Goal: Task Accomplishment & Management: Use online tool/utility

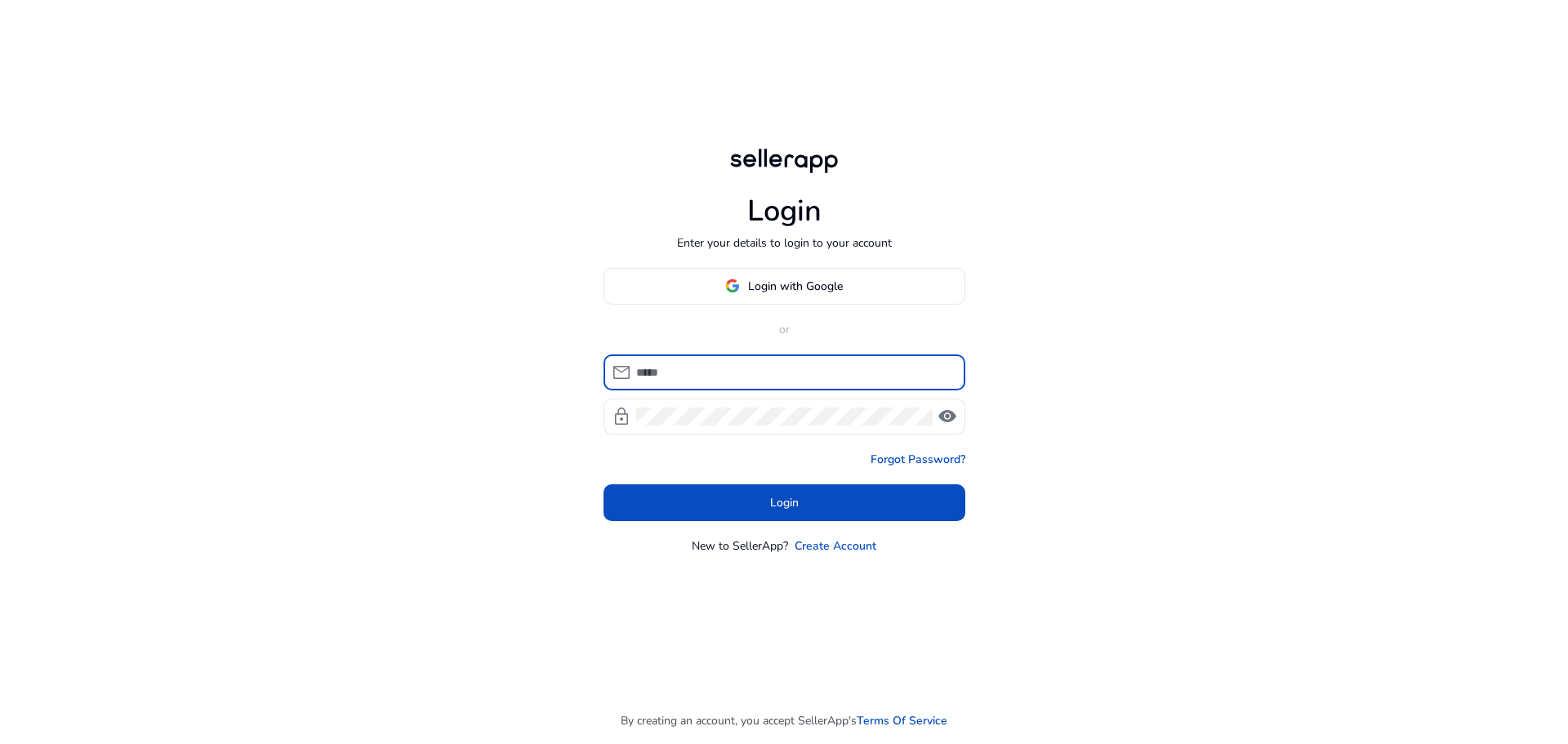
click at [706, 368] on input at bounding box center [794, 372] width 316 height 18
click at [758, 284] on span "Login with Google" at bounding box center [795, 286] width 94 height 17
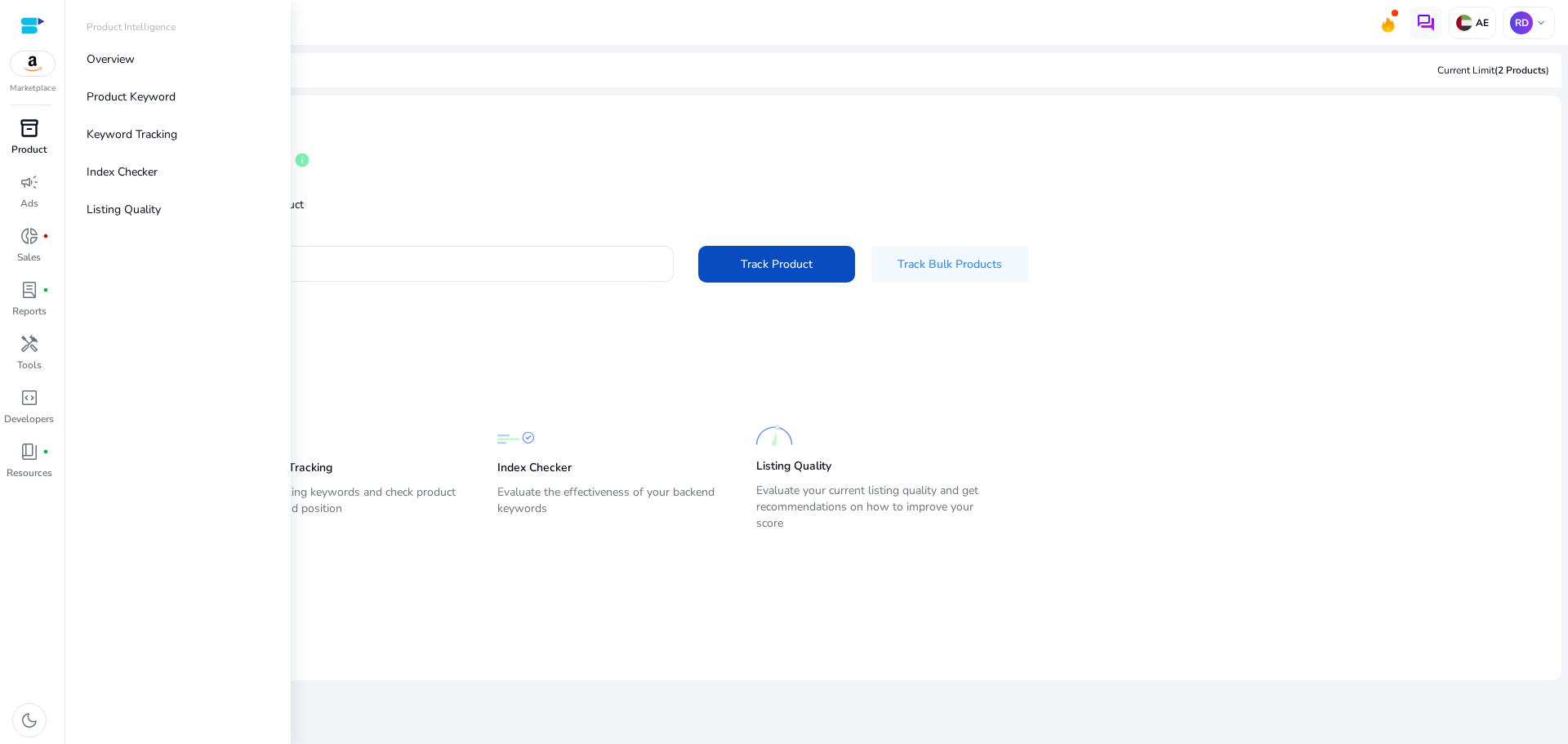
click at [15, 152] on p "Product" at bounding box center [29, 150] width 36 height 15
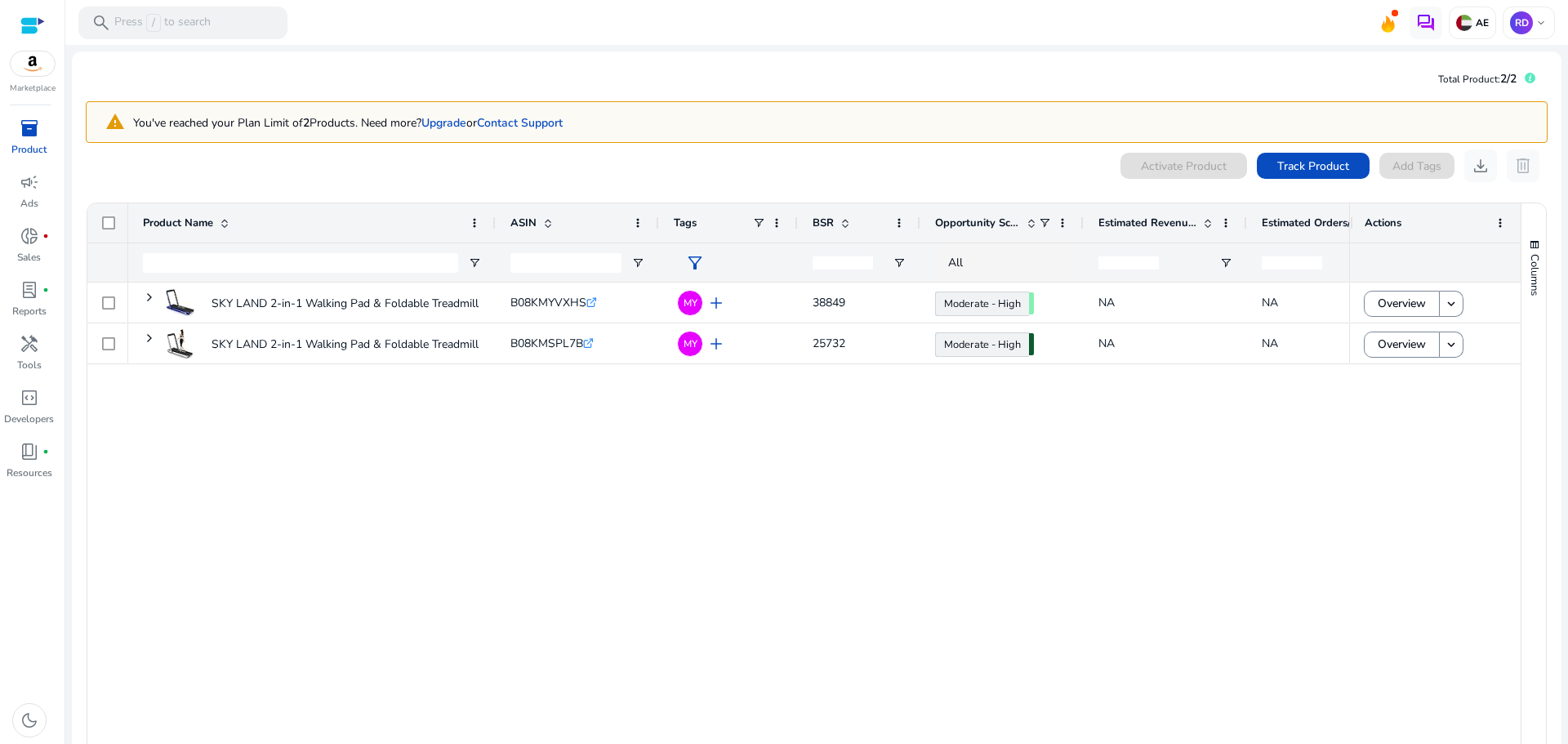
click at [585, 446] on div "SKY LAND 2-in-1 Walking Pad & Foldable Treadmill, 2.25 HP Motor,... B08KMYVXHS …" at bounding box center [738, 522] width 1221 height 479
click at [237, 270] on input "Product Name Filter Input" at bounding box center [300, 263] width 315 height 20
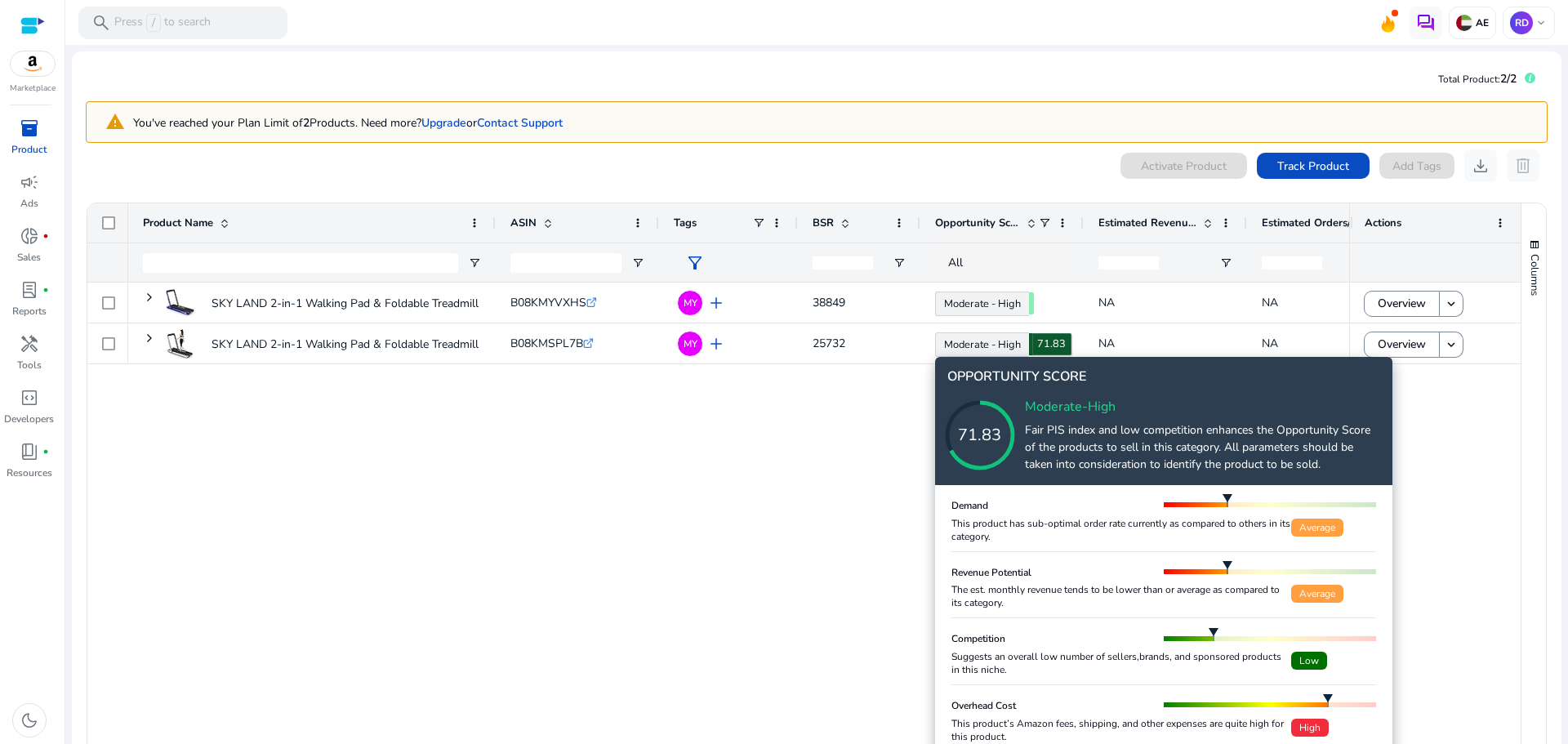
click at [991, 346] on icon at bounding box center [996, 419] width 164 height 164
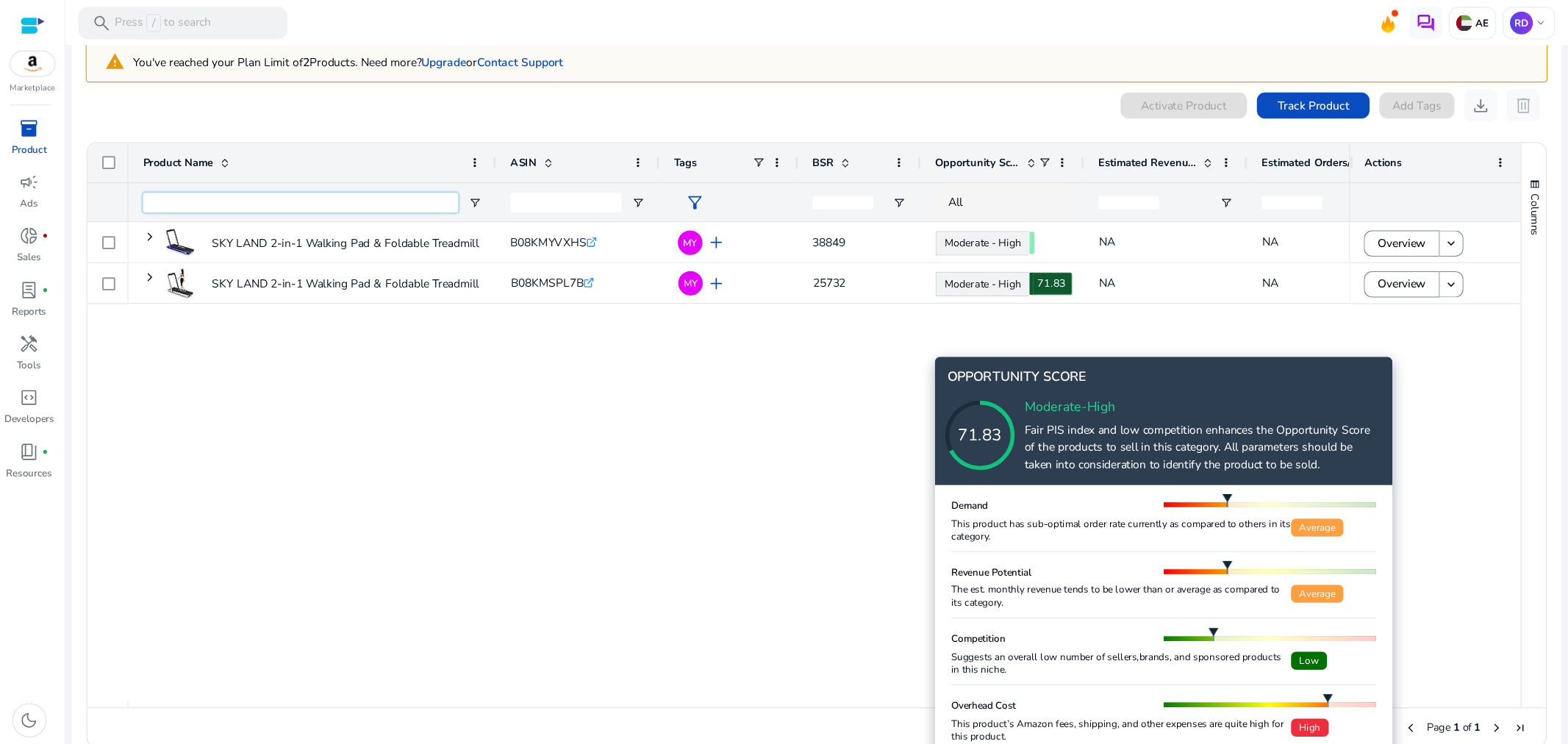
scroll to position [77, 0]
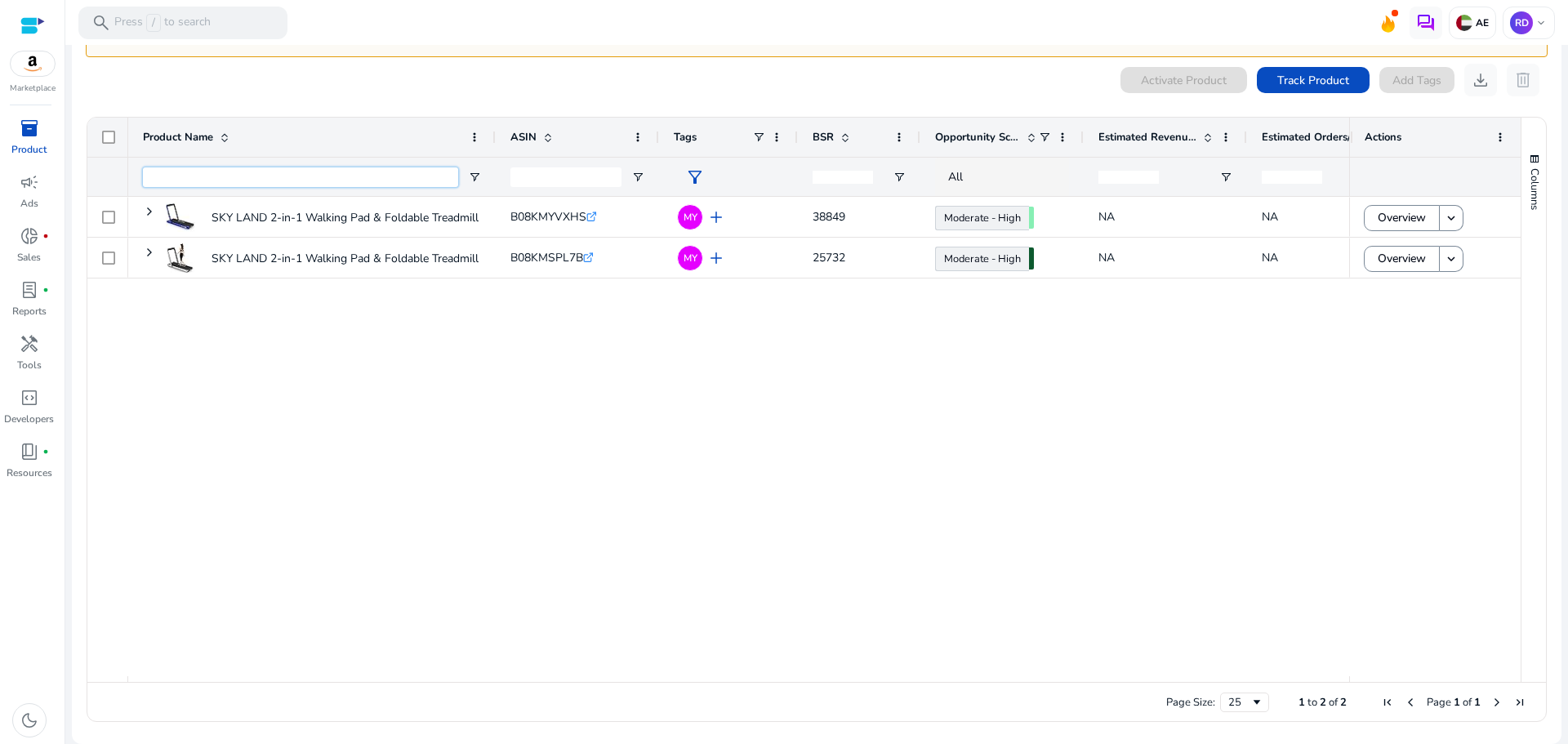
drag, startPoint x: 1152, startPoint y: 260, endPoint x: 1138, endPoint y: 244, distance: 21.3
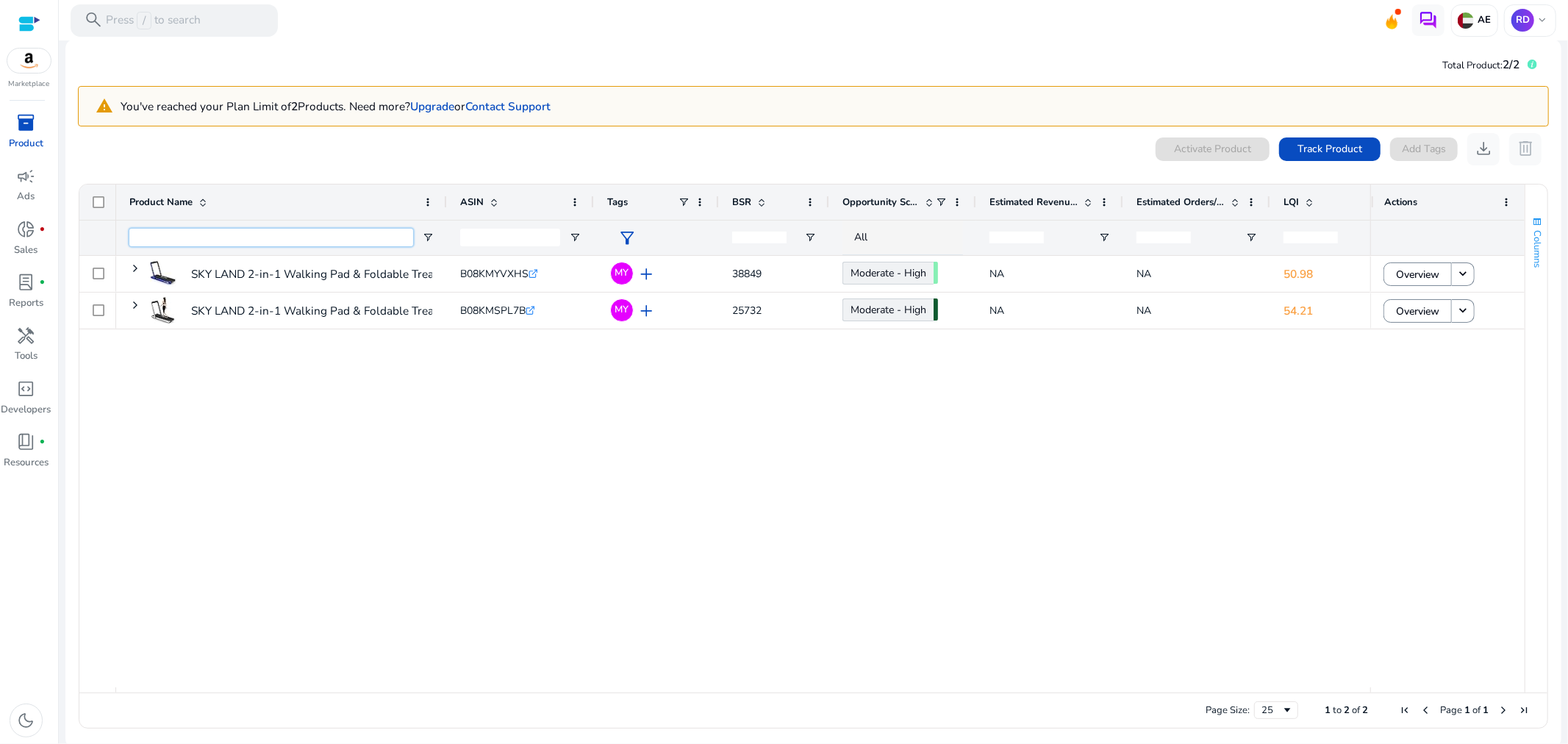
scroll to position [12, 0]
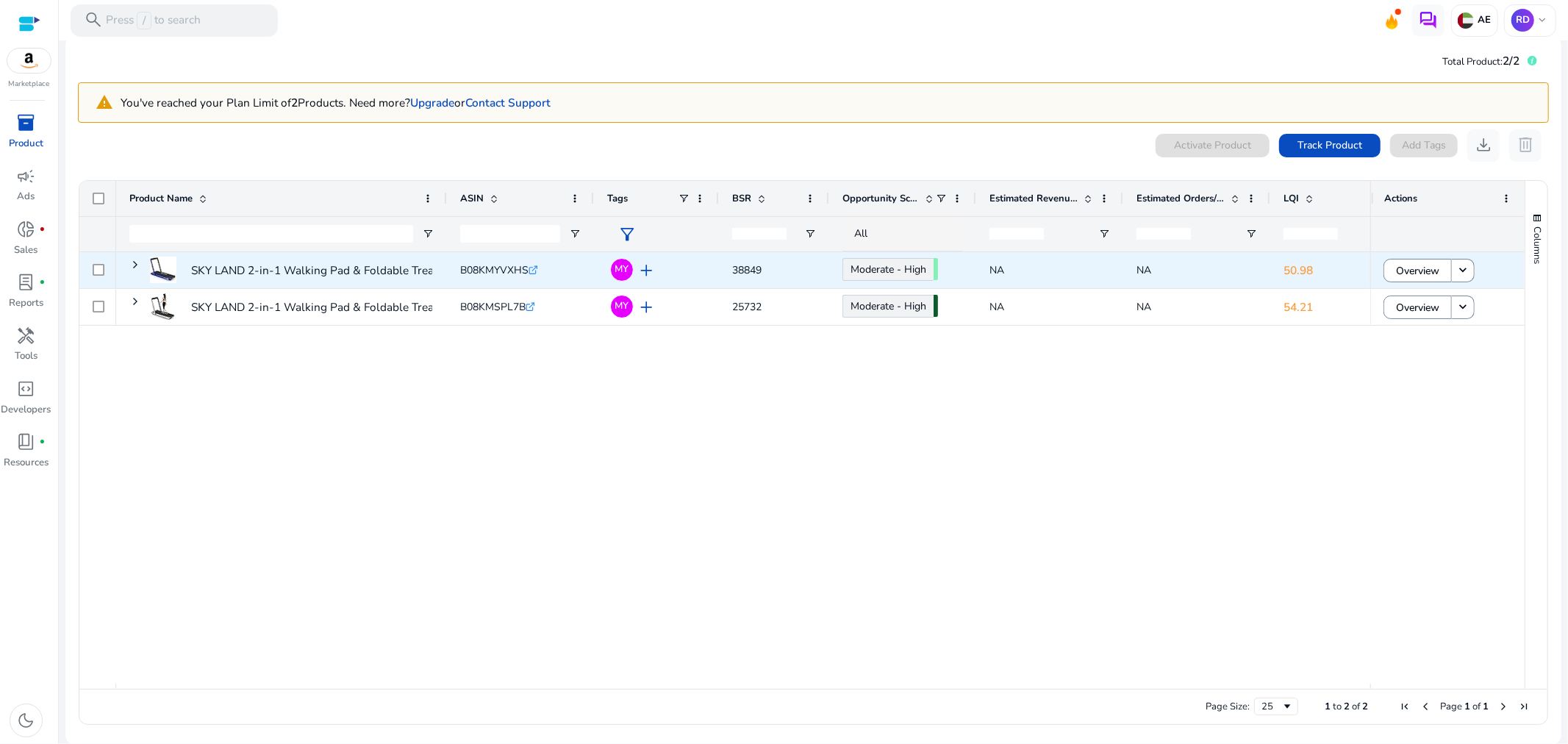
click at [745, 266] on span "38849" at bounding box center [747, 270] width 29 height 14
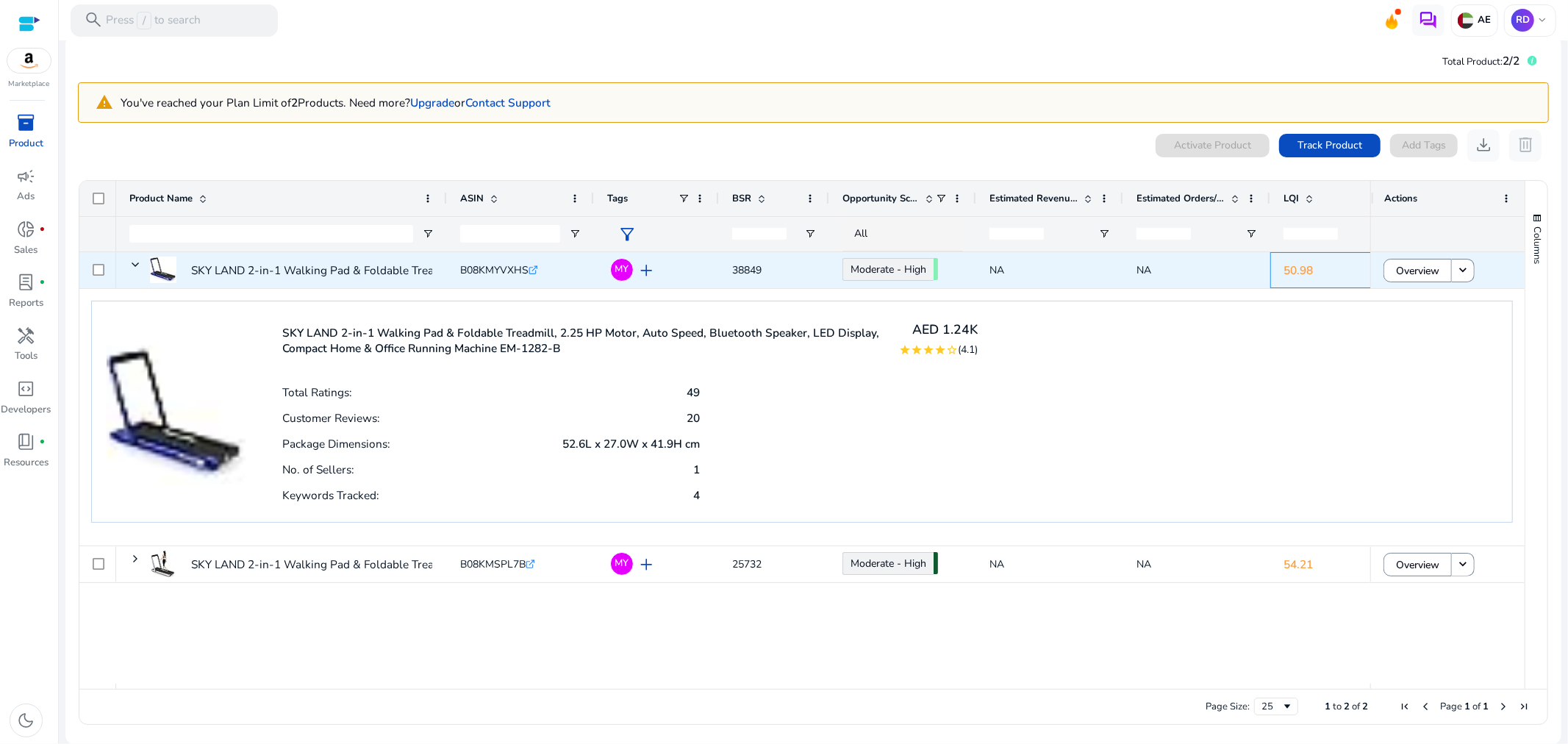
click at [1305, 266] on p "50.98" at bounding box center [1343, 270] width 120 height 30
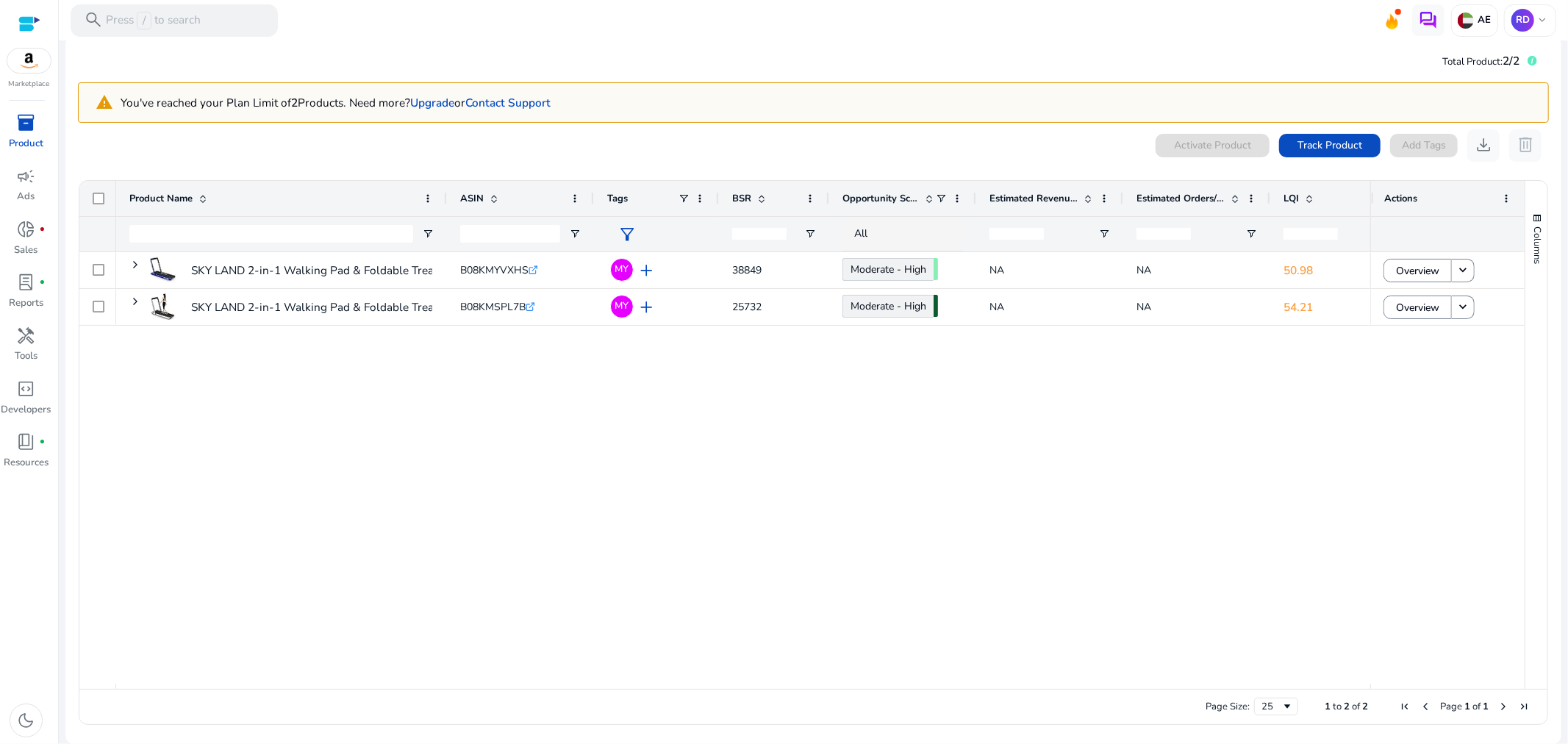
click at [1292, 203] on span "LQI" at bounding box center [1291, 198] width 15 height 13
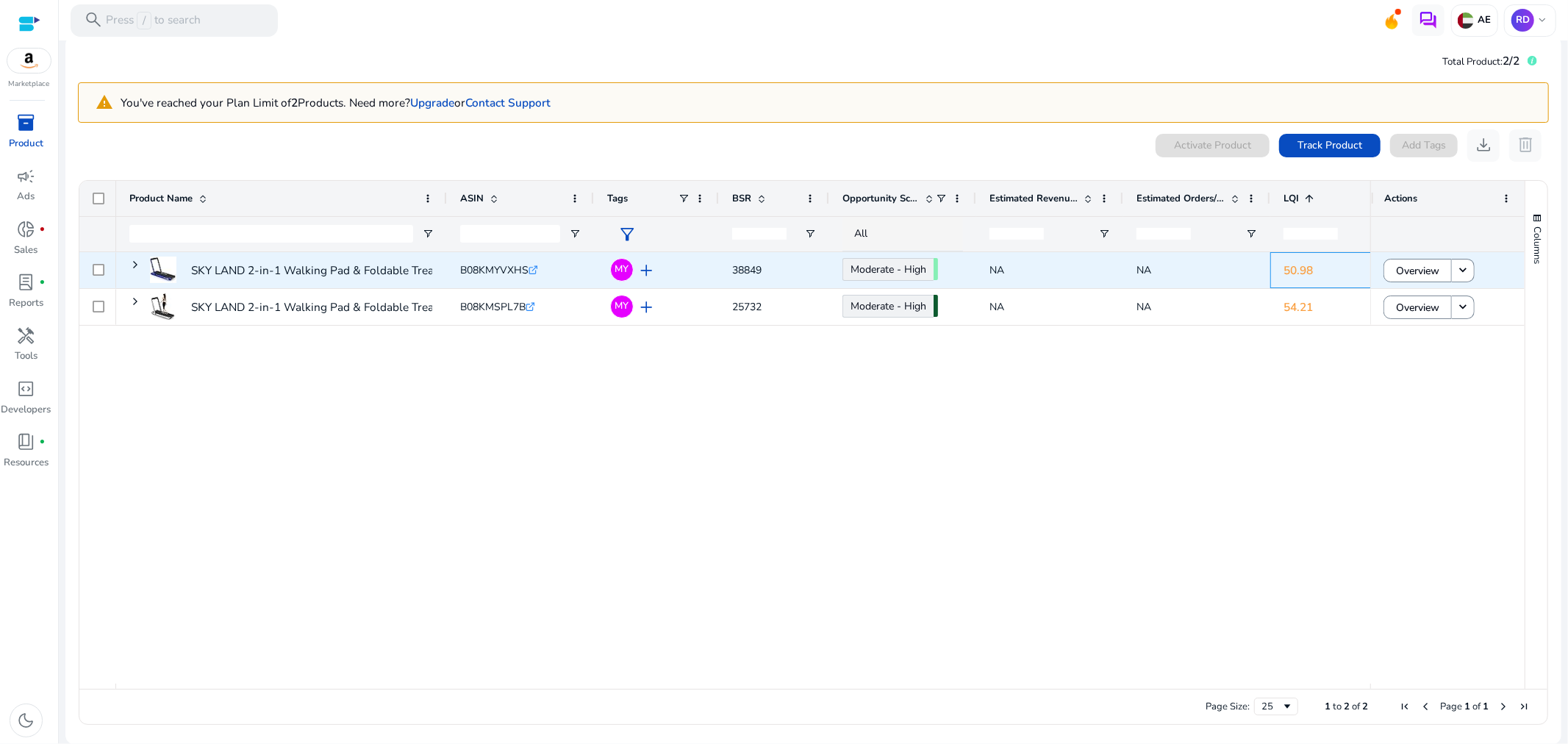
click at [1301, 272] on p "50.98" at bounding box center [1343, 270] width 120 height 30
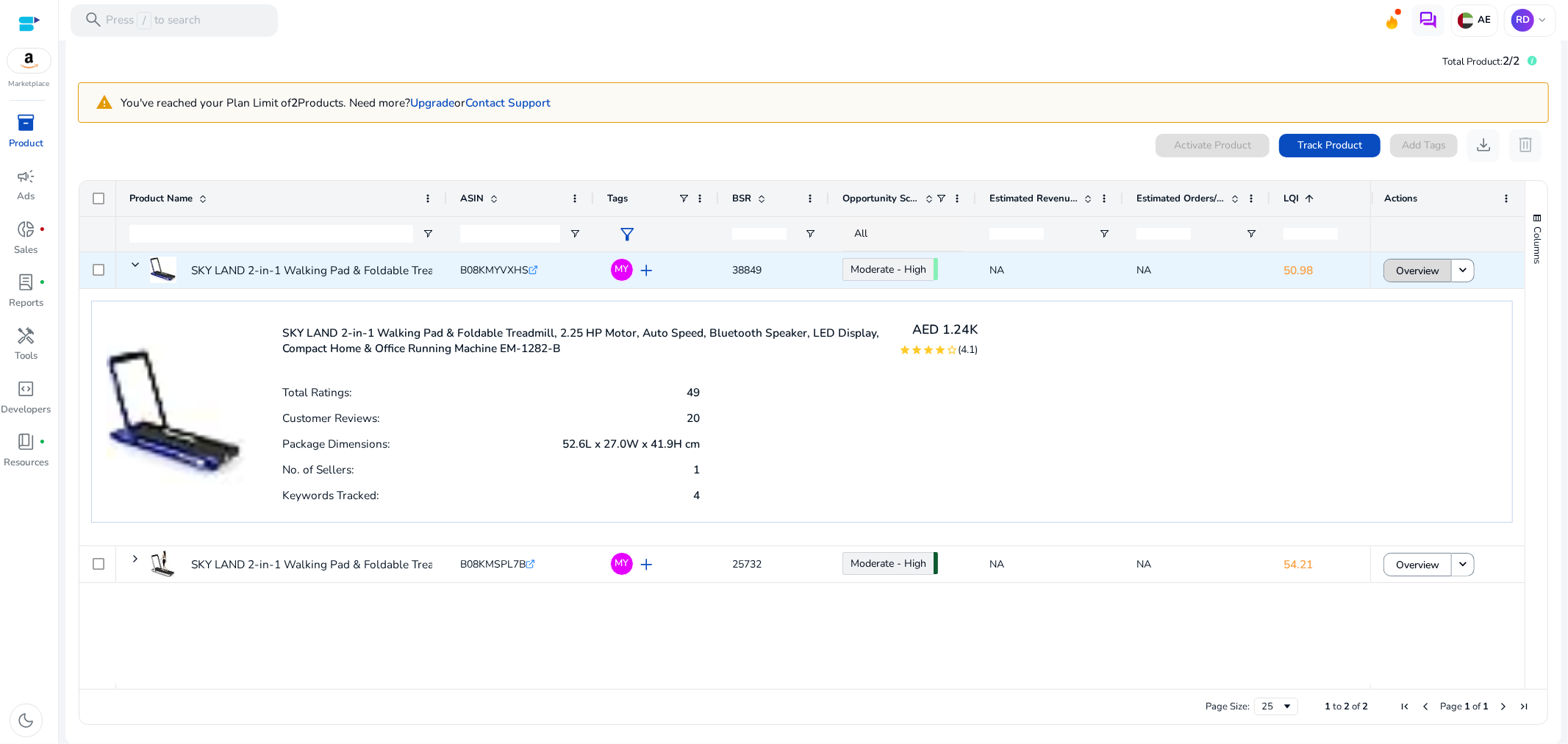
click at [1411, 272] on span "Overview" at bounding box center [1418, 271] width 44 height 30
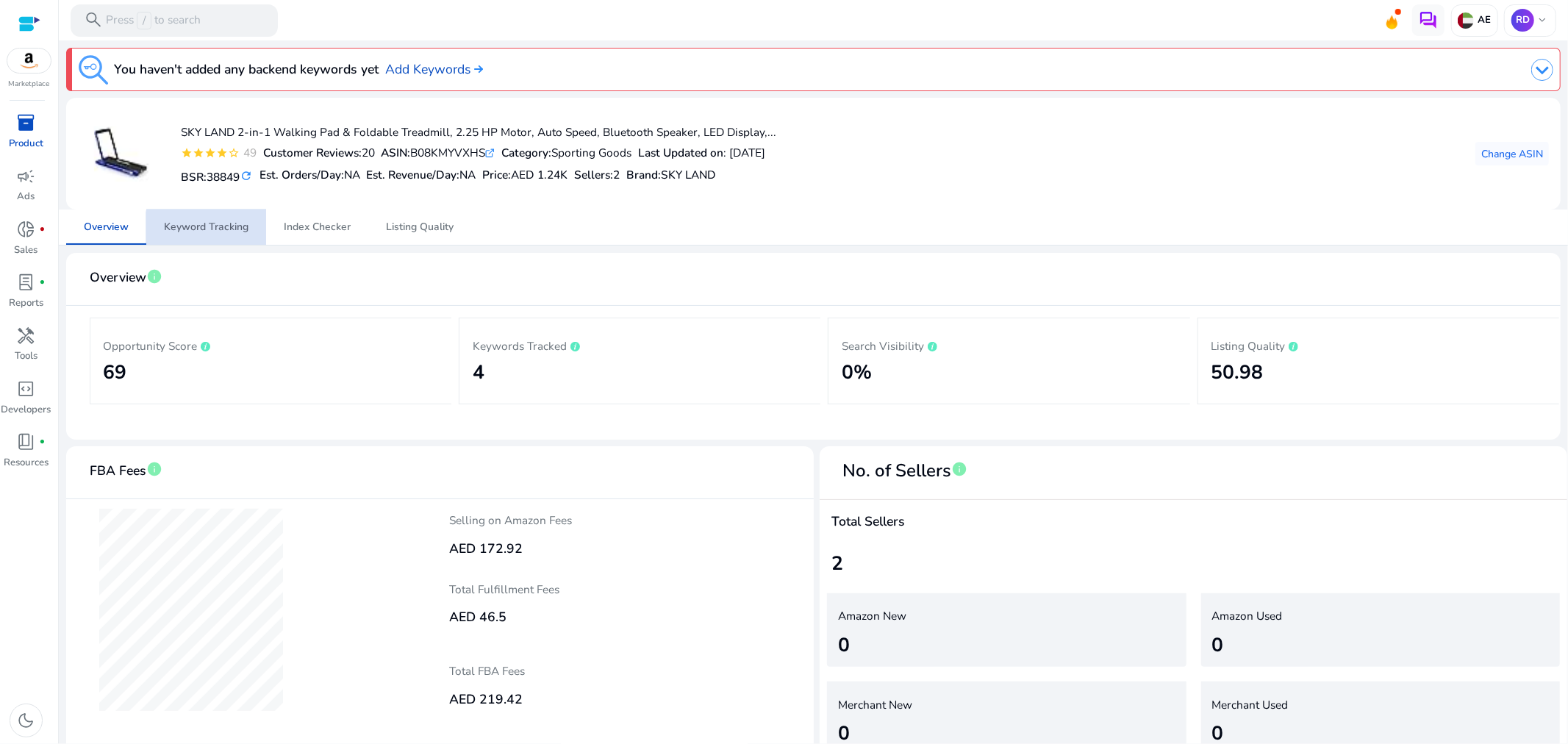
click at [231, 231] on span "Keyword Tracking" at bounding box center [206, 227] width 85 height 10
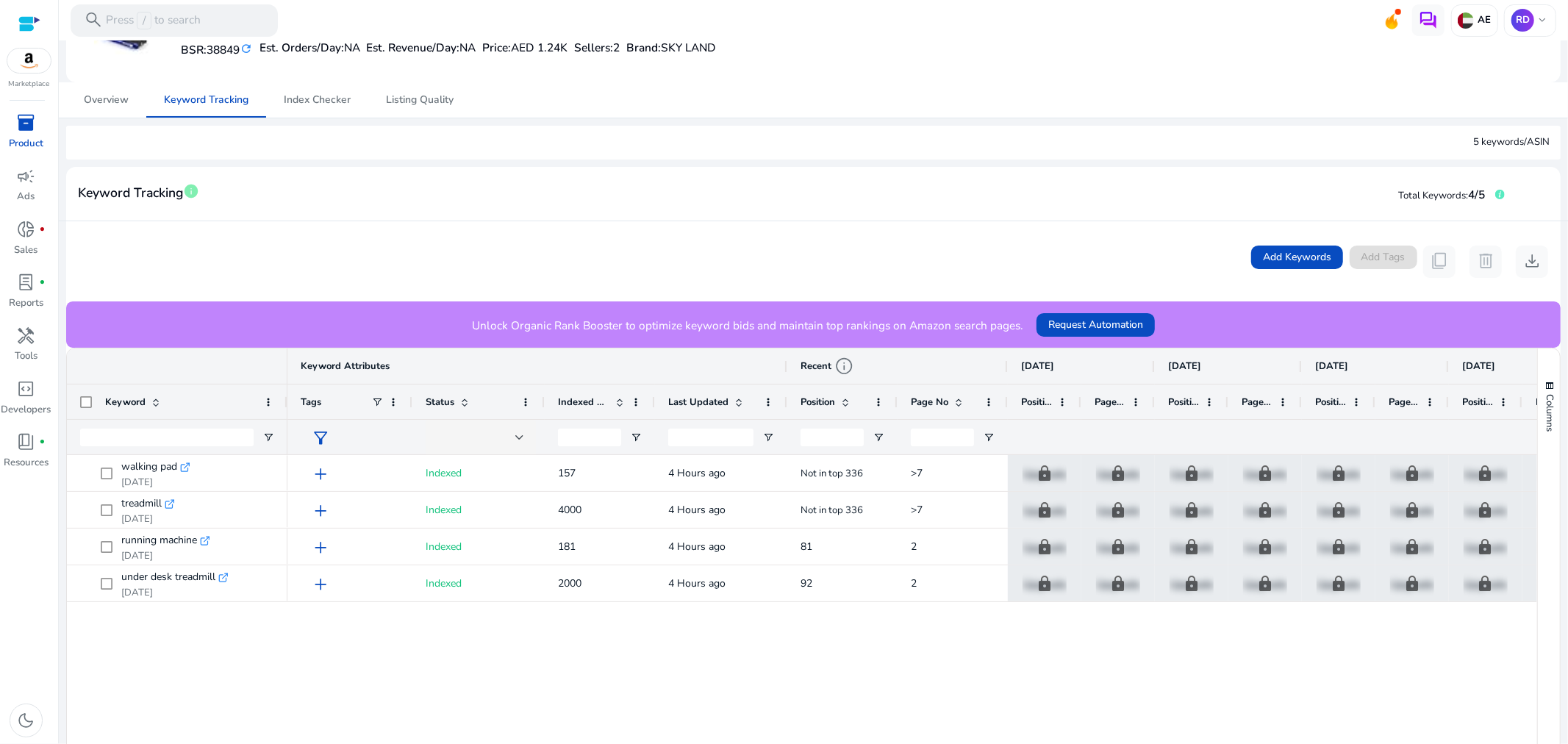
scroll to position [163, 0]
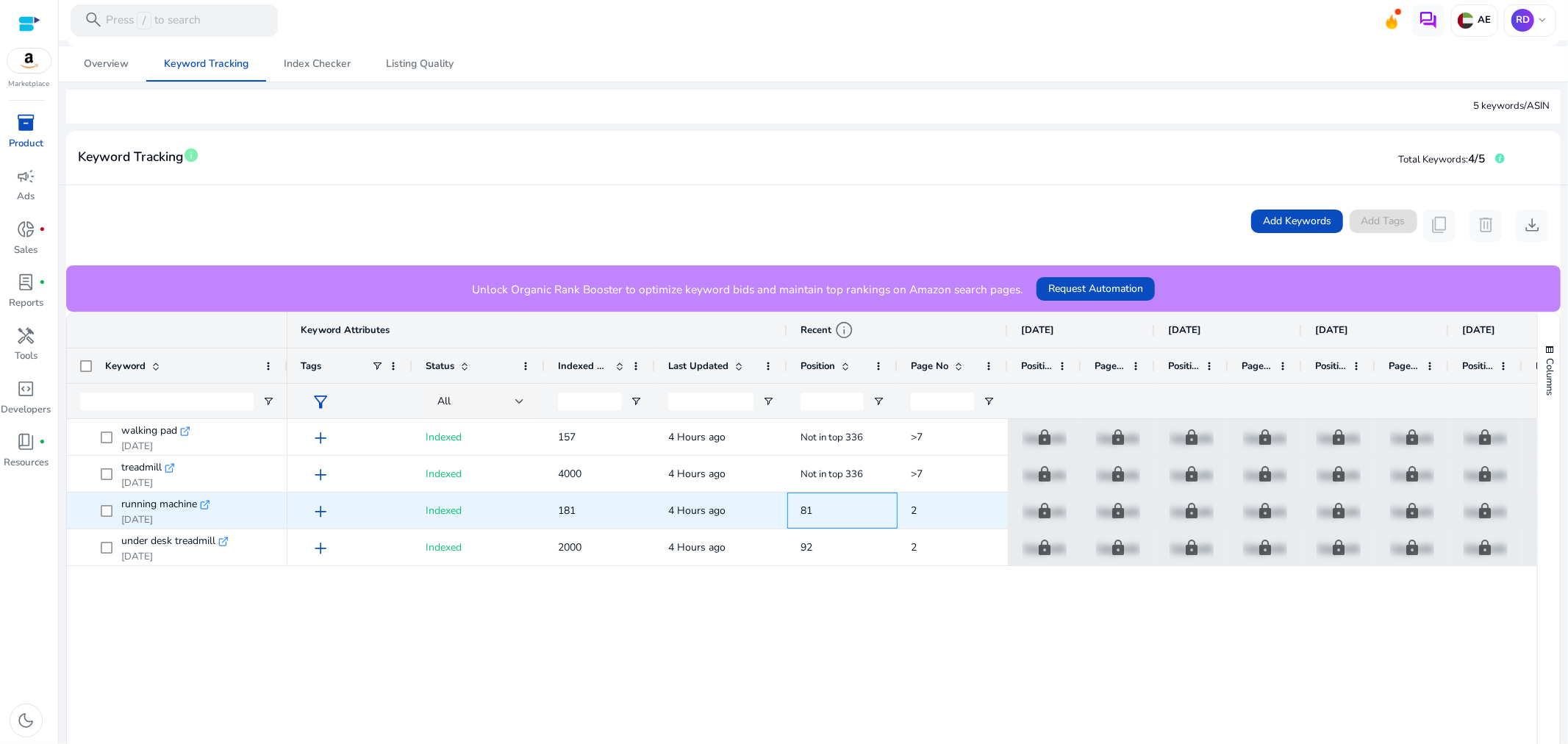
click at [805, 513] on span "81" at bounding box center [806, 510] width 12 height 14
click at [915, 509] on span "2" at bounding box center [913, 510] width 6 height 14
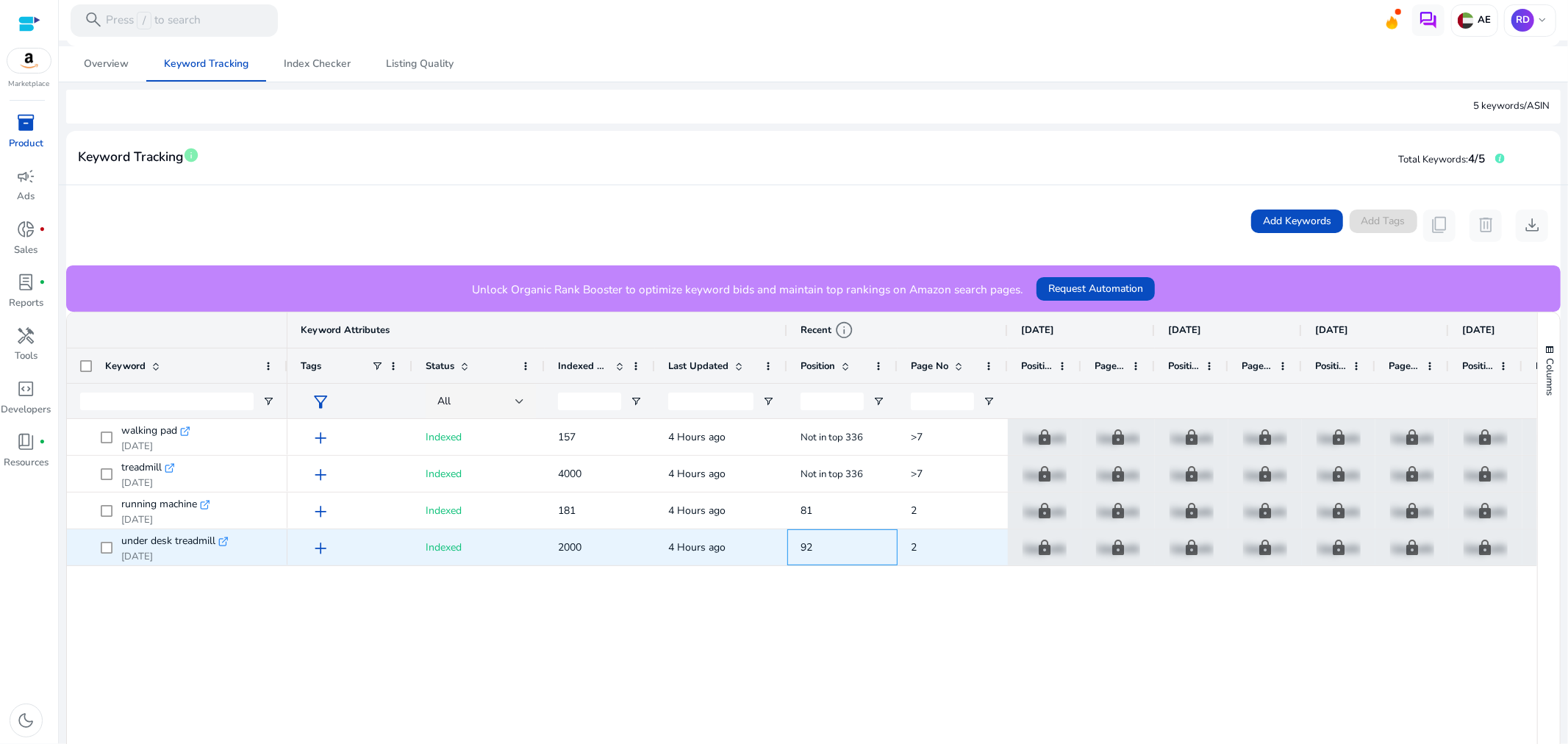
click at [820, 541] on span "92" at bounding box center [842, 547] width 84 height 30
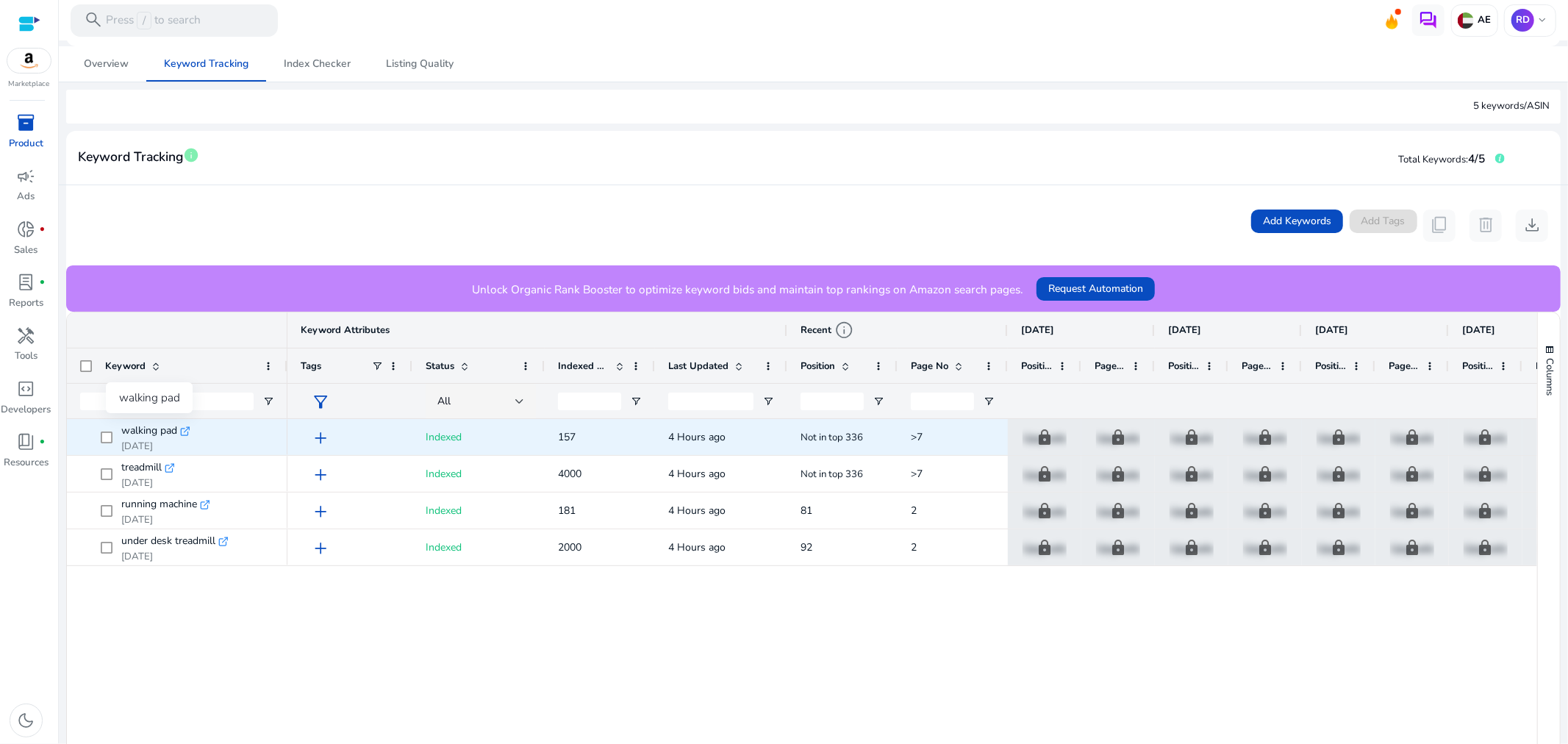
click at [159, 429] on span "walking pad" at bounding box center [149, 430] width 55 height 23
click at [187, 430] on icon ".st0{fill:#2c8af8}" at bounding box center [185, 431] width 10 height 10
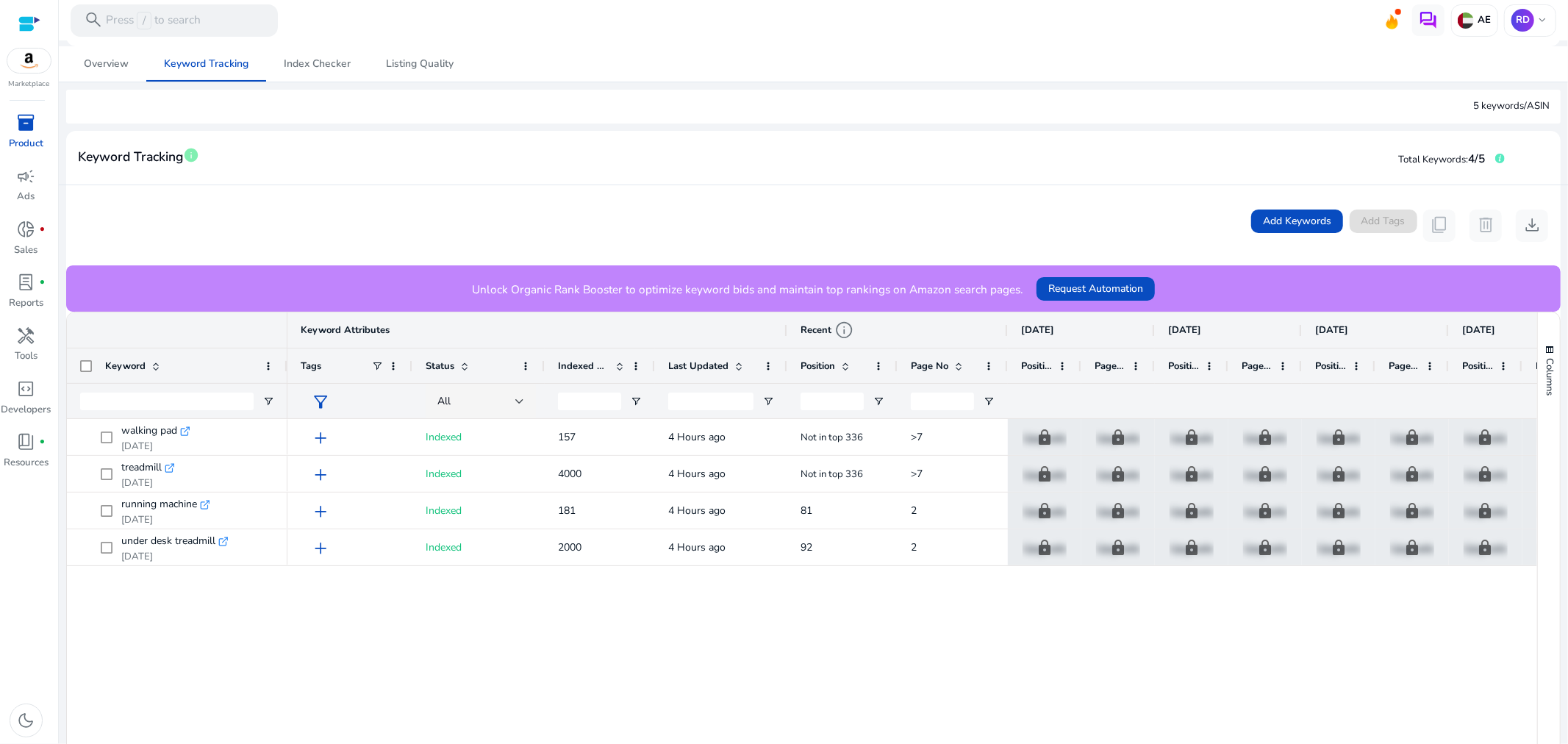
click at [309, 604] on div "add Indexed 157 4 Hours ago Not in top 336 >7 lock Upgrade lock Upgrade lock Up…" at bounding box center [912, 657] width 1249 height 477
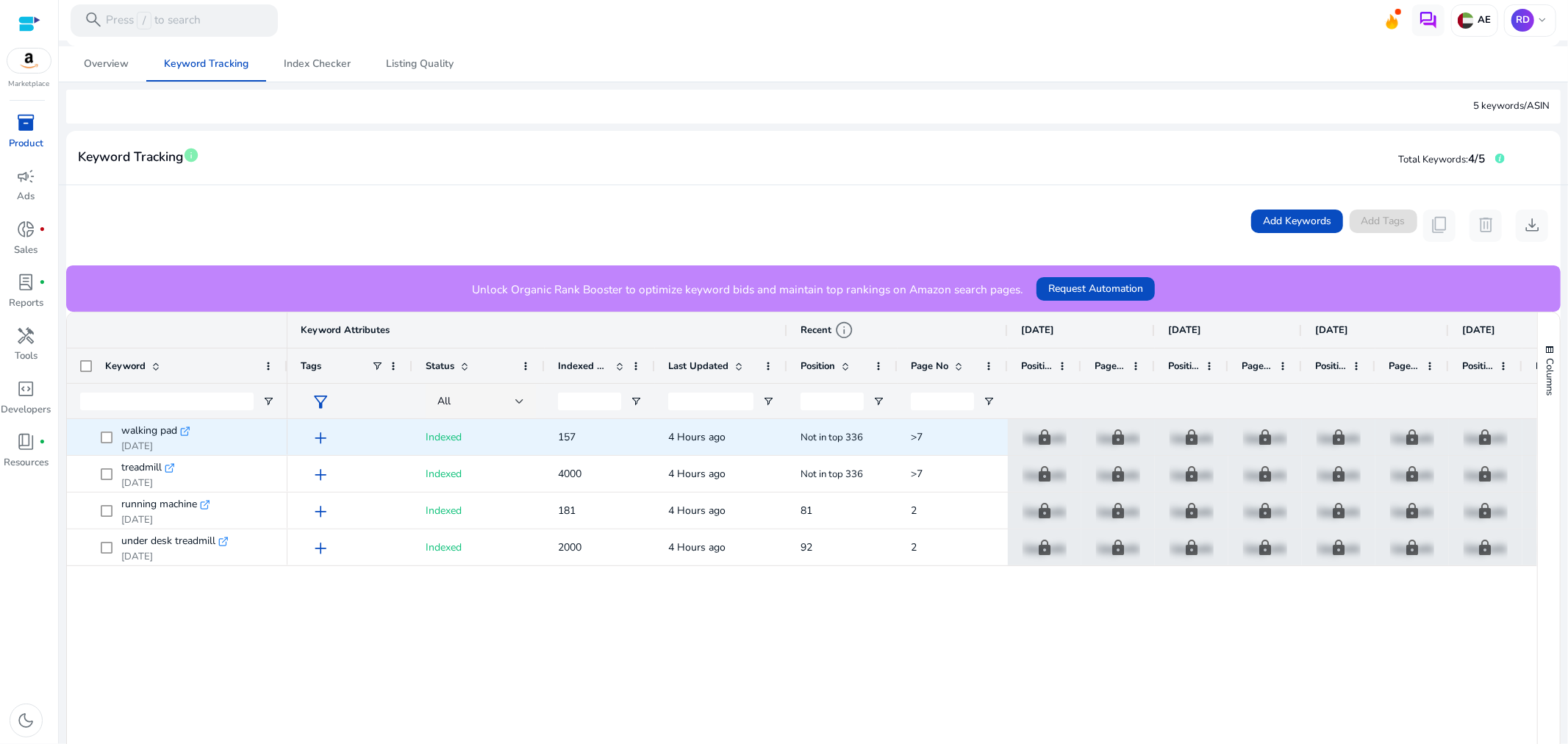
click at [324, 440] on span "add" at bounding box center [320, 438] width 19 height 19
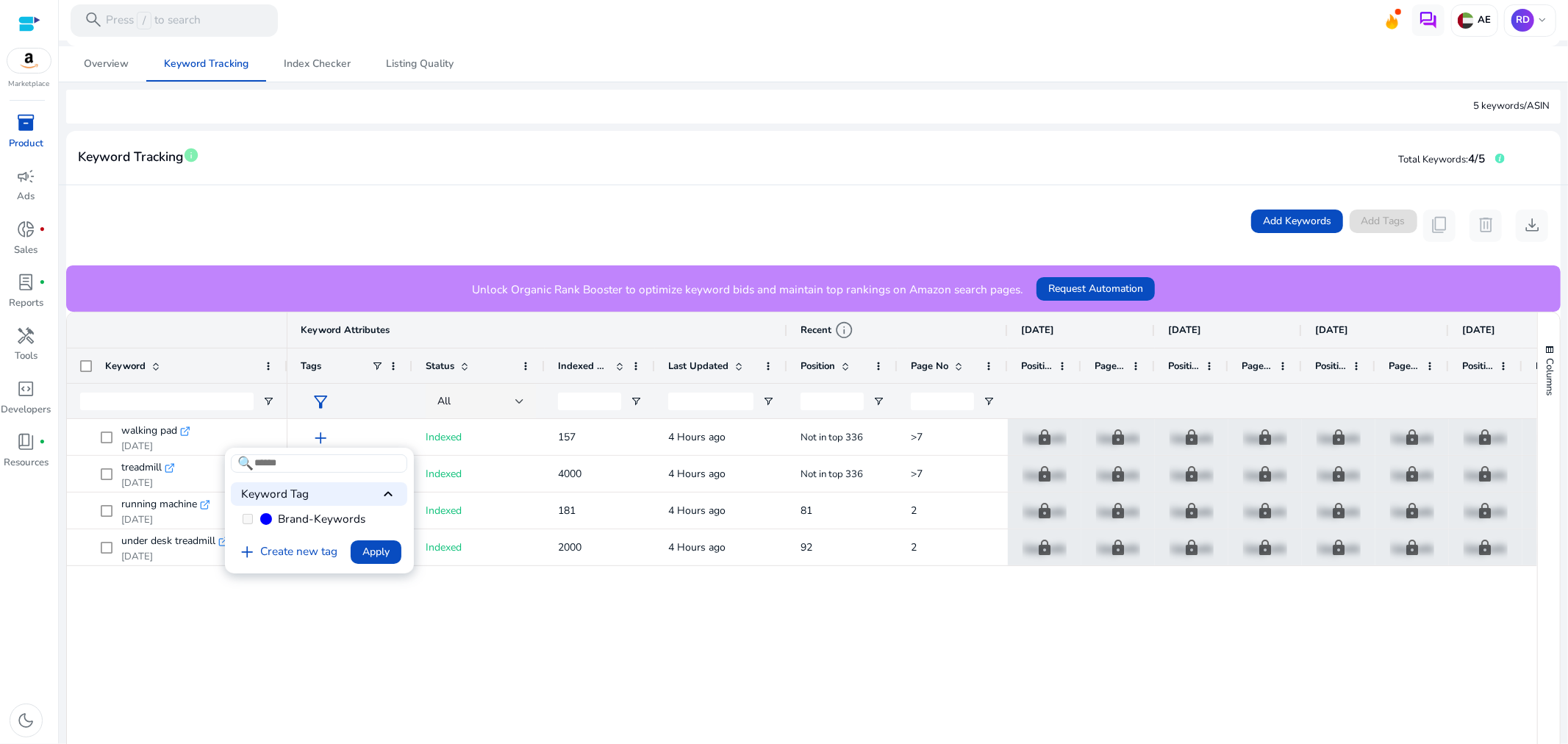
click at [341, 622] on div at bounding box center [784, 372] width 1568 height 744
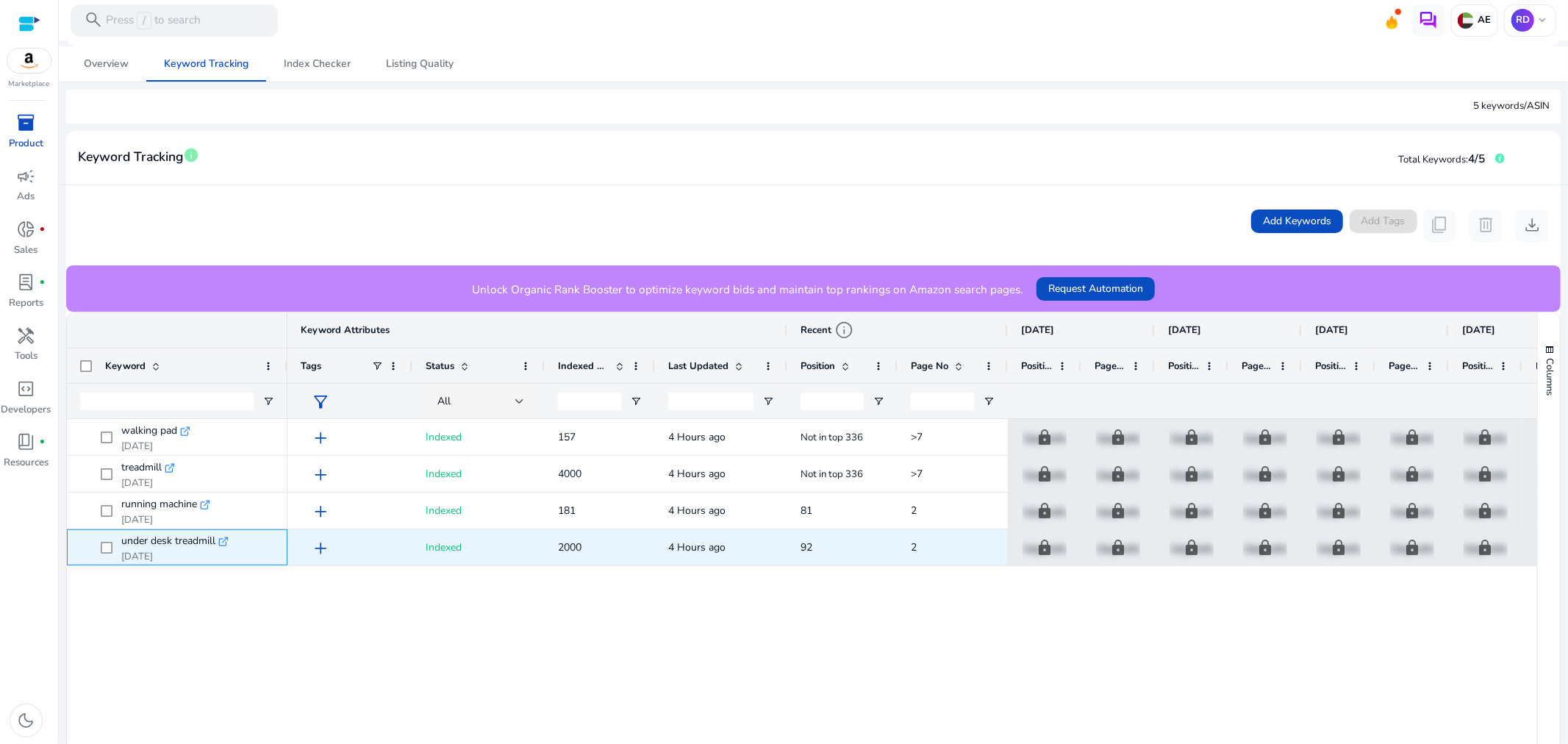
click at [225, 541] on icon ".st0{fill:#2c8af8}" at bounding box center [224, 541] width 10 height 10
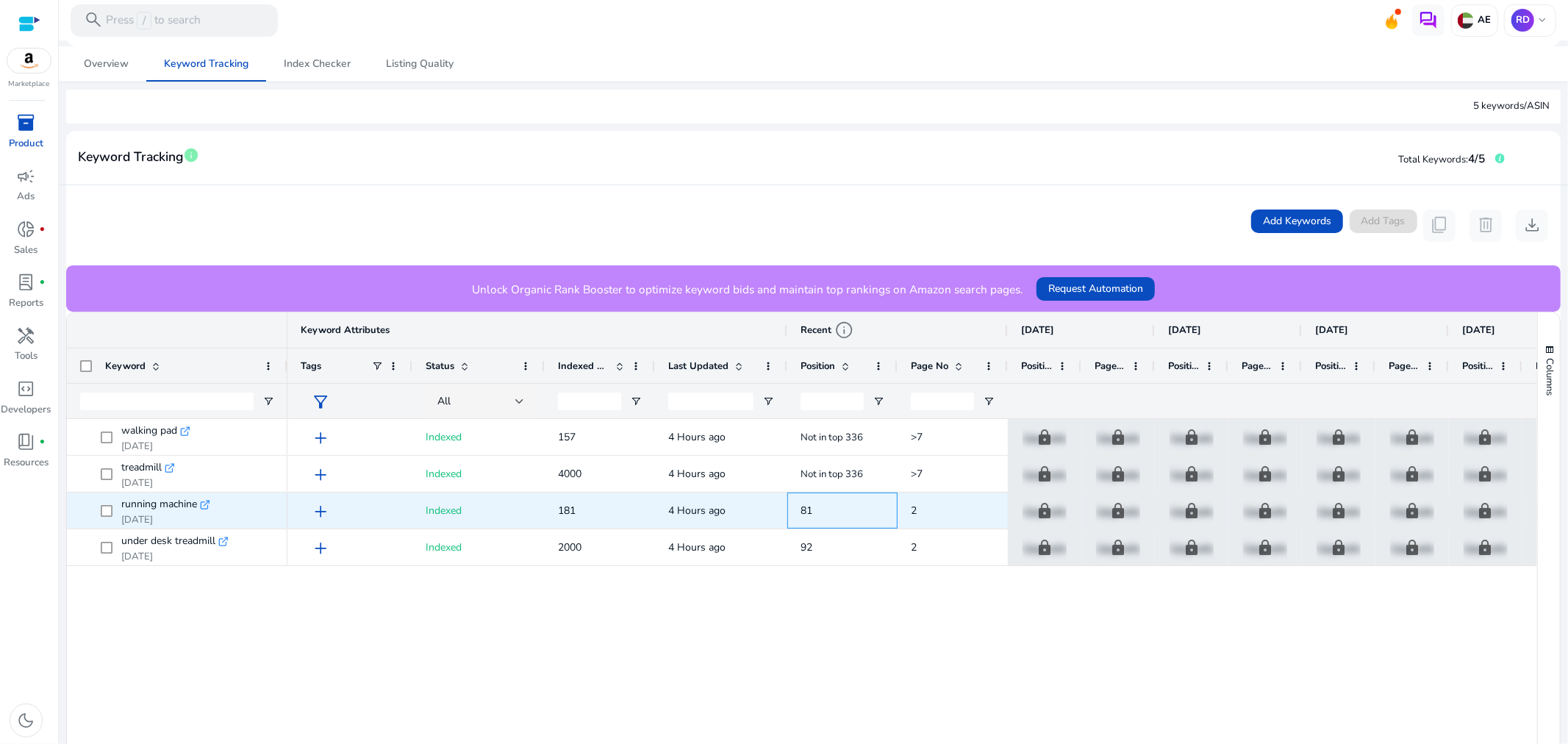
click at [803, 517] on span "81" at bounding box center [806, 510] width 12 height 14
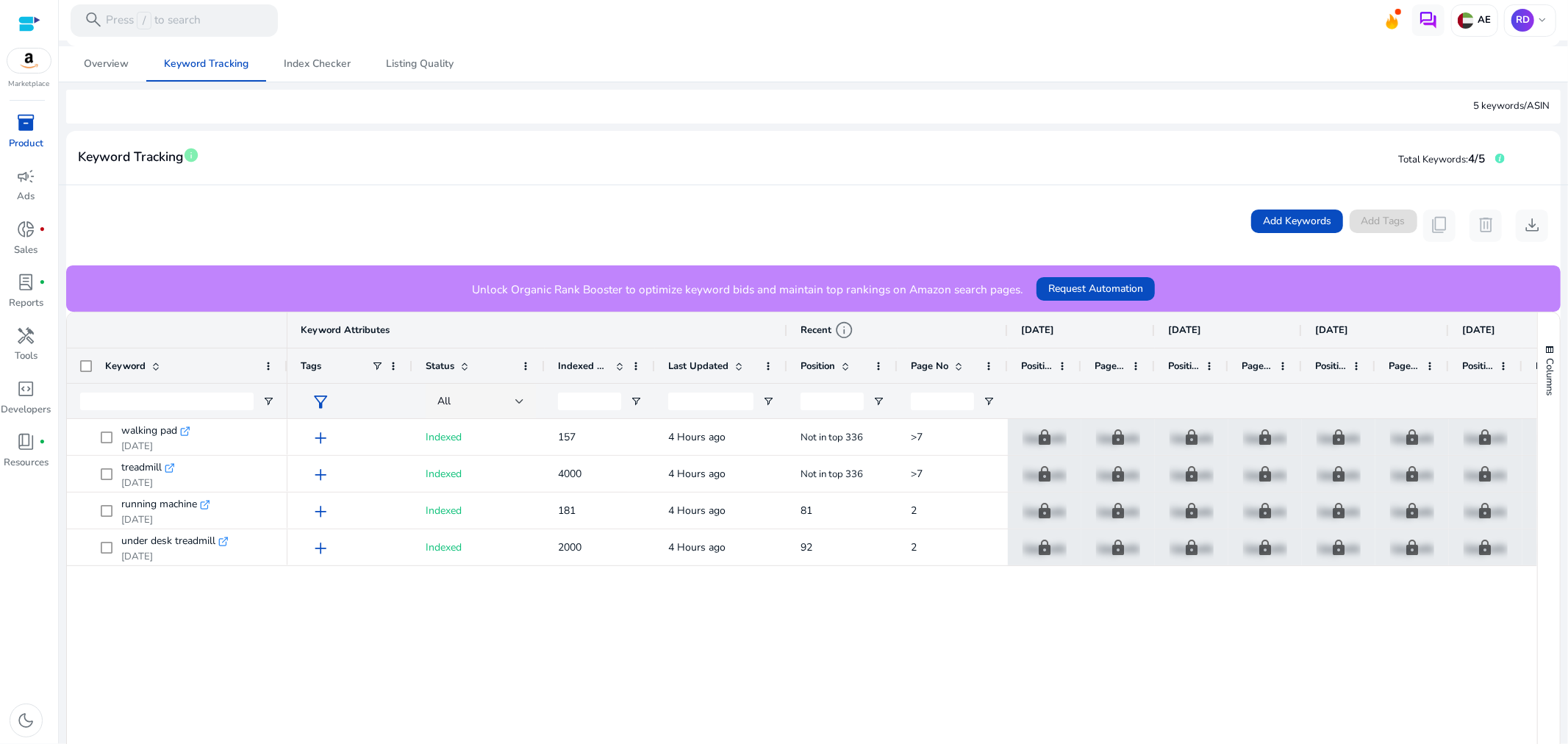
click at [820, 588] on div "add Indexed 157 4 Hours ago Not in top 336 >7 lock Upgrade lock Upgrade lock Up…" at bounding box center [912, 657] width 1249 height 477
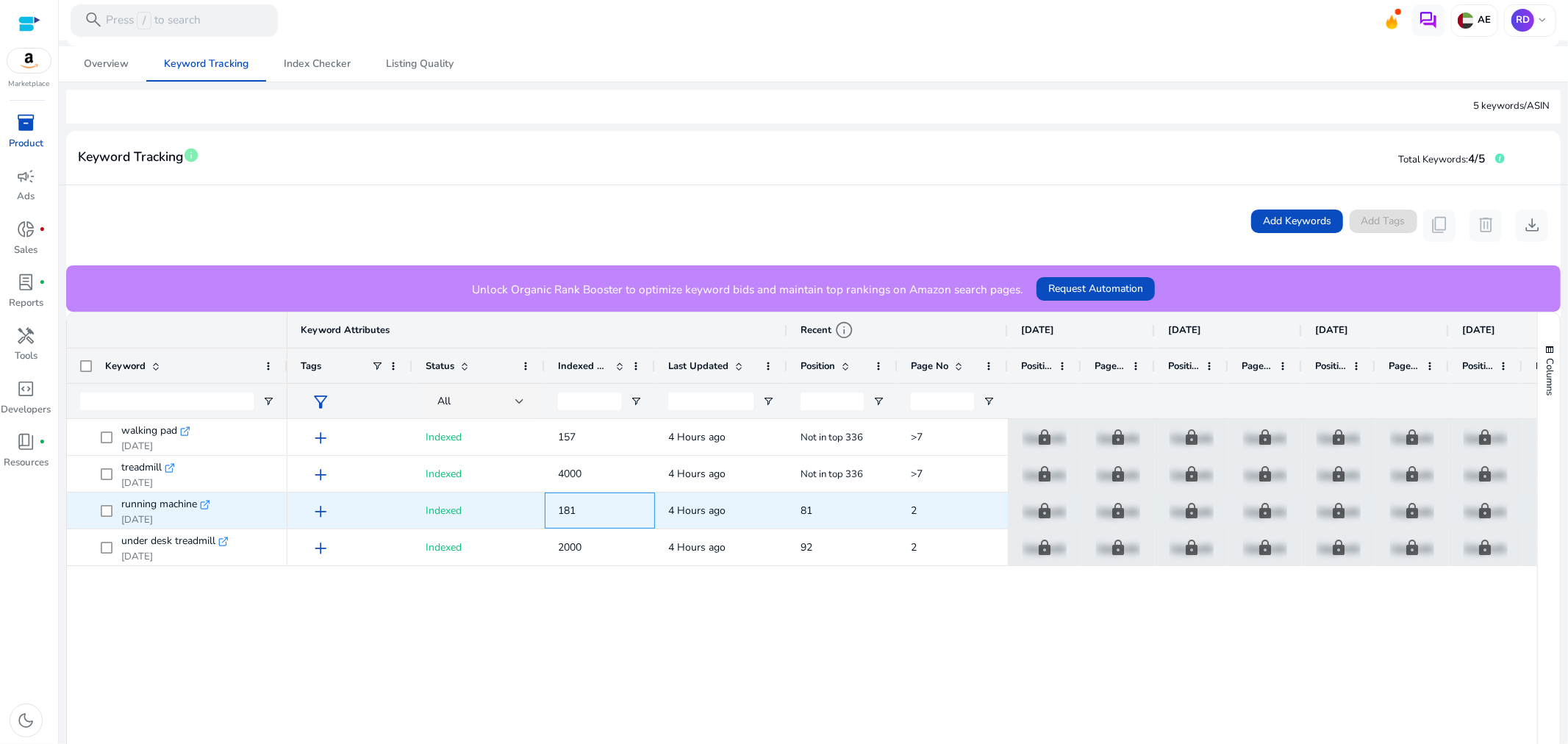
click at [569, 513] on span "181" at bounding box center [566, 510] width 18 height 14
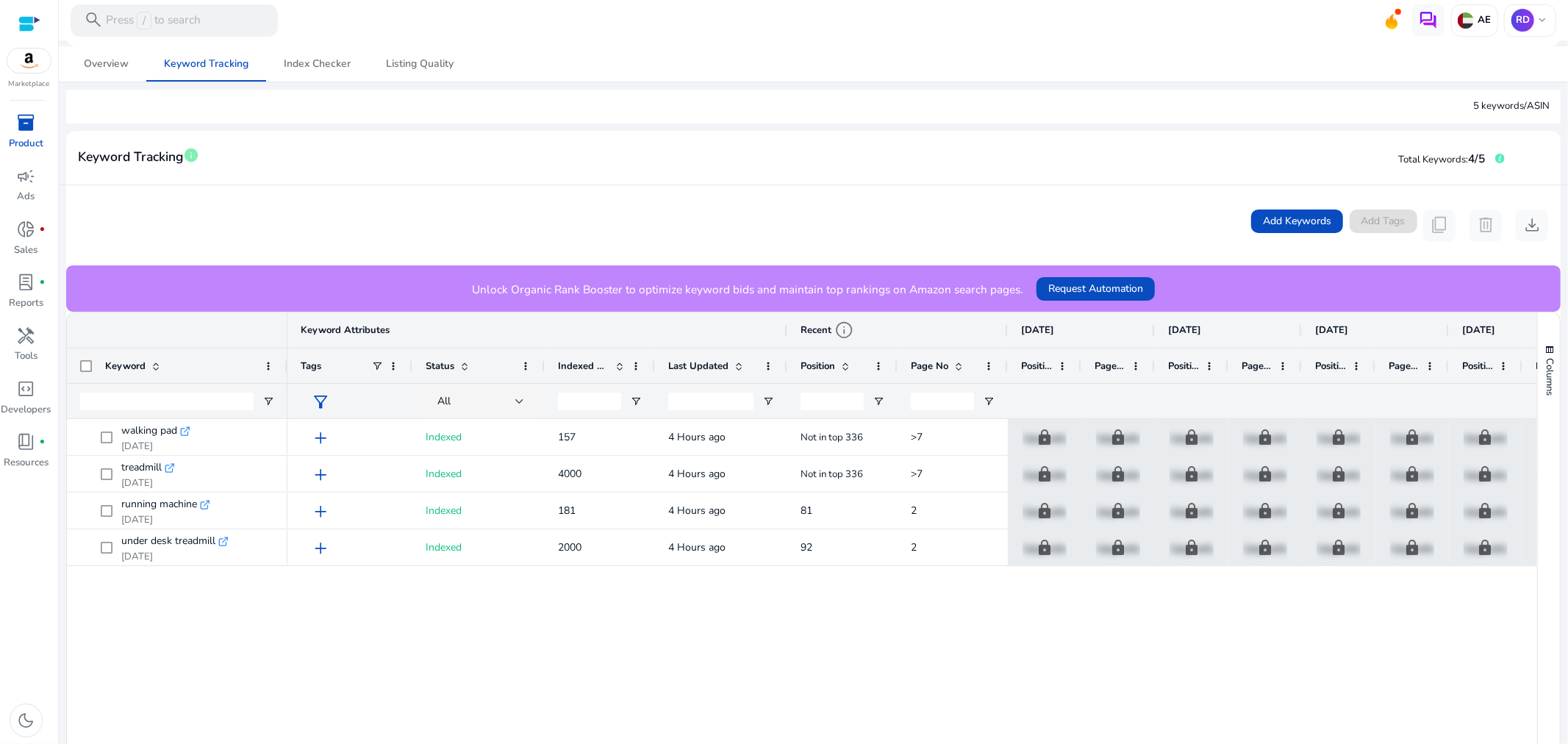
click at [586, 365] on span "Indexed Products" at bounding box center [583, 366] width 51 height 13
click at [620, 365] on span at bounding box center [620, 366] width 12 height 12
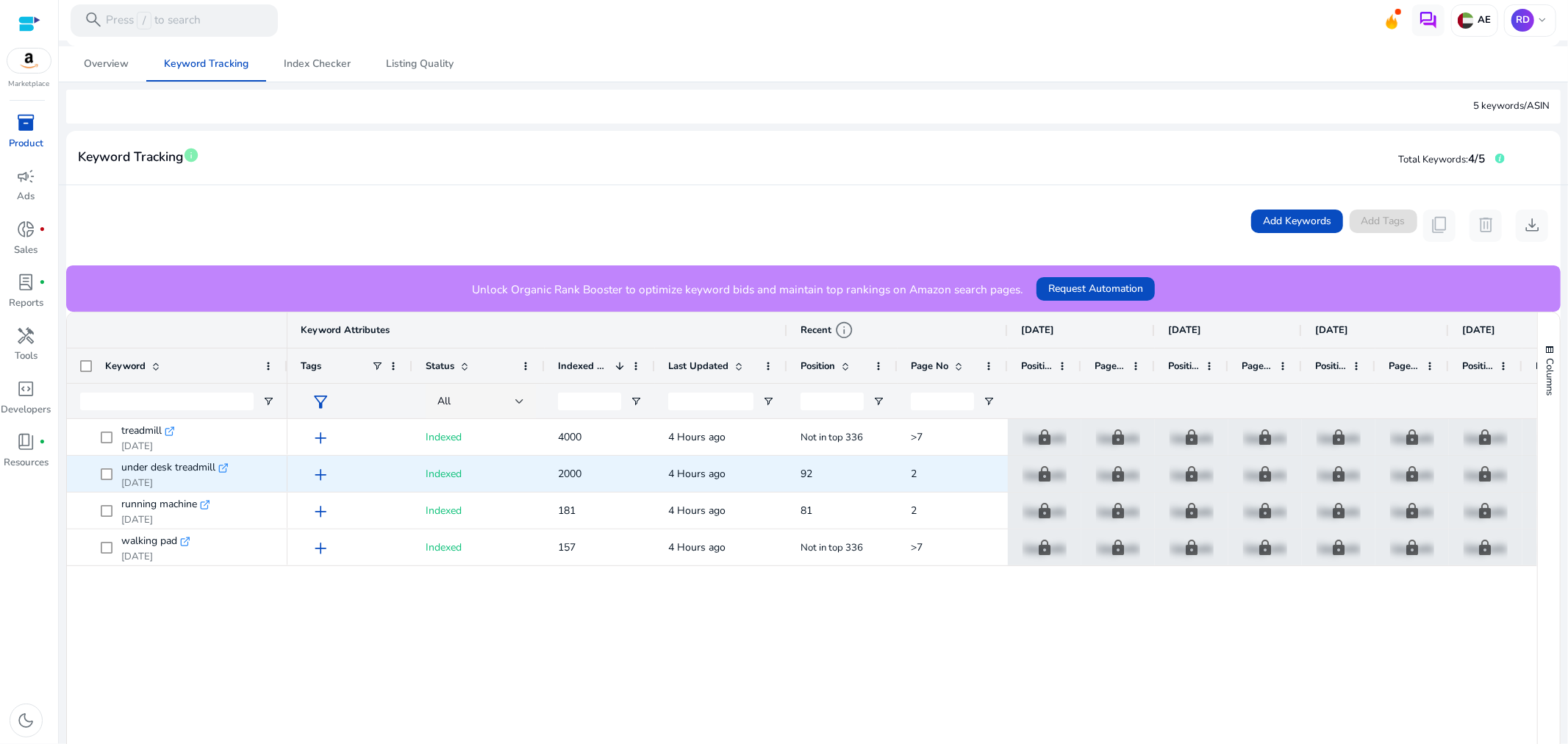
click at [561, 475] on span "2000" at bounding box center [569, 473] width 24 height 14
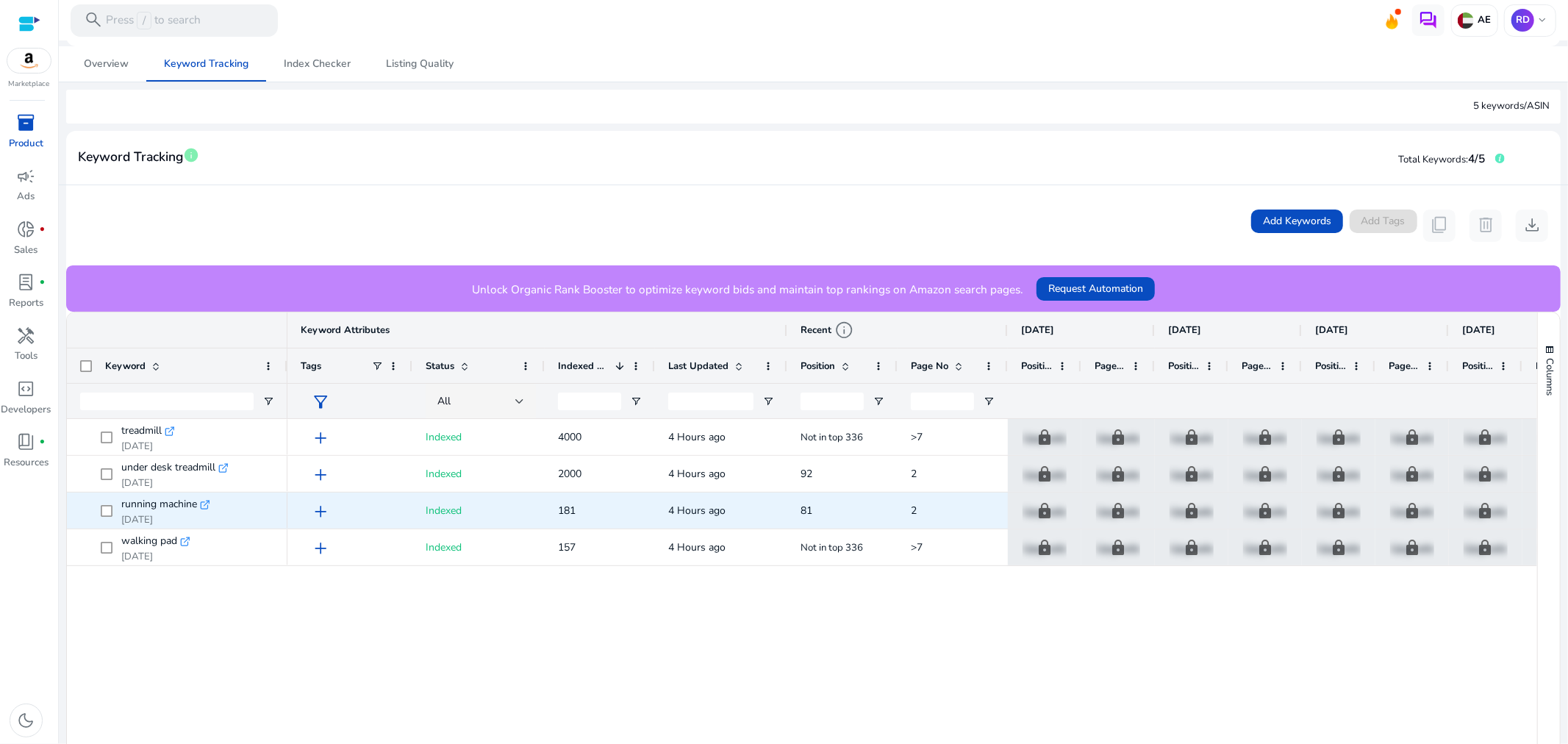
click at [573, 510] on span "181" at bounding box center [566, 510] width 18 height 14
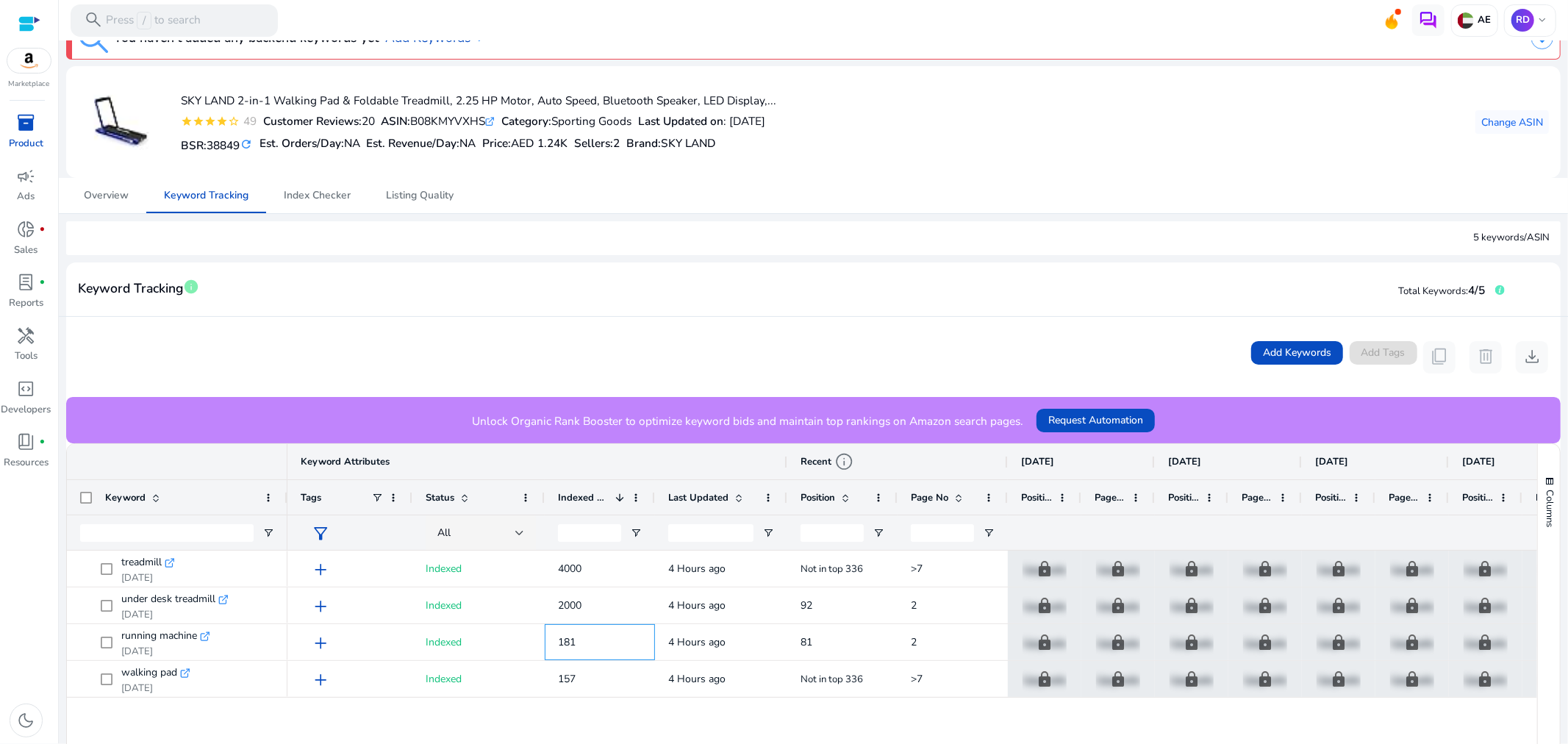
scroll to position [0, 0]
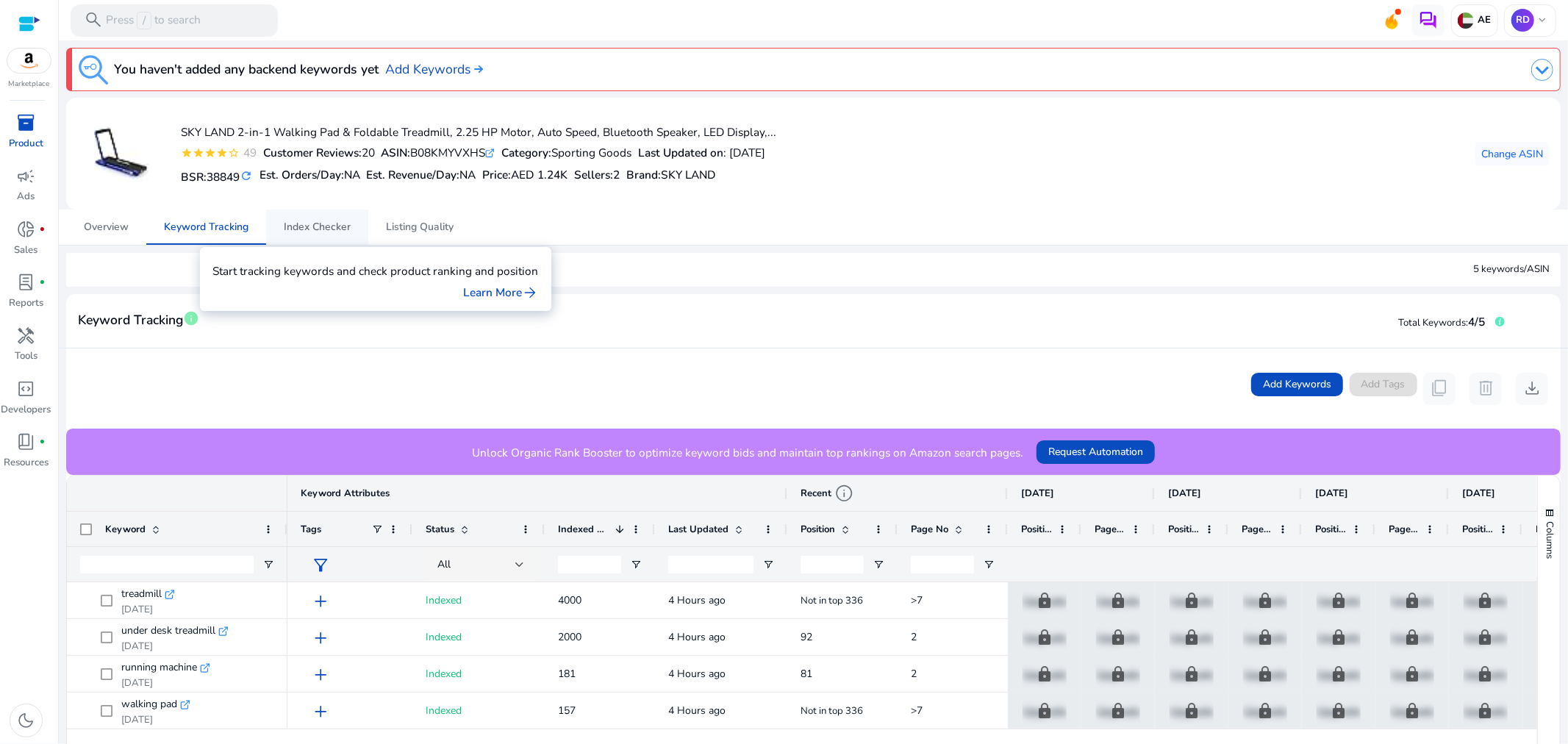
click at [319, 234] on span "Index Checker" at bounding box center [317, 227] width 67 height 35
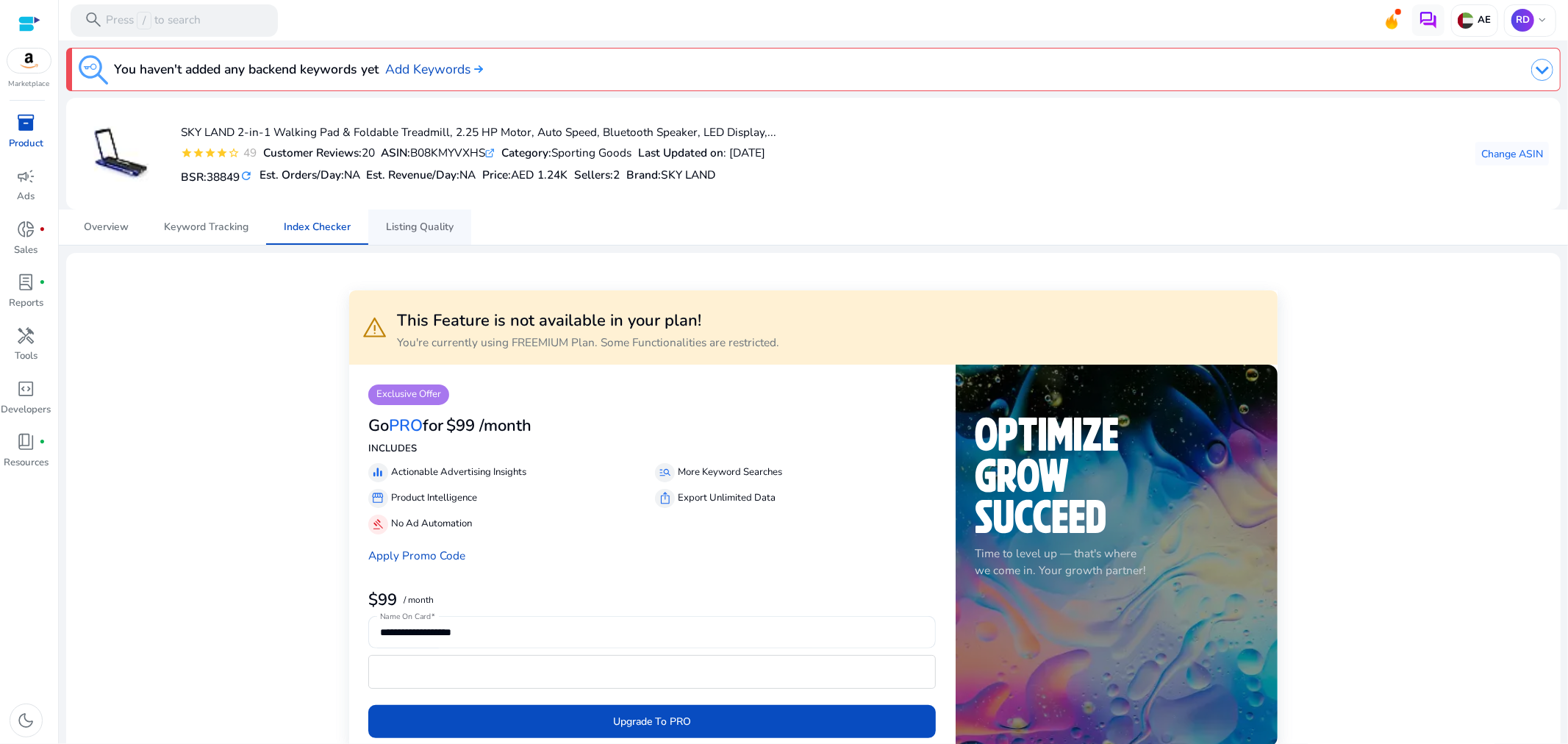
click at [424, 238] on span "Listing Quality" at bounding box center [420, 227] width 67 height 35
click at [25, 287] on span "lab_profile" at bounding box center [26, 282] width 19 height 19
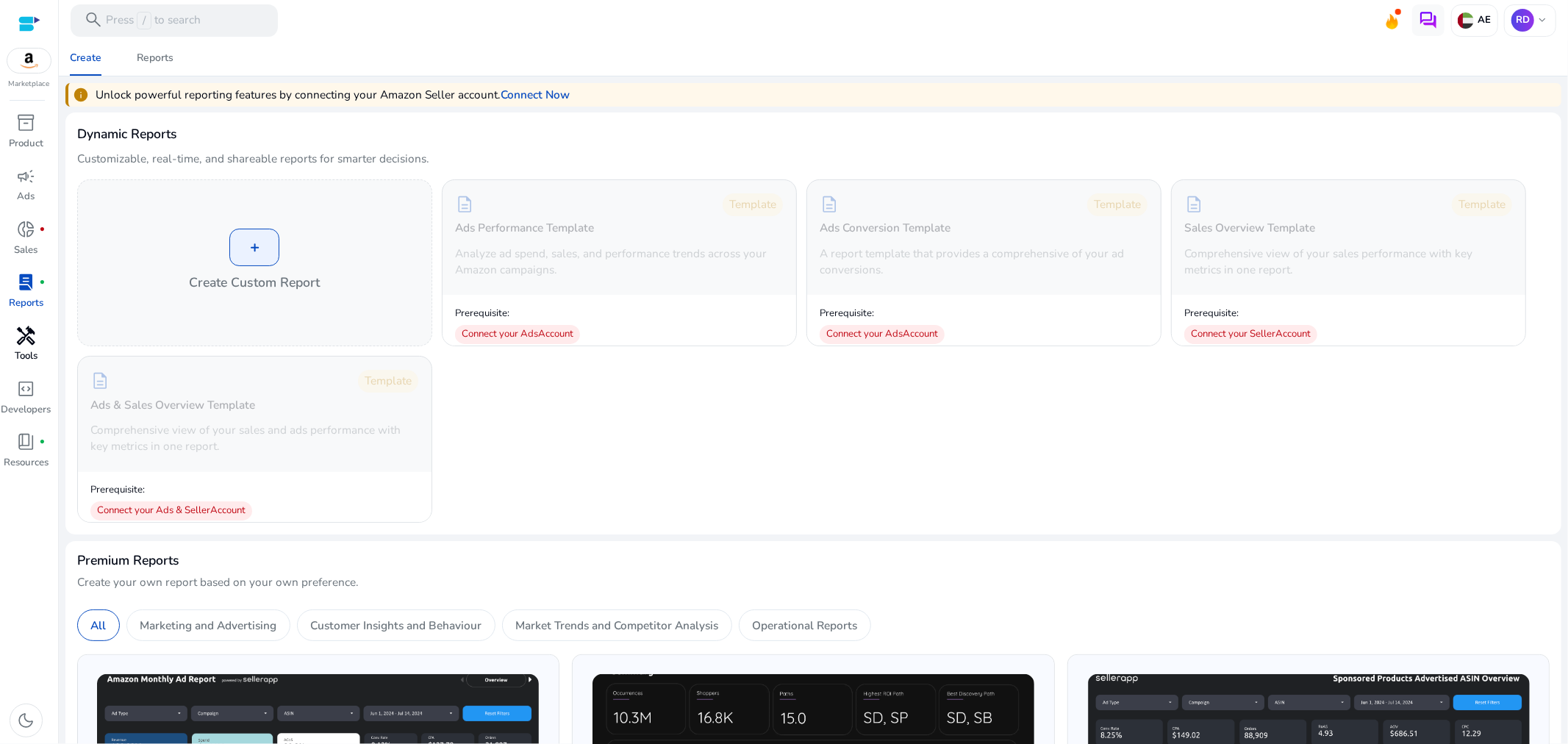
click at [17, 336] on span "handyman" at bounding box center [26, 335] width 19 height 19
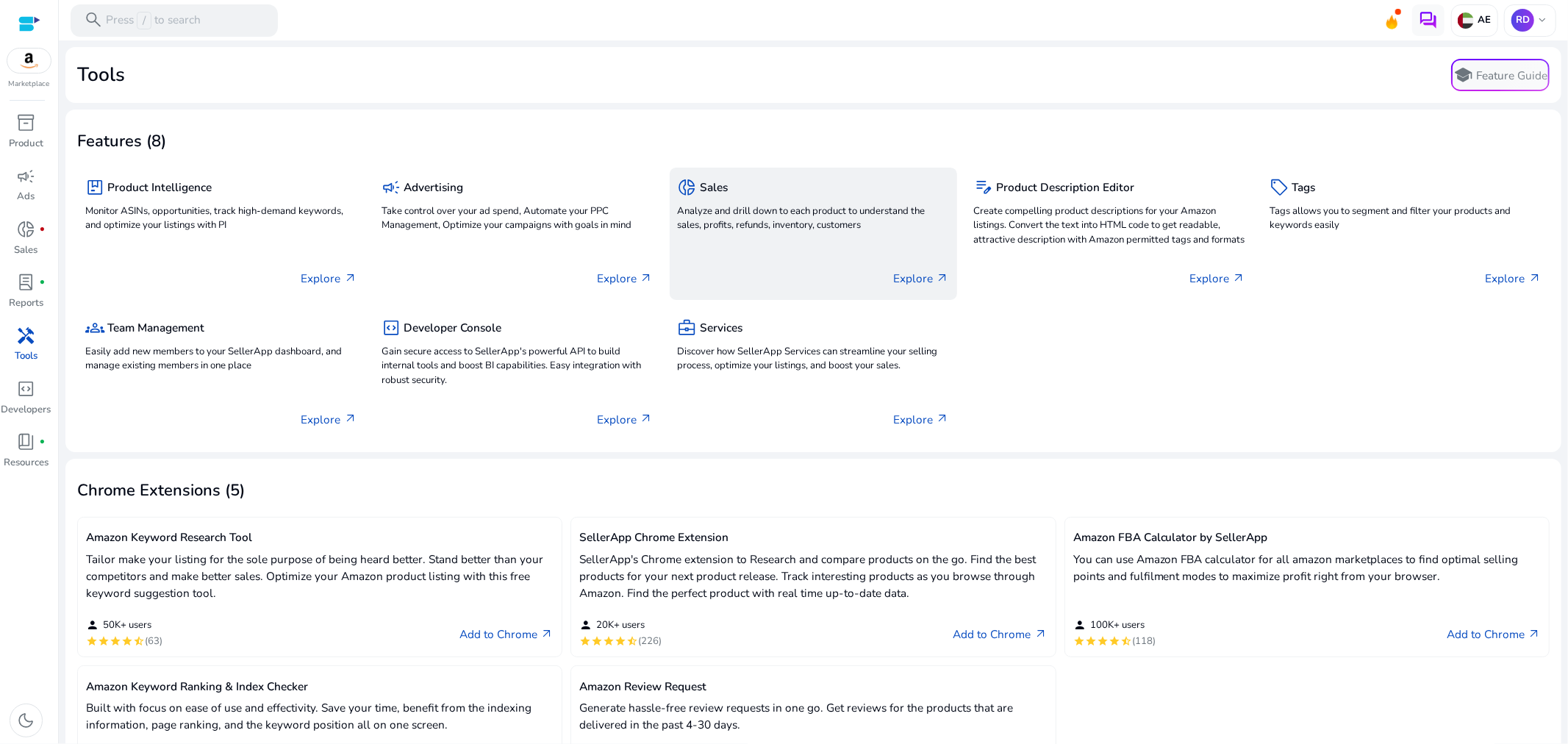
click at [814, 240] on div "donut_small Sales Analyze and drill down to each product to understand the sale…" at bounding box center [813, 233] width 288 height 132
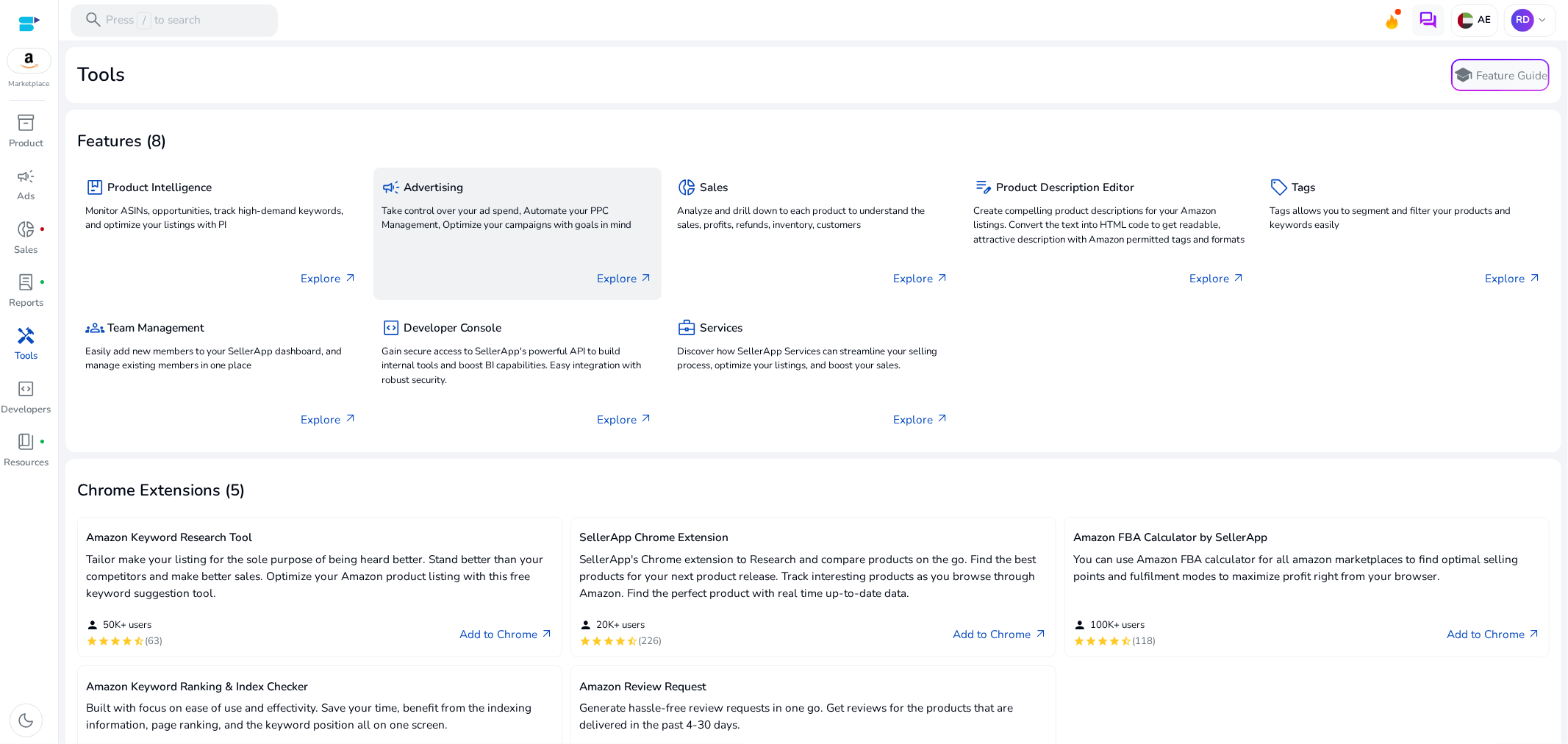
click at [434, 207] on p "Take control over your ad spend, Automate your PPC Management, Optimize your ca…" at bounding box center [517, 219] width 272 height 29
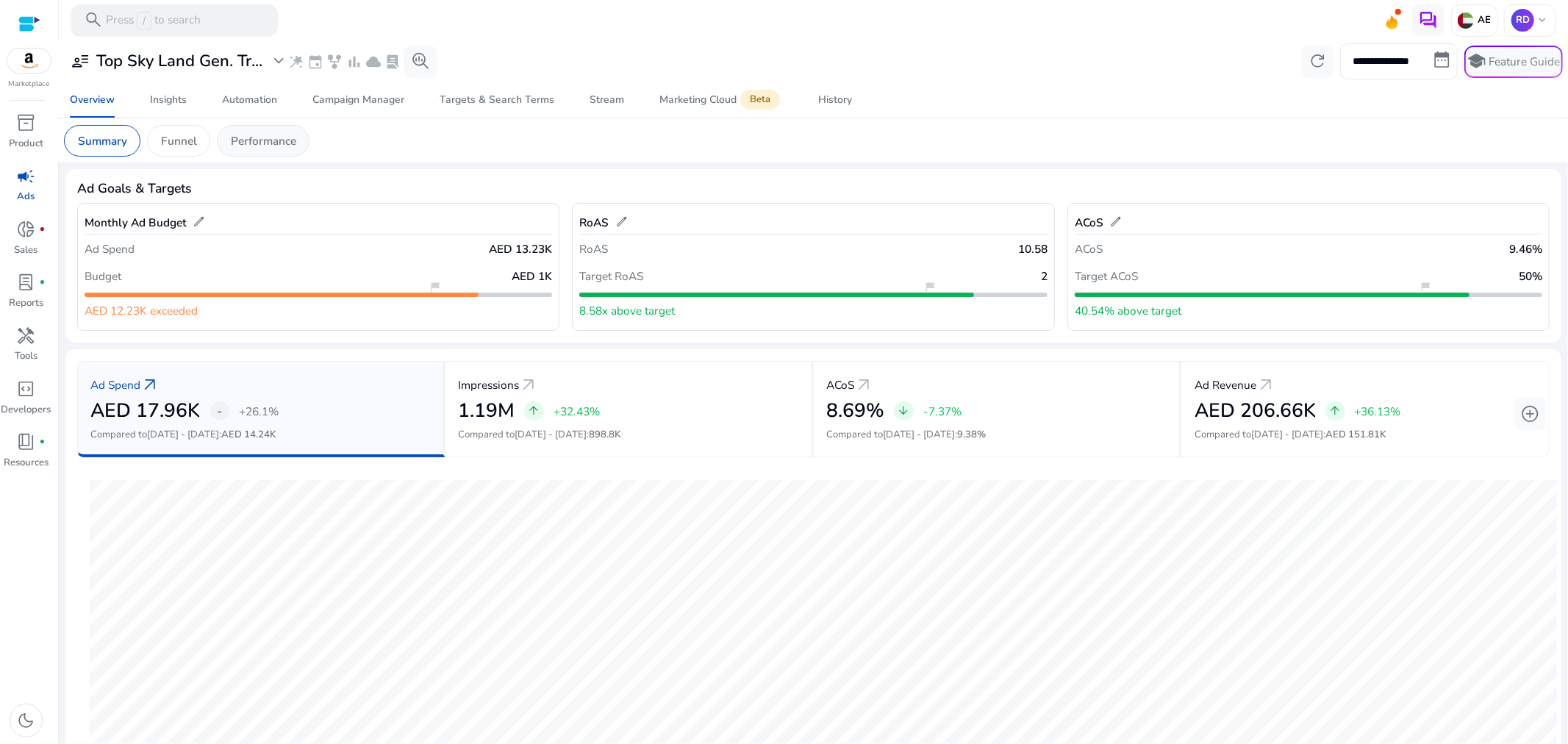
click at [244, 135] on p "Performance" at bounding box center [263, 140] width 66 height 17
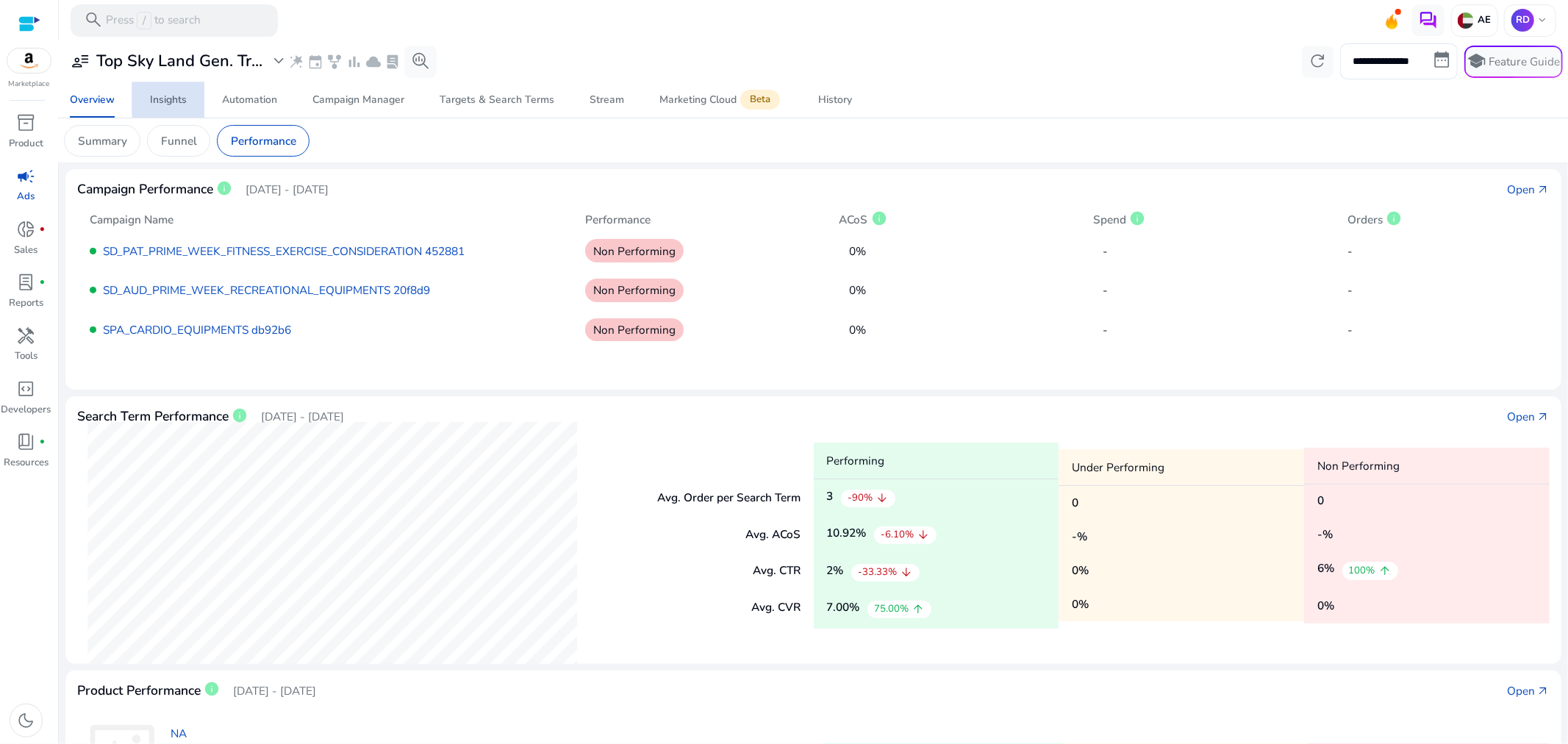
click at [173, 99] on div "Insights" at bounding box center [168, 100] width 37 height 10
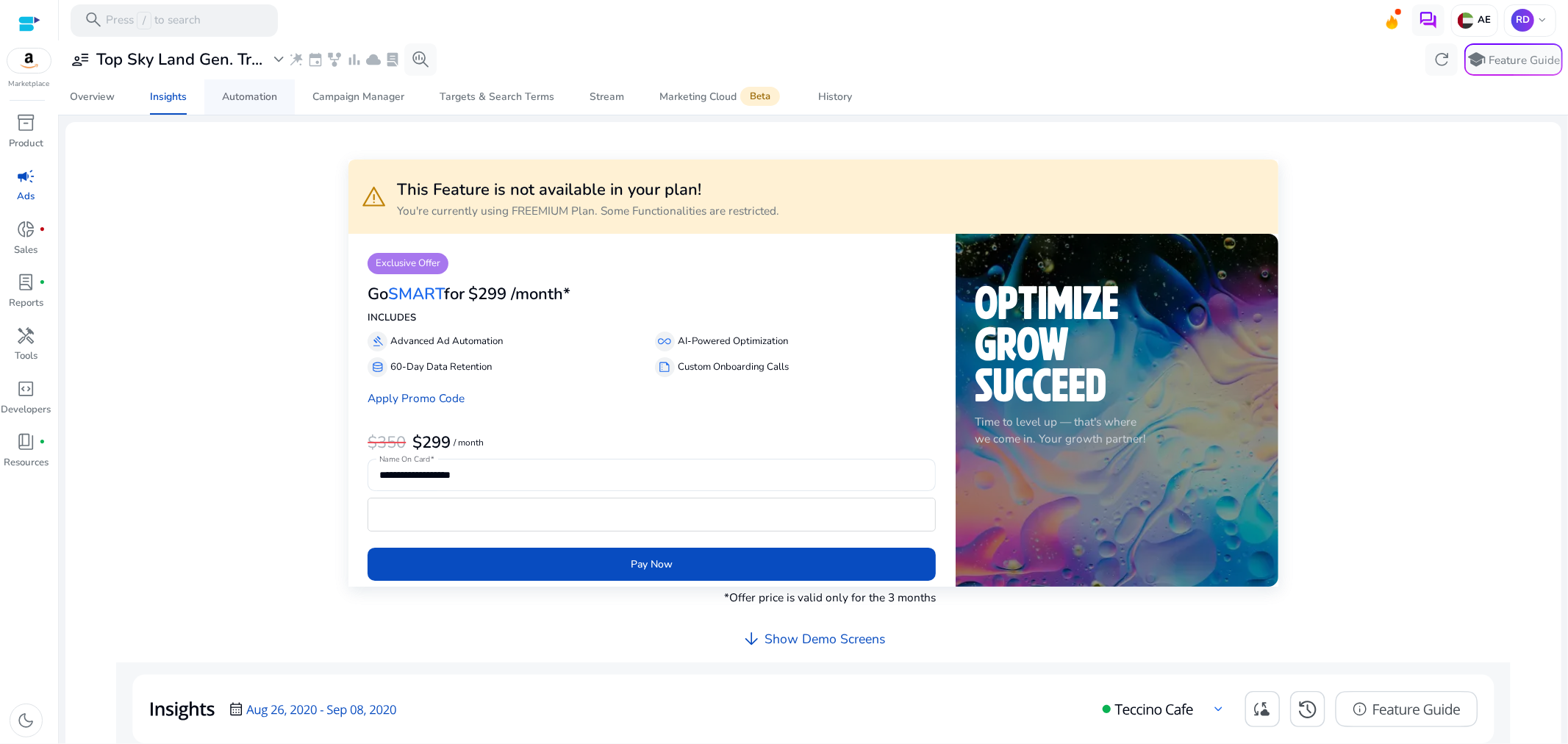
click at [254, 107] on span "Automation" at bounding box center [250, 97] width 55 height 35
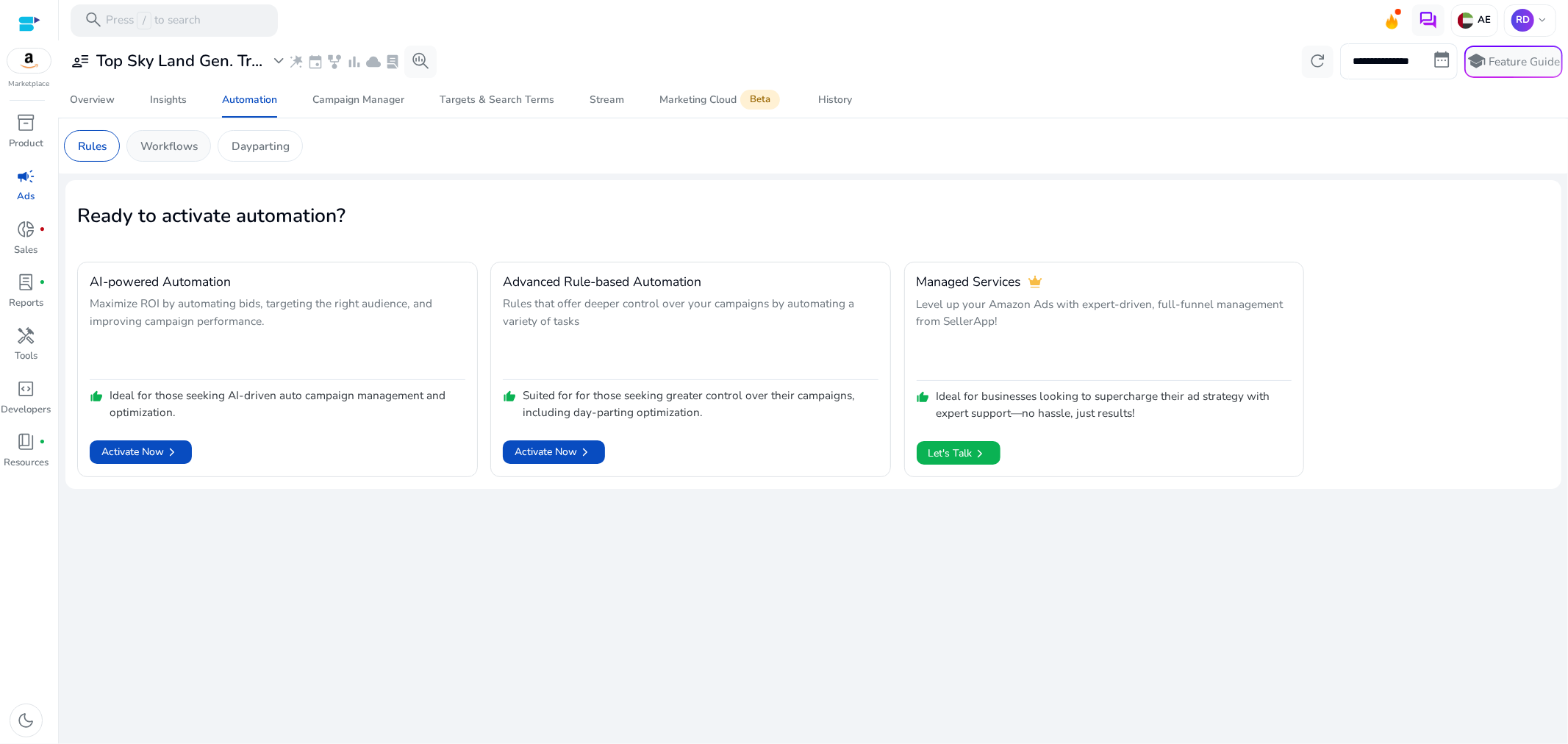
click at [181, 149] on p "Workflows" at bounding box center [169, 145] width 57 height 17
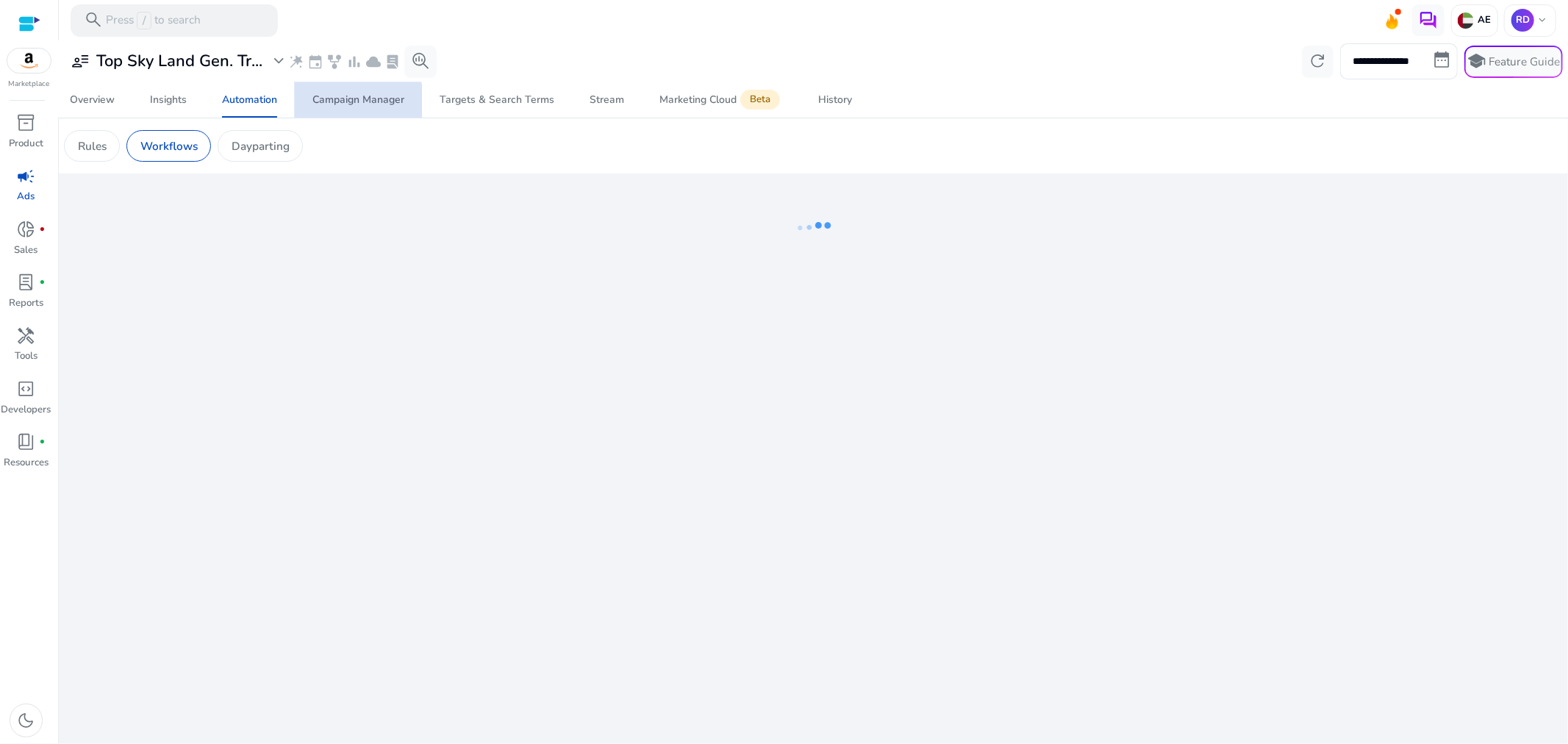
click at [346, 103] on span "Campaign Manager" at bounding box center [358, 100] width 92 height 35
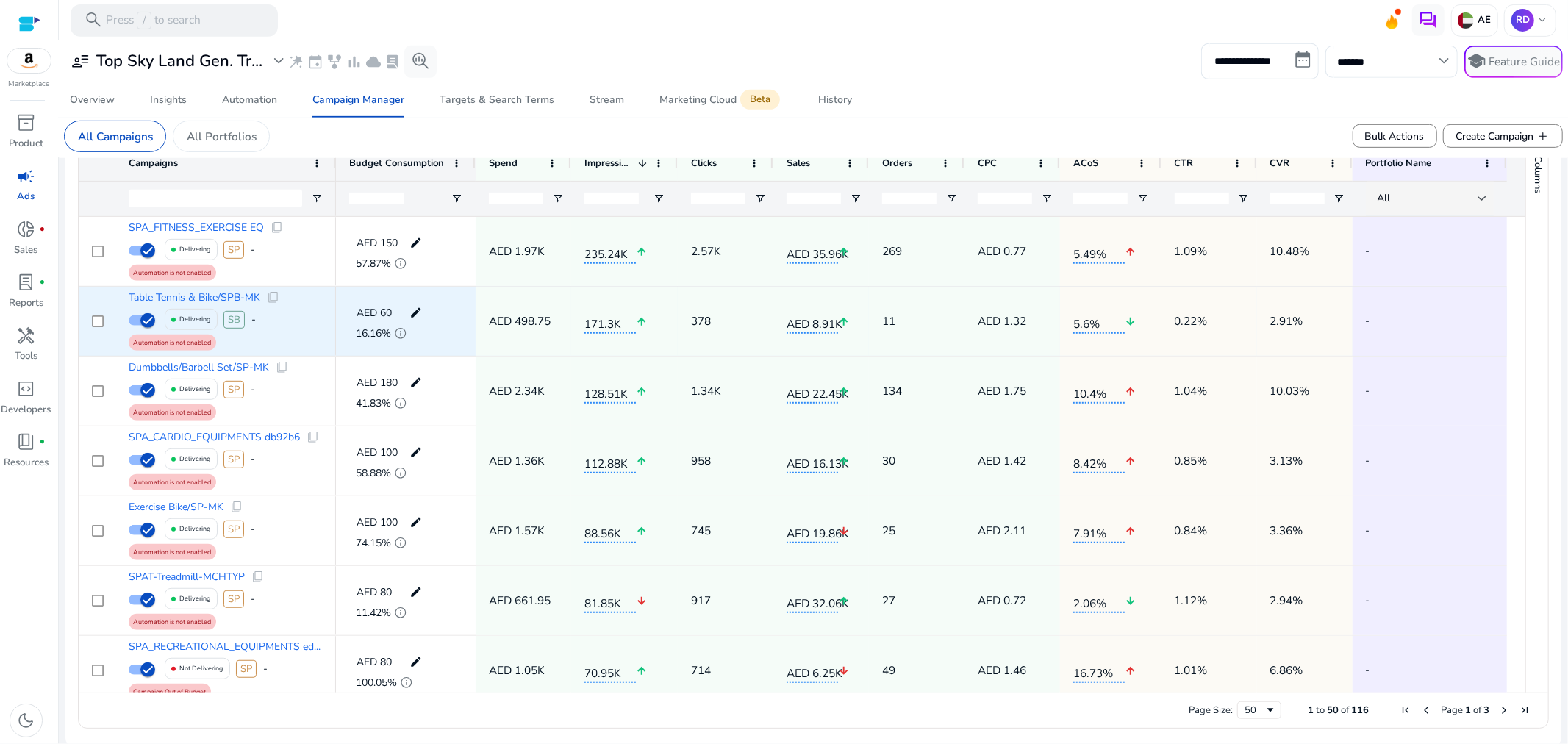
scroll to position [557, 0]
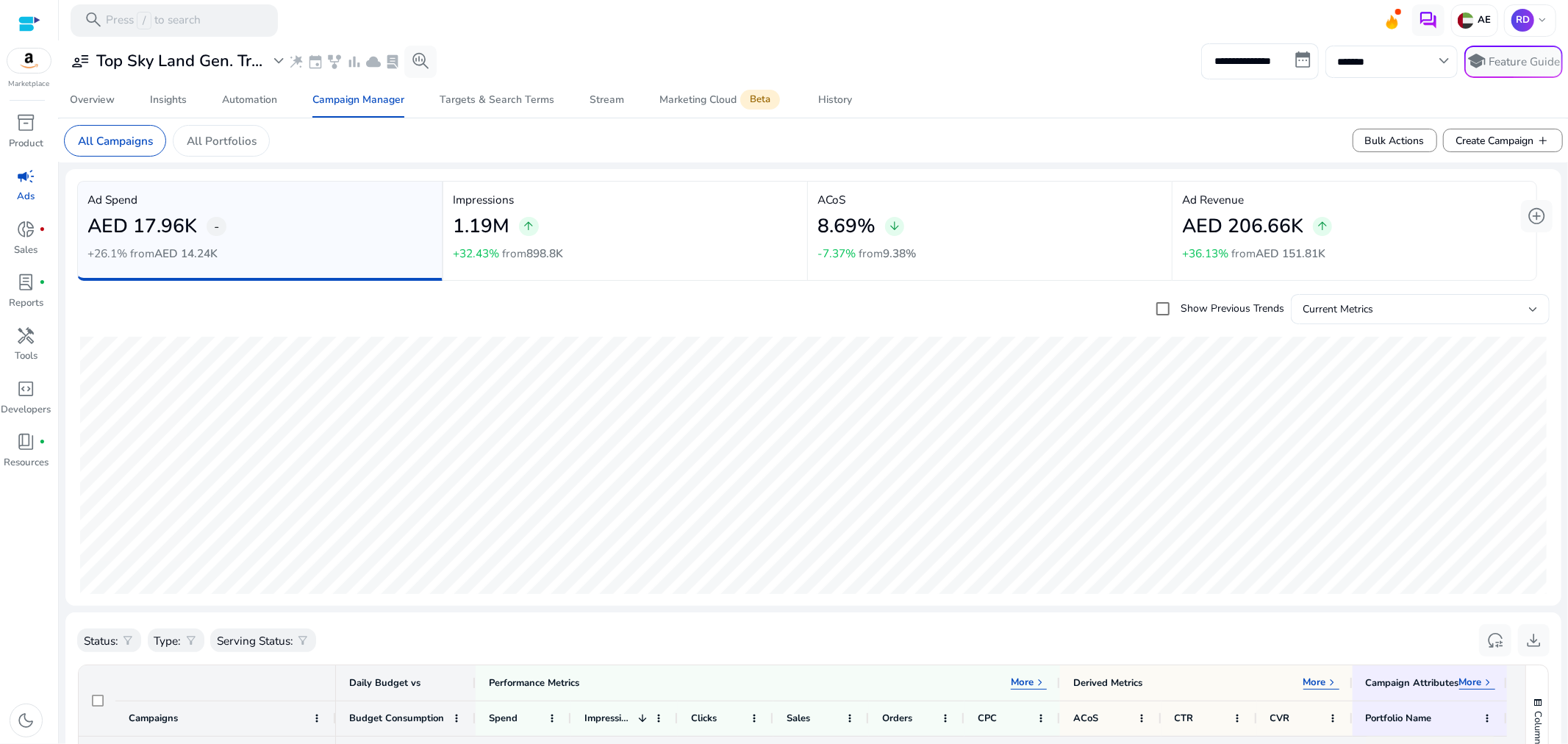
scroll to position [557, 0]
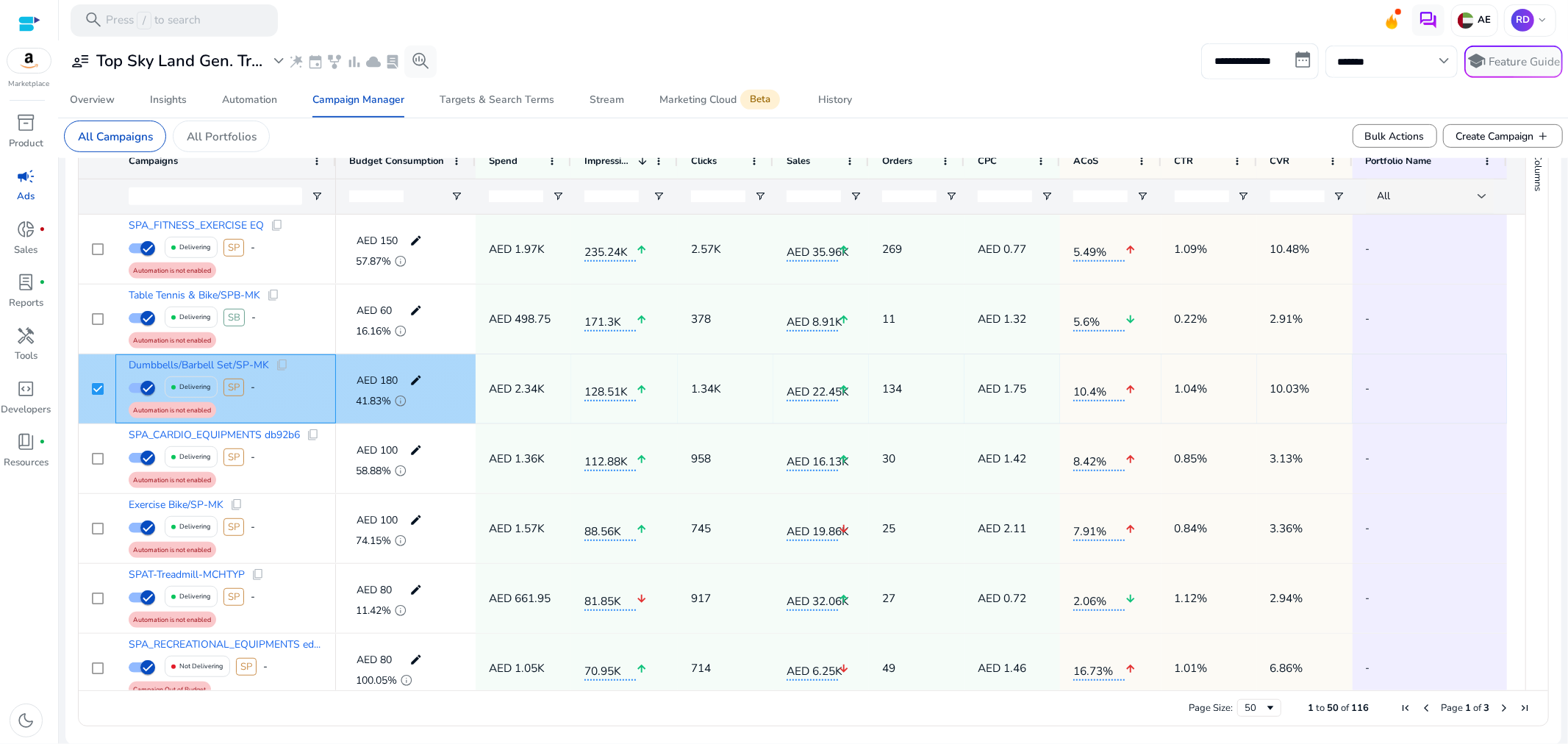
click at [167, 408] on span "Automation is not enabled" at bounding box center [172, 410] width 78 height 13
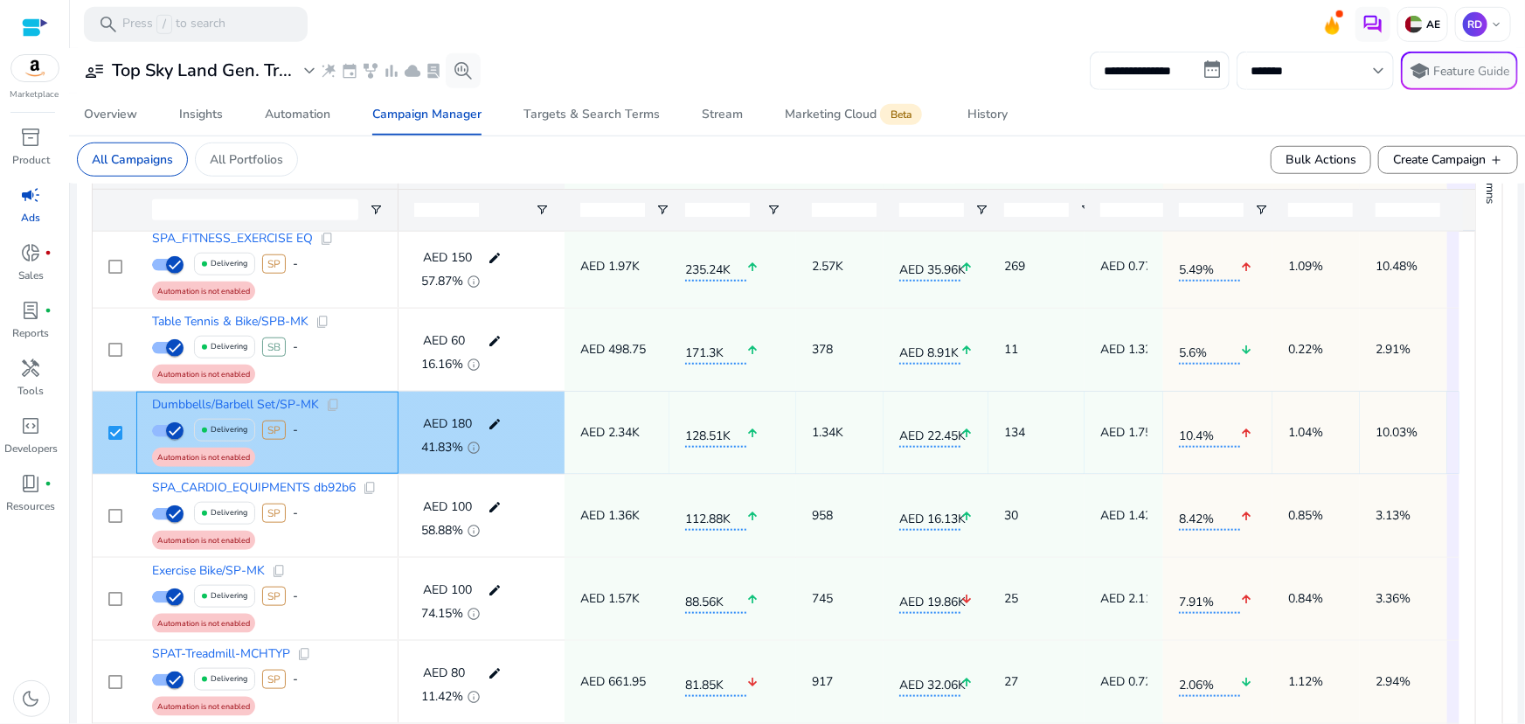
scroll to position [0, 0]
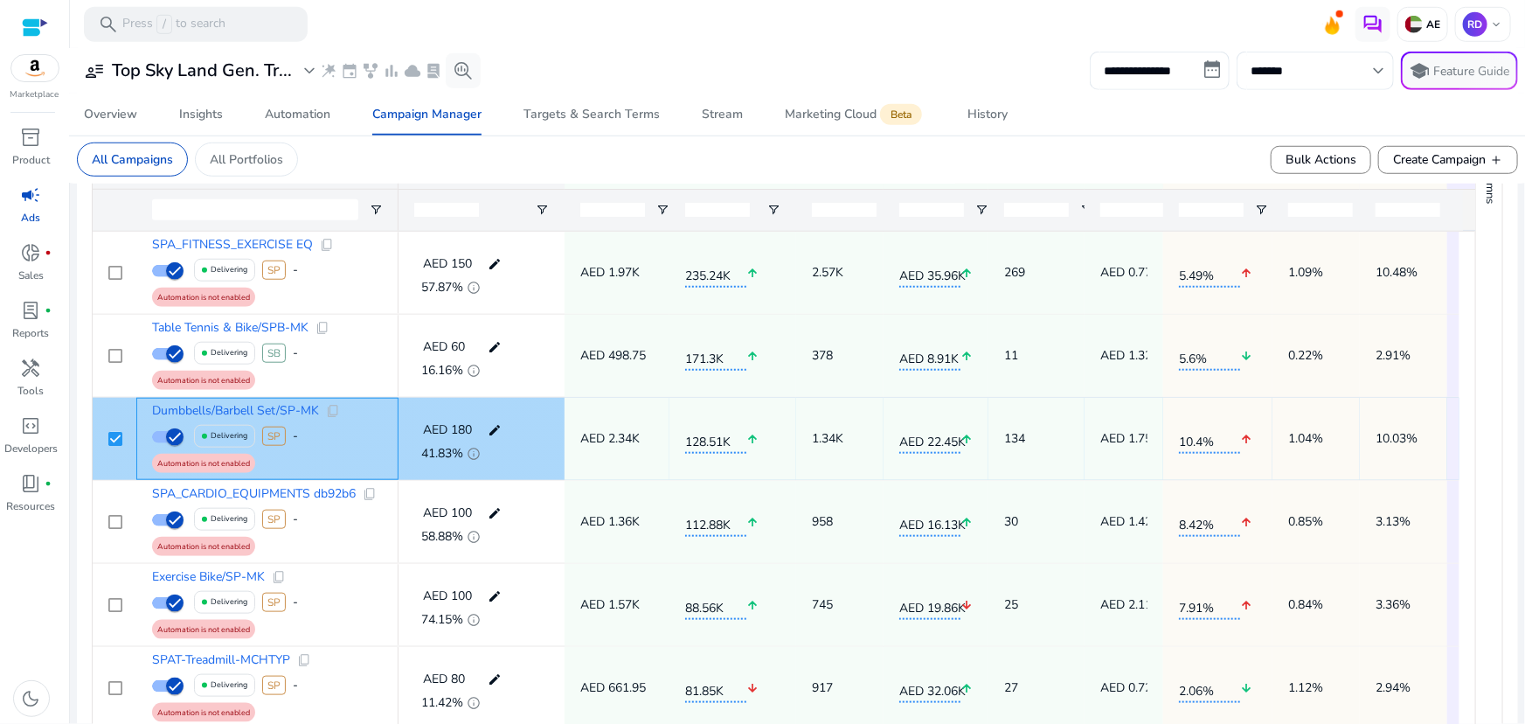
click at [219, 436] on p "Delivering" at bounding box center [229, 436] width 37 height 36
click at [218, 411] on span "Dumbbells/Barbell Set/SP-MK" at bounding box center [235, 411] width 167 height 12
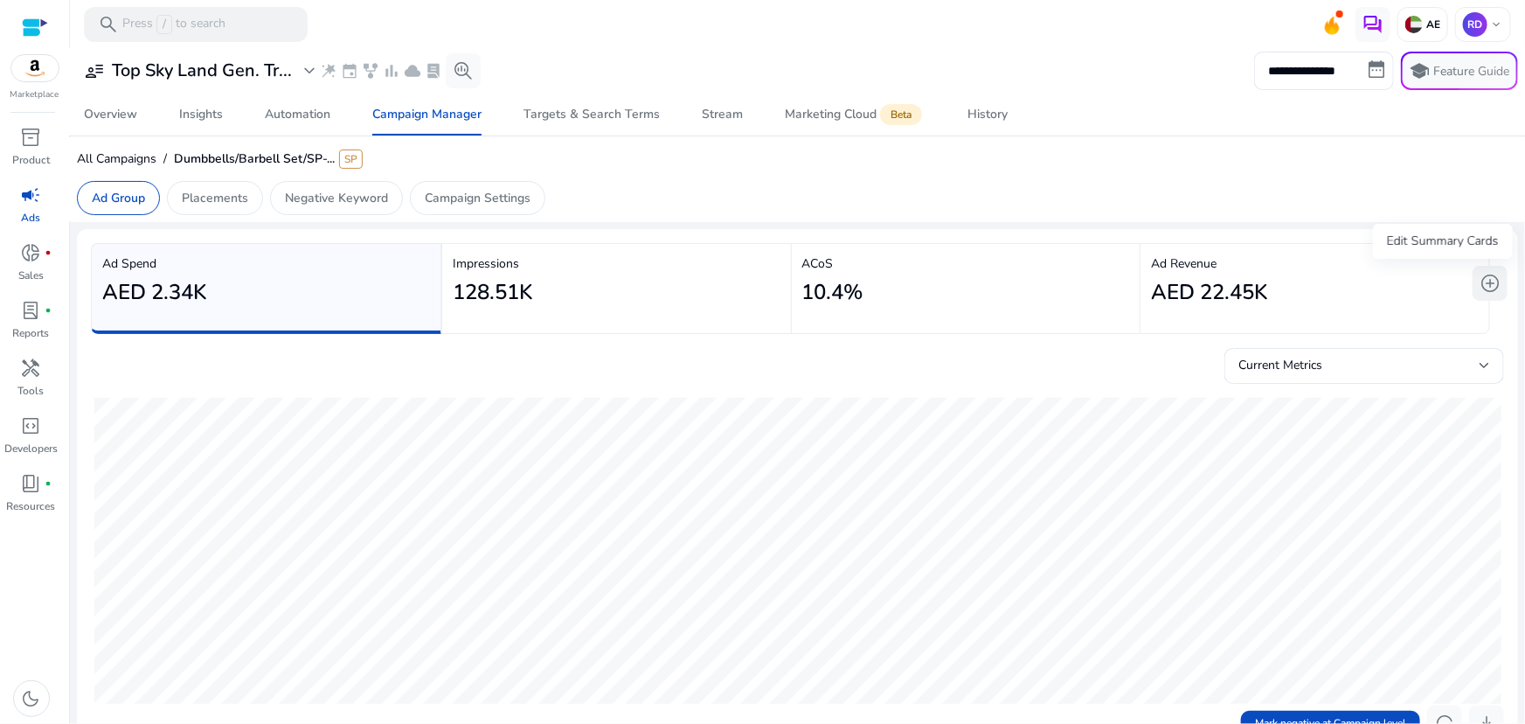
click at [1485, 283] on span "add_circle" at bounding box center [1490, 283] width 21 height 21
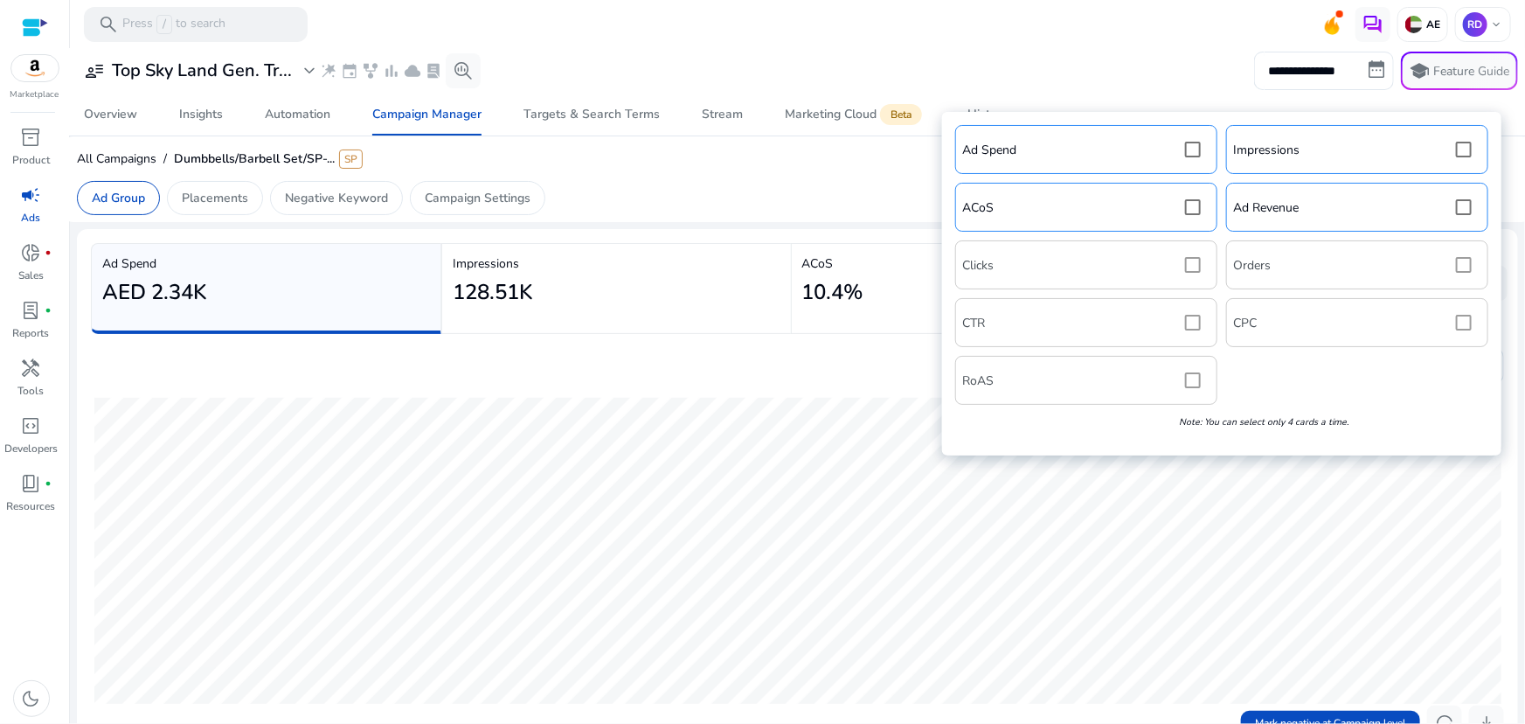
click at [1180, 386] on div "Ad Spend Impressions ACoS Ad Revenue Clicks Orders CTR CPC RoAS Note: You can s…" at bounding box center [1222, 284] width 542 height 326
click at [1186, 381] on div "Ad Spend Impressions ACoS Ad Revenue Clicks Orders CTR CPC RoAS Note: You can s…" at bounding box center [1222, 284] width 542 height 326
click at [1189, 381] on div "Ad Spend Impressions ACoS Ad Revenue Clicks Orders CTR CPC RoAS Note: You can s…" at bounding box center [1222, 284] width 542 height 326
click at [1190, 381] on div "Ad Spend Impressions ACoS Ad Revenue Clicks Orders CTR CPC RoAS Note: You can s…" at bounding box center [1222, 284] width 542 height 326
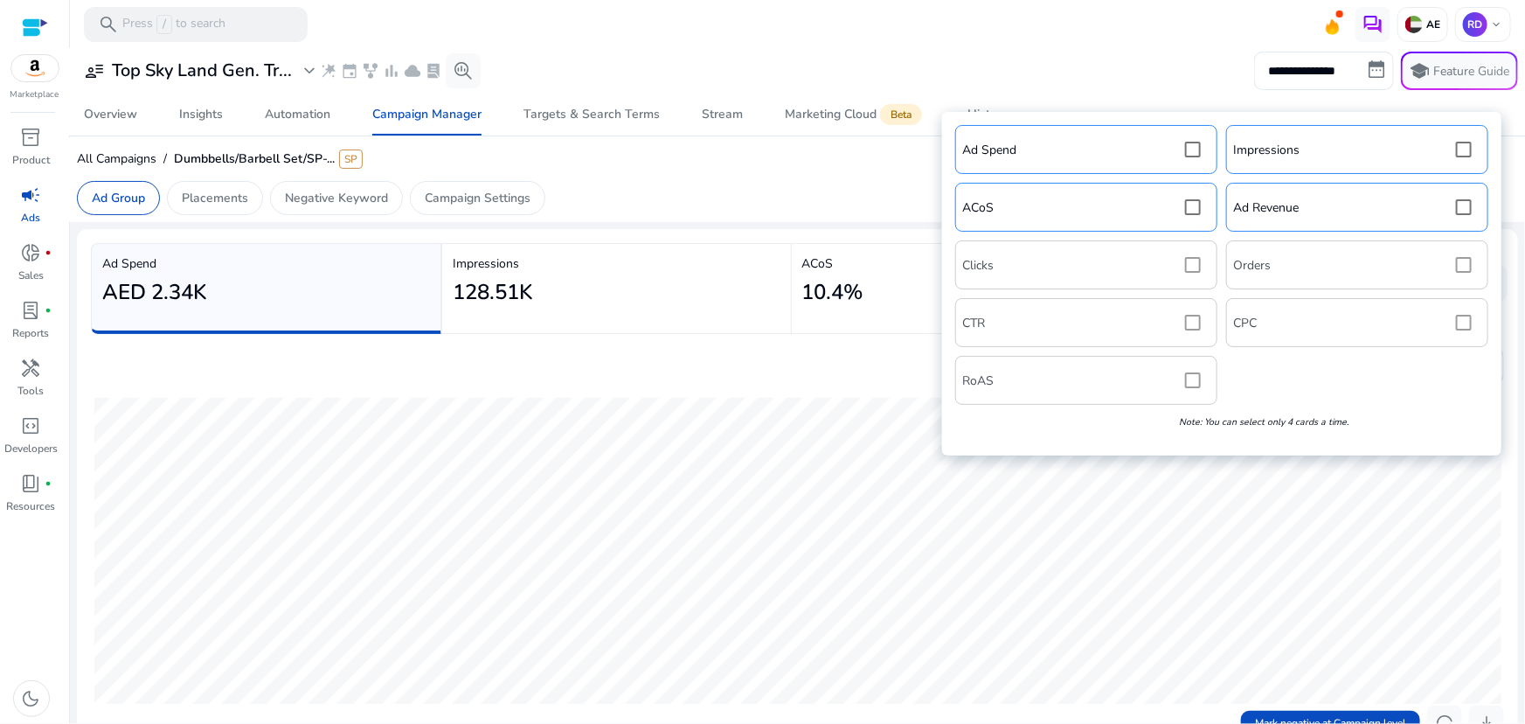
click at [1190, 381] on div "Ad Spend Impressions ACoS Ad Revenue Clicks Orders CTR CPC RoAS Note: You can s…" at bounding box center [1222, 284] width 542 height 326
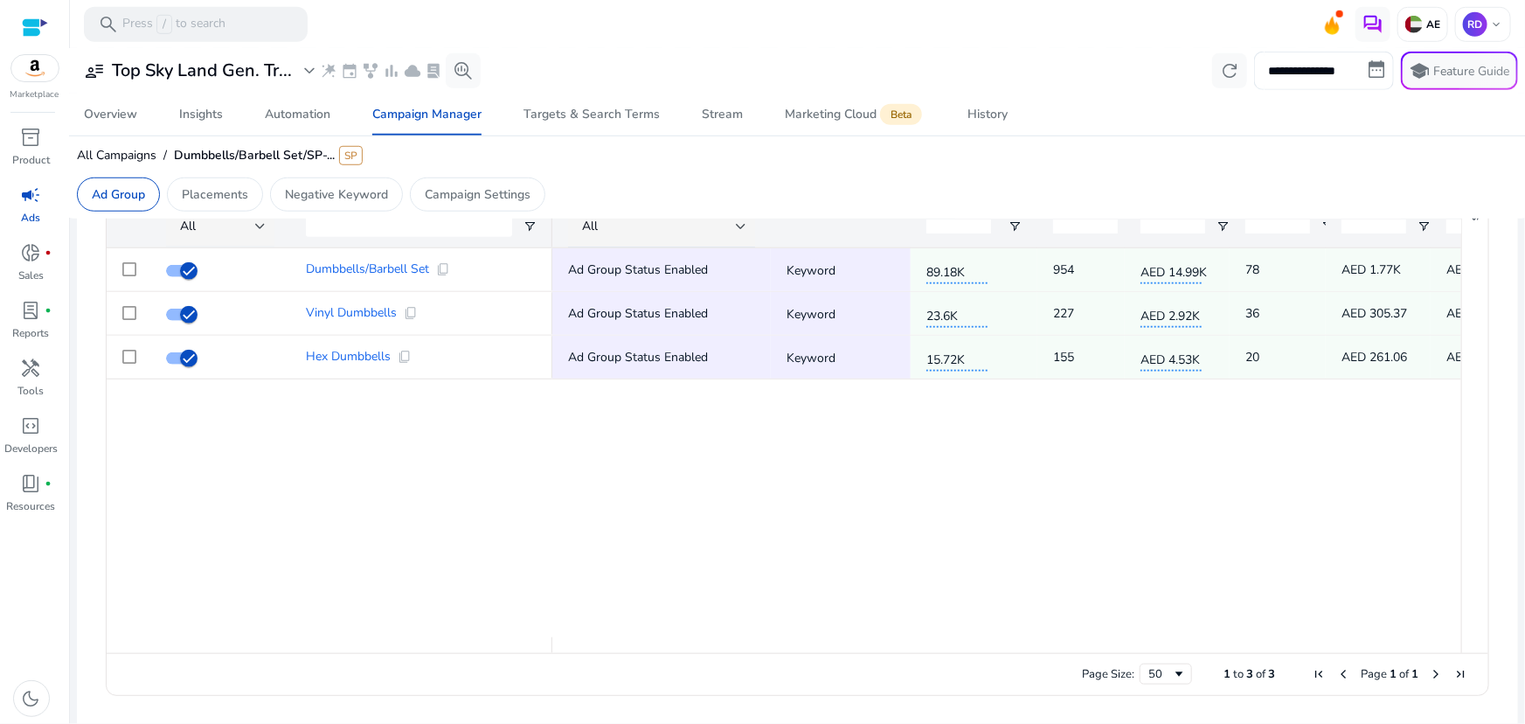
scroll to position [476, 0]
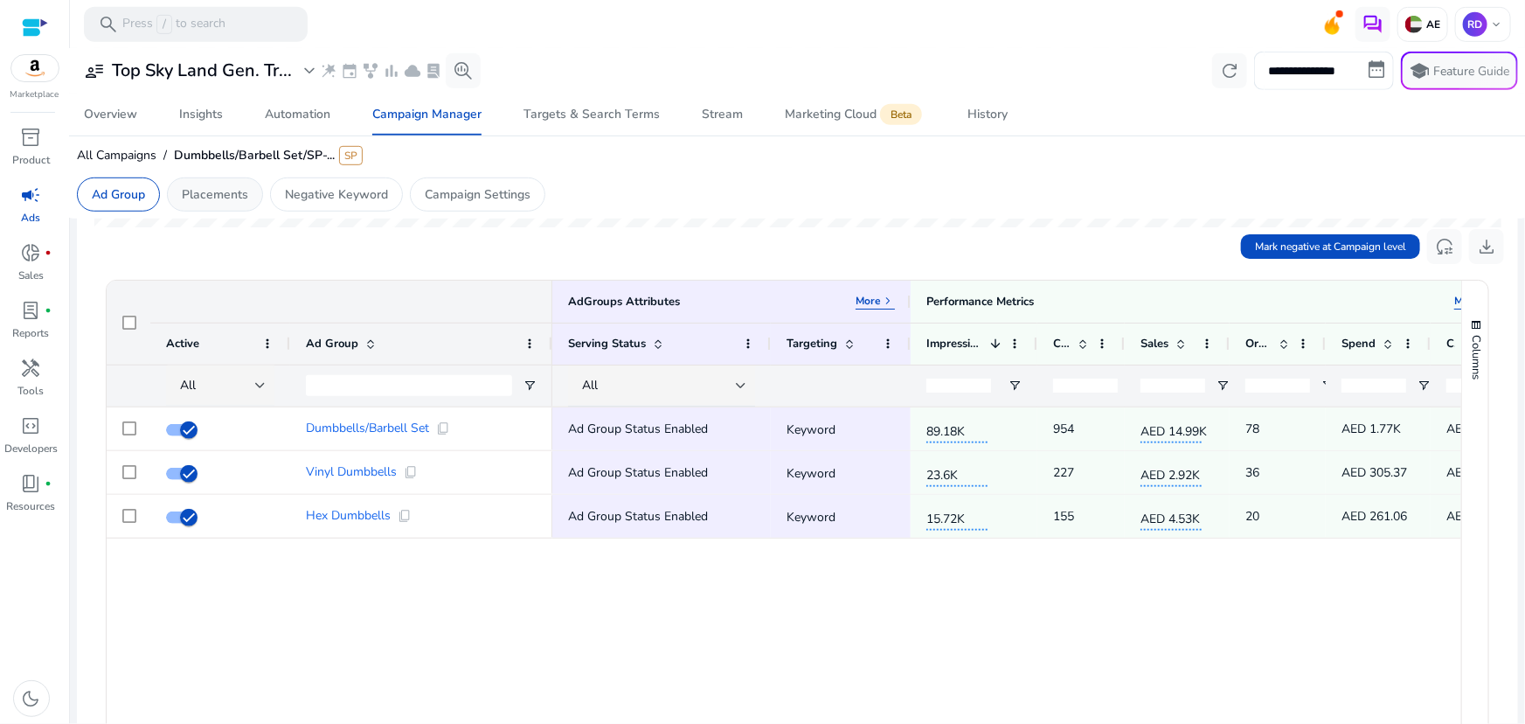
click at [233, 194] on p "Placements" at bounding box center [215, 194] width 66 height 18
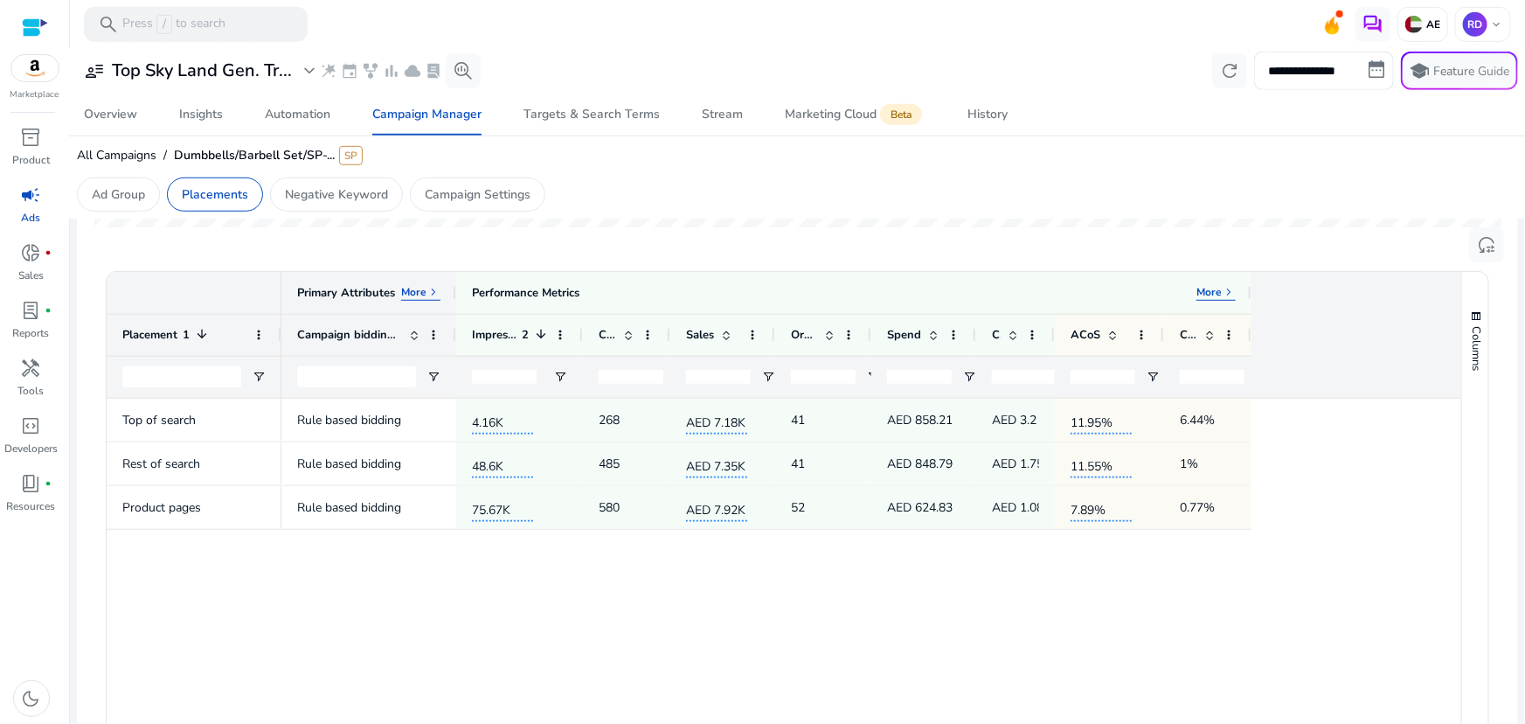
click at [409, 288] on p "More" at bounding box center [413, 292] width 25 height 14
click at [417, 293] on p "Less" at bounding box center [415, 292] width 23 height 14
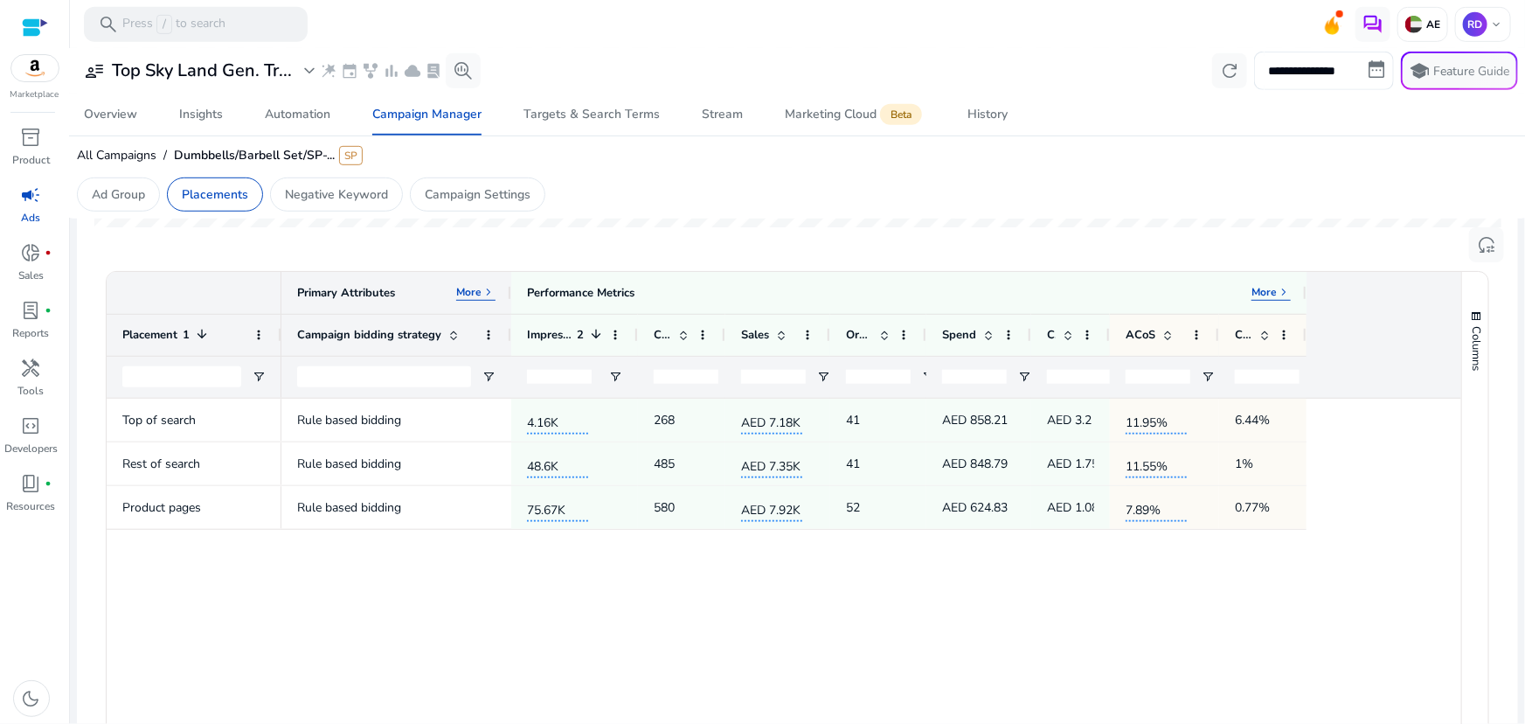
drag, startPoint x: 452, startPoint y: 295, endPoint x: 498, endPoint y: 308, distance: 47.9
click at [507, 308] on div at bounding box center [510, 293] width 7 height 42
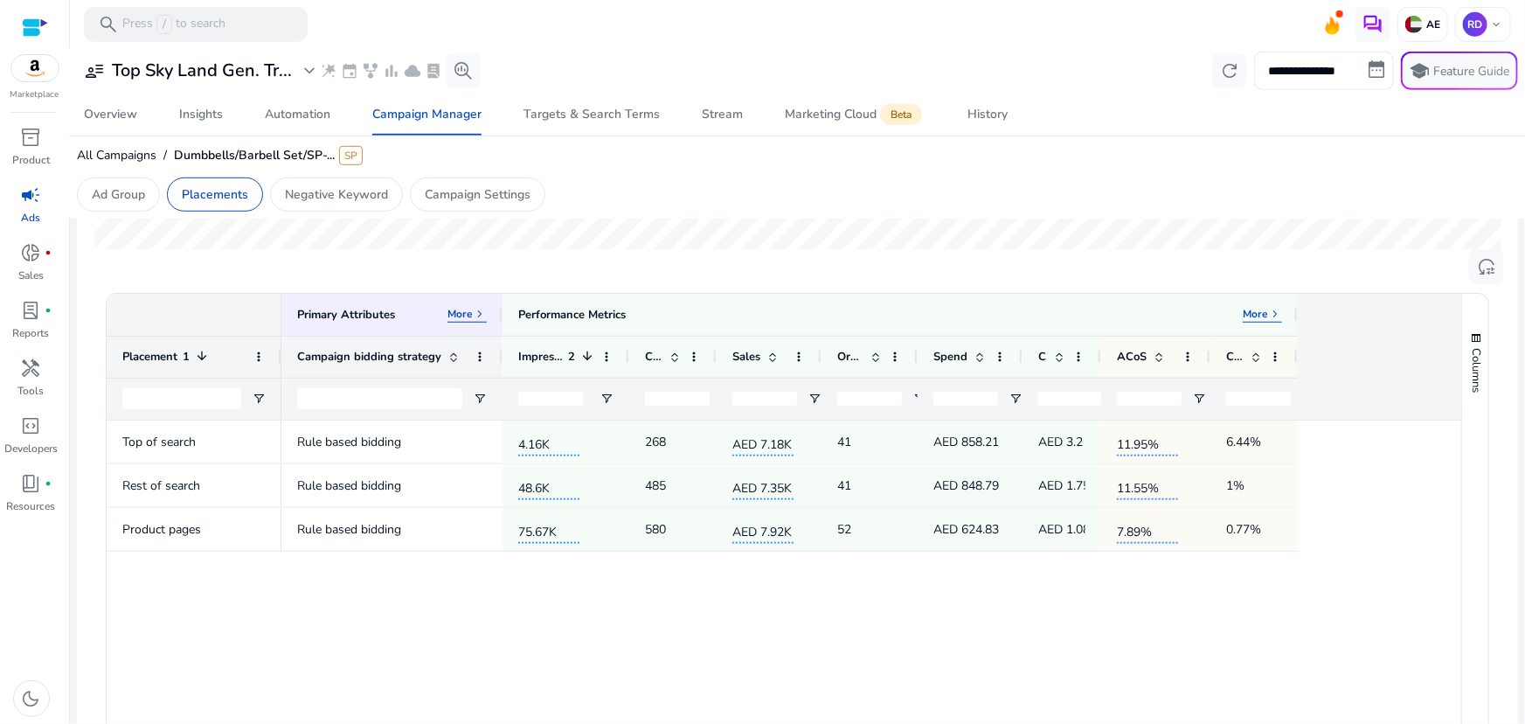
scroll to position [476, 0]
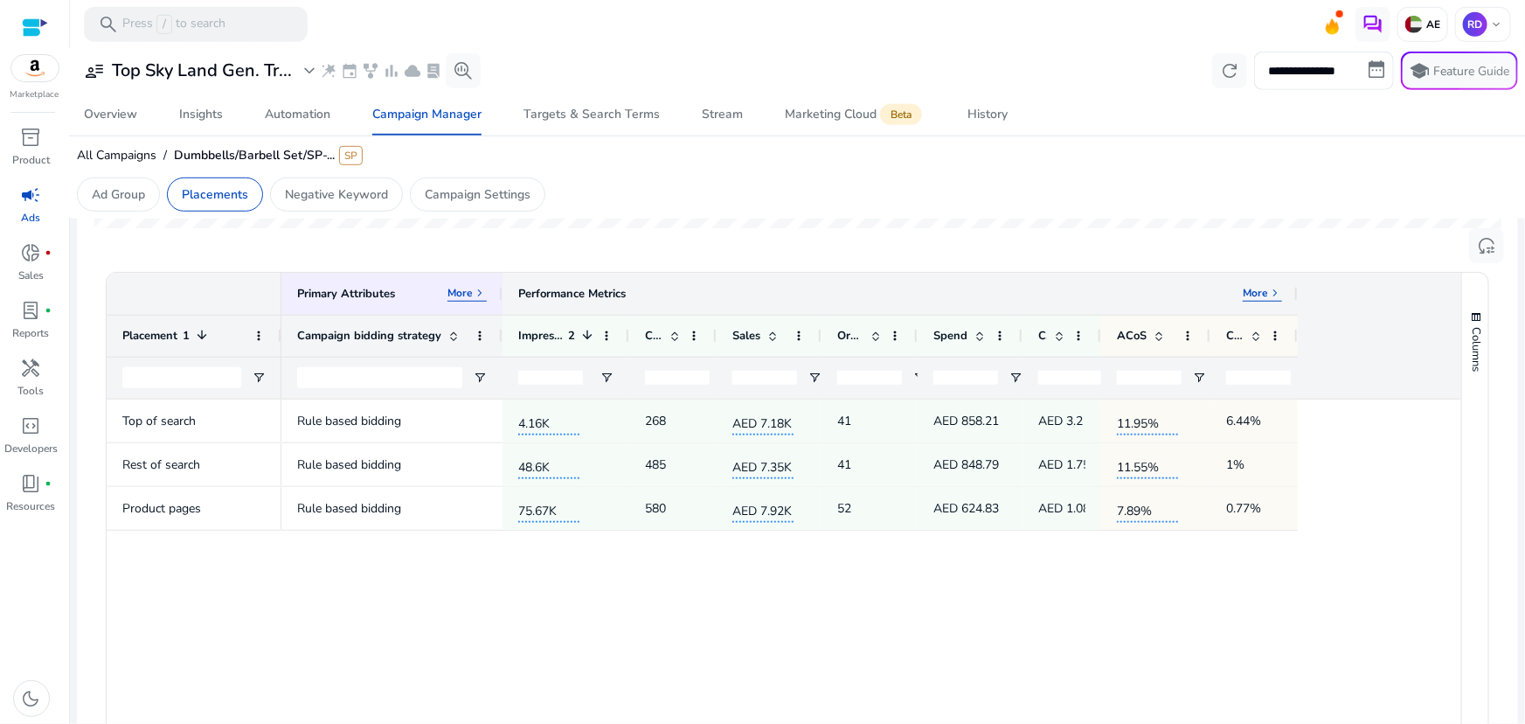
click at [587, 296] on div "Performance Metrics" at bounding box center [572, 294] width 108 height 16
click at [1270, 289] on span "keyboard_arrow_right" at bounding box center [1275, 293] width 14 height 14
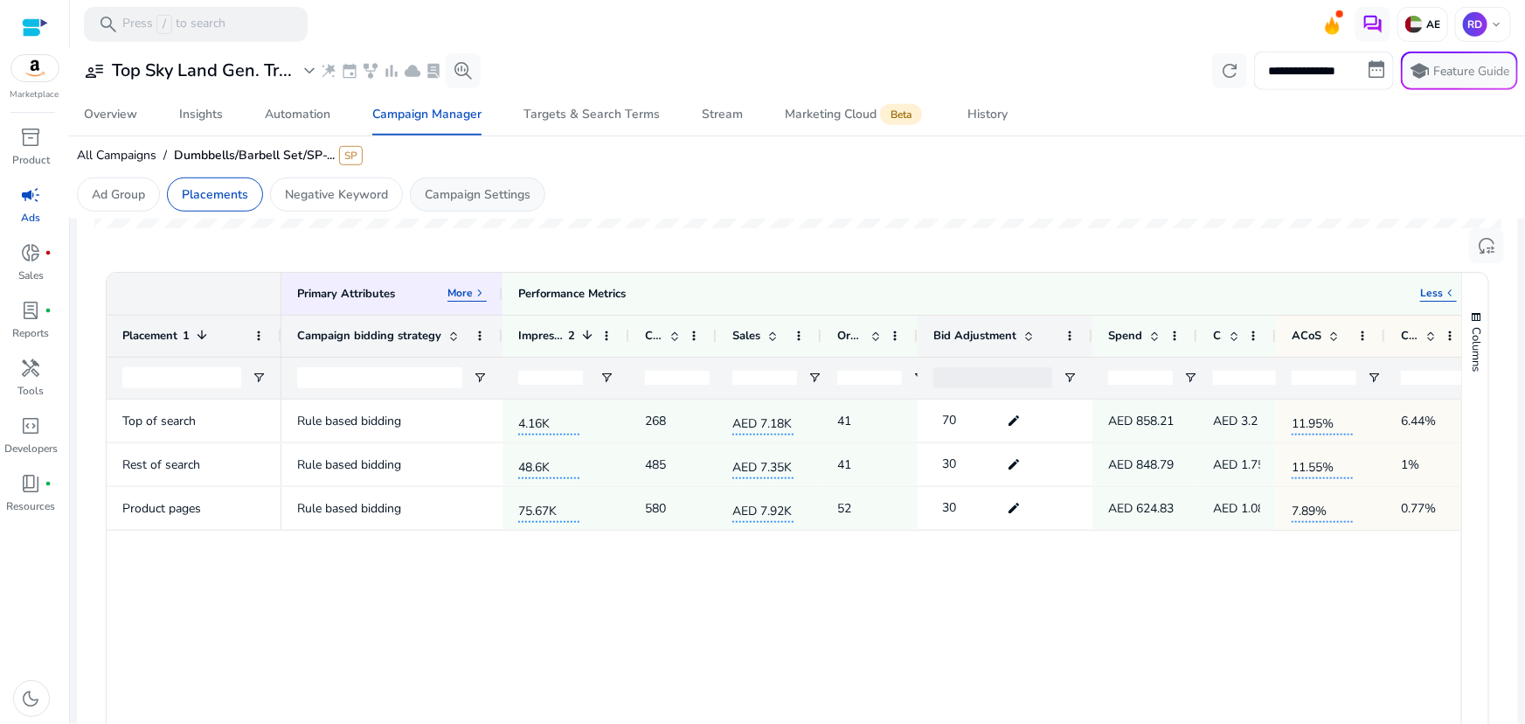
click at [455, 191] on p "Campaign Settings" at bounding box center [478, 194] width 106 height 18
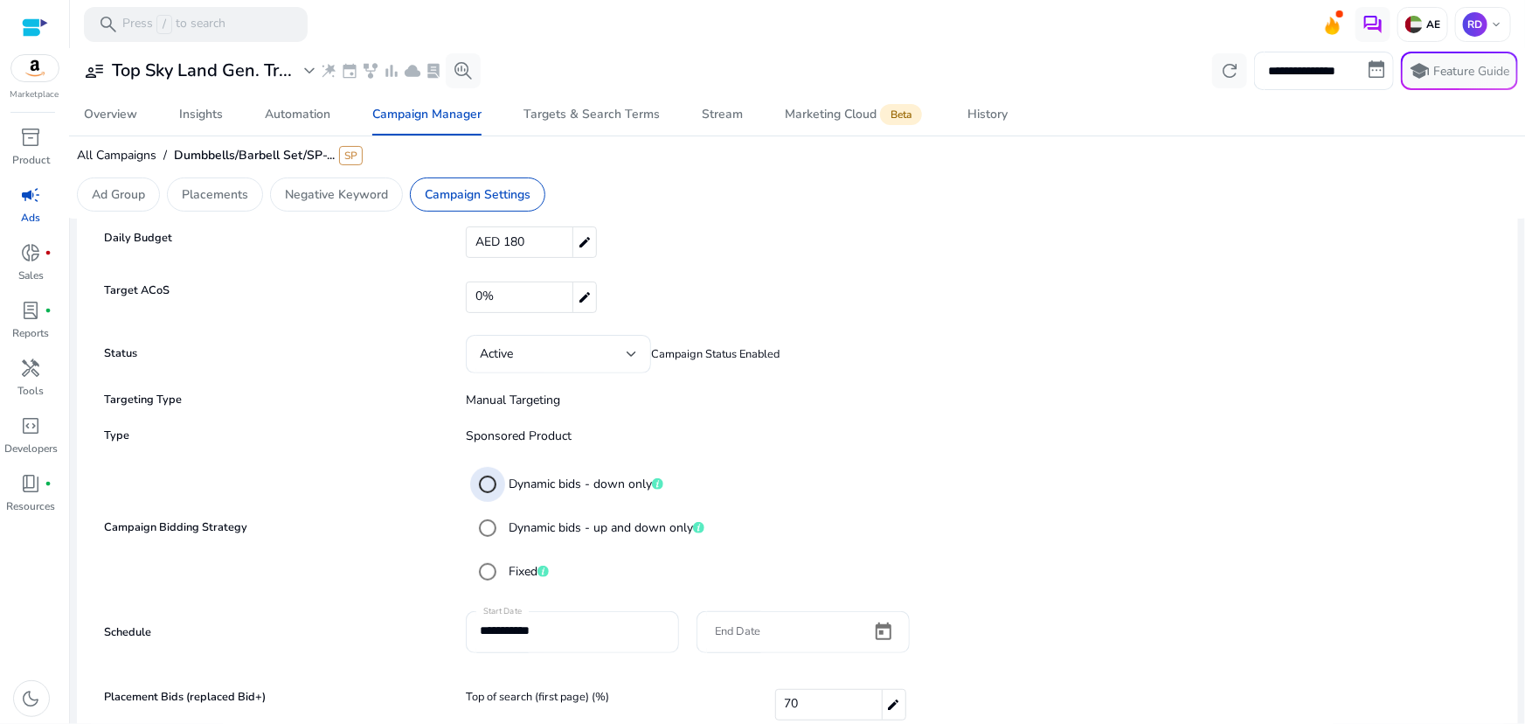
scroll to position [40, 0]
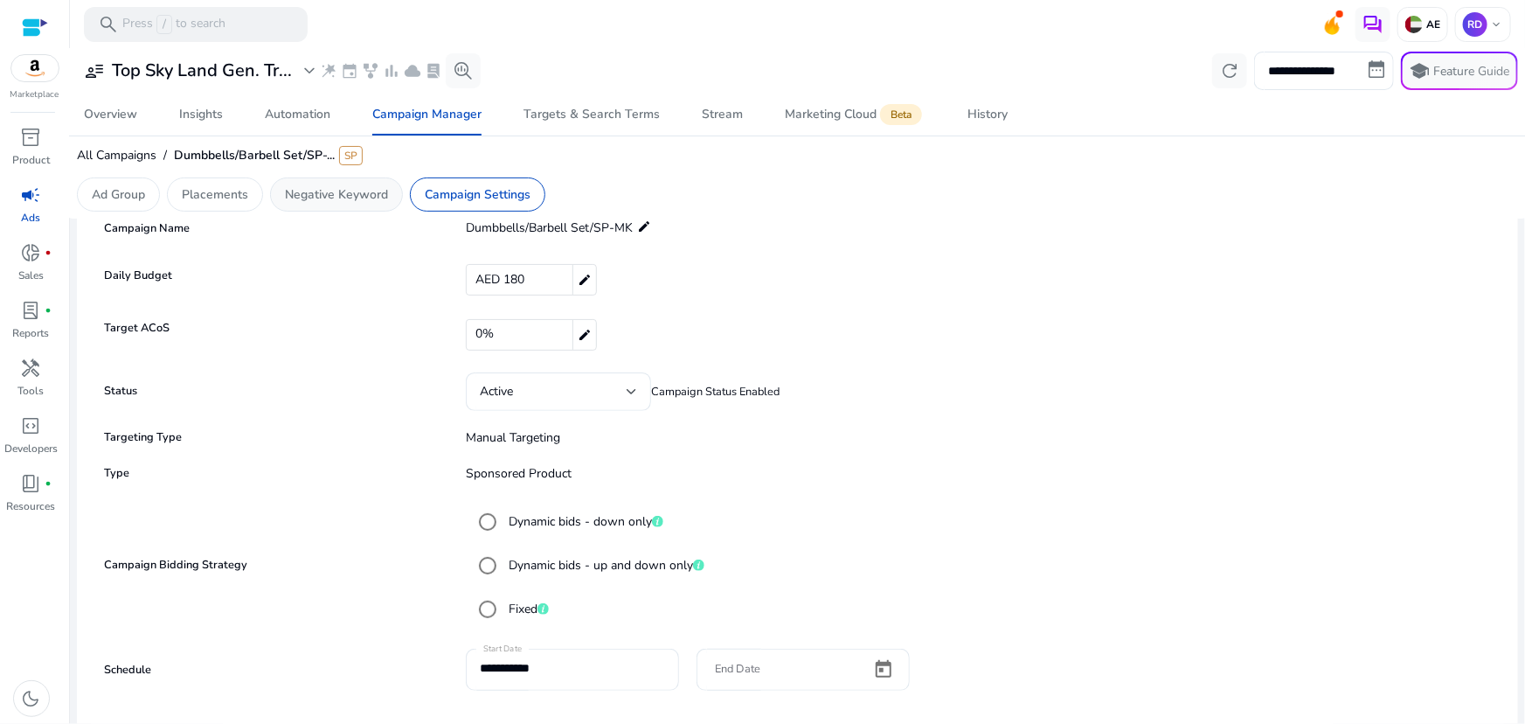
click at [343, 209] on div "Negative Keyword" at bounding box center [336, 194] width 133 height 34
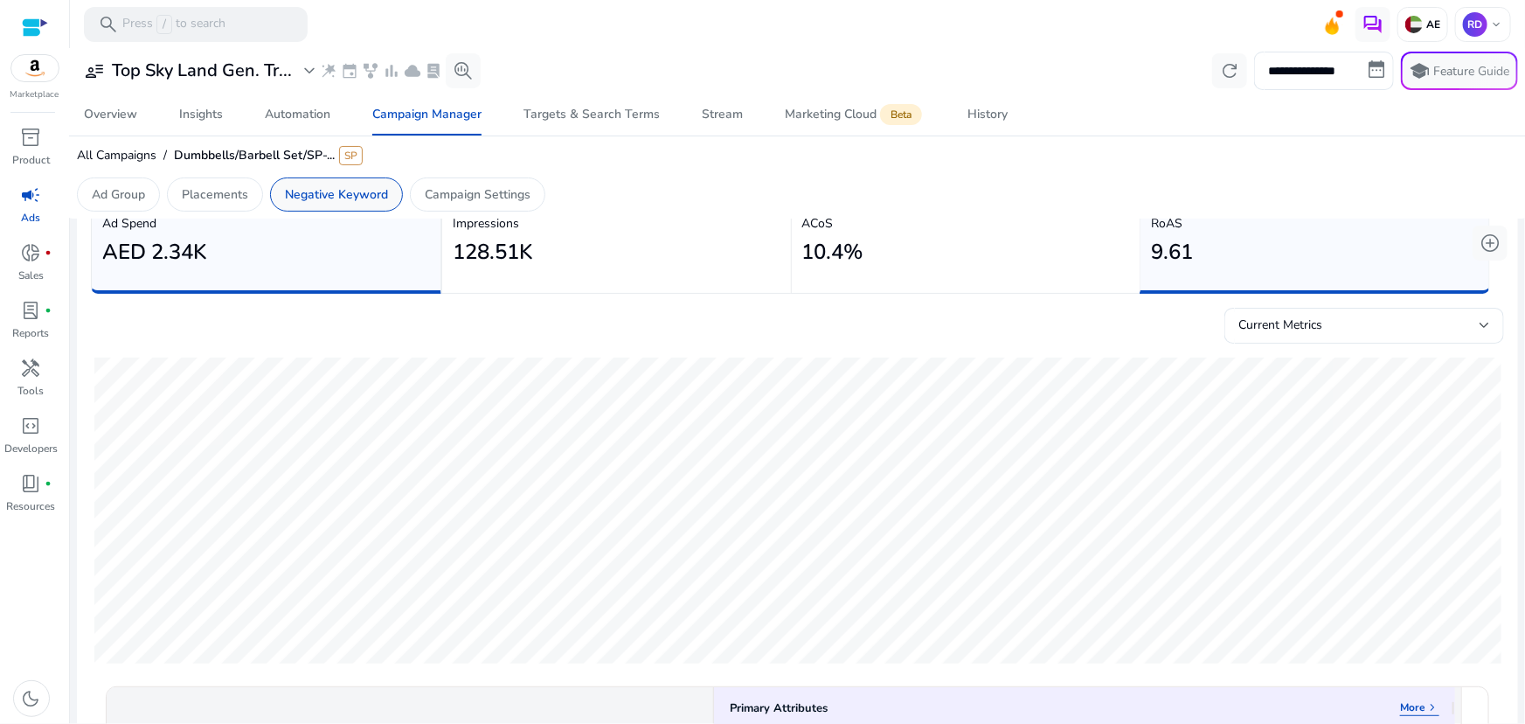
scroll to position [613, 0]
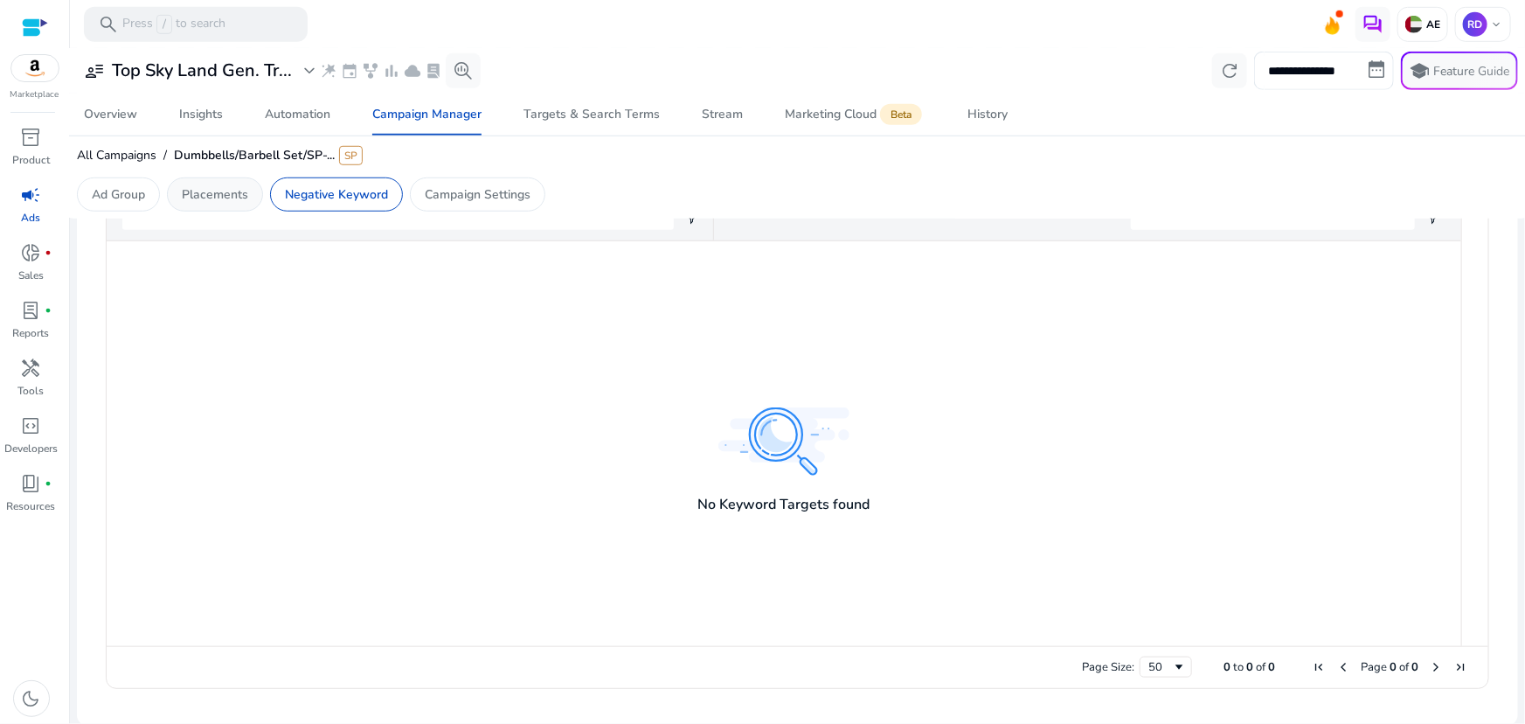
click at [224, 206] on div "Placements" at bounding box center [215, 194] width 96 height 34
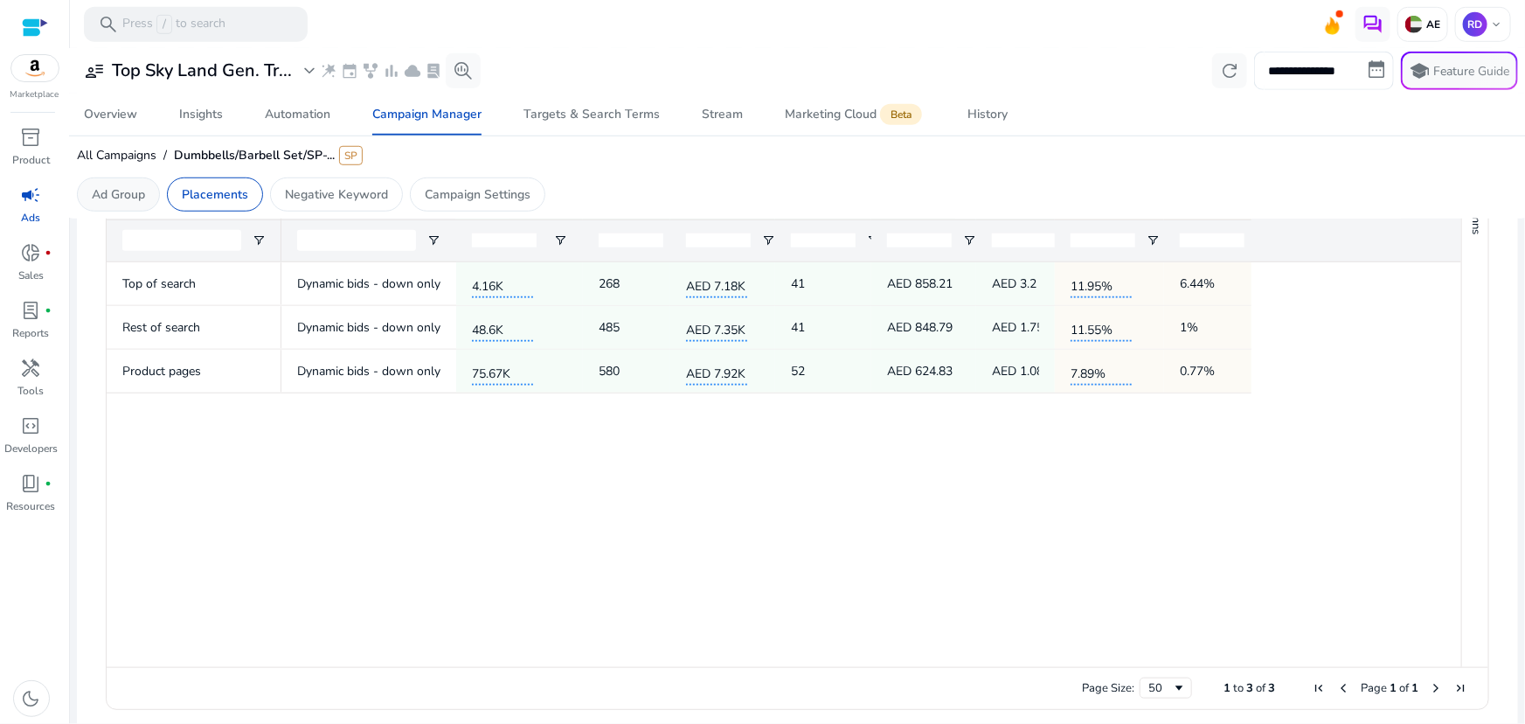
click at [110, 200] on p "Ad Group" at bounding box center [118, 194] width 53 height 18
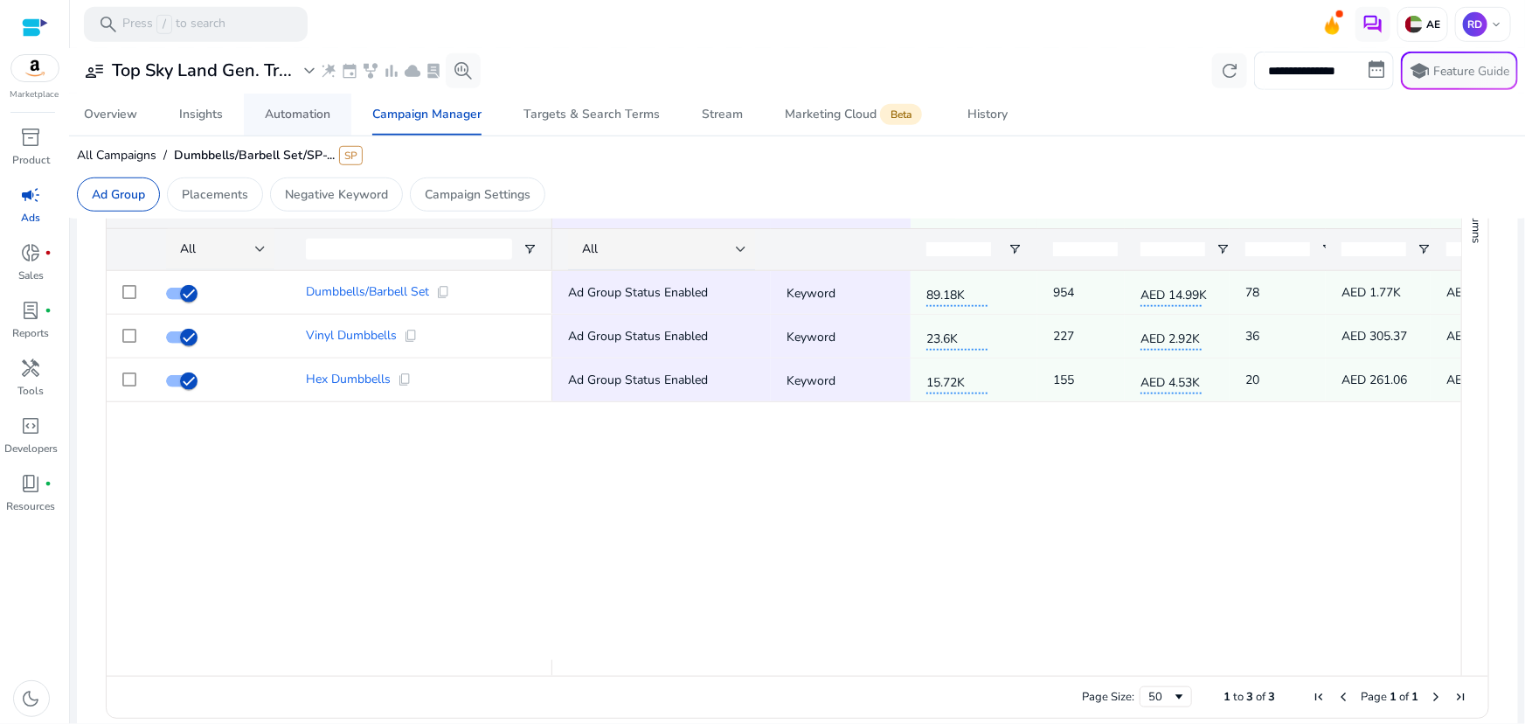
click at [295, 124] on span "Automation" at bounding box center [298, 115] width 66 height 42
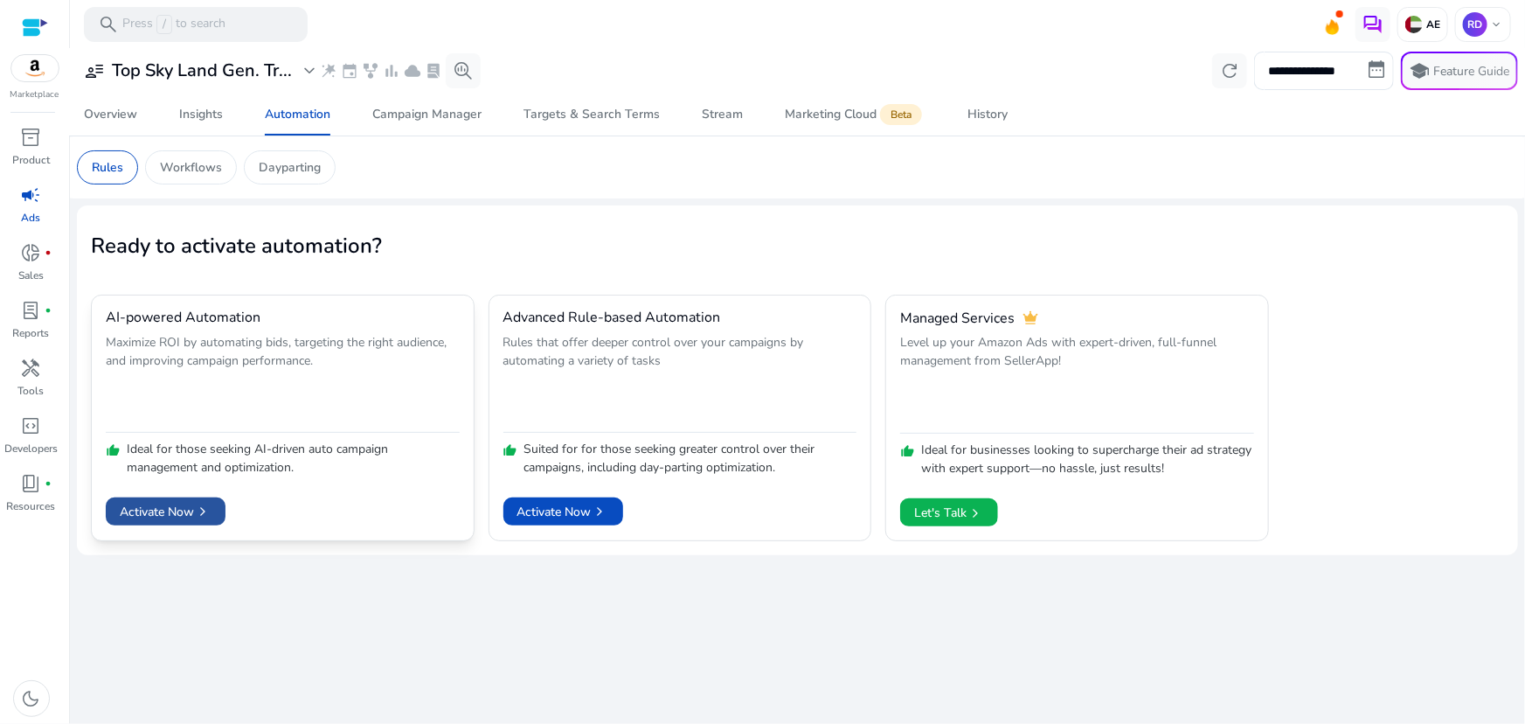
click at [180, 517] on span "Activate Now chevron_right" at bounding box center [166, 512] width 92 height 18
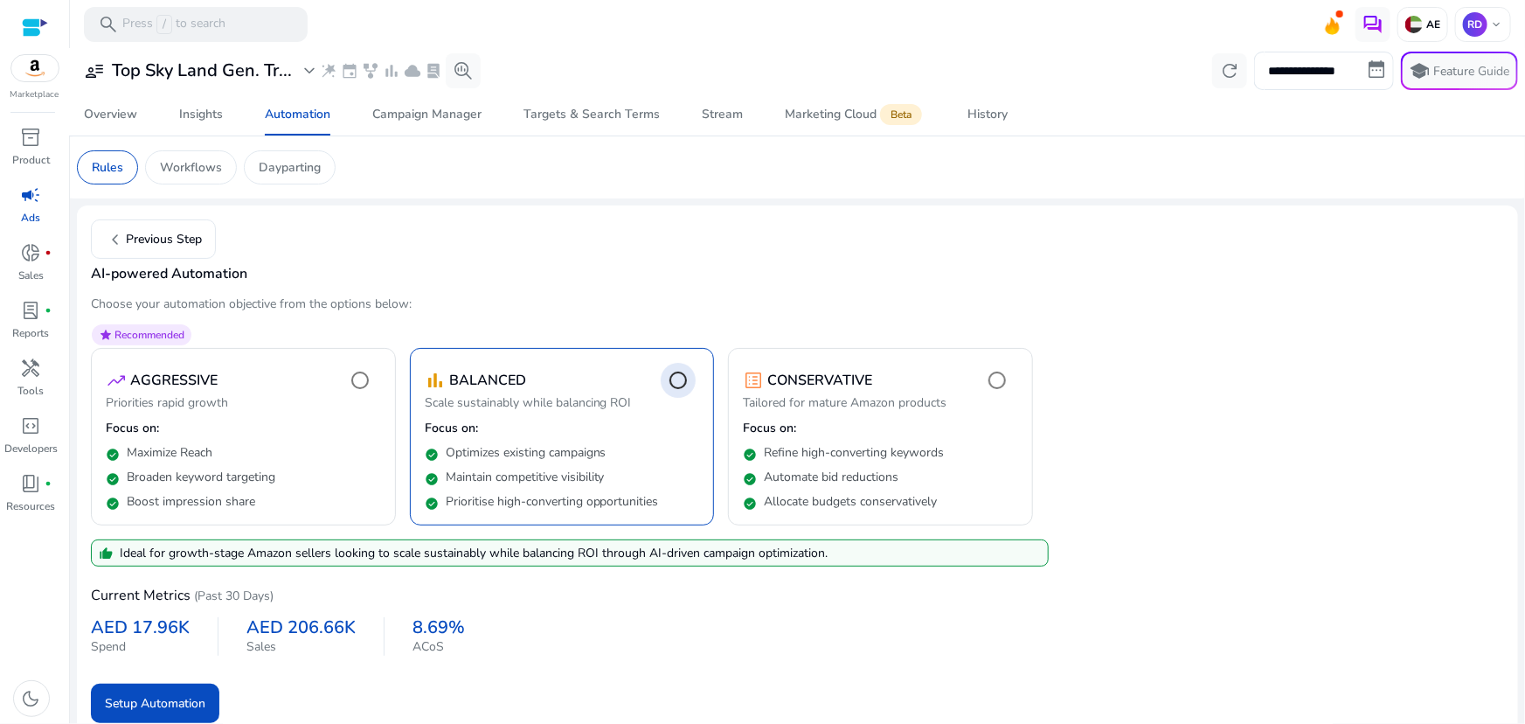
scroll to position [11, 0]
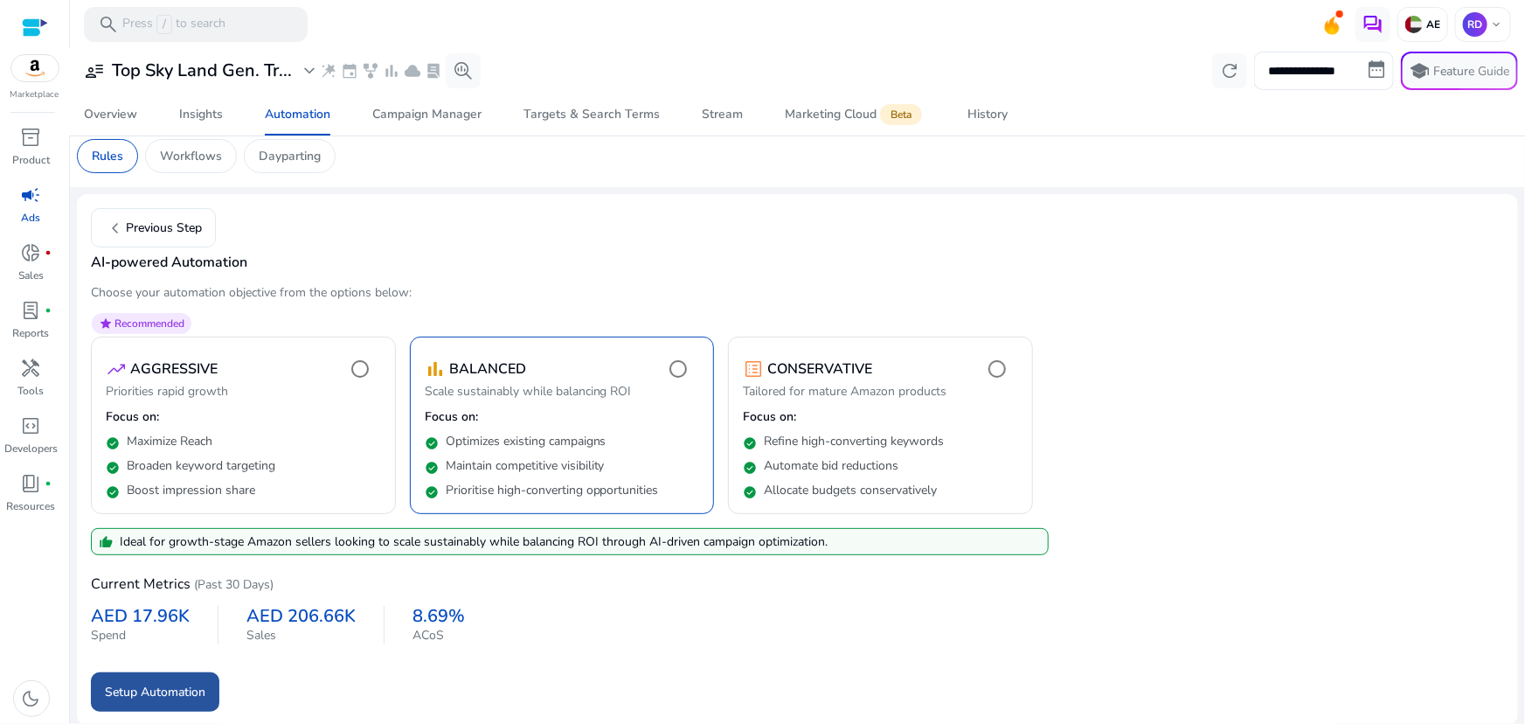
click at [181, 686] on span "Setup Automation" at bounding box center [155, 692] width 101 height 18
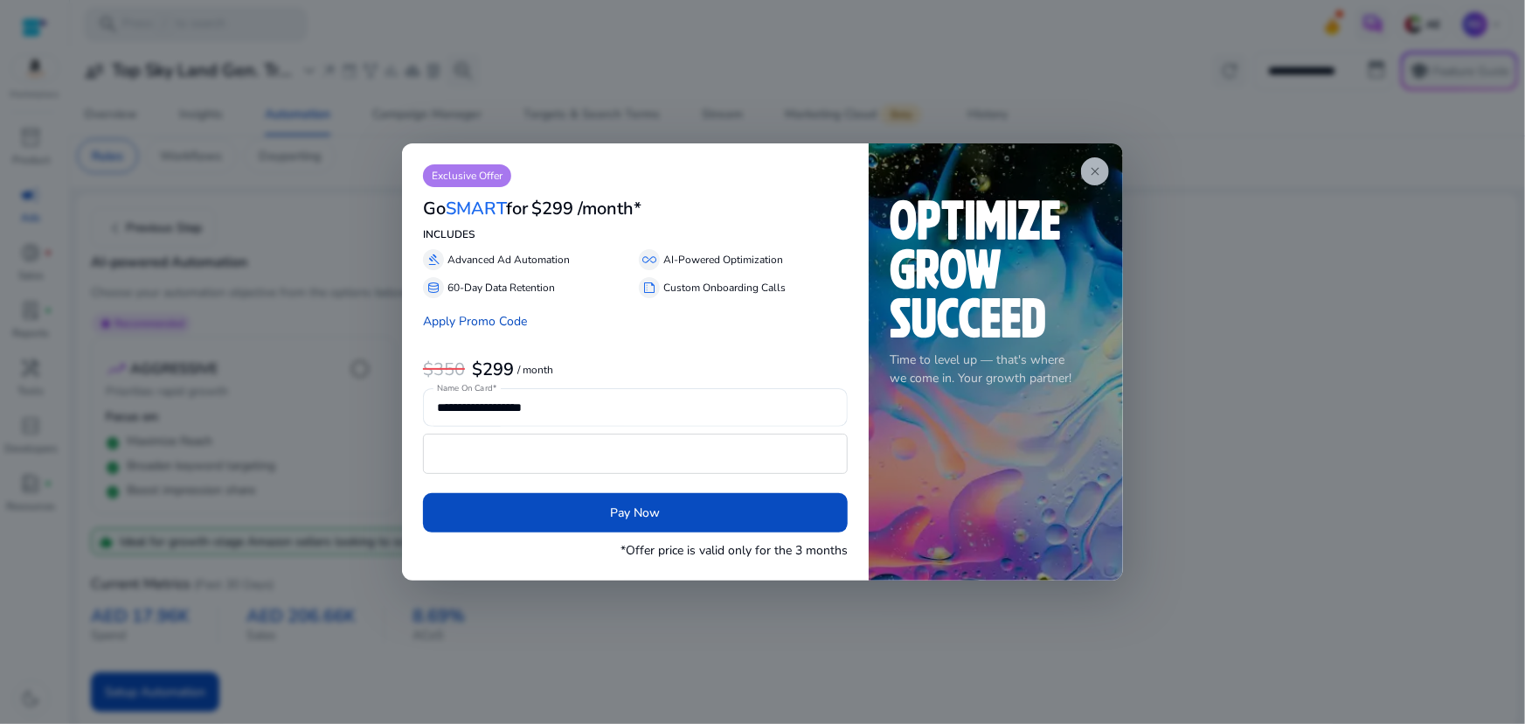
click at [1094, 166] on span "close" at bounding box center [1095, 171] width 14 height 14
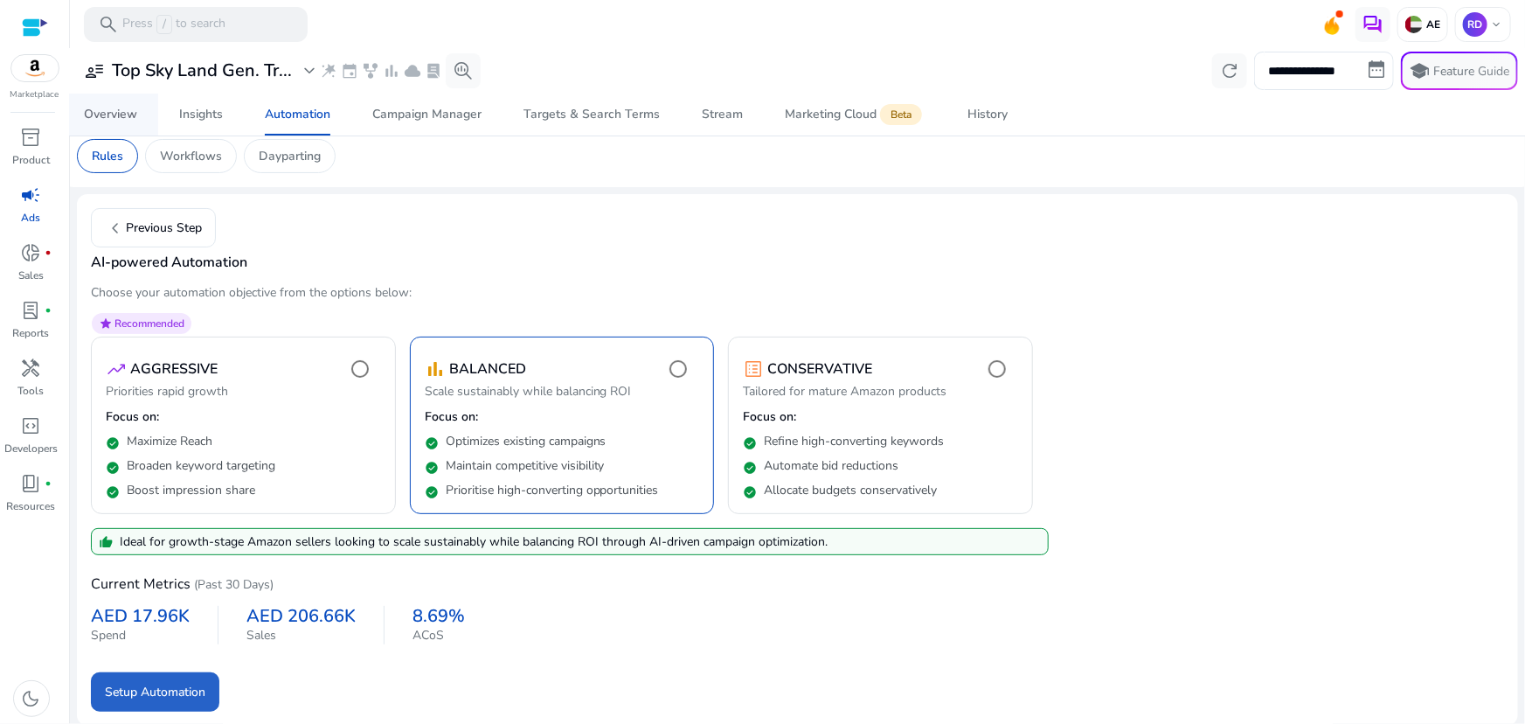
click at [102, 120] on div "Overview" at bounding box center [110, 114] width 53 height 12
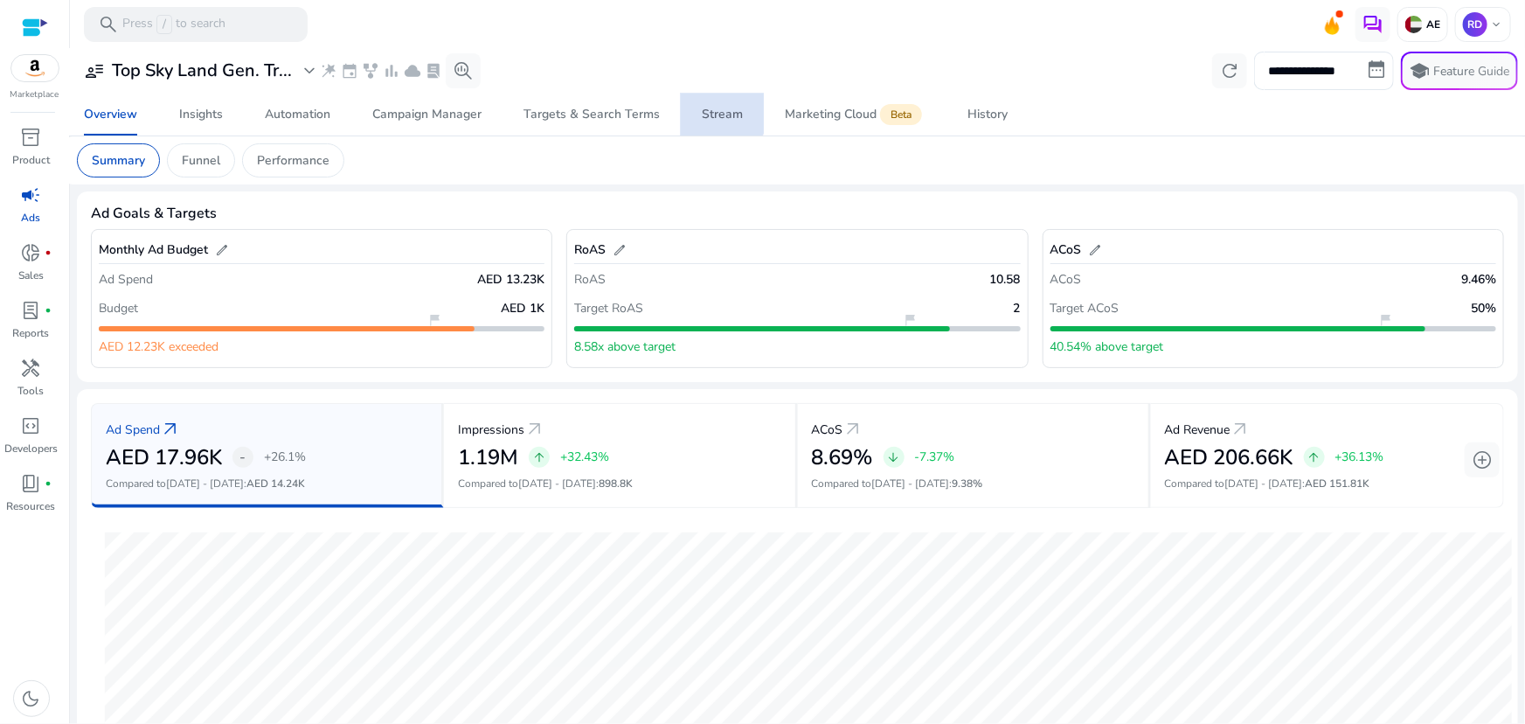
click at [712, 112] on div "Stream" at bounding box center [722, 114] width 41 height 12
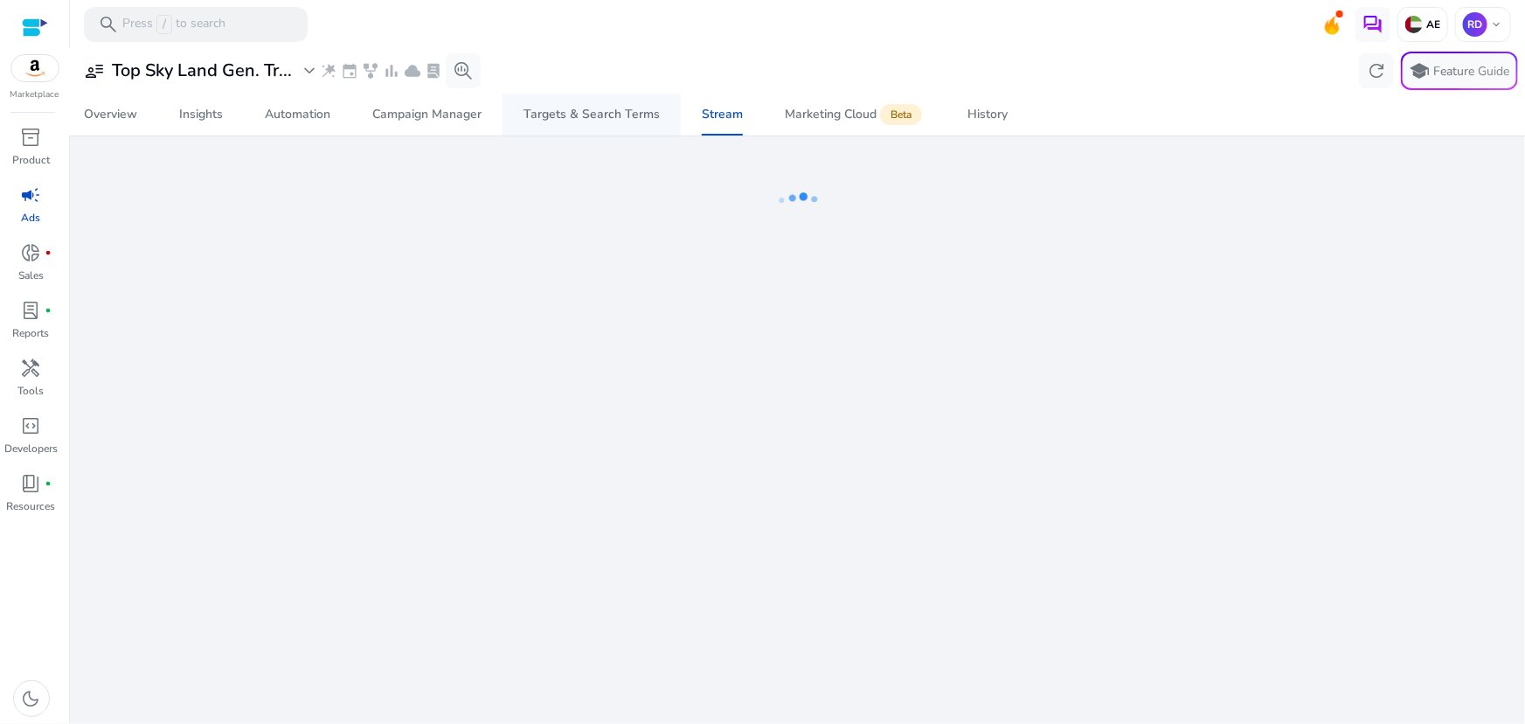
click at [586, 114] on div "Targets & Search Terms" at bounding box center [592, 114] width 136 height 12
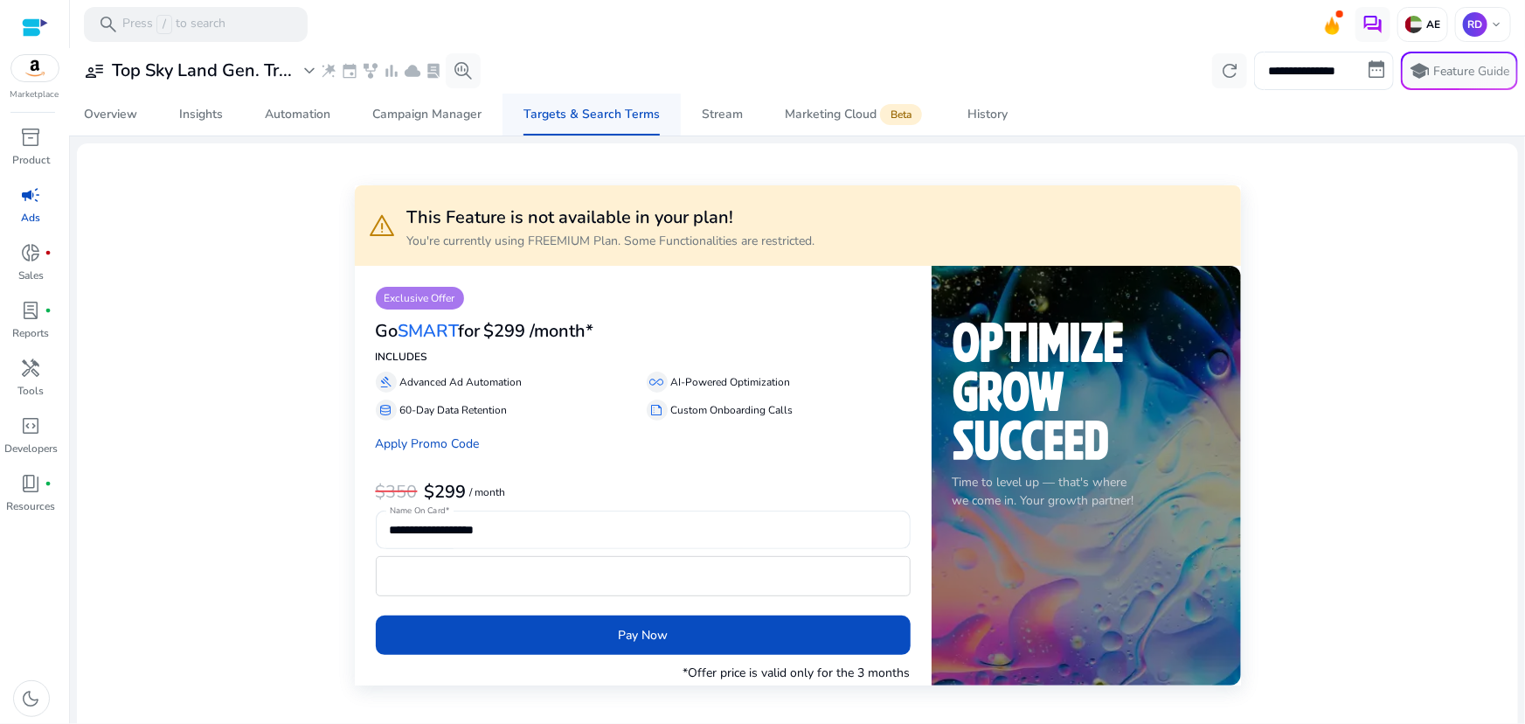
click at [584, 120] on div "Targets & Search Terms" at bounding box center [592, 114] width 136 height 12
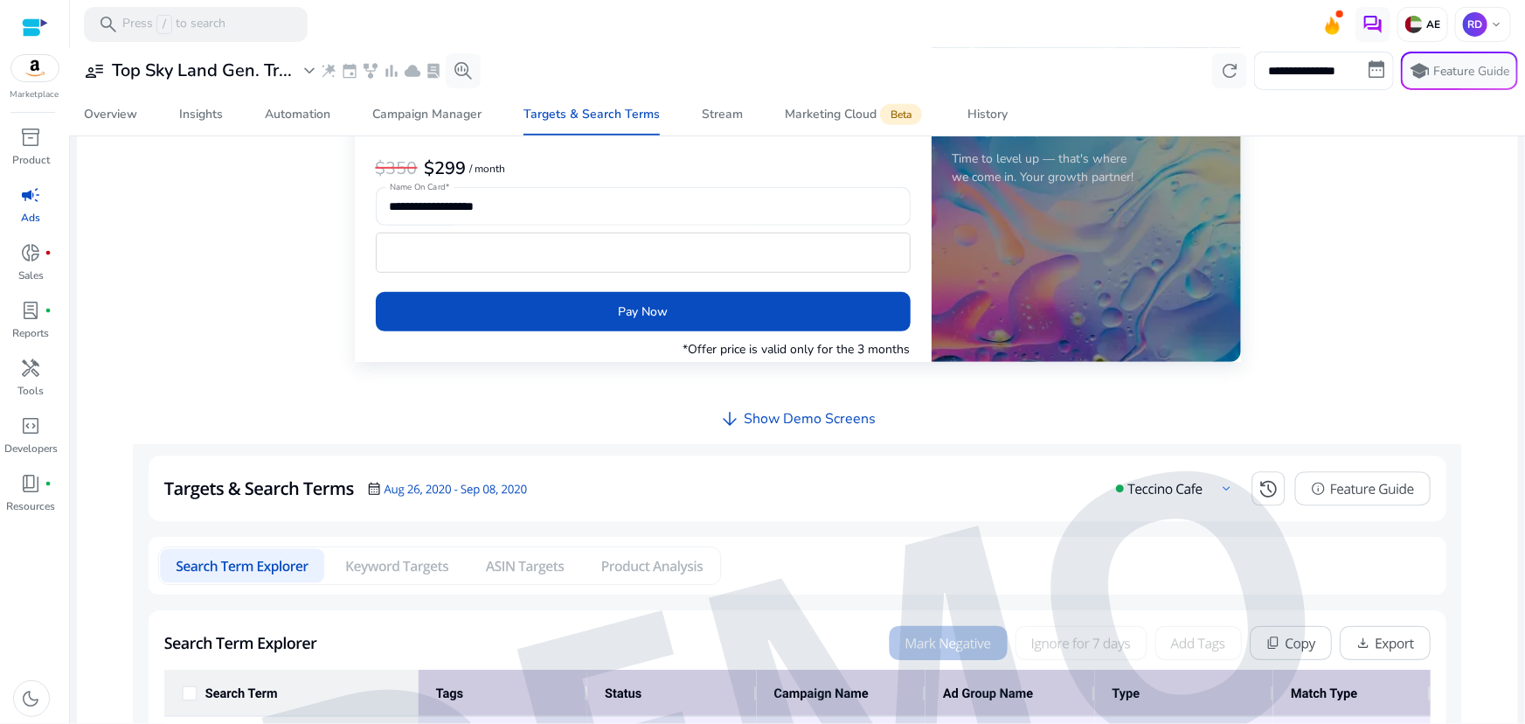
scroll to position [601, 0]
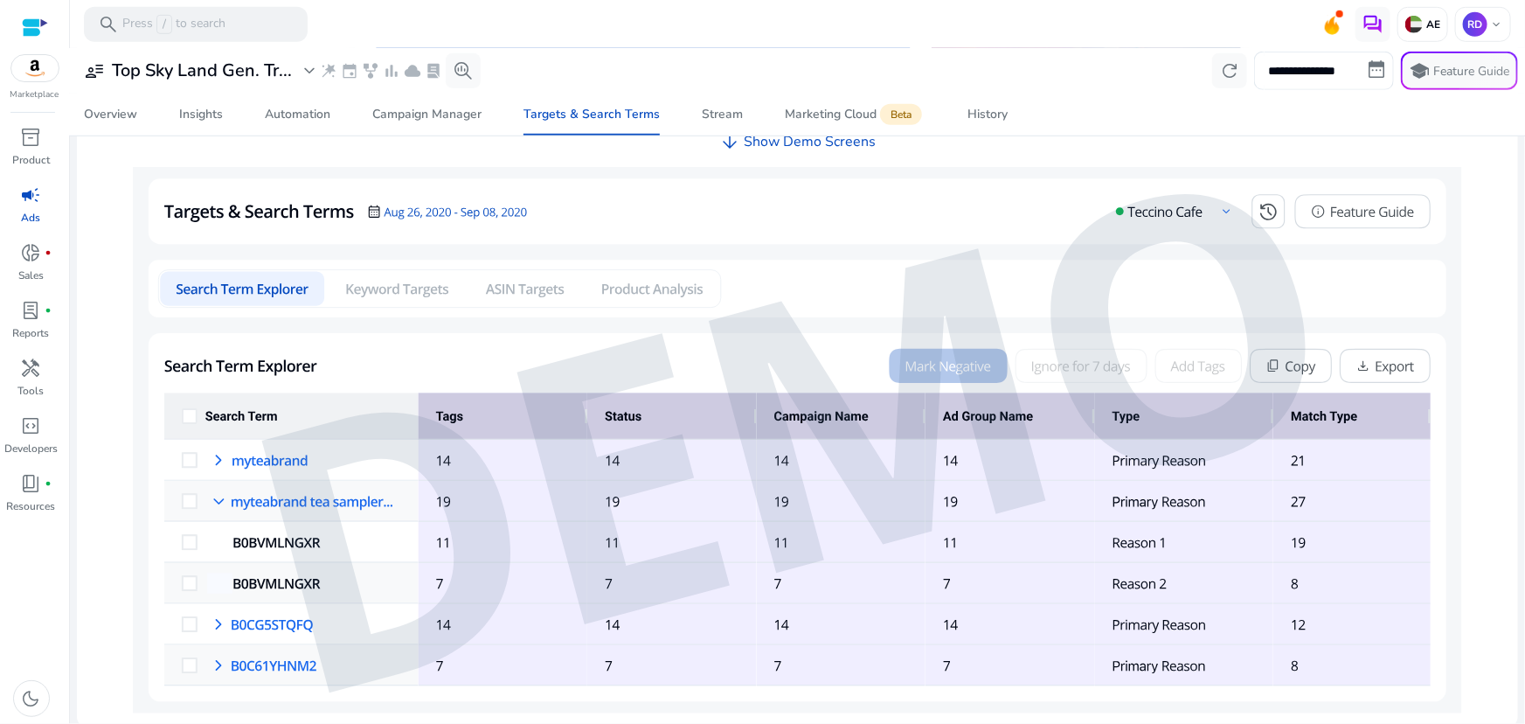
click at [397, 282] on img at bounding box center [798, 440] width 1330 height 546
click at [535, 295] on img at bounding box center [798, 440] width 1330 height 546
click at [653, 295] on img at bounding box center [798, 440] width 1330 height 546
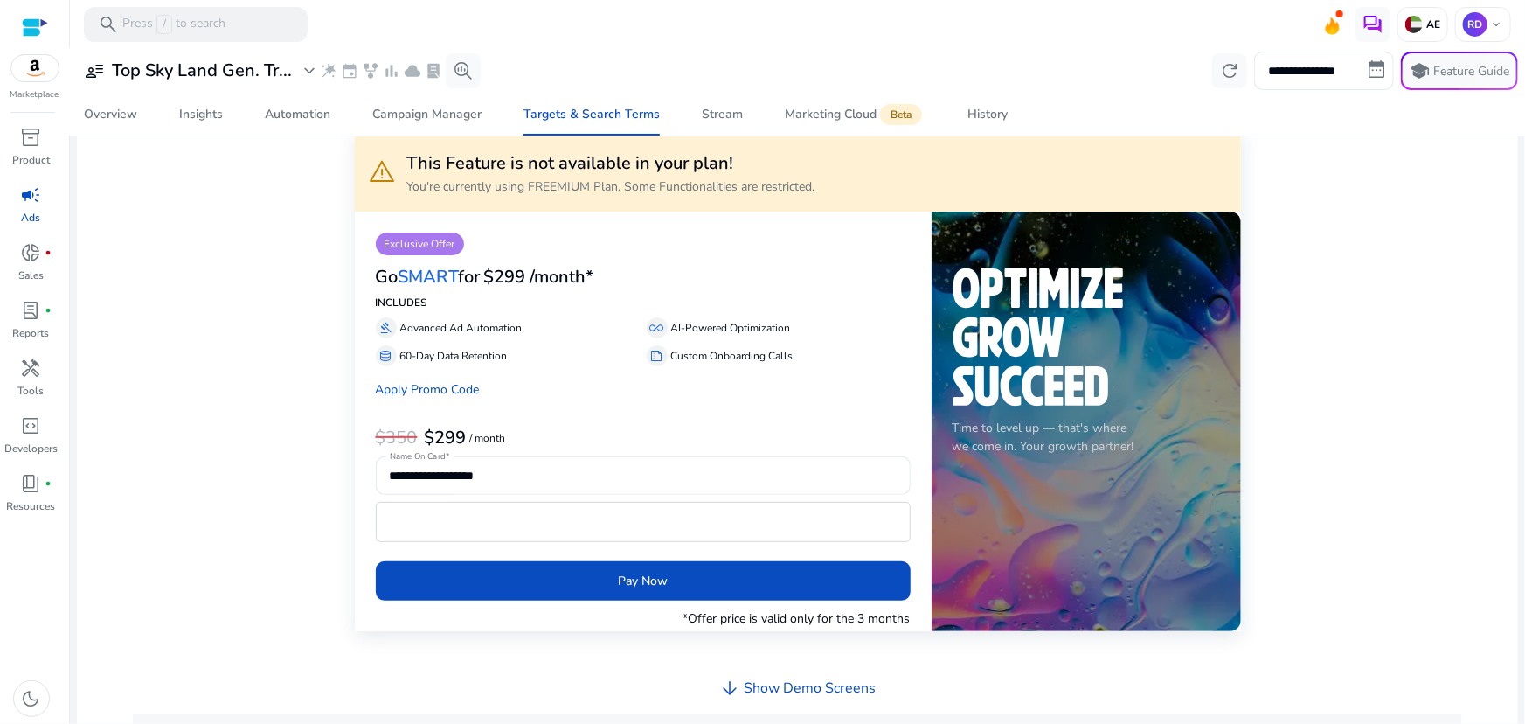
scroll to position [0, 0]
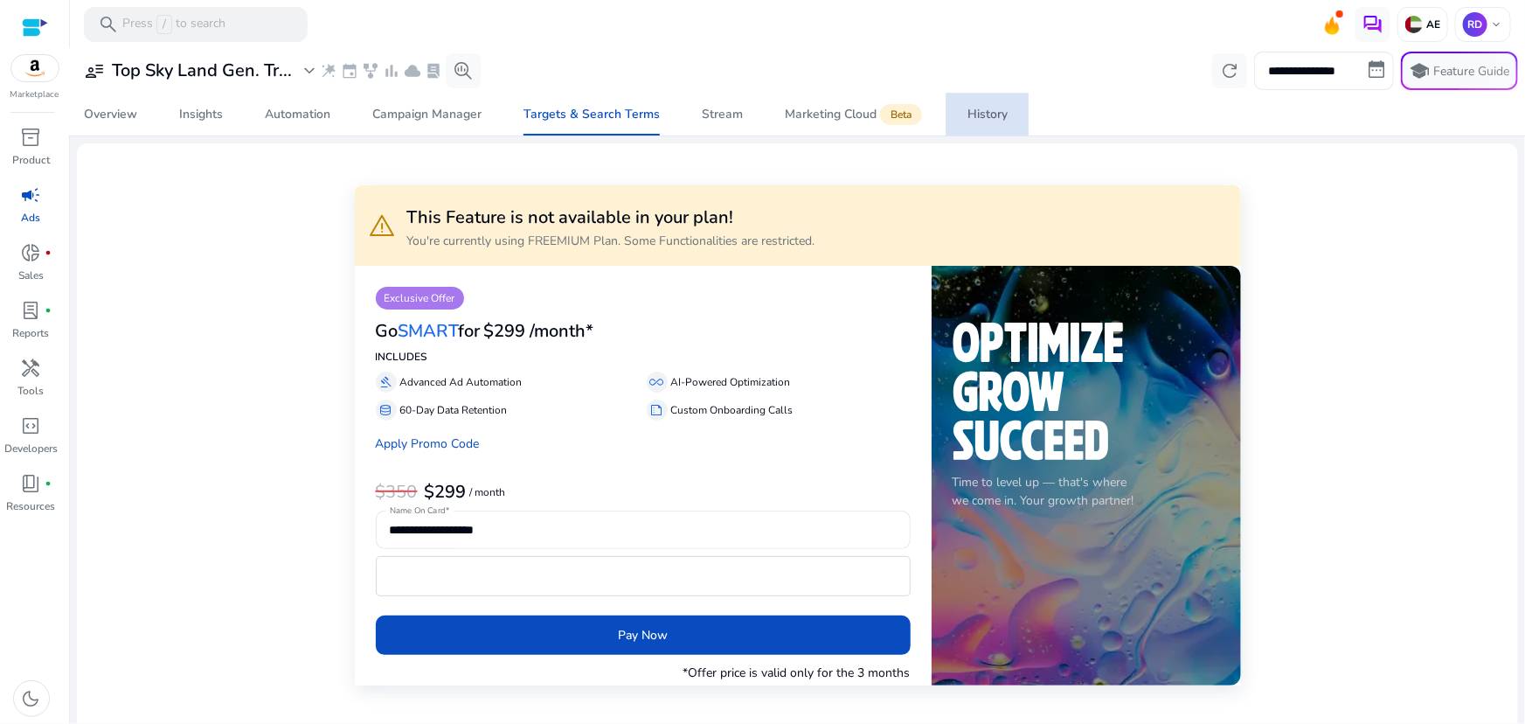
click at [968, 115] on div "History" at bounding box center [988, 114] width 40 height 12
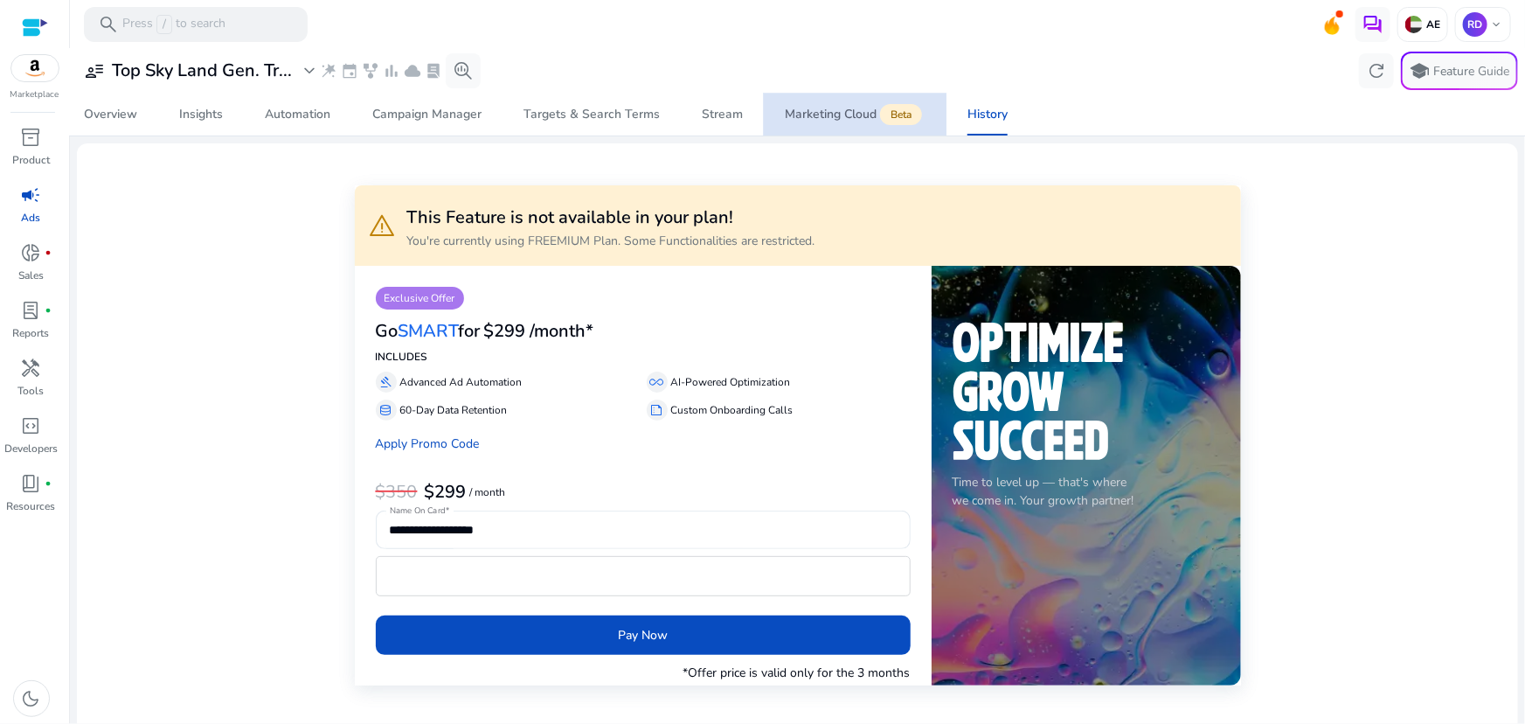
click at [807, 108] on div "Marketing Cloud Beta" at bounding box center [855, 115] width 141 height 14
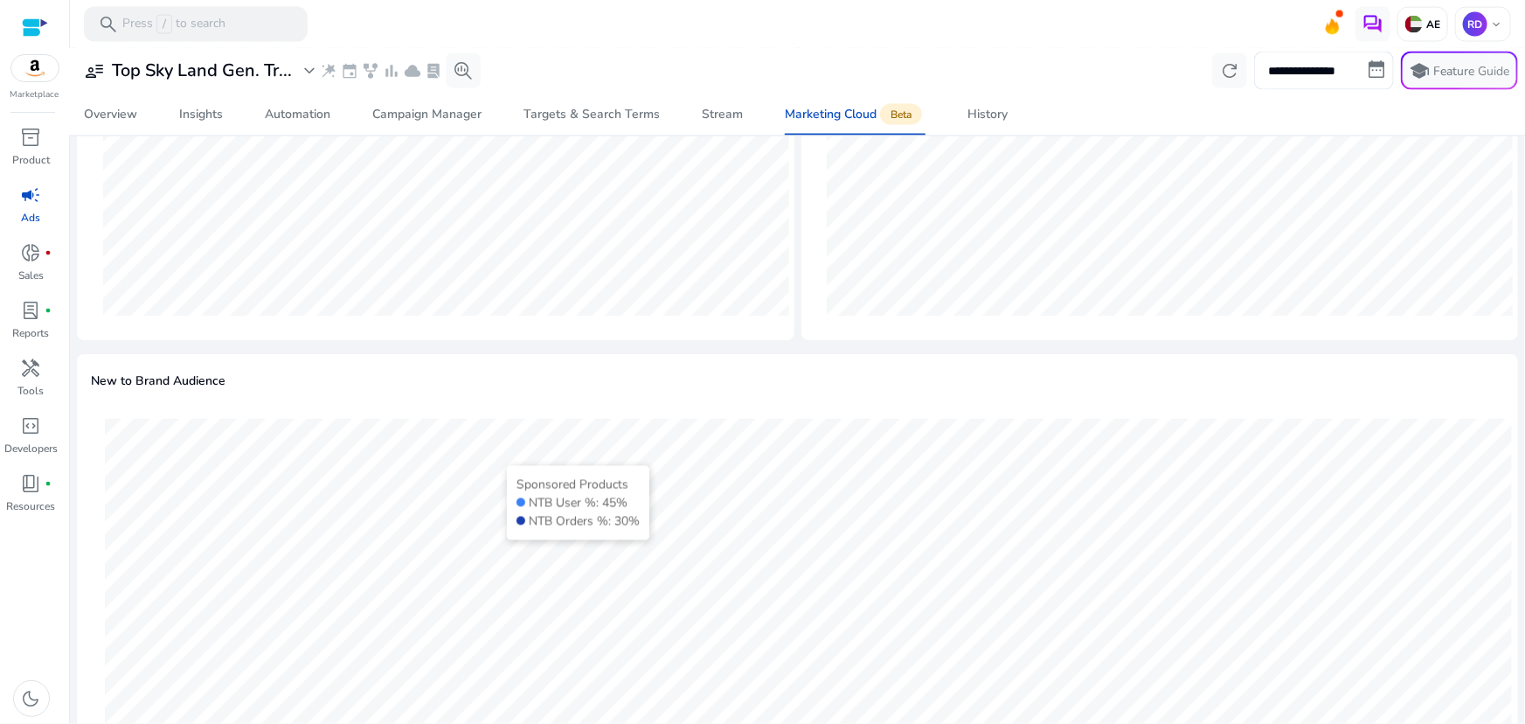
scroll to position [921, 0]
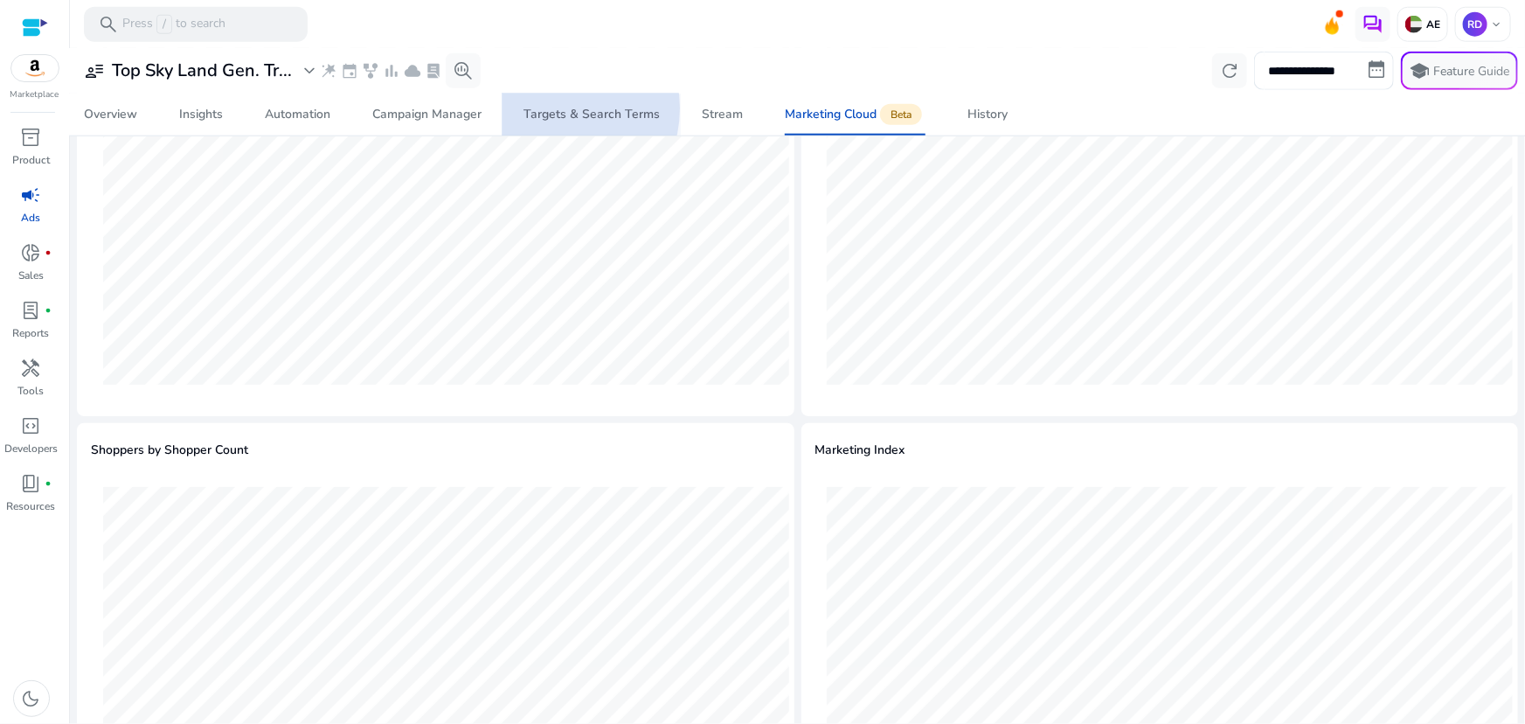
click at [550, 108] on div "Targets & Search Terms" at bounding box center [592, 114] width 136 height 12
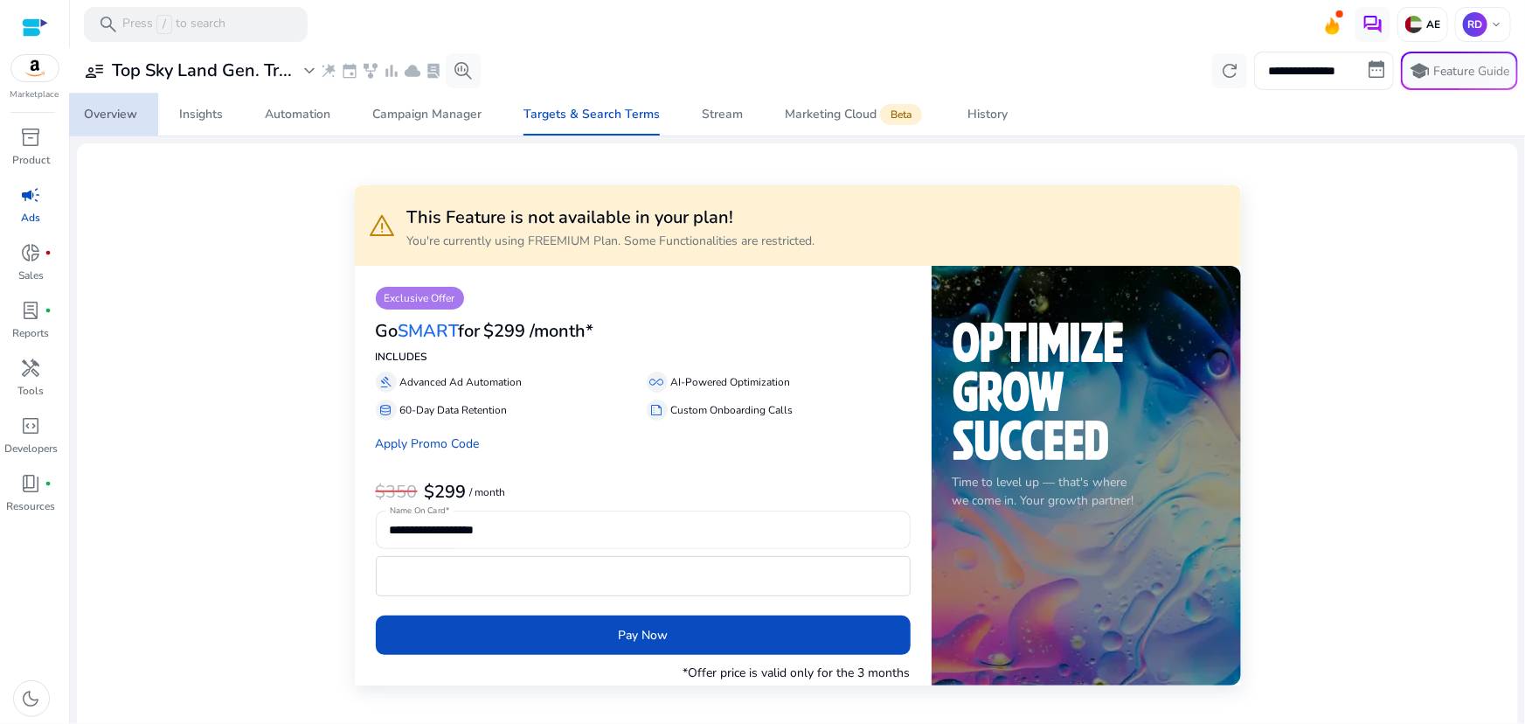
click at [94, 116] on div "Overview" at bounding box center [110, 114] width 53 height 12
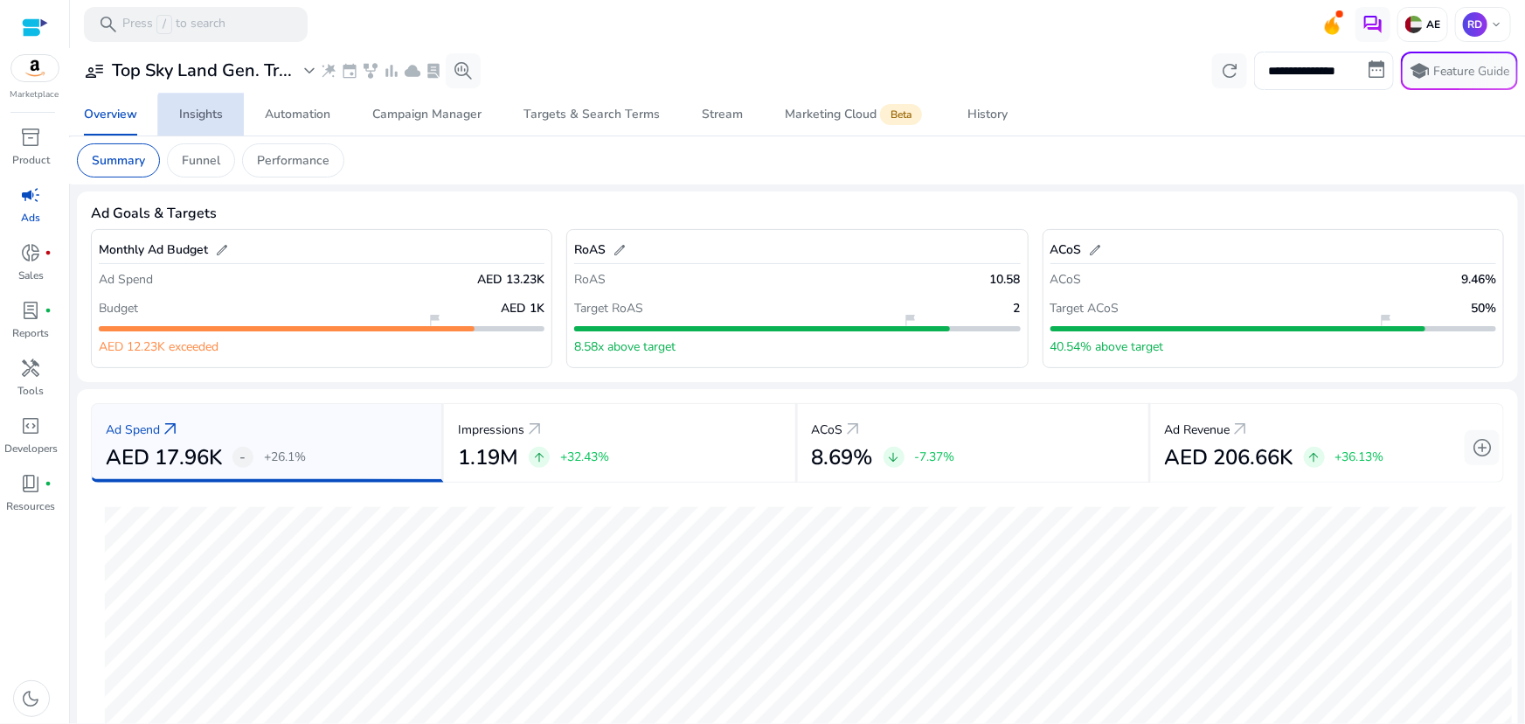
click at [203, 120] on div "Insights" at bounding box center [201, 114] width 44 height 12
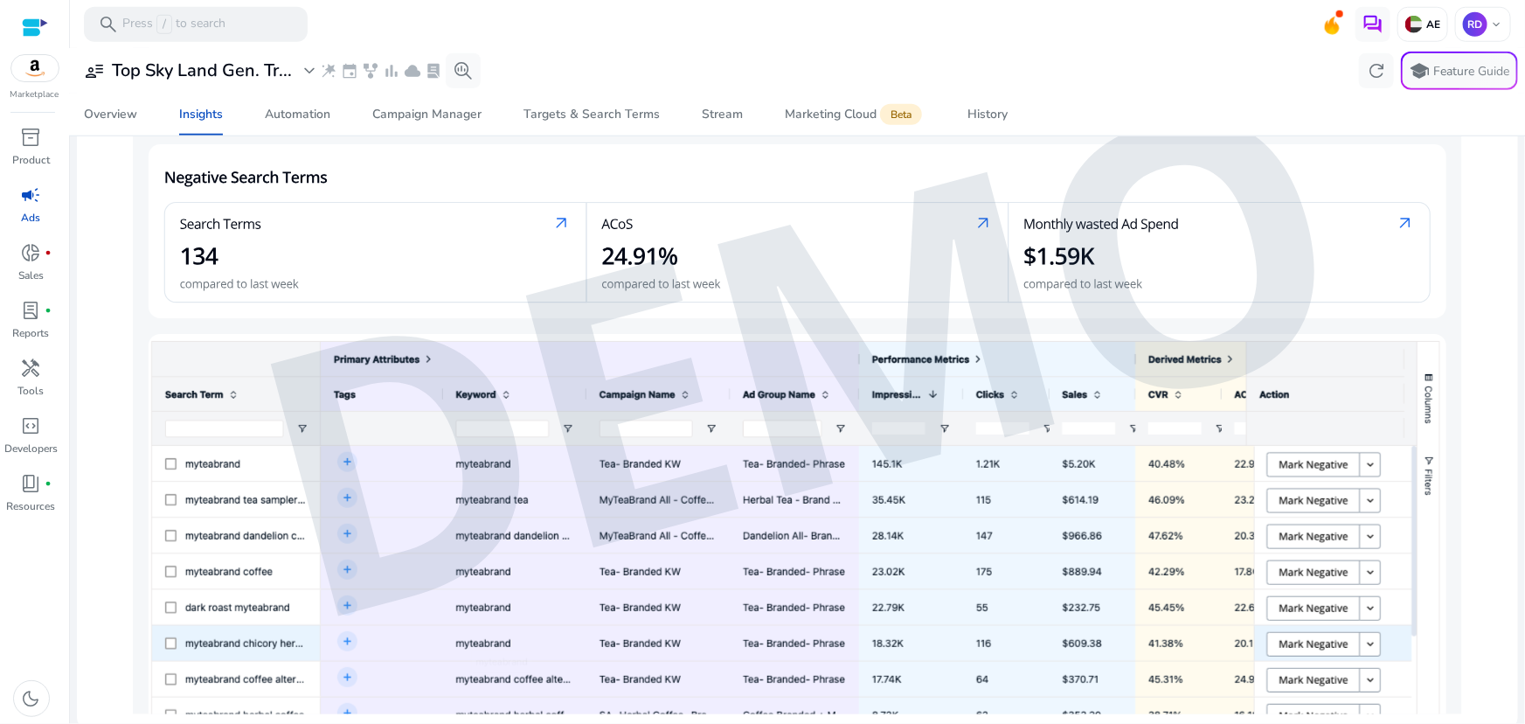
scroll to position [313, 0]
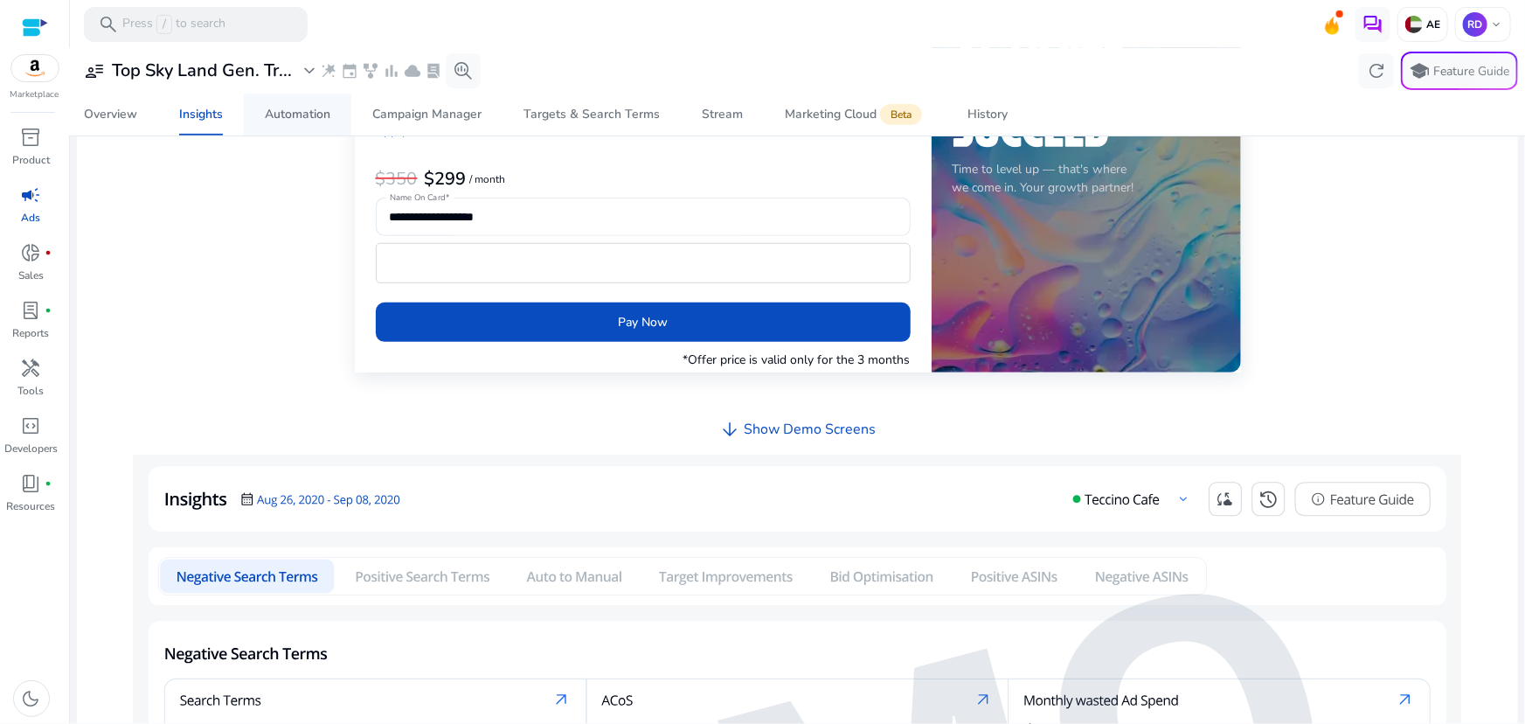
click at [272, 109] on div "Automation" at bounding box center [298, 114] width 66 height 12
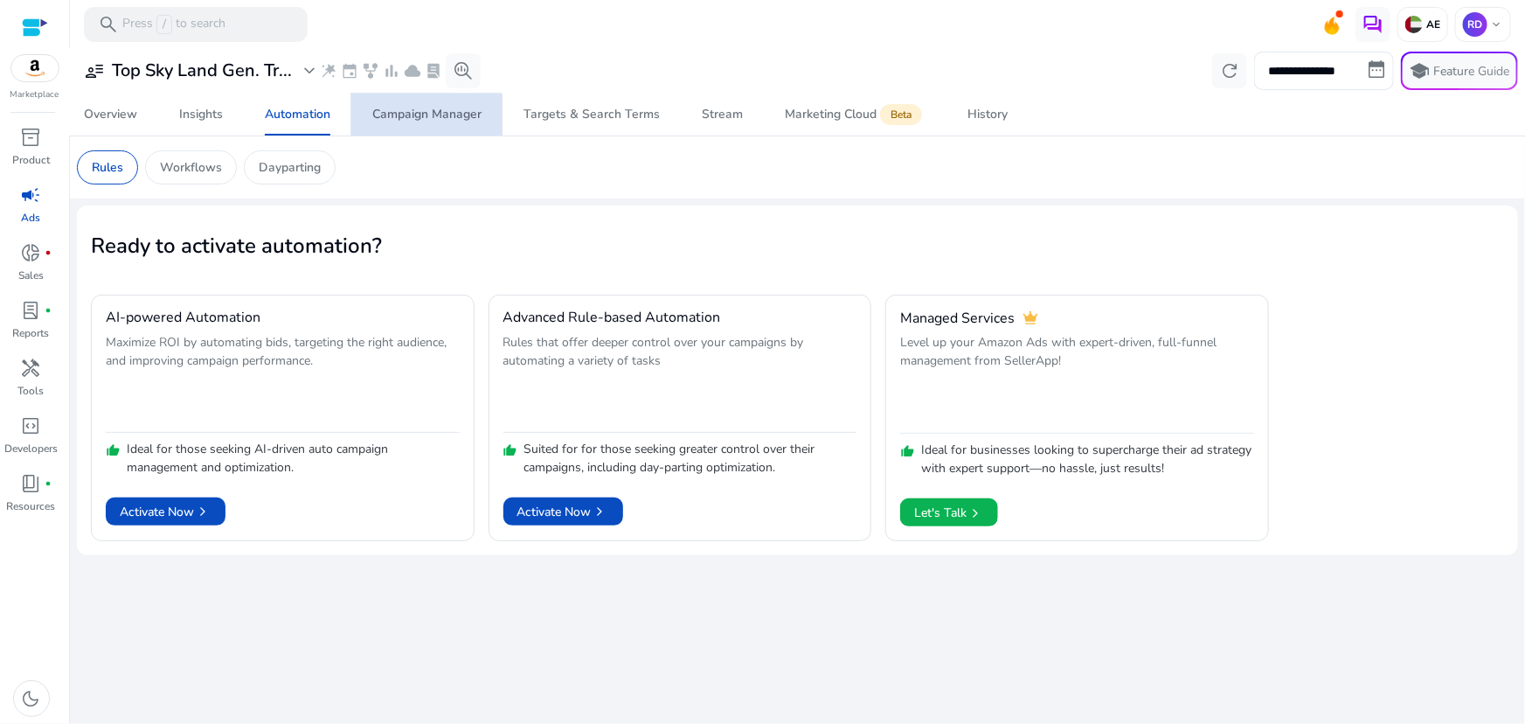
click at [404, 121] on div "Campaign Manager" at bounding box center [426, 114] width 109 height 12
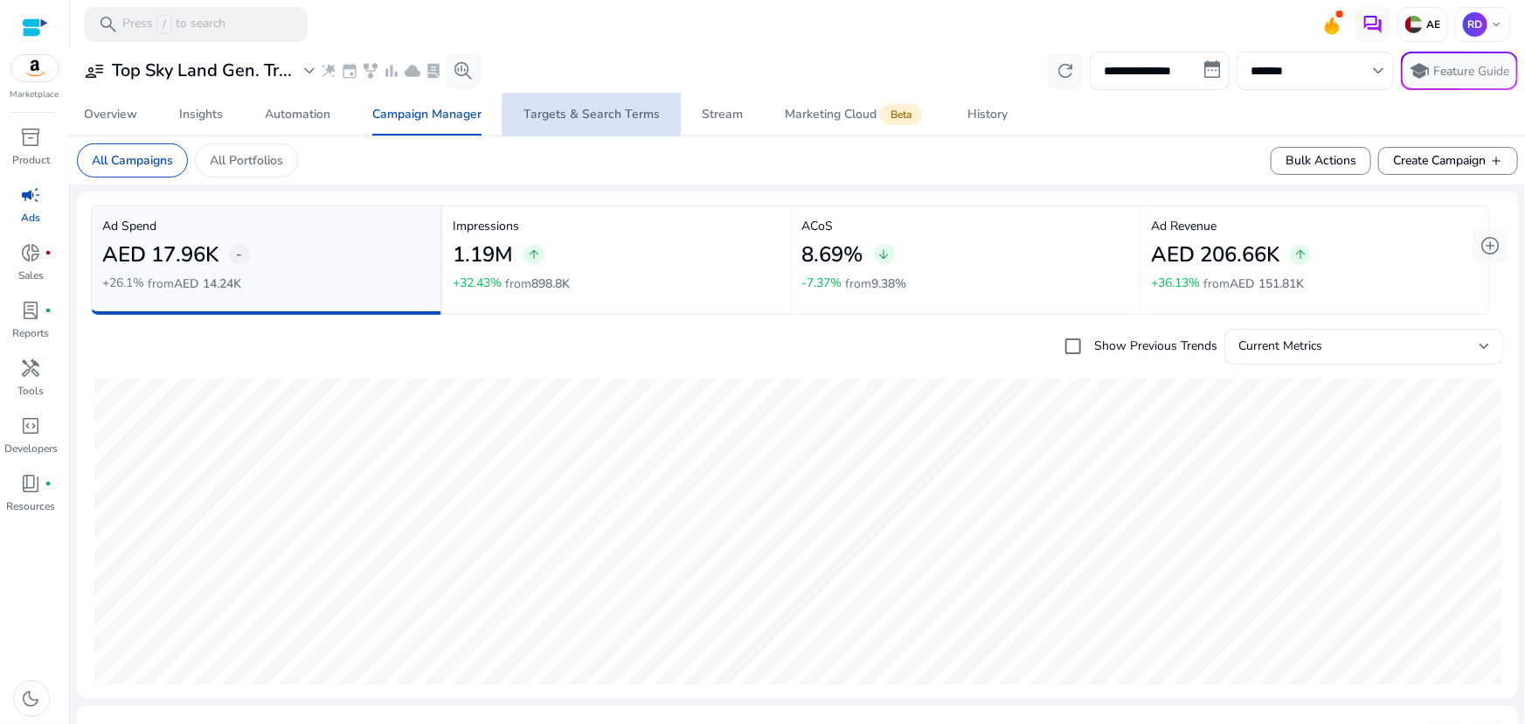
click at [592, 109] on div "Targets & Search Terms" at bounding box center [592, 114] width 136 height 12
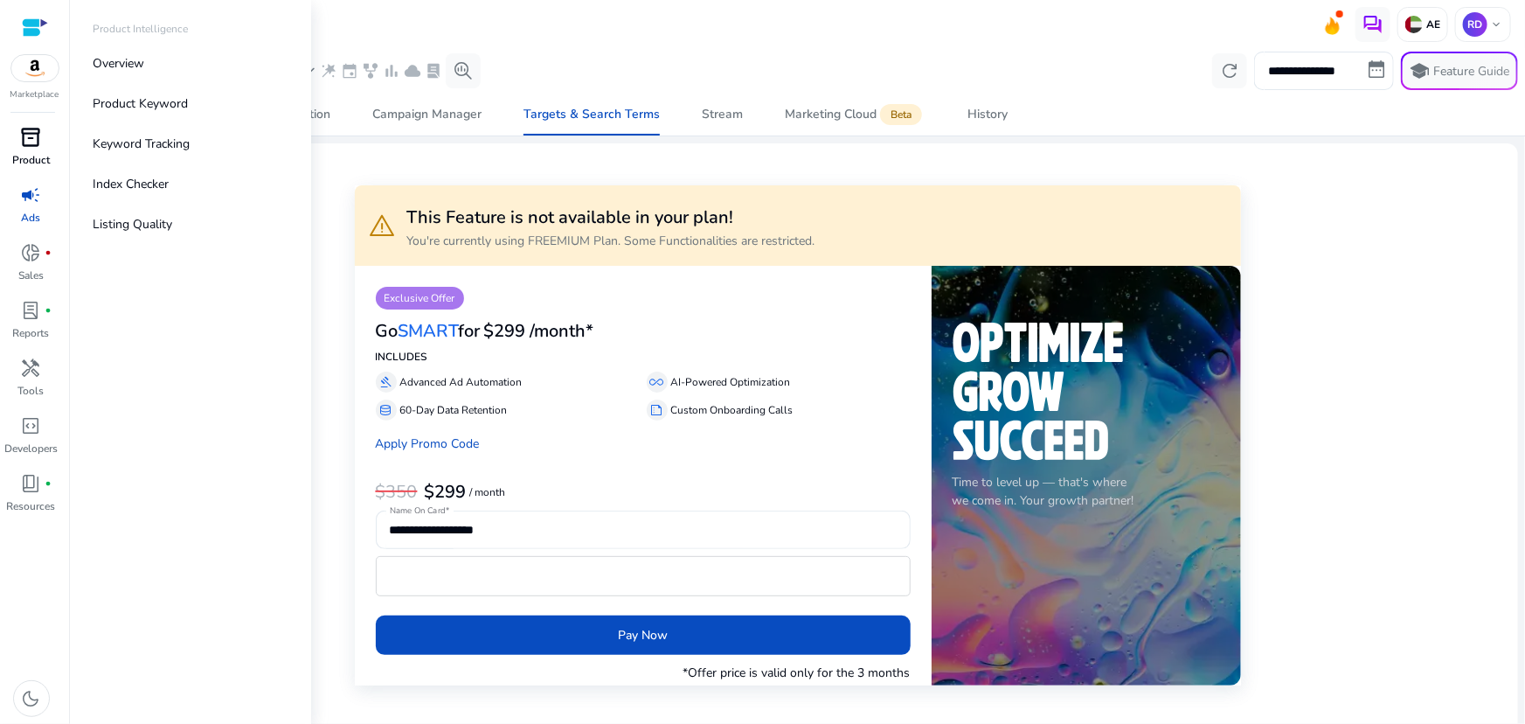
click at [37, 141] on span "inventory_2" at bounding box center [31, 137] width 21 height 21
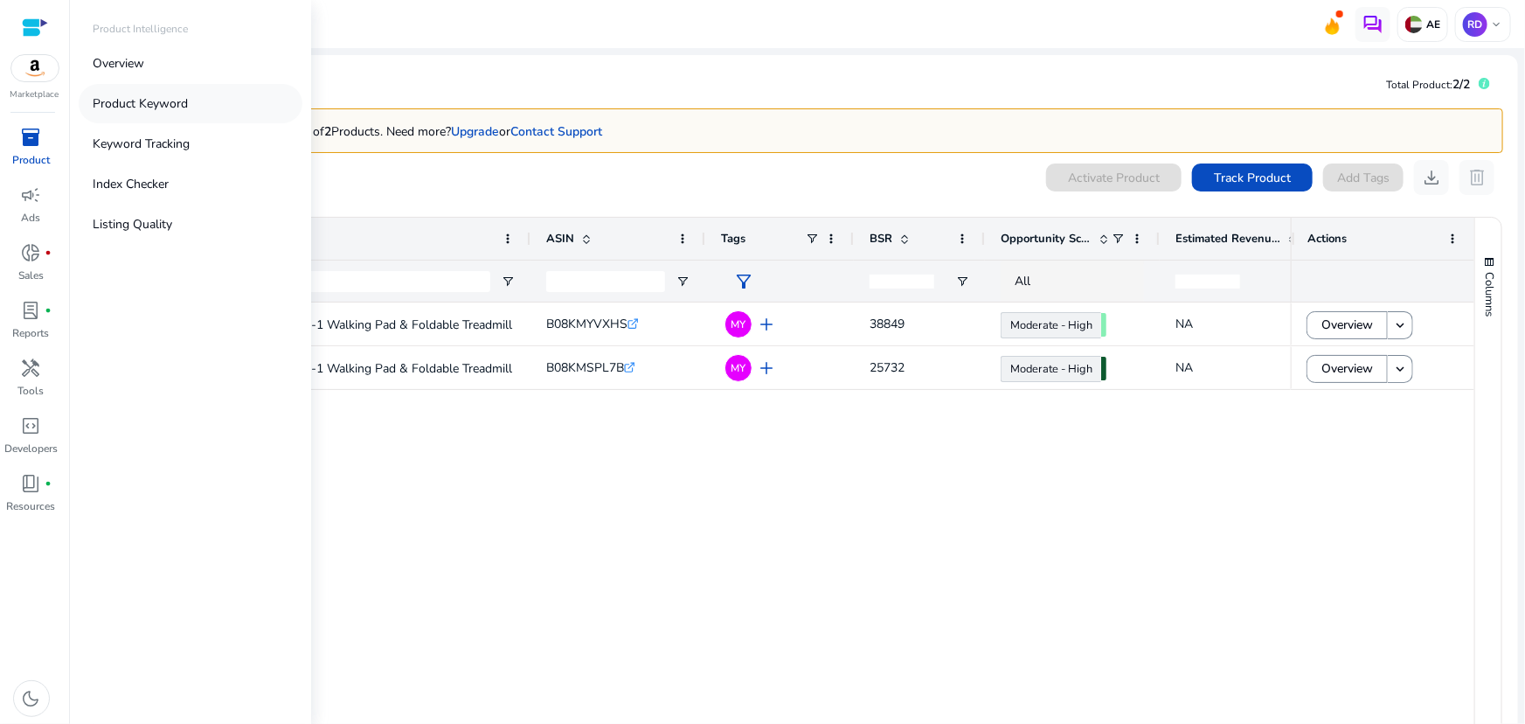
click at [140, 101] on p "Product Keyword" at bounding box center [140, 103] width 95 height 18
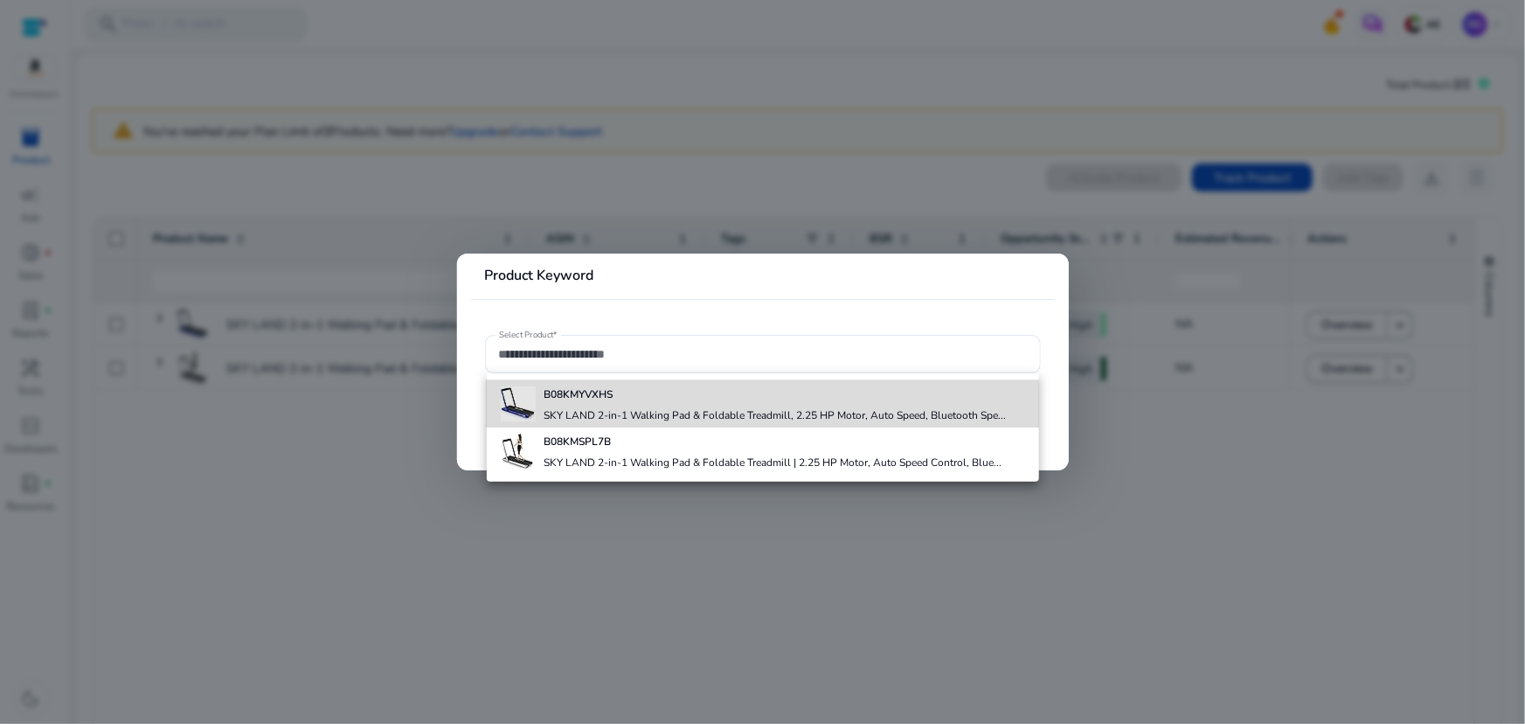
click at [576, 406] on div "B08KMYVXHS SKY LAND 2-in-1 Walking Pad & Foldable Treadmill, 2.25 HP Motor, Aut…" at bounding box center [776, 403] width 462 height 47
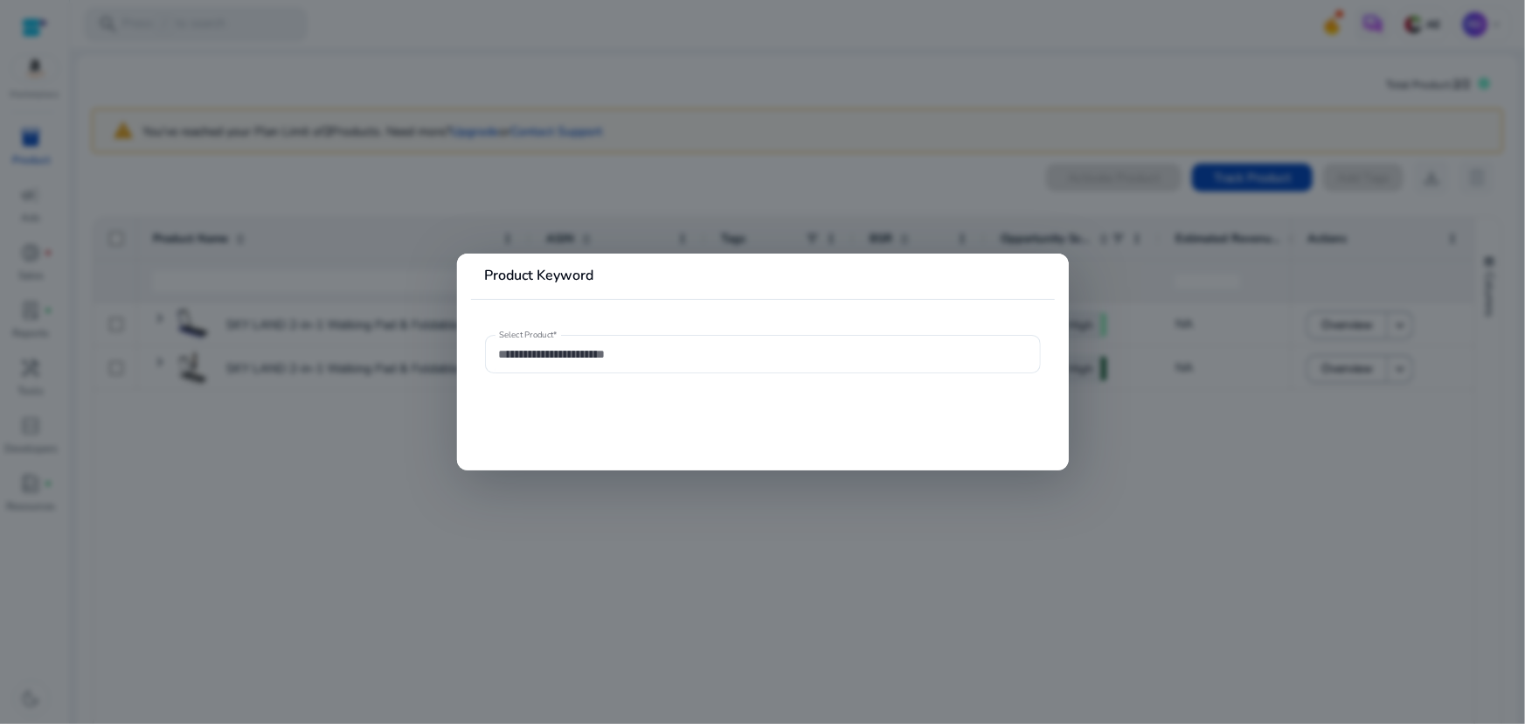
type input "**********"
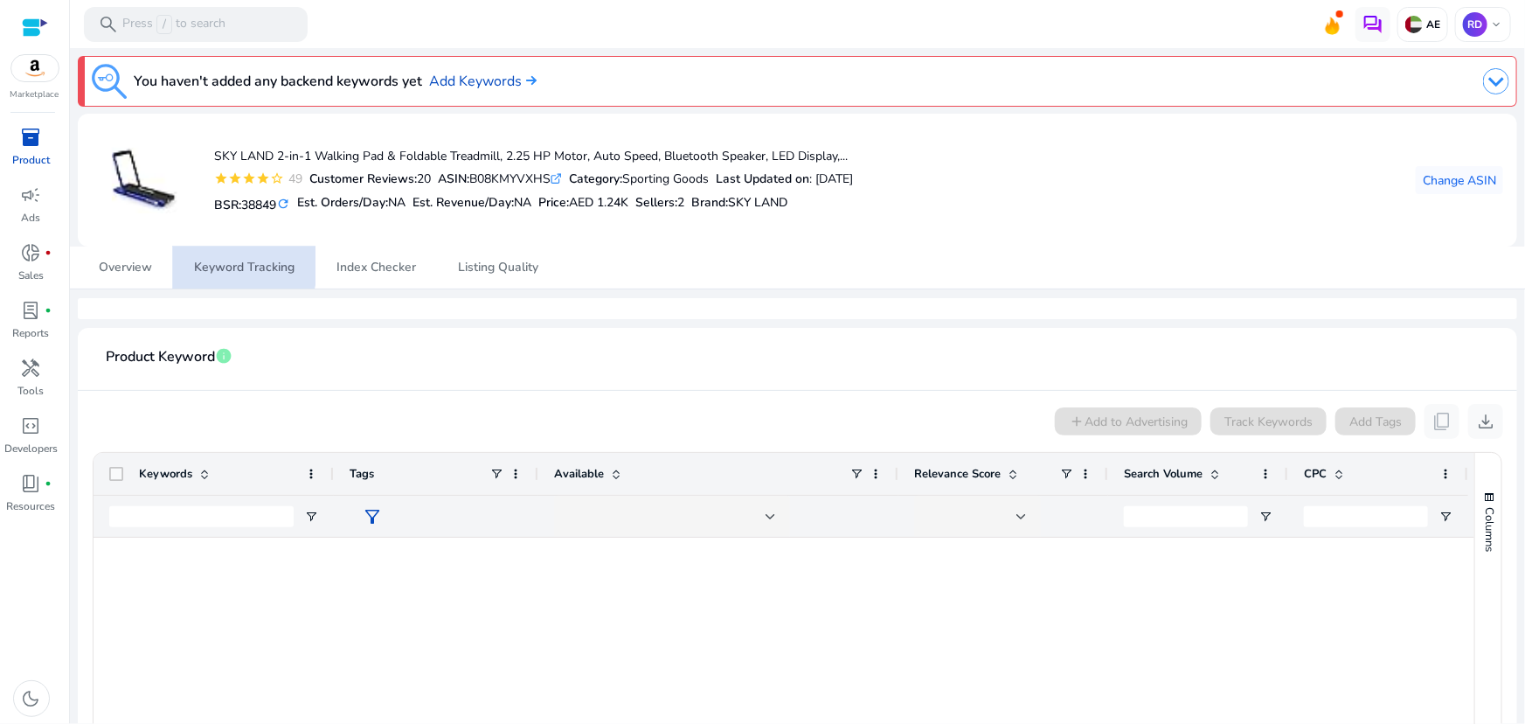
click at [216, 262] on span "Keyword Tracking" at bounding box center [244, 267] width 101 height 12
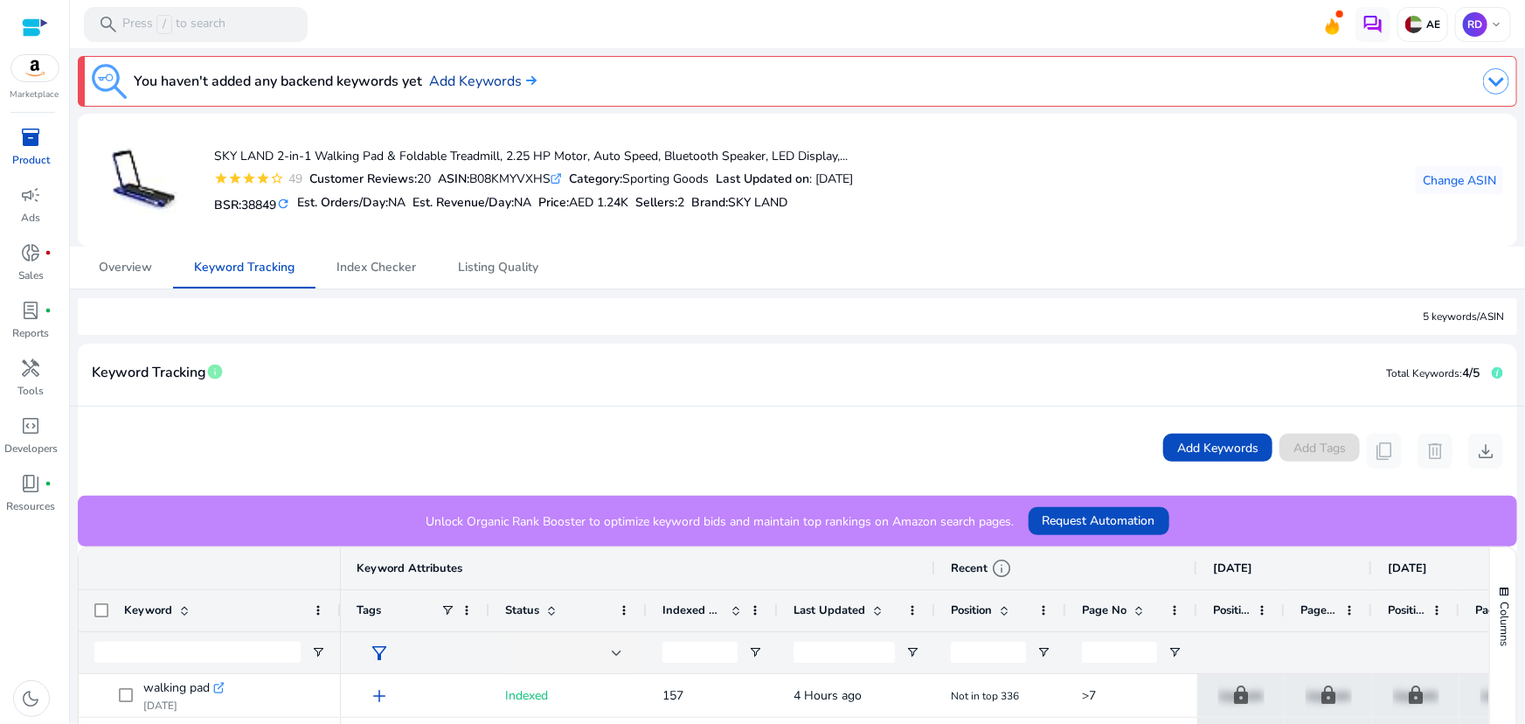
click at [464, 79] on link "Add Keywords" at bounding box center [483, 81] width 108 height 21
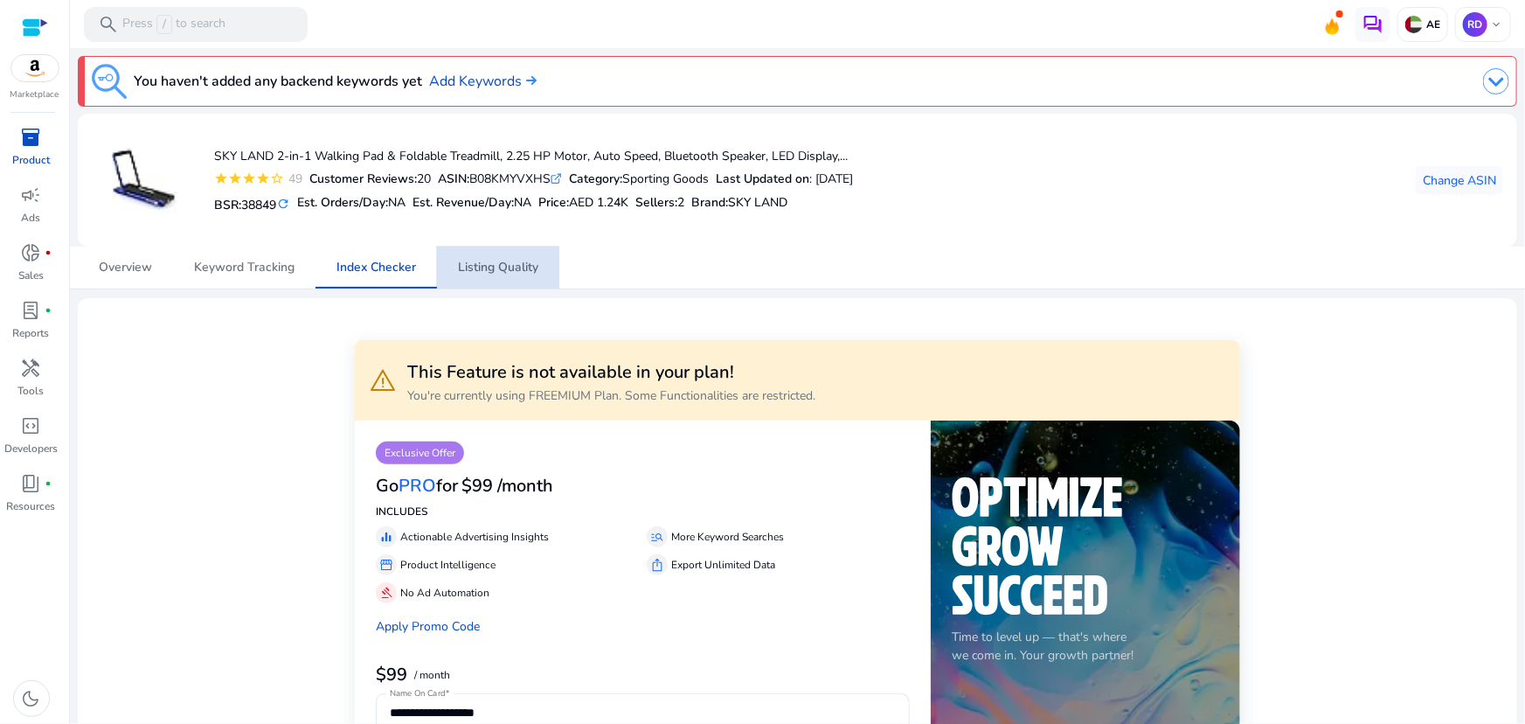
click at [471, 271] on span "Listing Quality" at bounding box center [498, 267] width 80 height 12
click at [482, 266] on span "Listing Quality" at bounding box center [498, 267] width 80 height 12
click at [1459, 184] on span "Change ASIN" at bounding box center [1459, 180] width 73 height 18
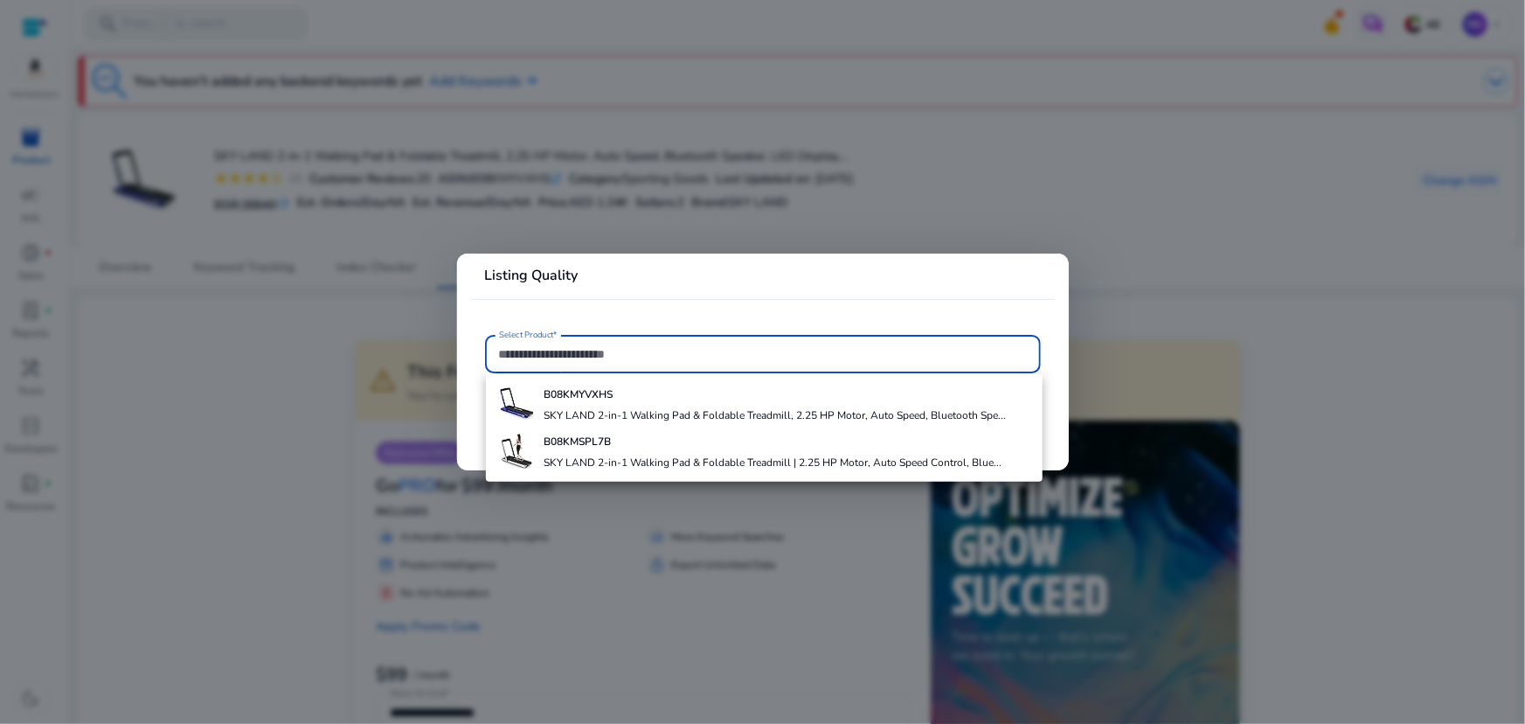
paste input "**********"
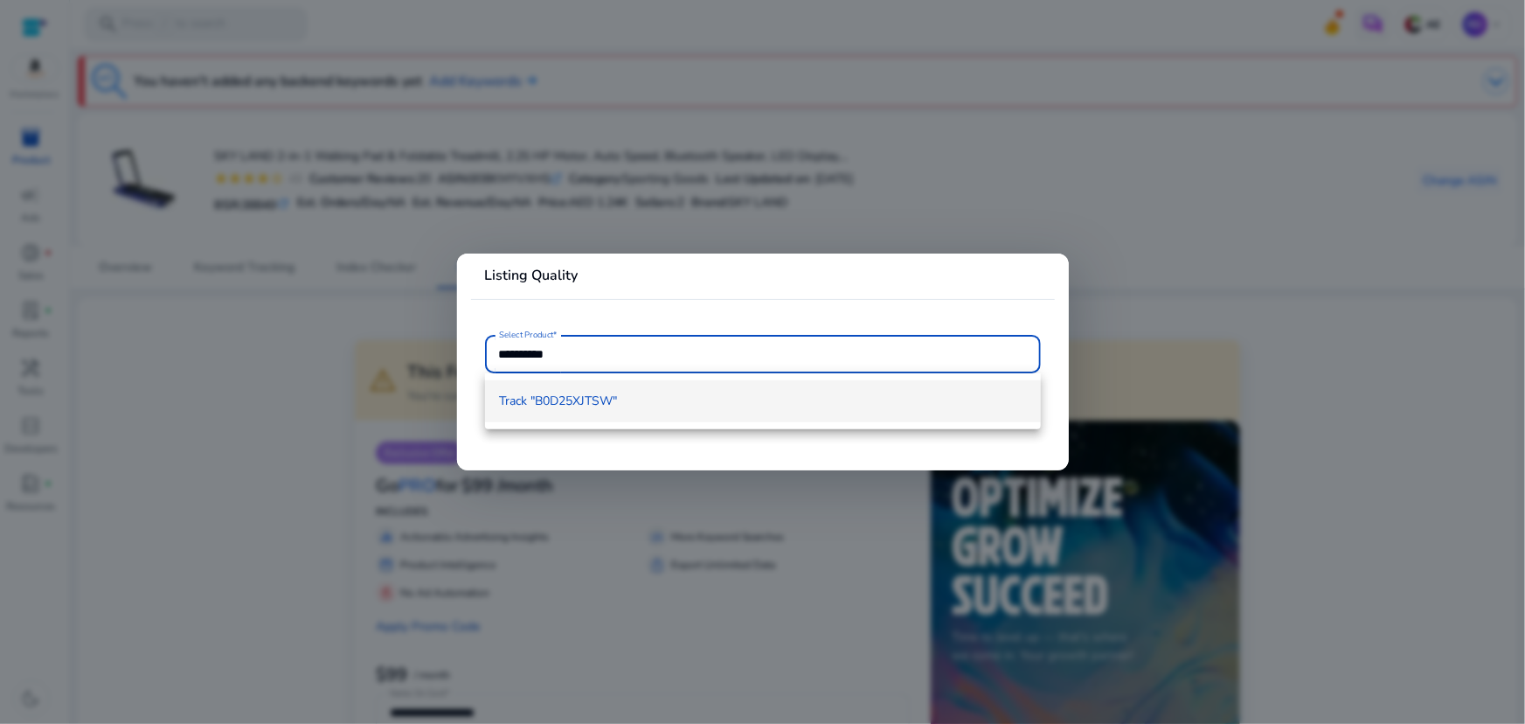
type input "**********"
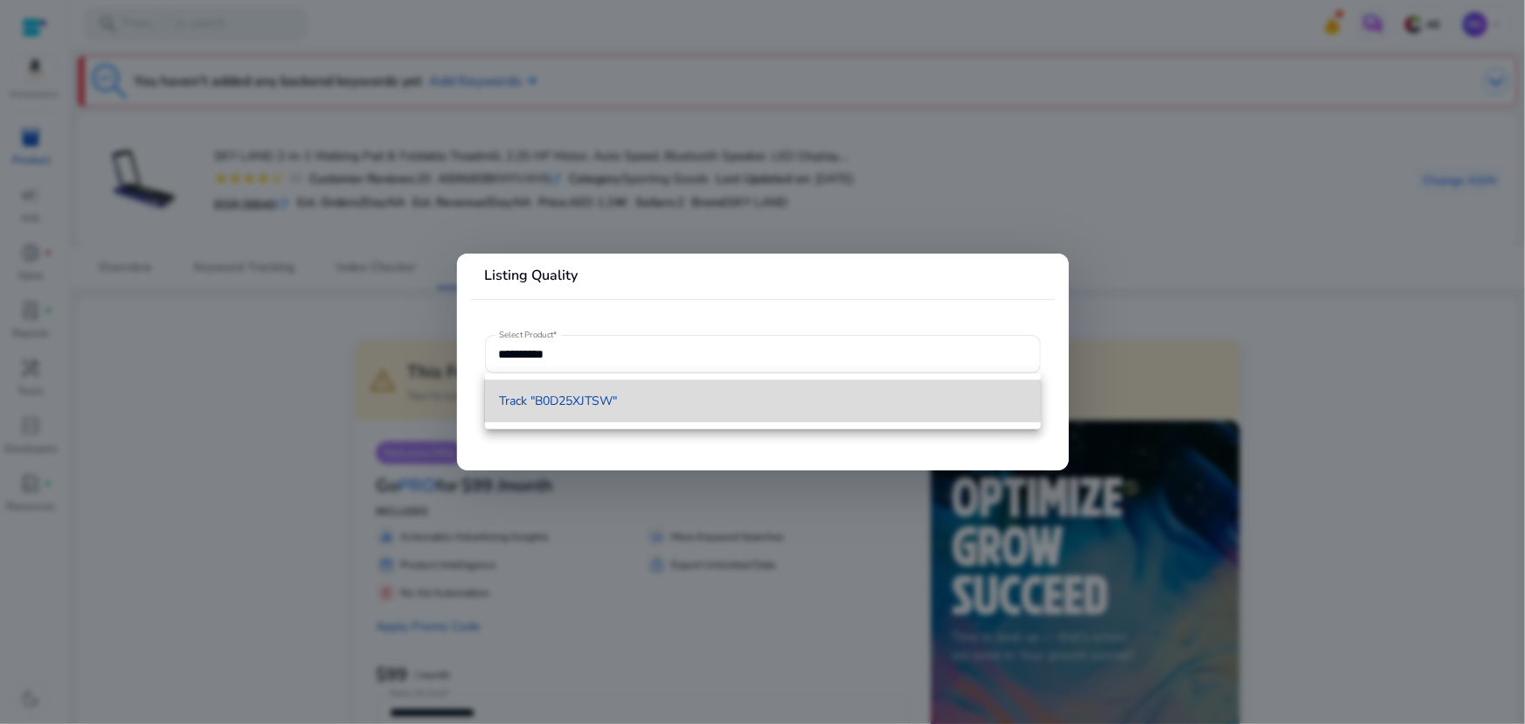
click at [577, 392] on span "Track "B0D25XJTSW"" at bounding box center [558, 400] width 118 height 17
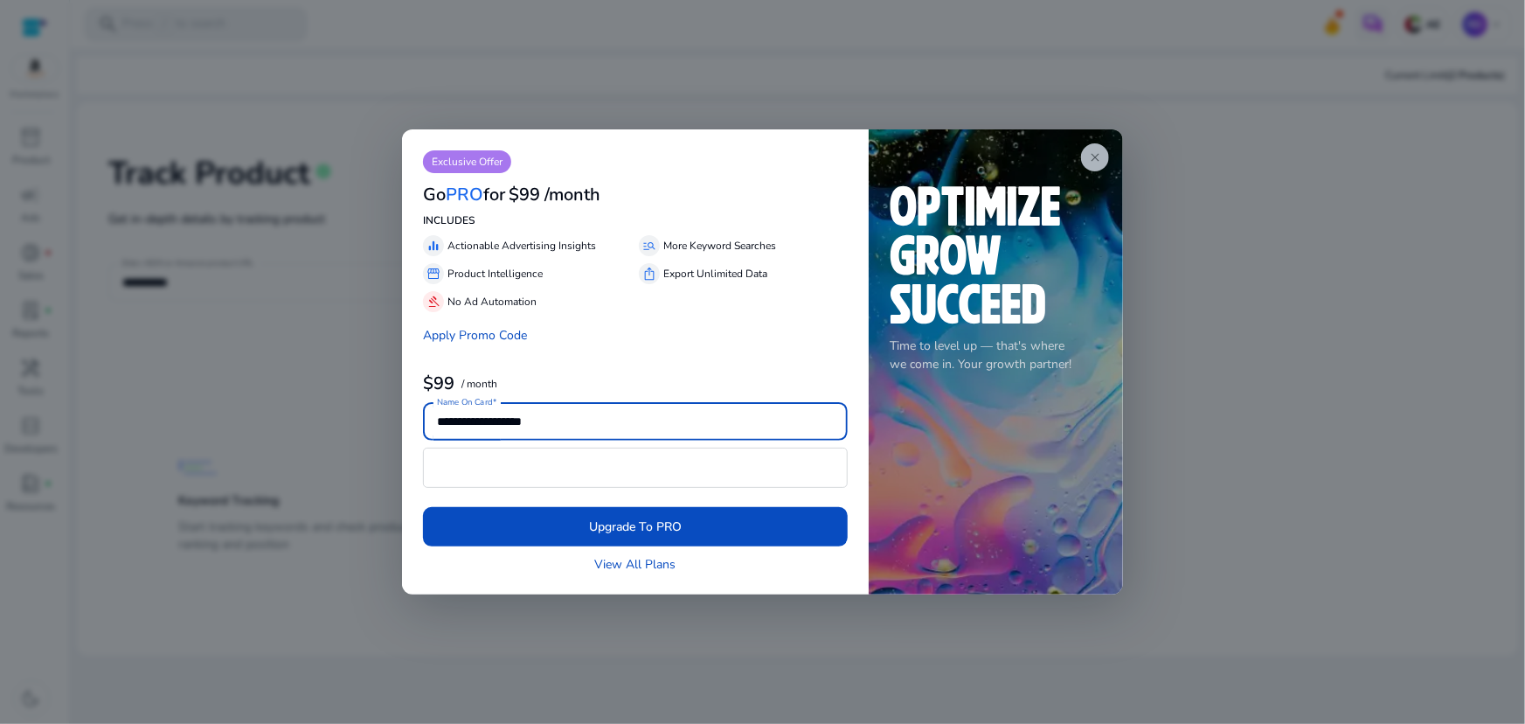
click at [1101, 161] on span "close" at bounding box center [1095, 157] width 14 height 14
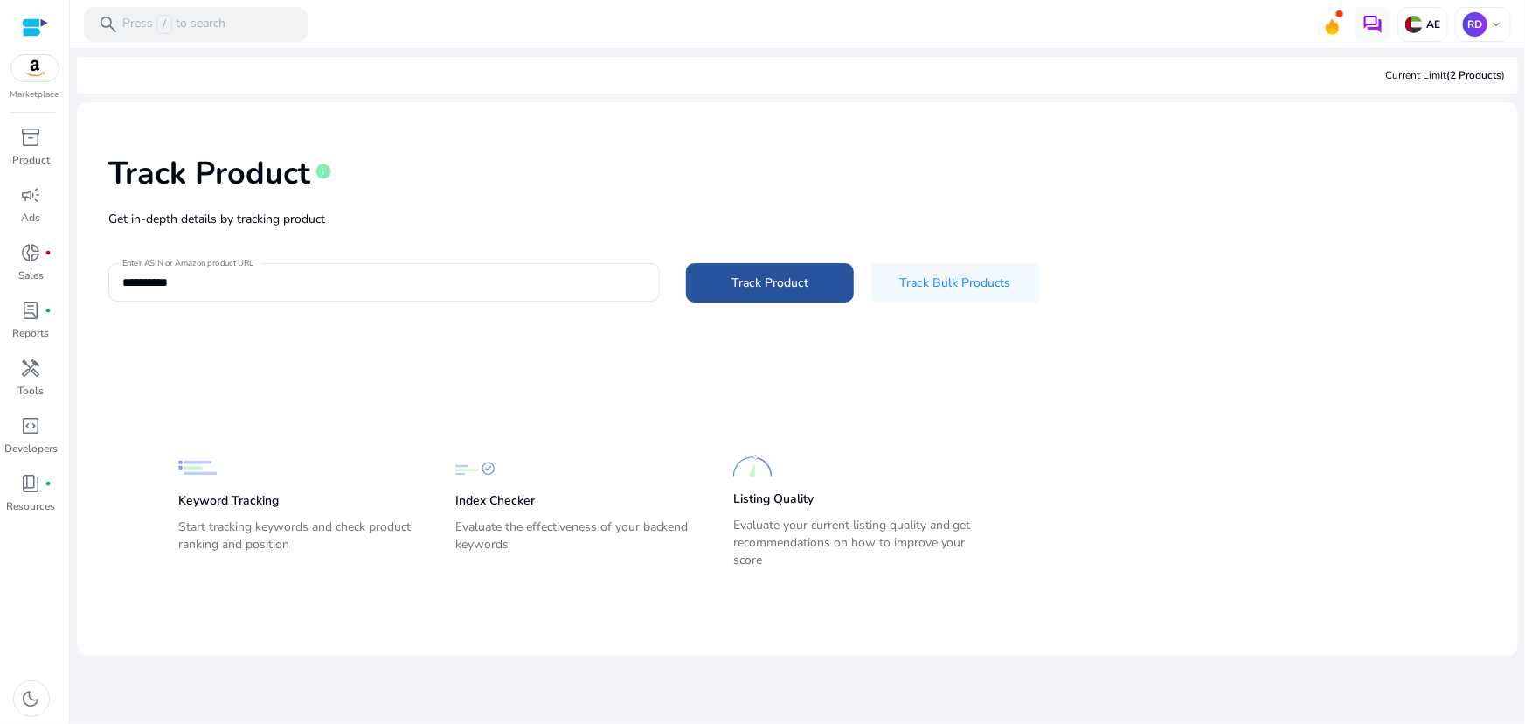
click at [754, 296] on span at bounding box center [770, 282] width 168 height 42
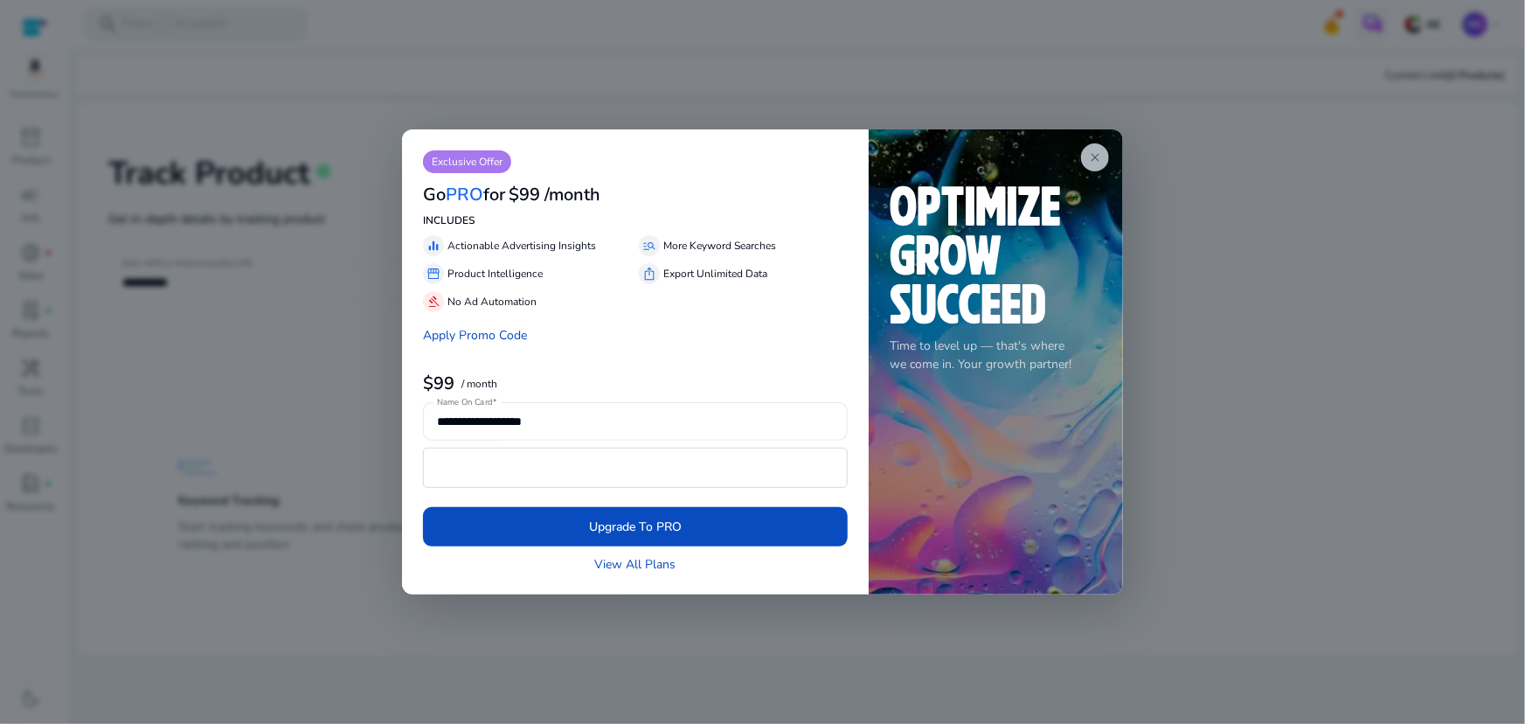
click at [1097, 150] on span "close" at bounding box center [1095, 157] width 14 height 14
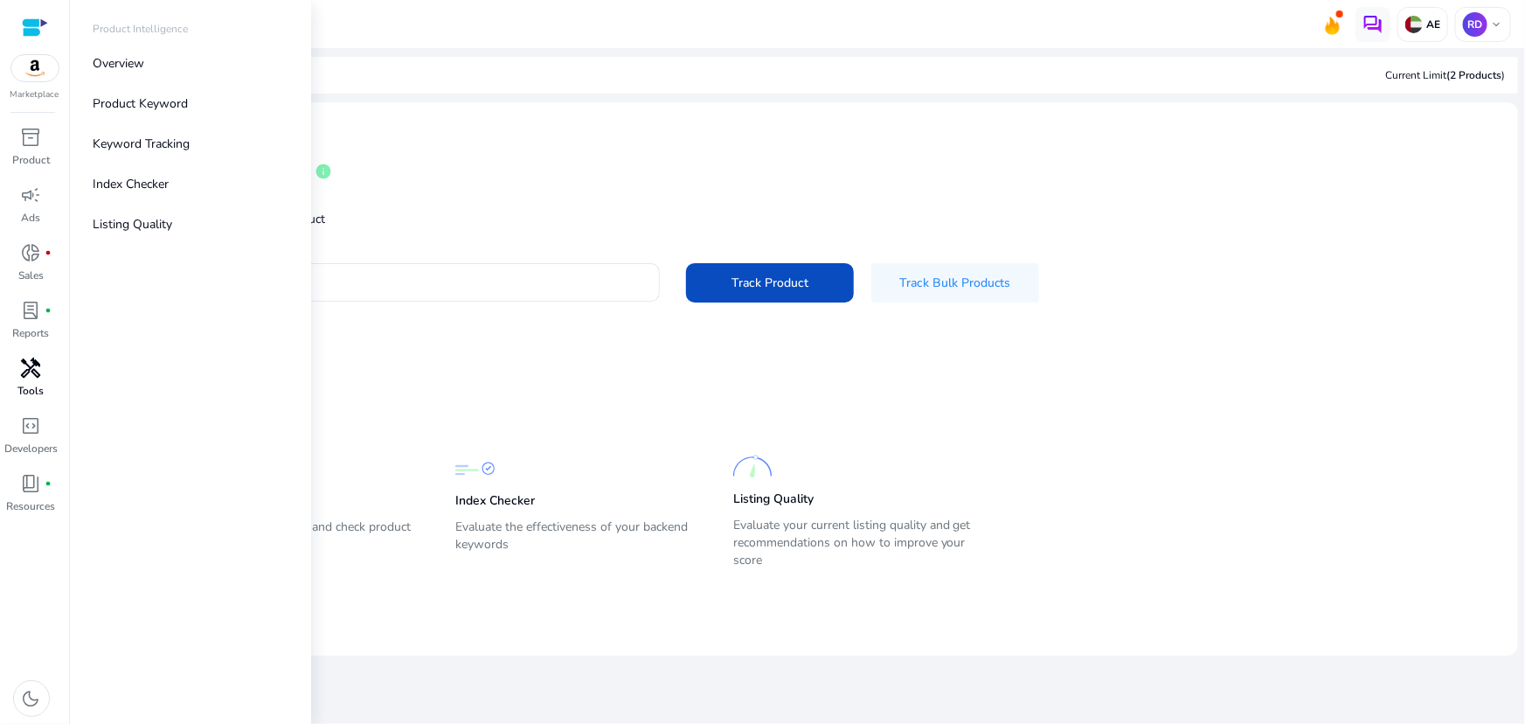
click at [34, 373] on span "handyman" at bounding box center [31, 368] width 21 height 21
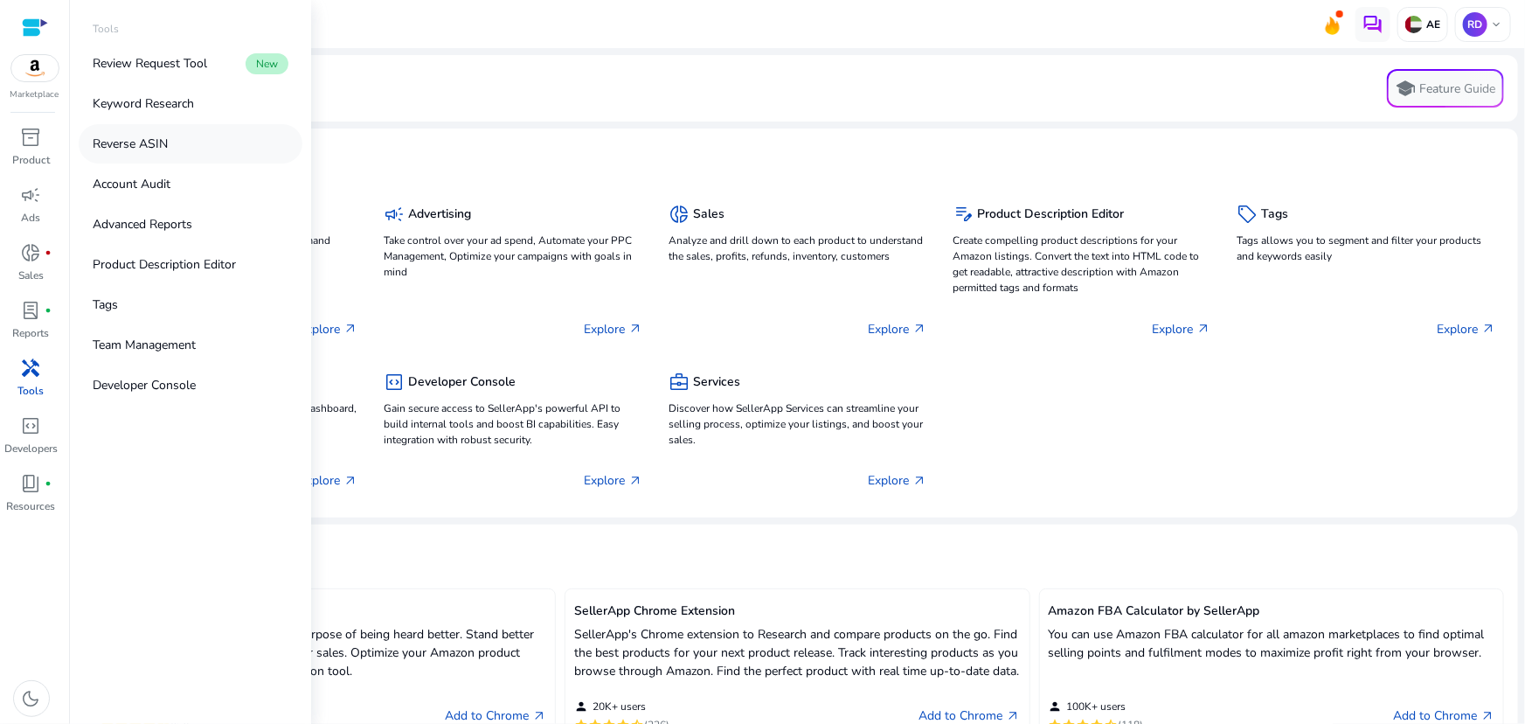
click at [144, 142] on p "Reverse ASIN" at bounding box center [130, 144] width 75 height 18
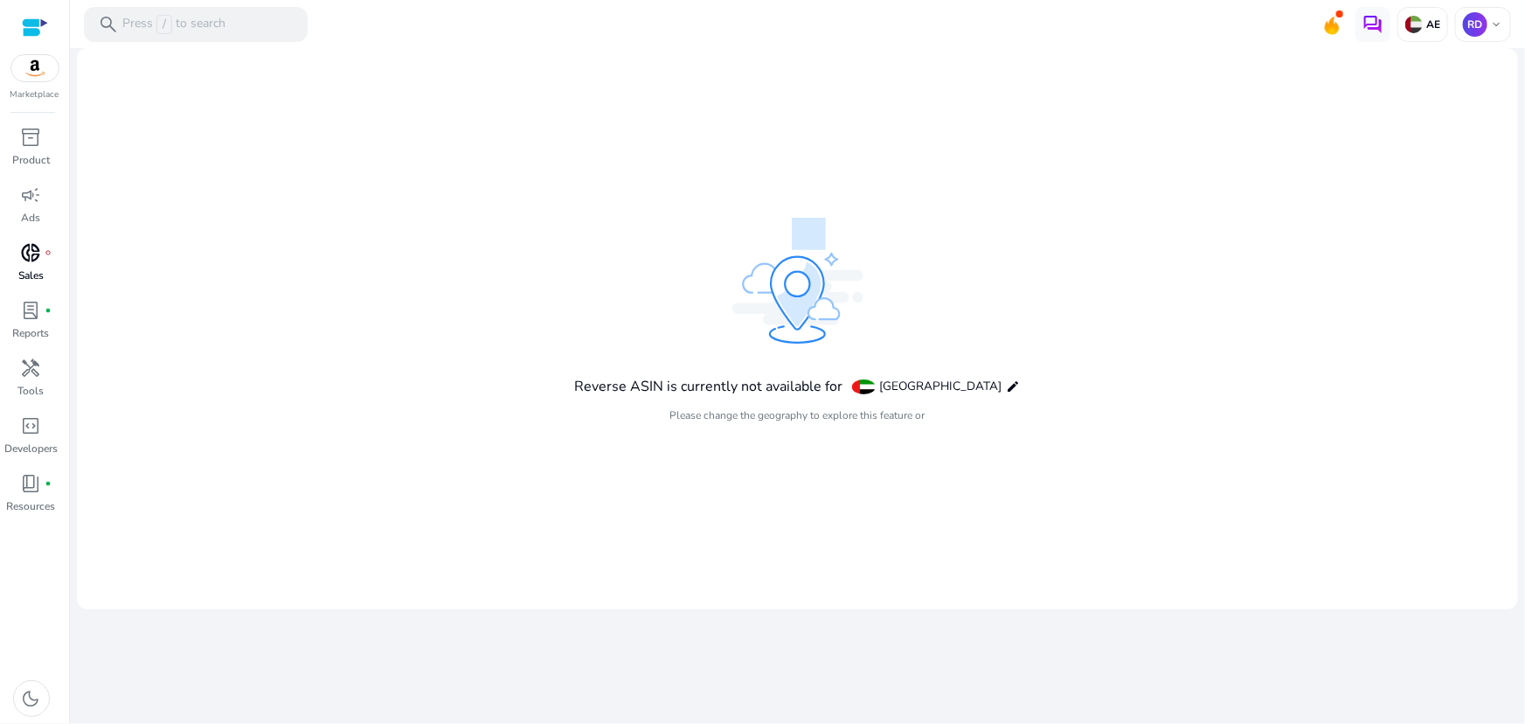
click at [32, 268] on p "Sales" at bounding box center [30, 275] width 25 height 16
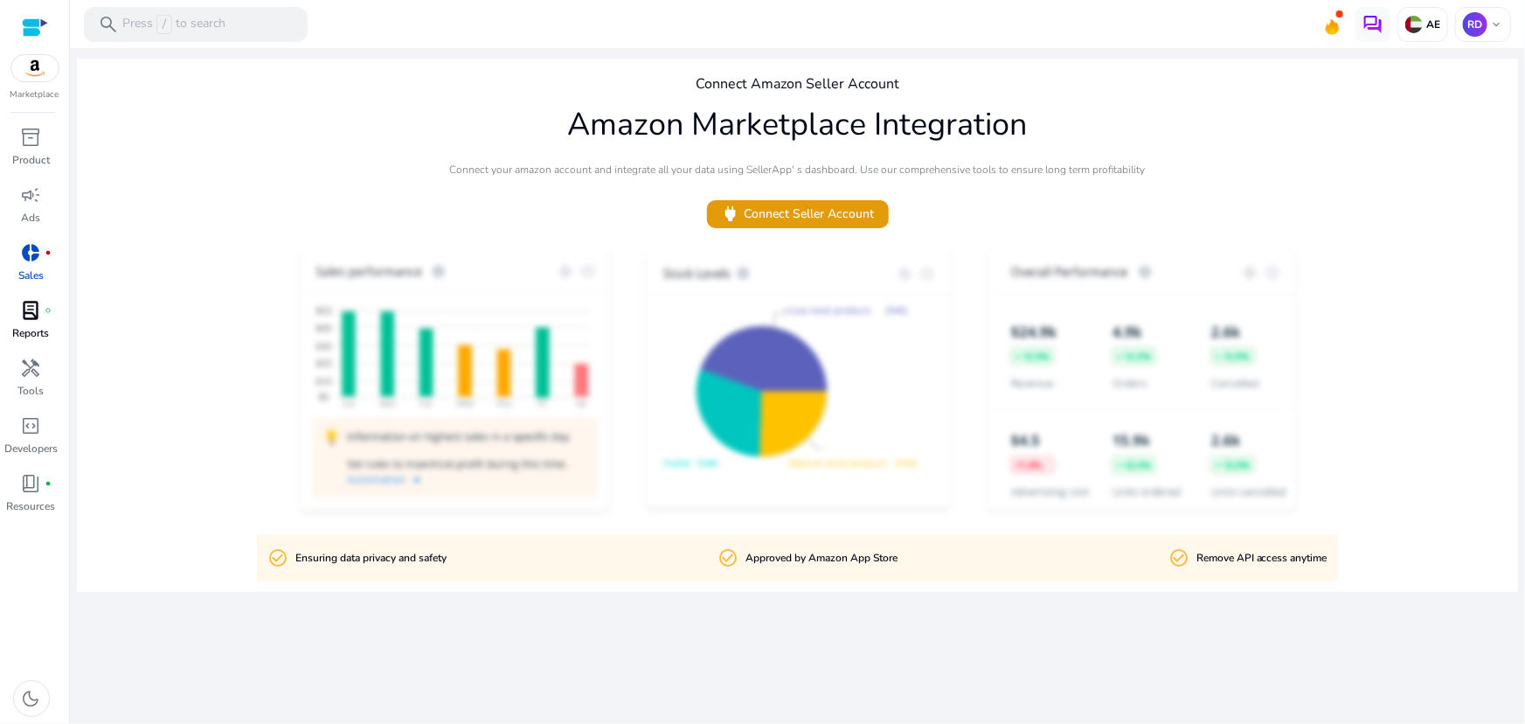
click at [36, 308] on span "lab_profile" at bounding box center [31, 310] width 21 height 21
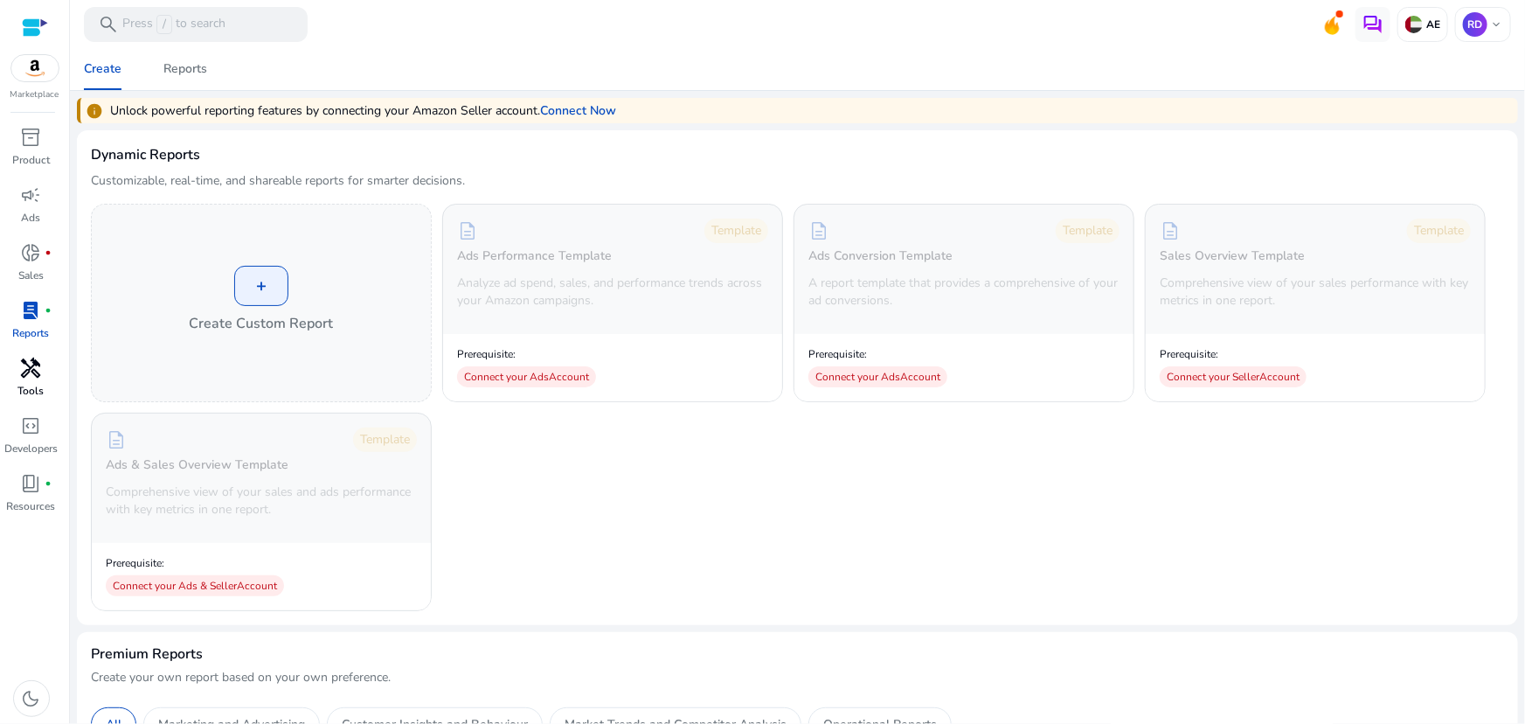
click at [25, 373] on span "handyman" at bounding box center [31, 368] width 21 height 21
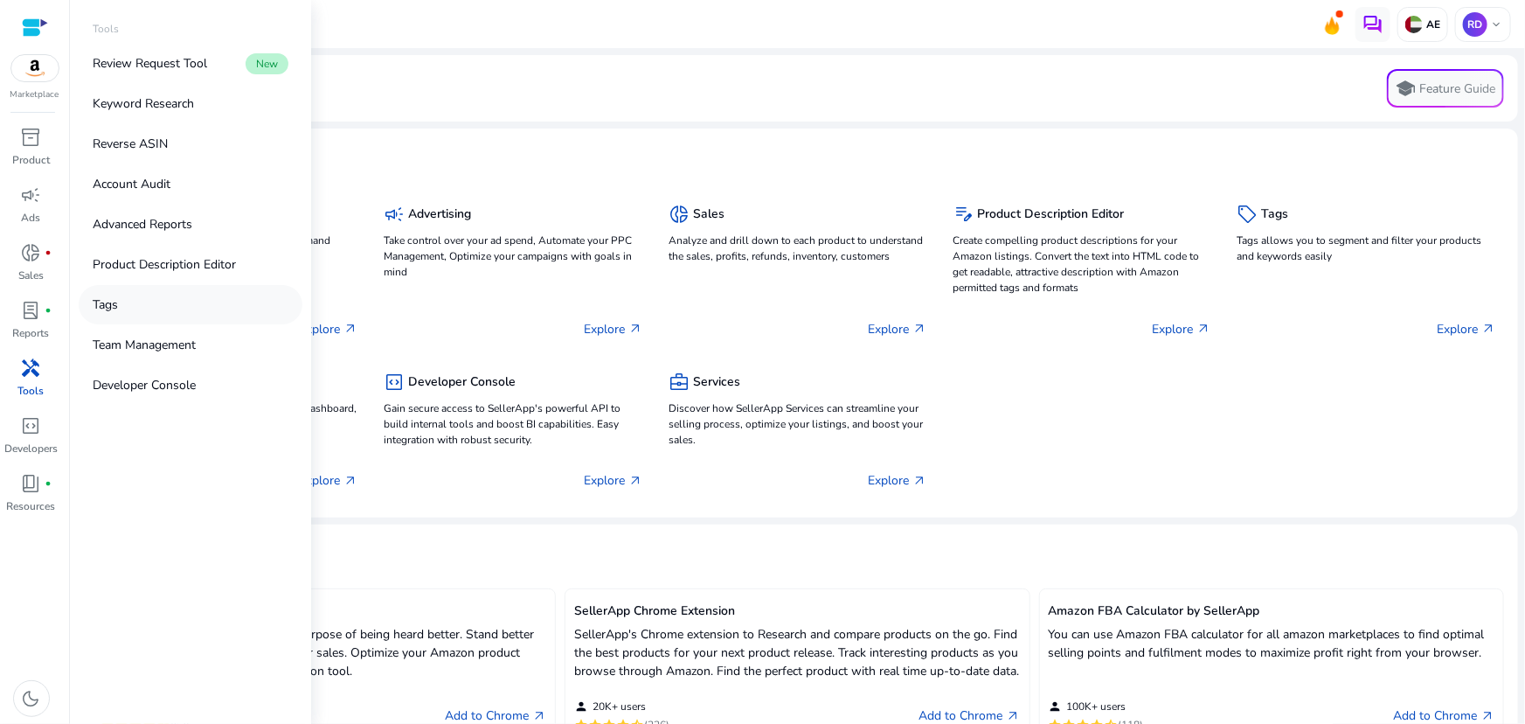
click at [108, 305] on p "Tags" at bounding box center [105, 304] width 25 height 18
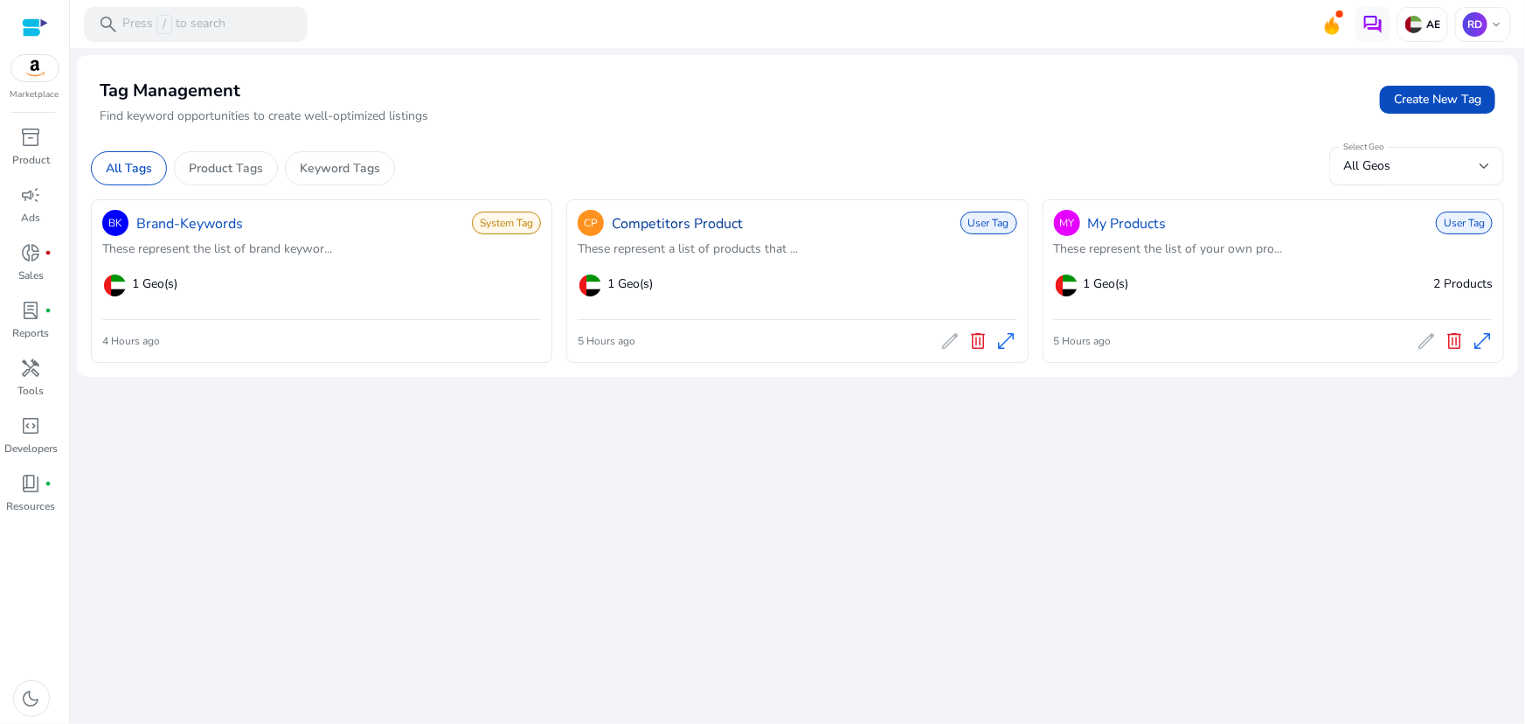
click at [651, 220] on link "Competitors Product" at bounding box center [677, 223] width 131 height 21
click at [322, 169] on p "Keyword Tags" at bounding box center [340, 168] width 80 height 18
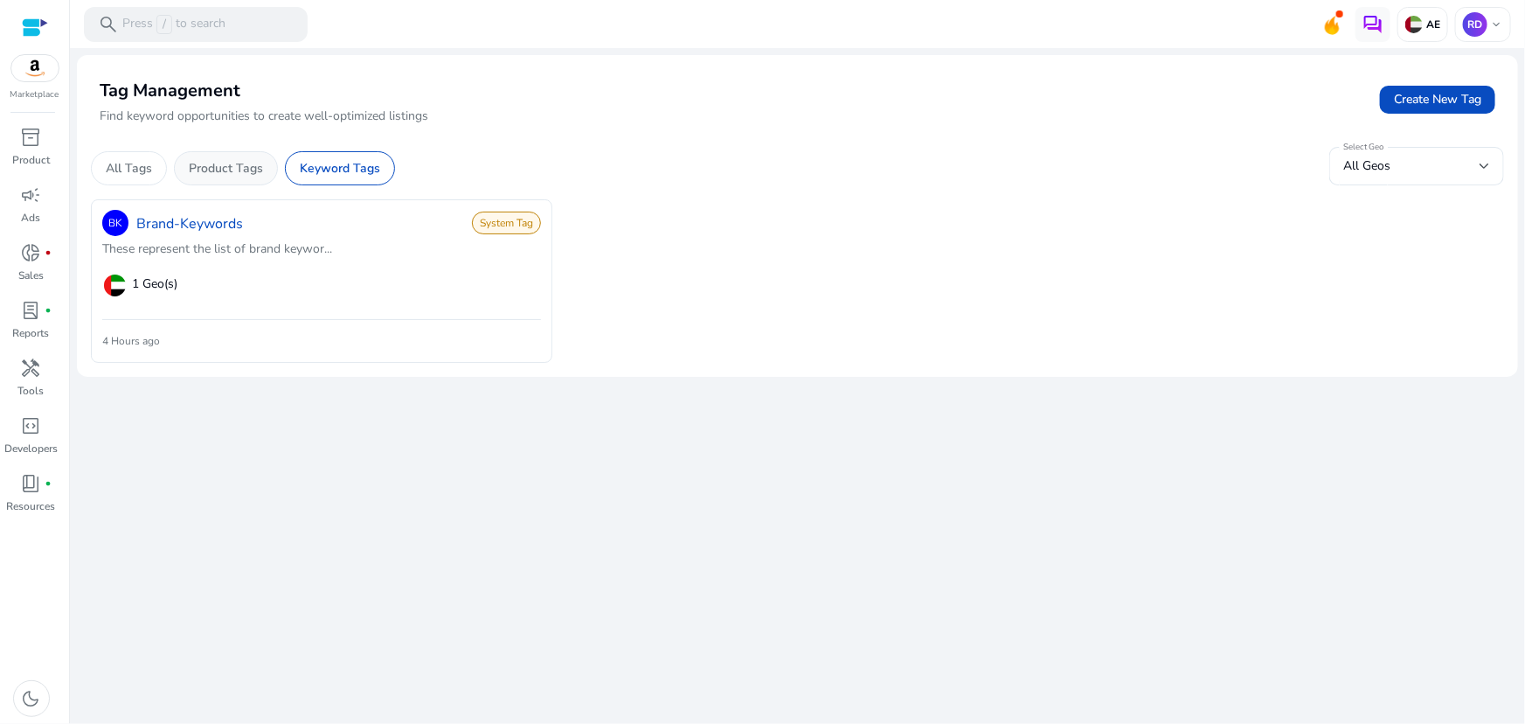
click at [212, 166] on p "Product Tags" at bounding box center [226, 168] width 74 height 18
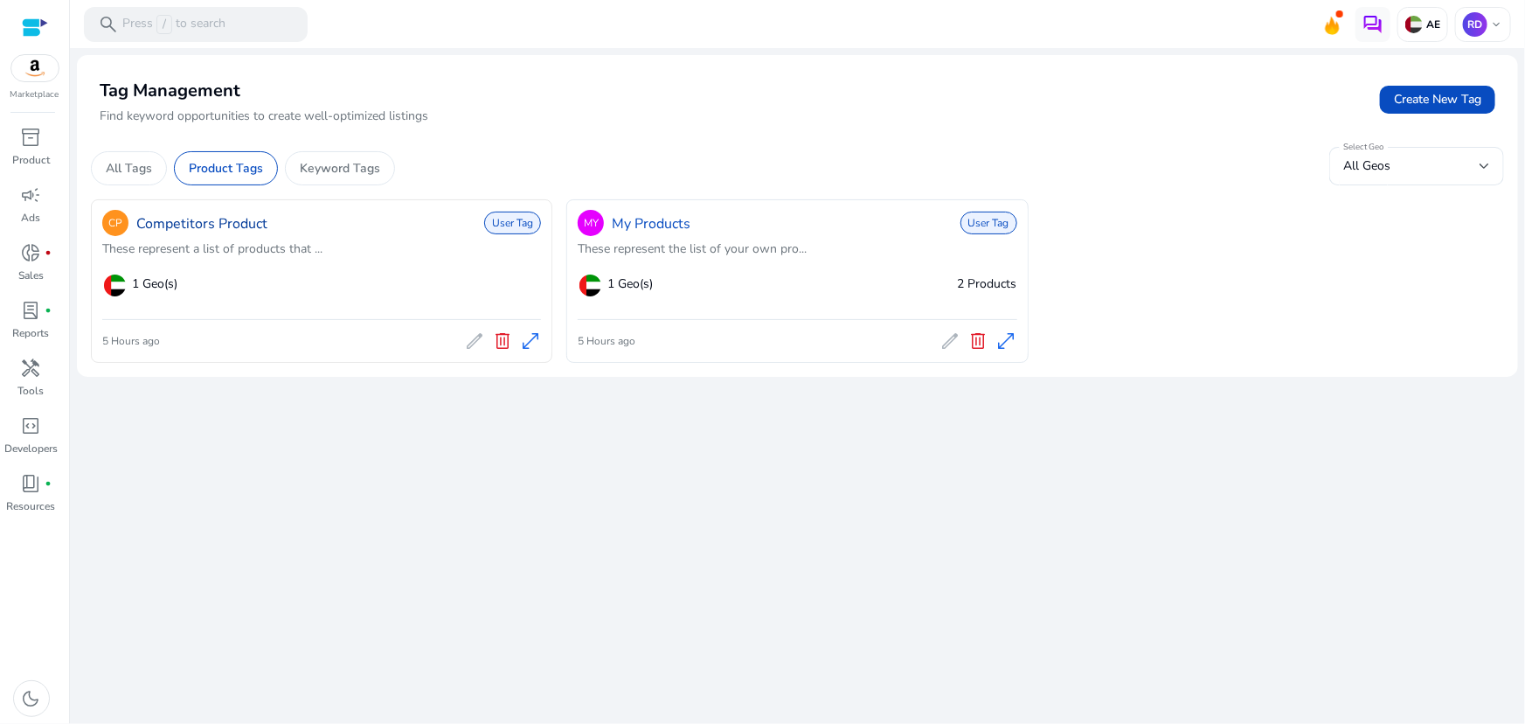
click at [210, 219] on link "Competitors Product" at bounding box center [201, 223] width 131 height 21
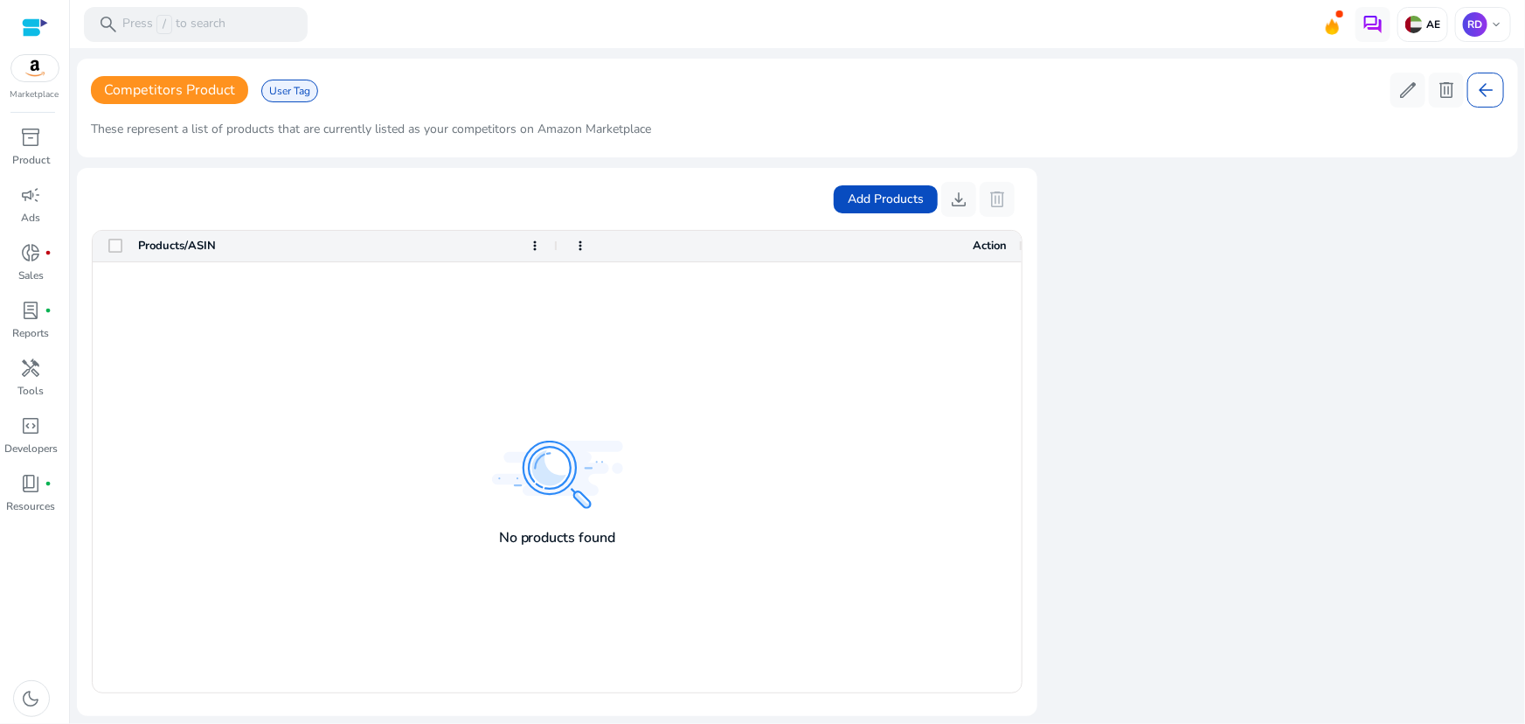
click at [157, 94] on span "Competitors Product" at bounding box center [169, 89] width 131 height 19
click at [35, 145] on span "inventory_2" at bounding box center [31, 137] width 21 height 21
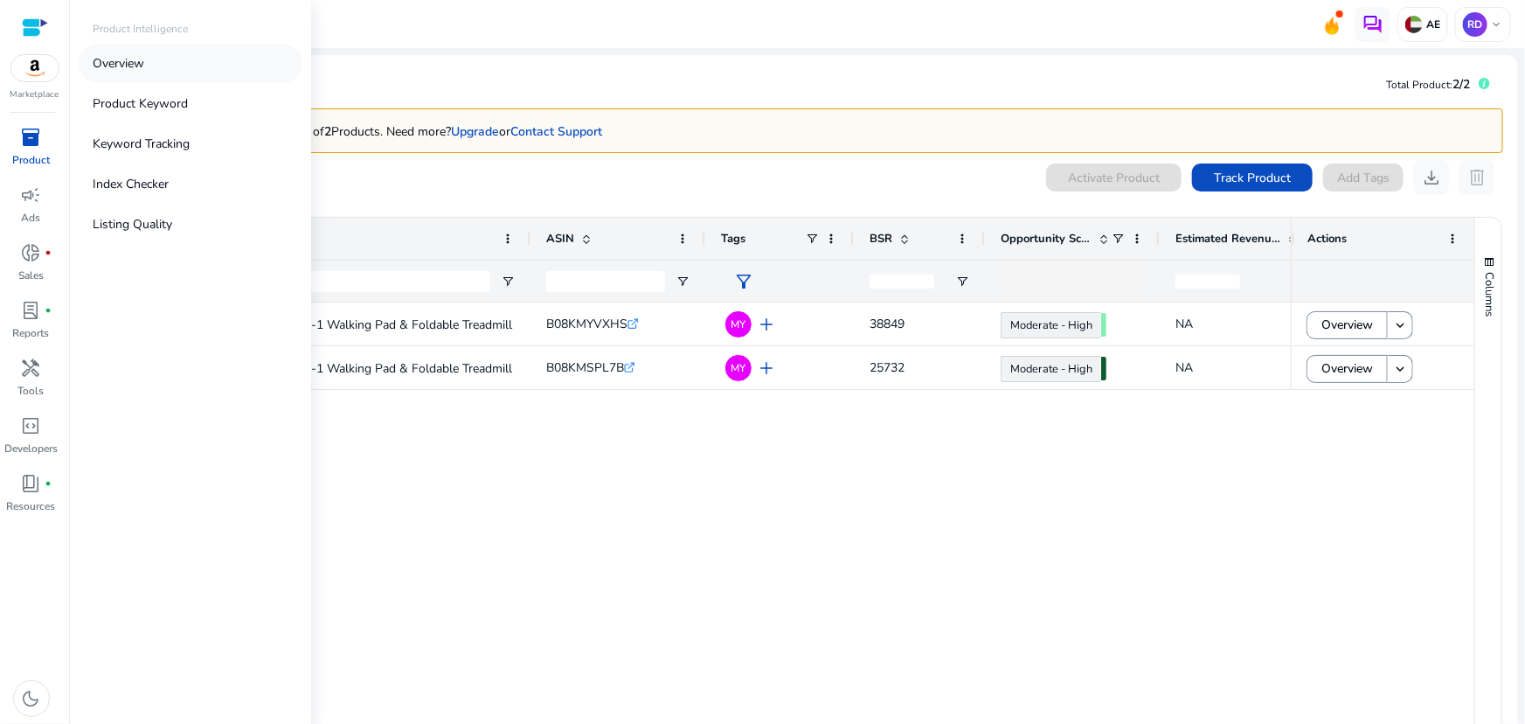
click at [119, 61] on p "Overview" at bounding box center [119, 63] width 52 height 18
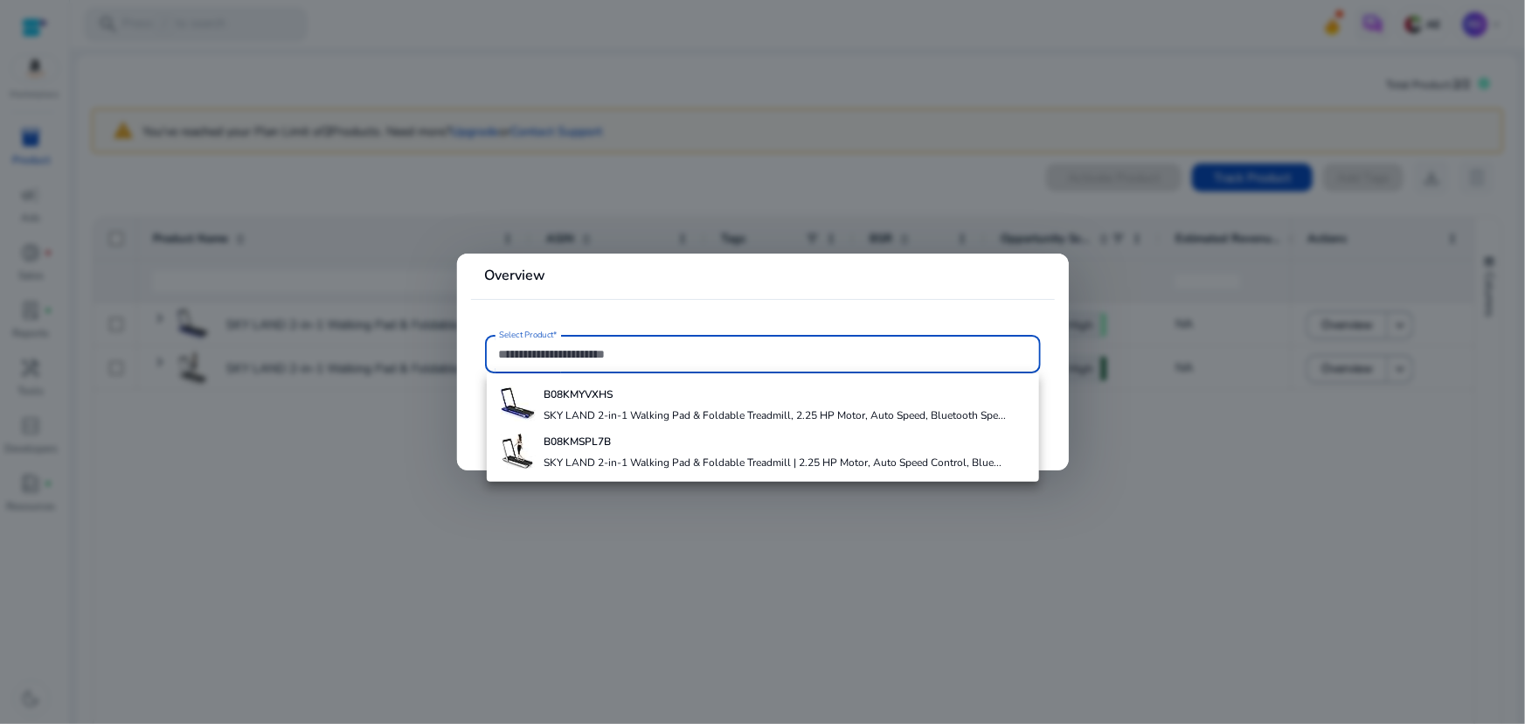
drag, startPoint x: 198, startPoint y: 543, endPoint x: 197, endPoint y: 523, distance: 20.1
click at [198, 542] on div at bounding box center [762, 362] width 1525 height 724
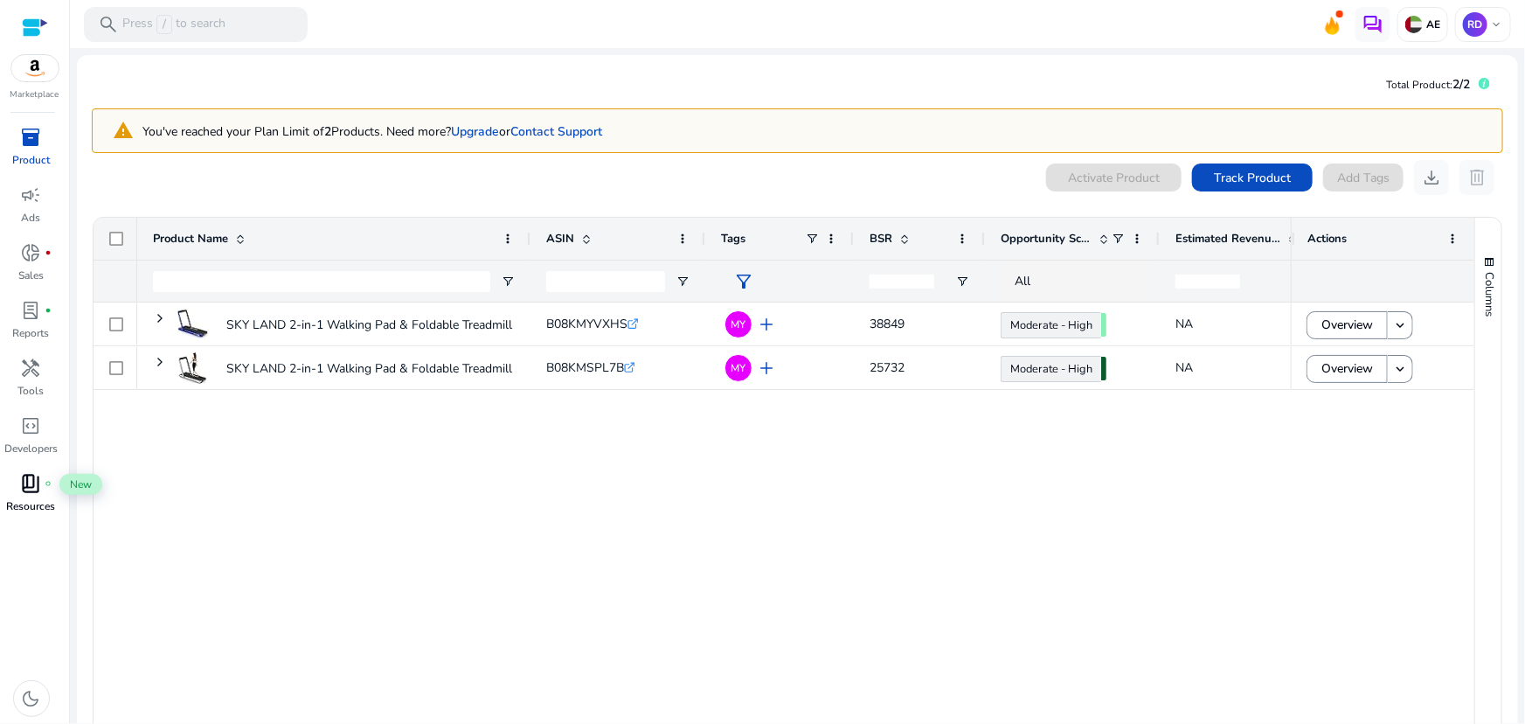
click at [33, 480] on span "book_4" at bounding box center [31, 483] width 21 height 21
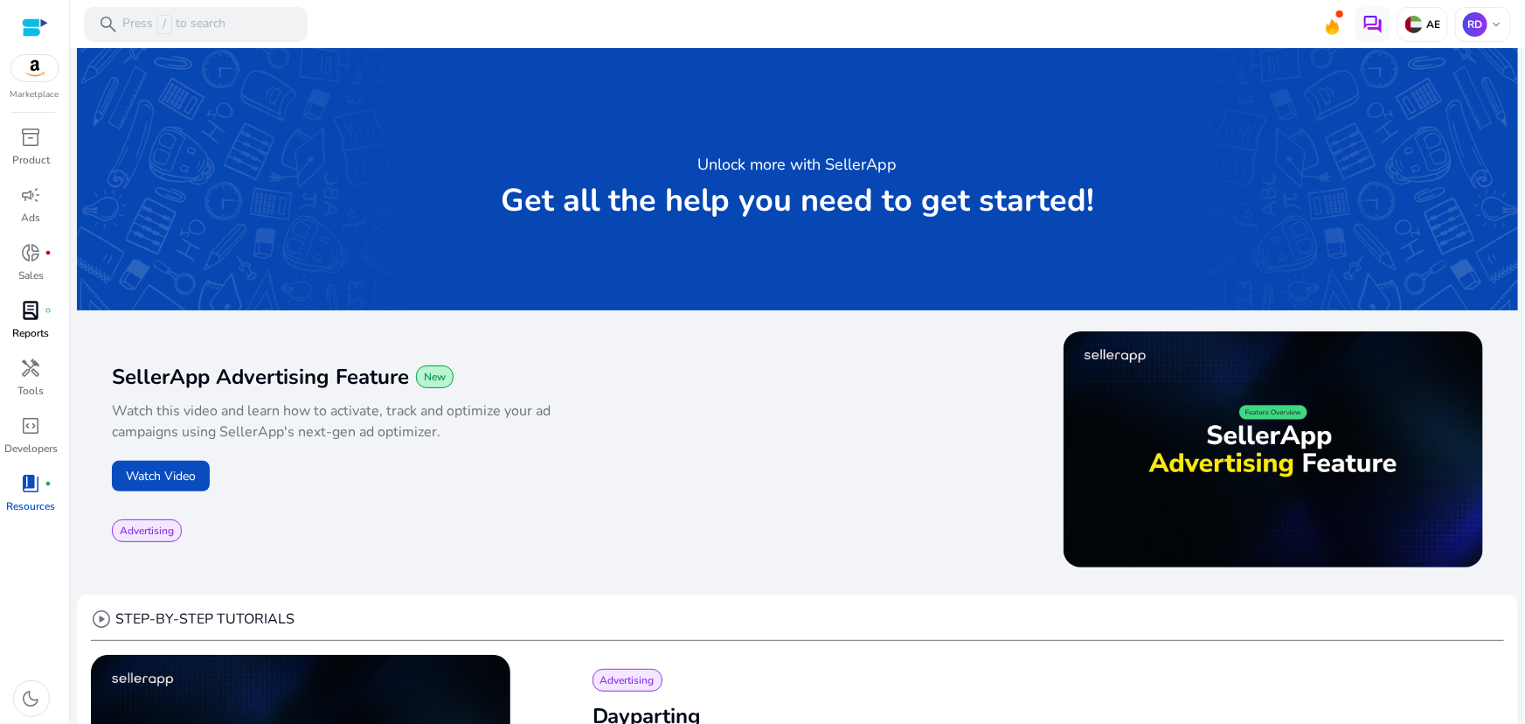
click at [40, 321] on span "lab_profile" at bounding box center [31, 310] width 21 height 21
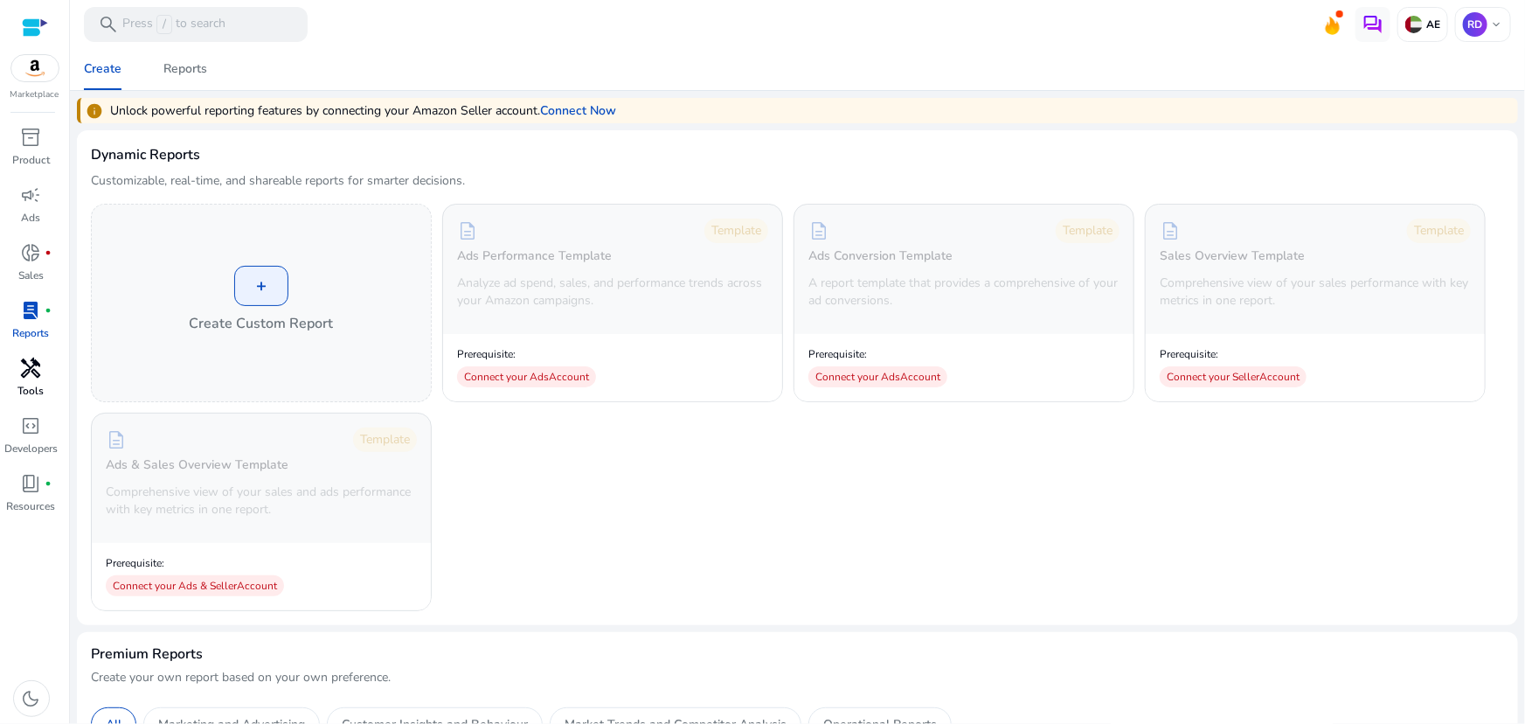
click at [31, 398] on p "Tools" at bounding box center [31, 391] width 26 height 16
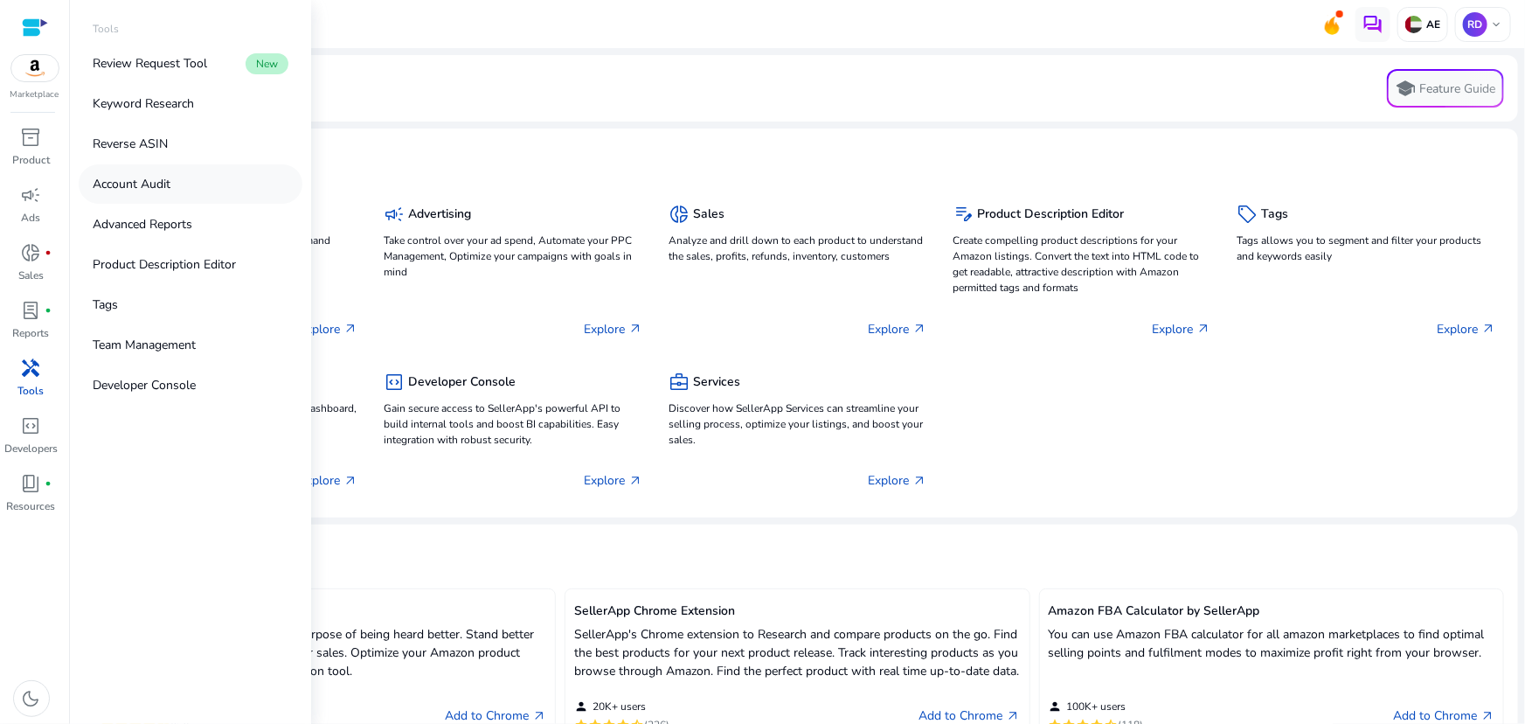
click at [146, 179] on p "Account Audit" at bounding box center [132, 184] width 78 height 18
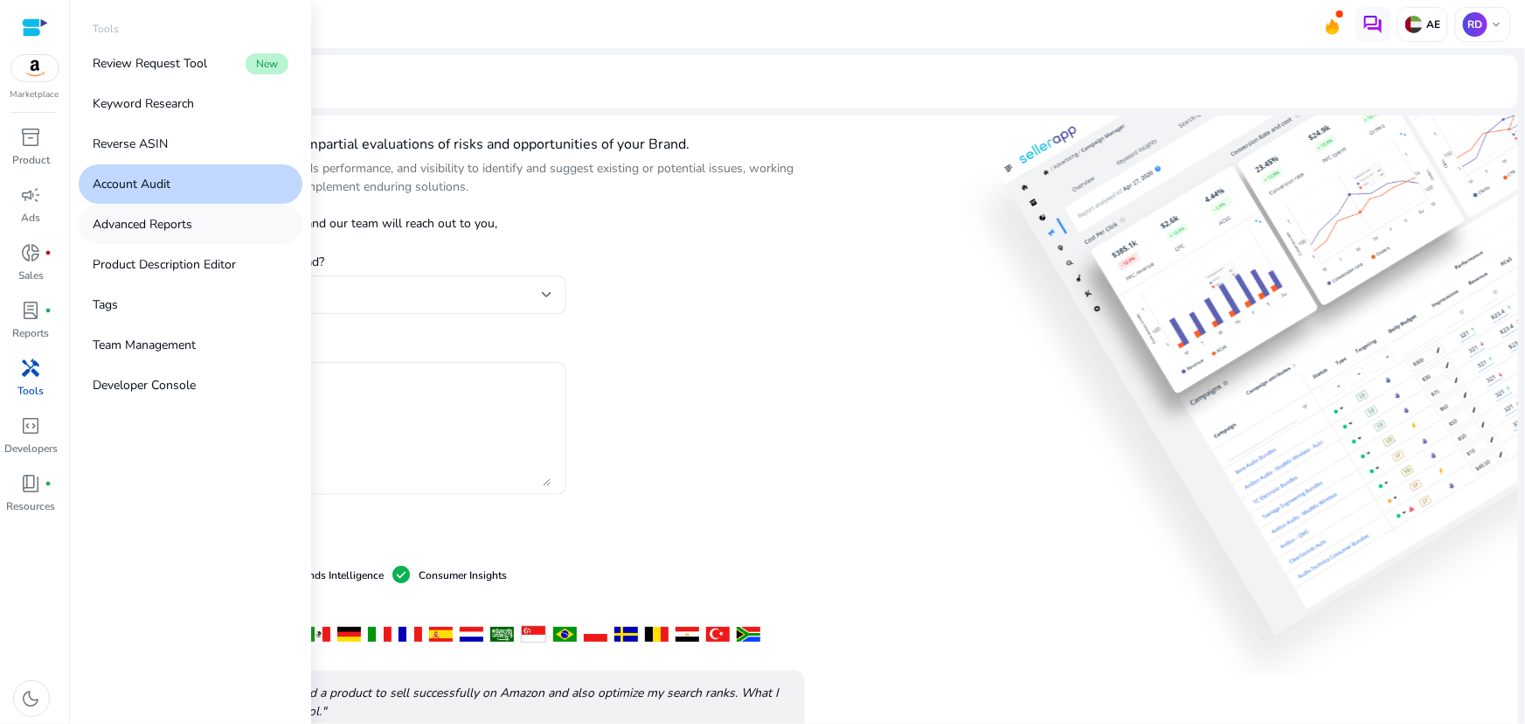
click at [142, 226] on p "Advanced Reports" at bounding box center [143, 224] width 100 height 18
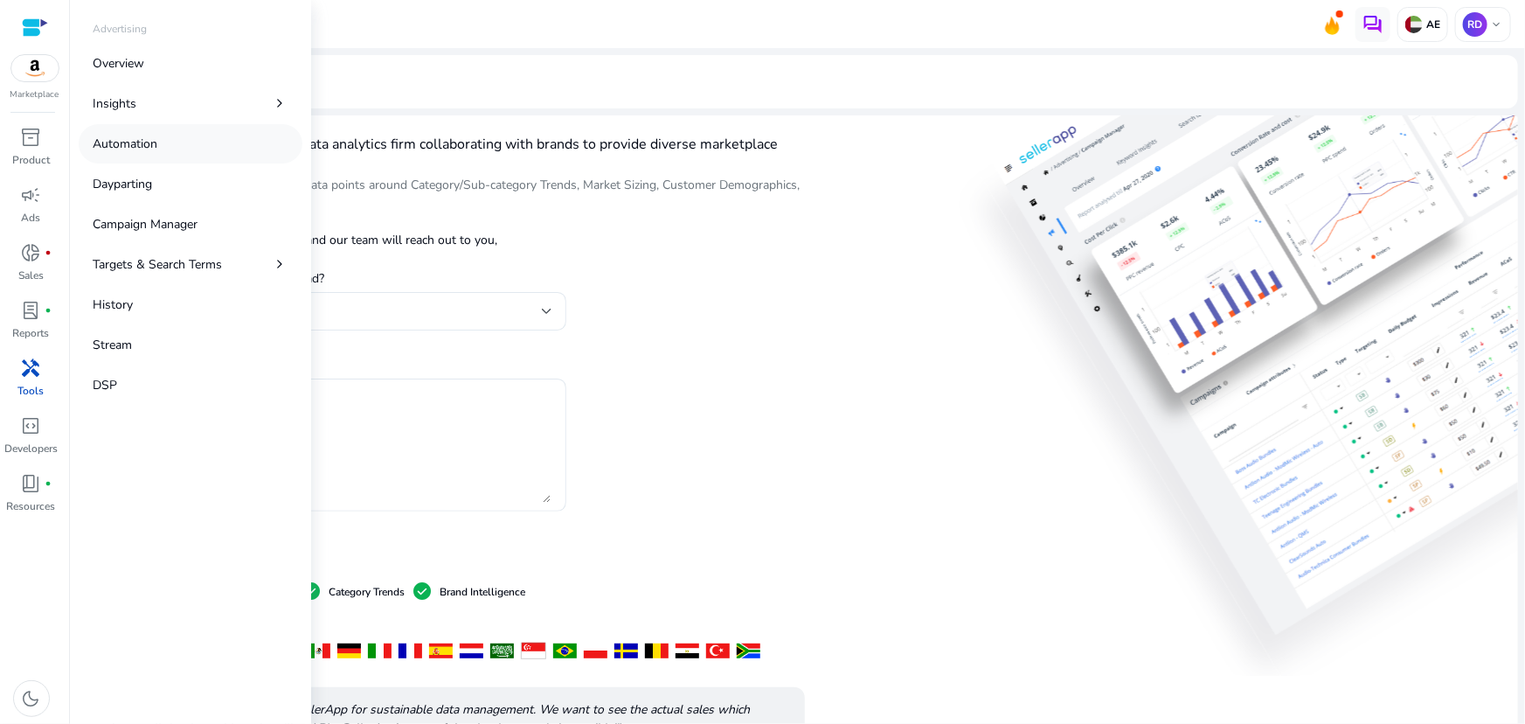
click at [121, 138] on p "Automation" at bounding box center [125, 144] width 65 height 18
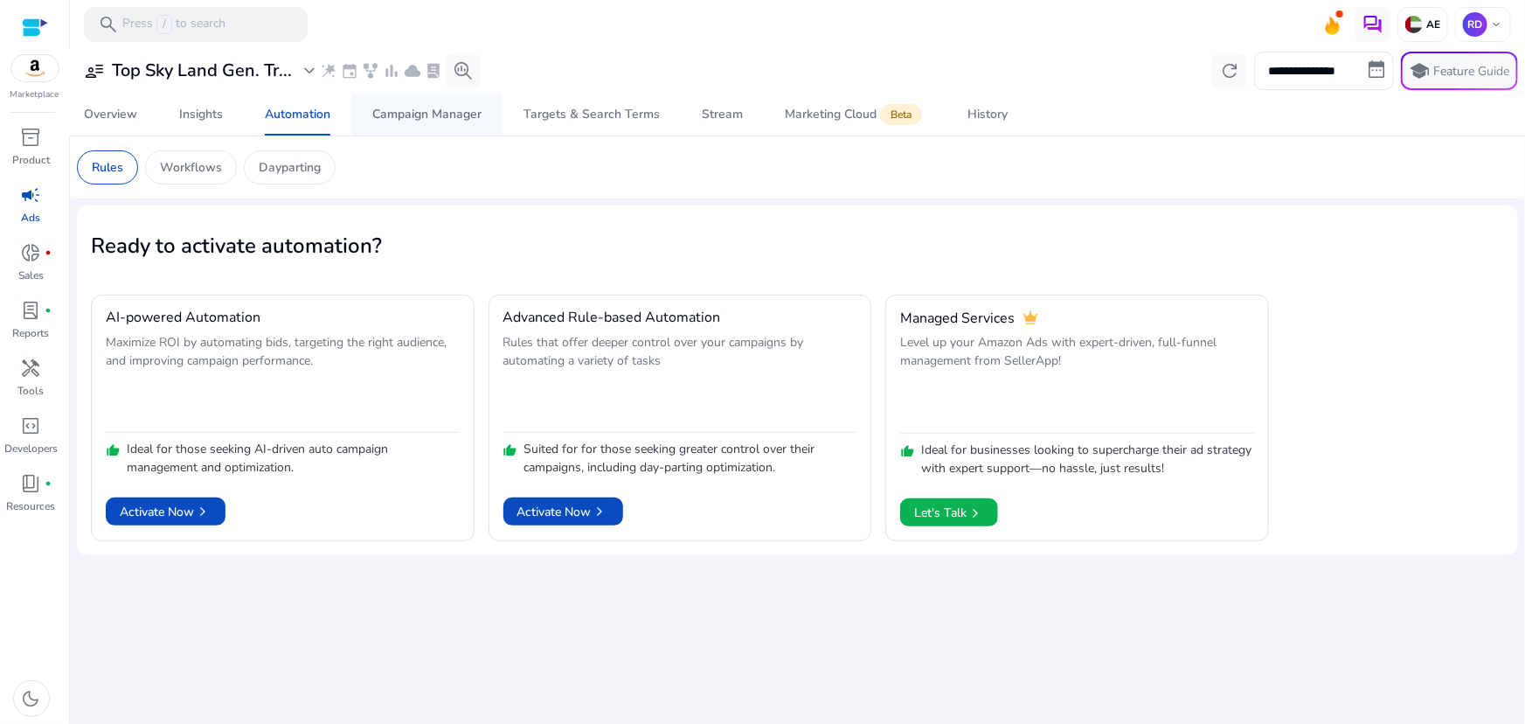
click at [435, 117] on div "Campaign Manager" at bounding box center [426, 114] width 109 height 12
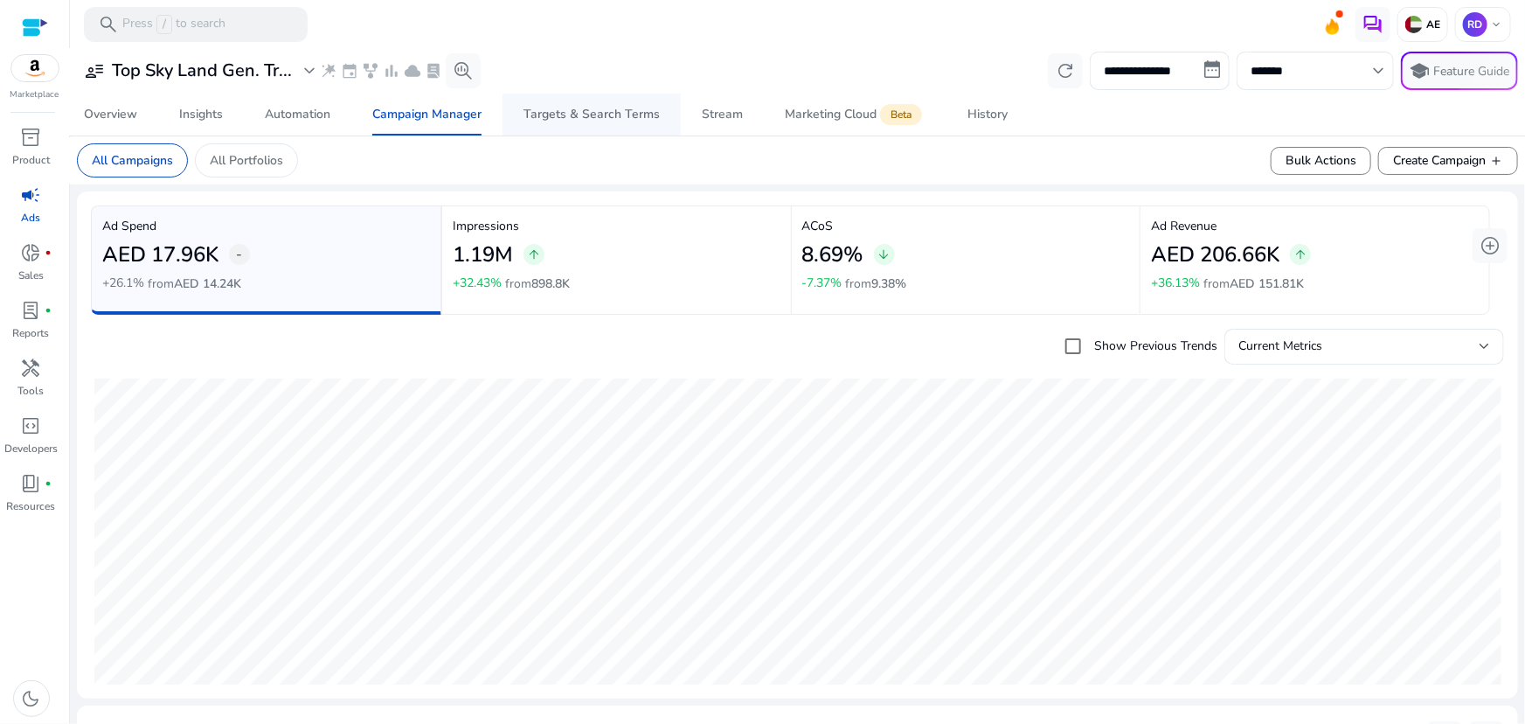
click at [564, 115] on div "Targets & Search Terms" at bounding box center [592, 114] width 136 height 12
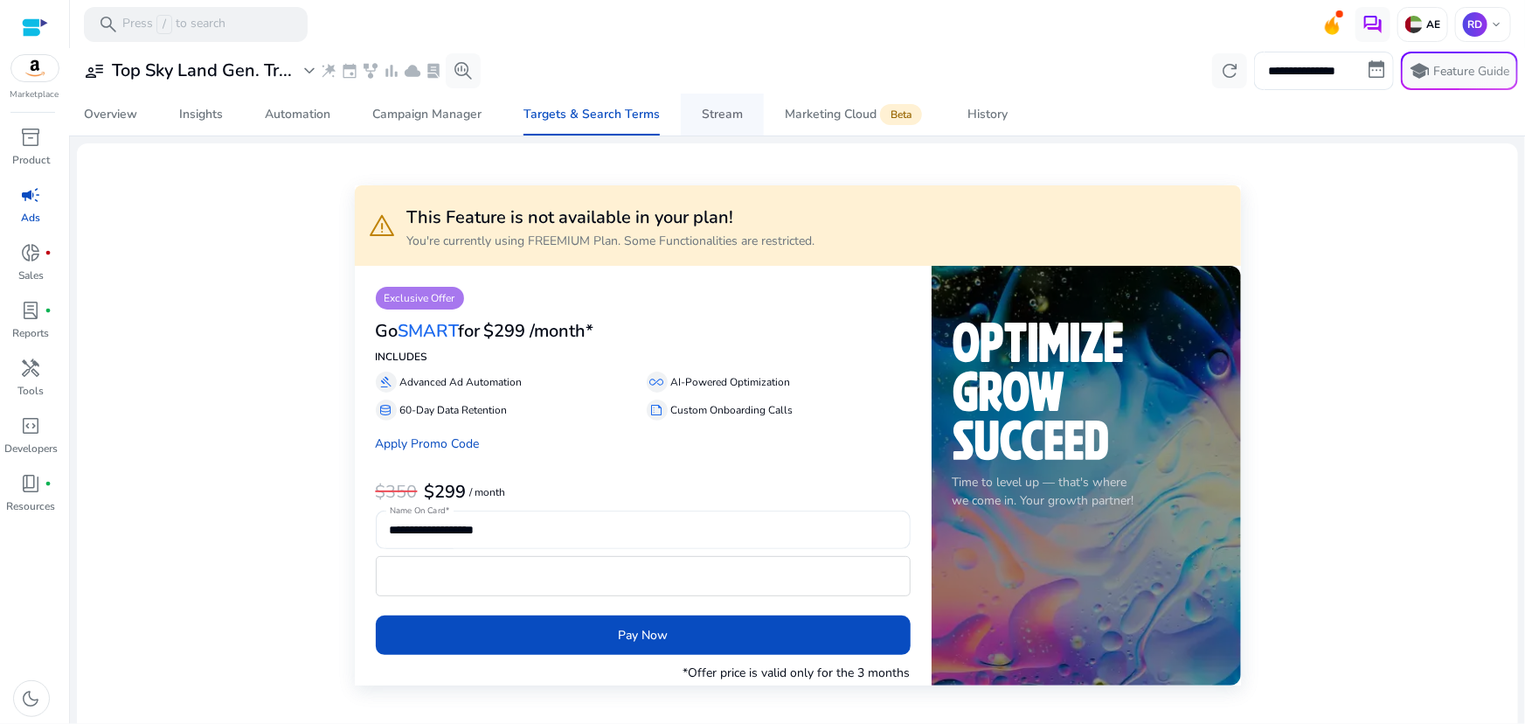
click at [734, 115] on div "Stream" at bounding box center [722, 114] width 41 height 12
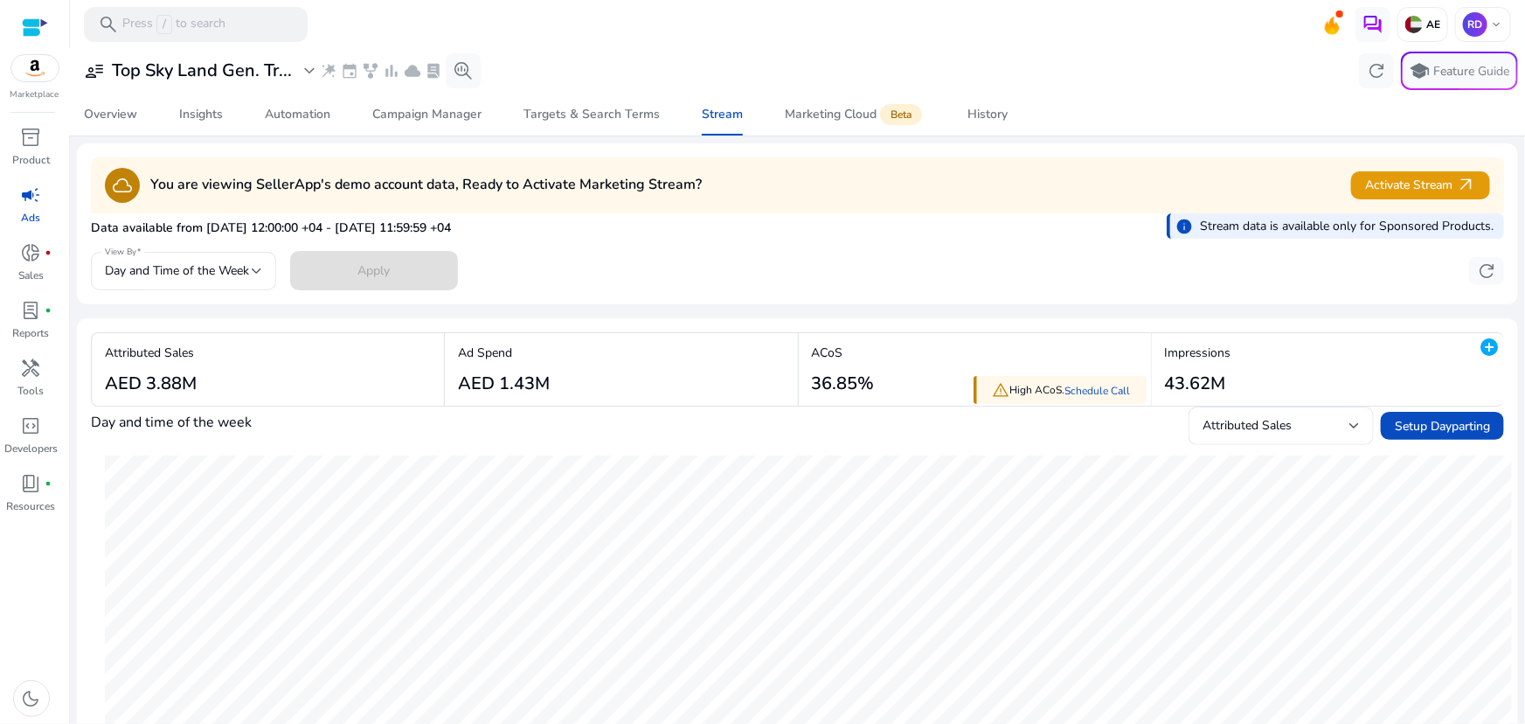
scroll to position [158, 0]
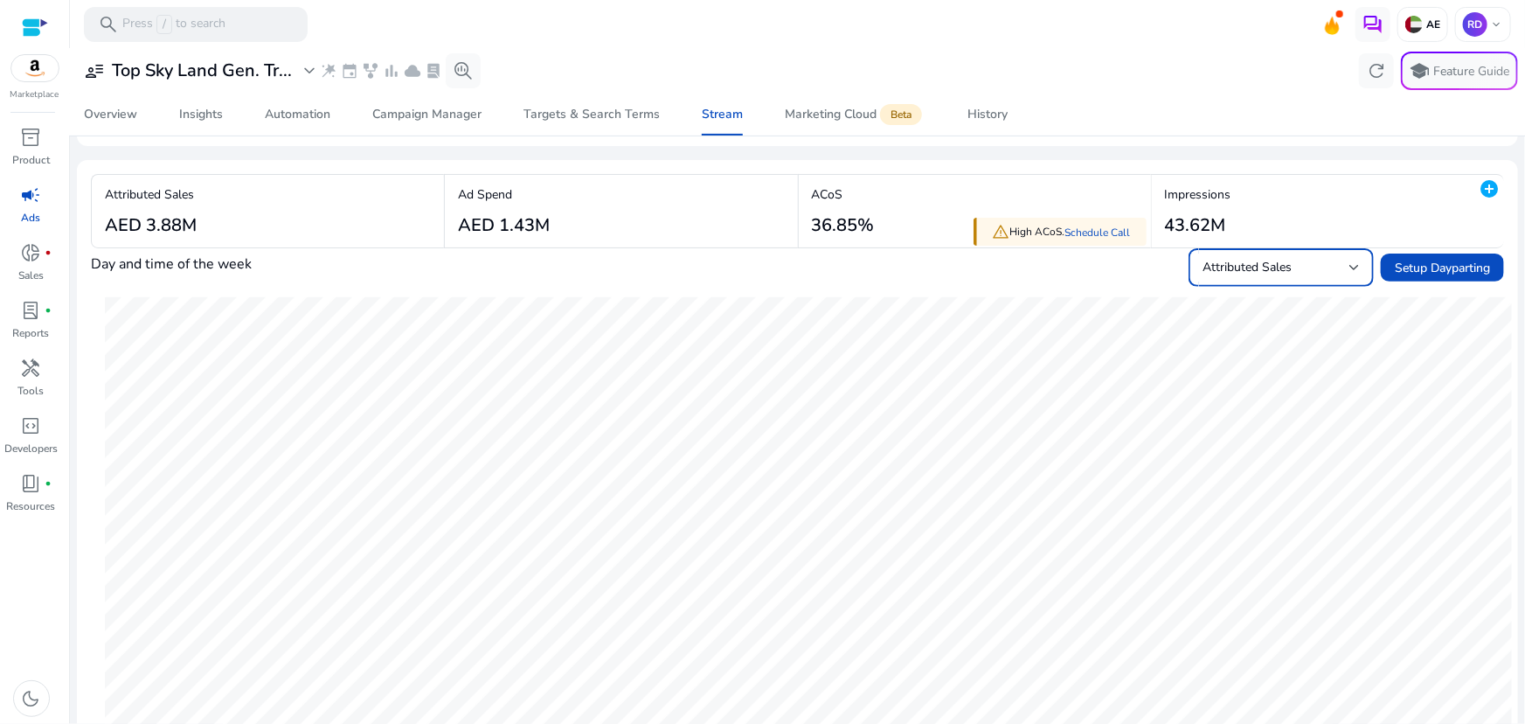
click at [1330, 270] on div "Attributed Sales" at bounding box center [1276, 267] width 147 height 19
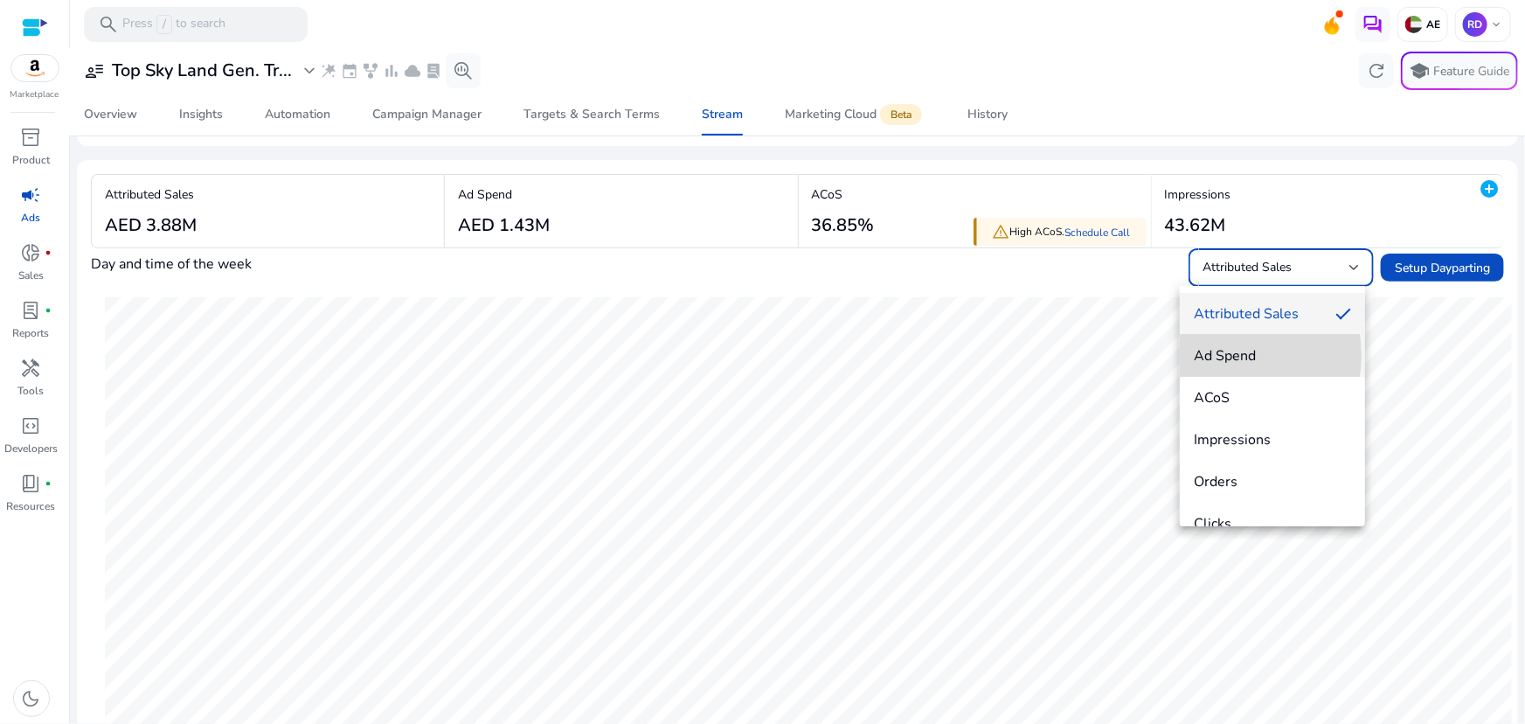
click at [1232, 355] on span "Ad Spend" at bounding box center [1272, 355] width 157 height 19
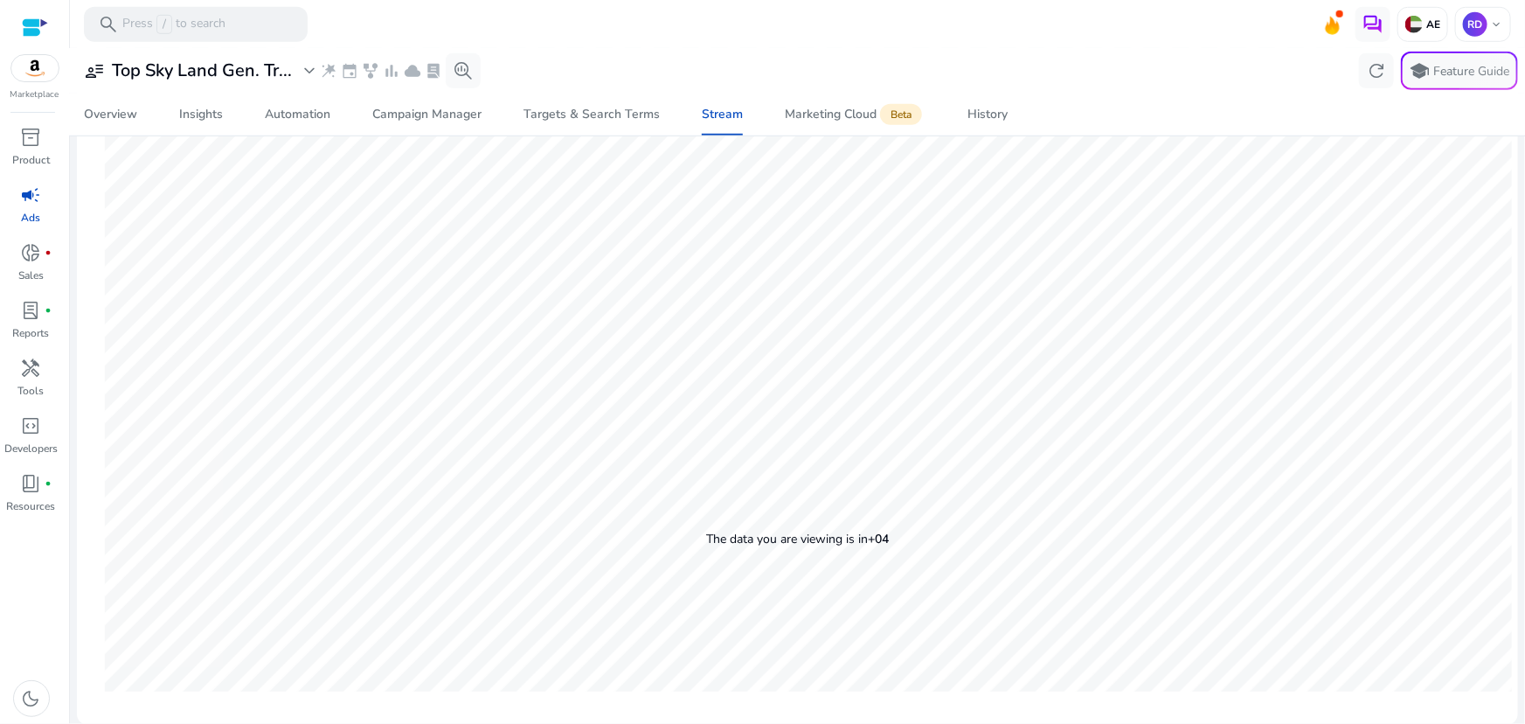
scroll to position [161, 0]
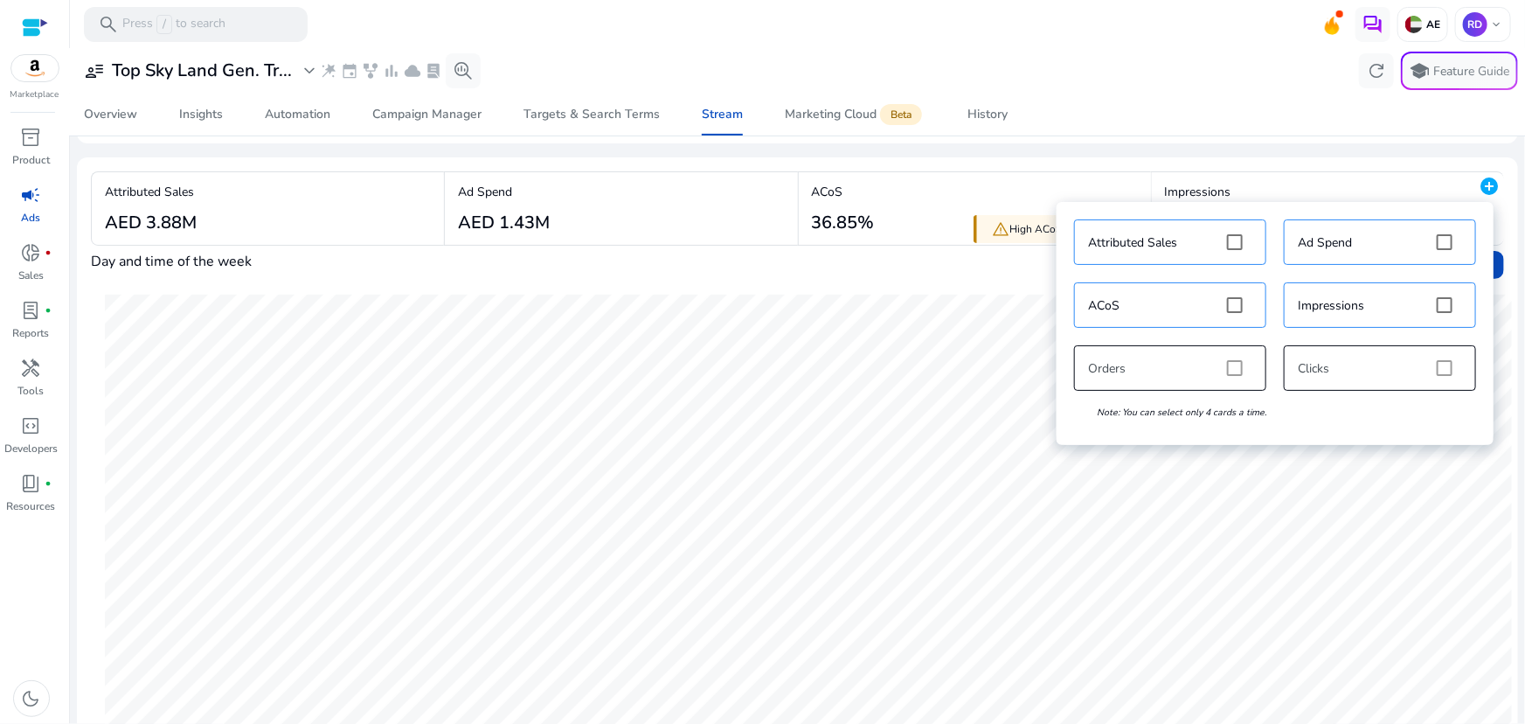
click at [1480, 185] on mat-icon "add_circle" at bounding box center [1489, 186] width 21 height 21
click at [1243, 370] on div "Attributed Sales Ad Spend ACoS Impressions Orders Clicks Note: You can select o…" at bounding box center [1276, 324] width 420 height 226
click at [1237, 369] on div "Attributed Sales Ad Spend ACoS Impressions Orders Clicks Note: You can select o…" at bounding box center [1276, 324] width 420 height 226
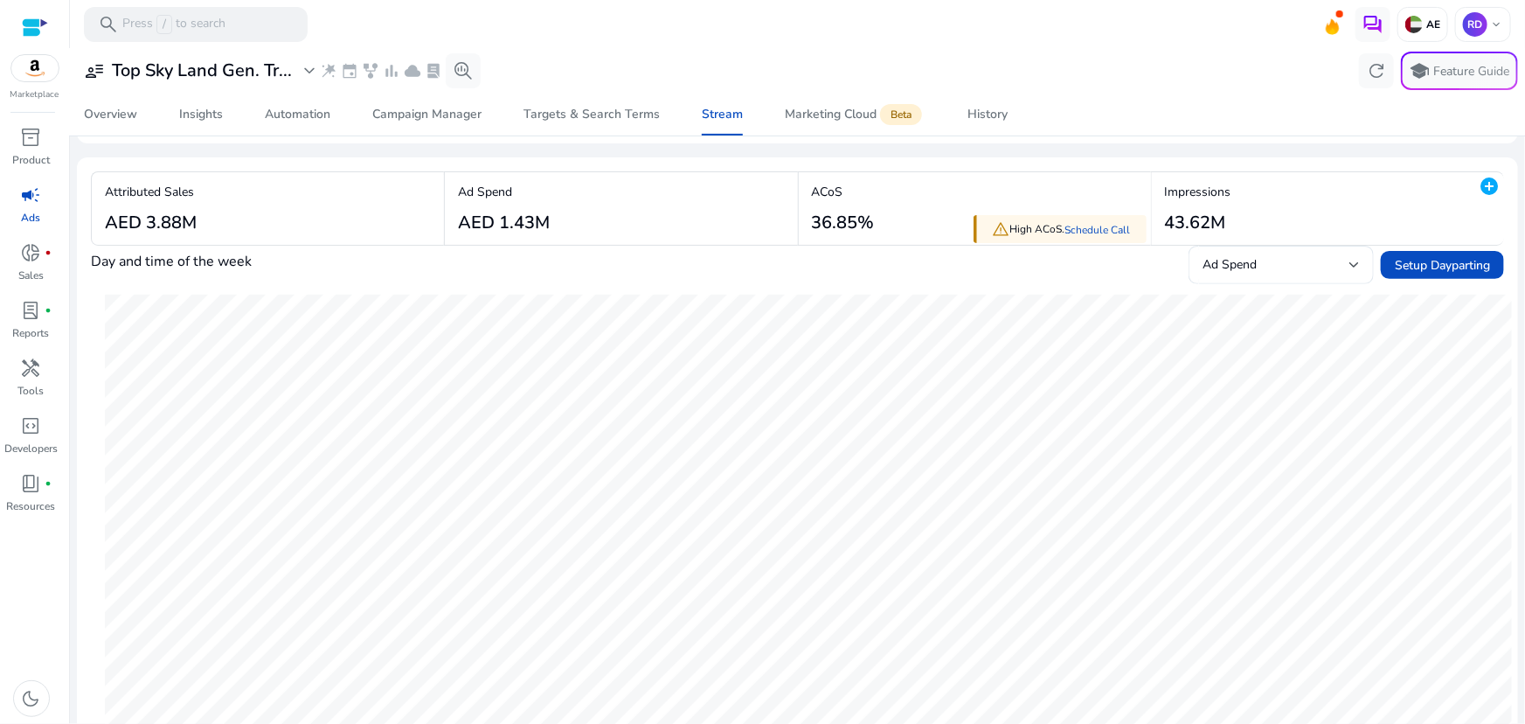
click at [954, 274] on div "Day and time of the week Ad Spend Setup Dayparting" at bounding box center [798, 265] width 1414 height 38
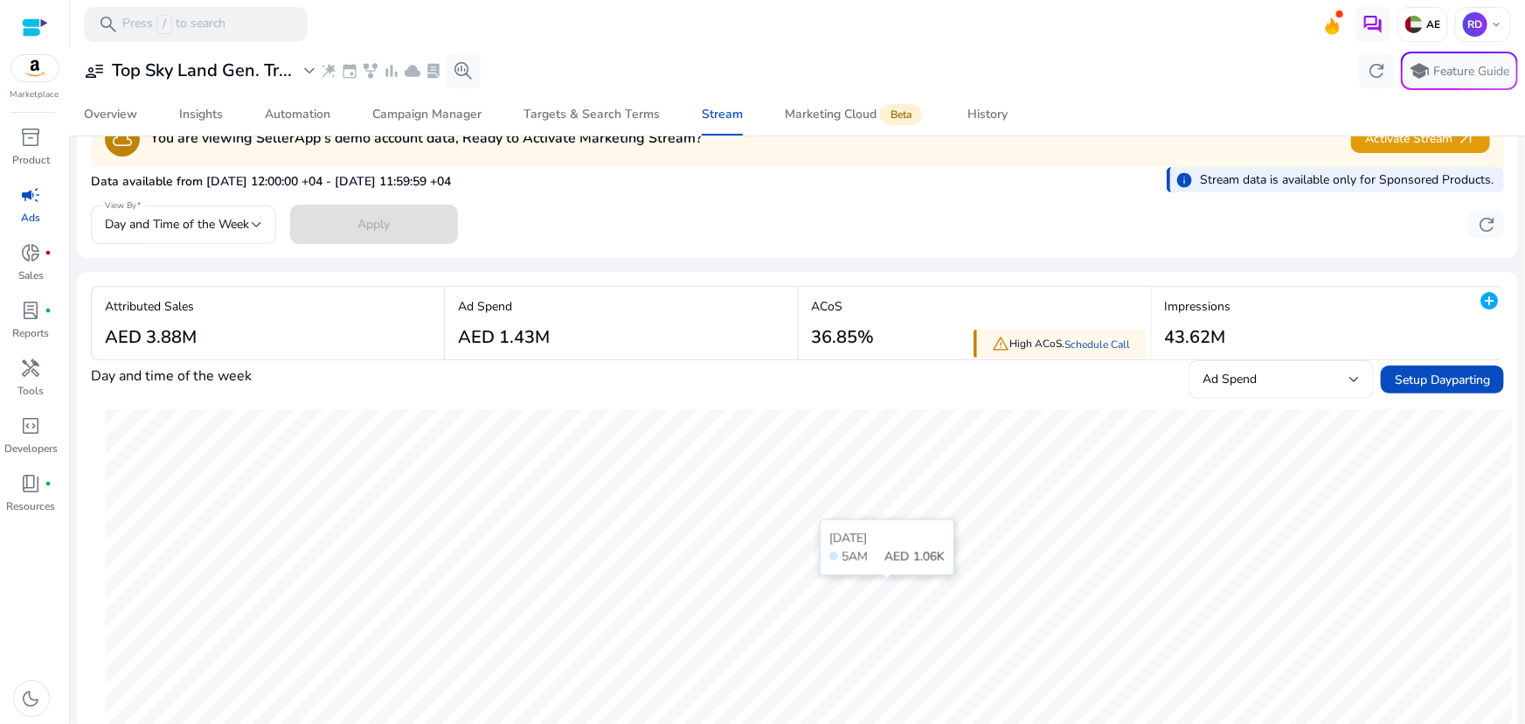
scroll to position [0, 0]
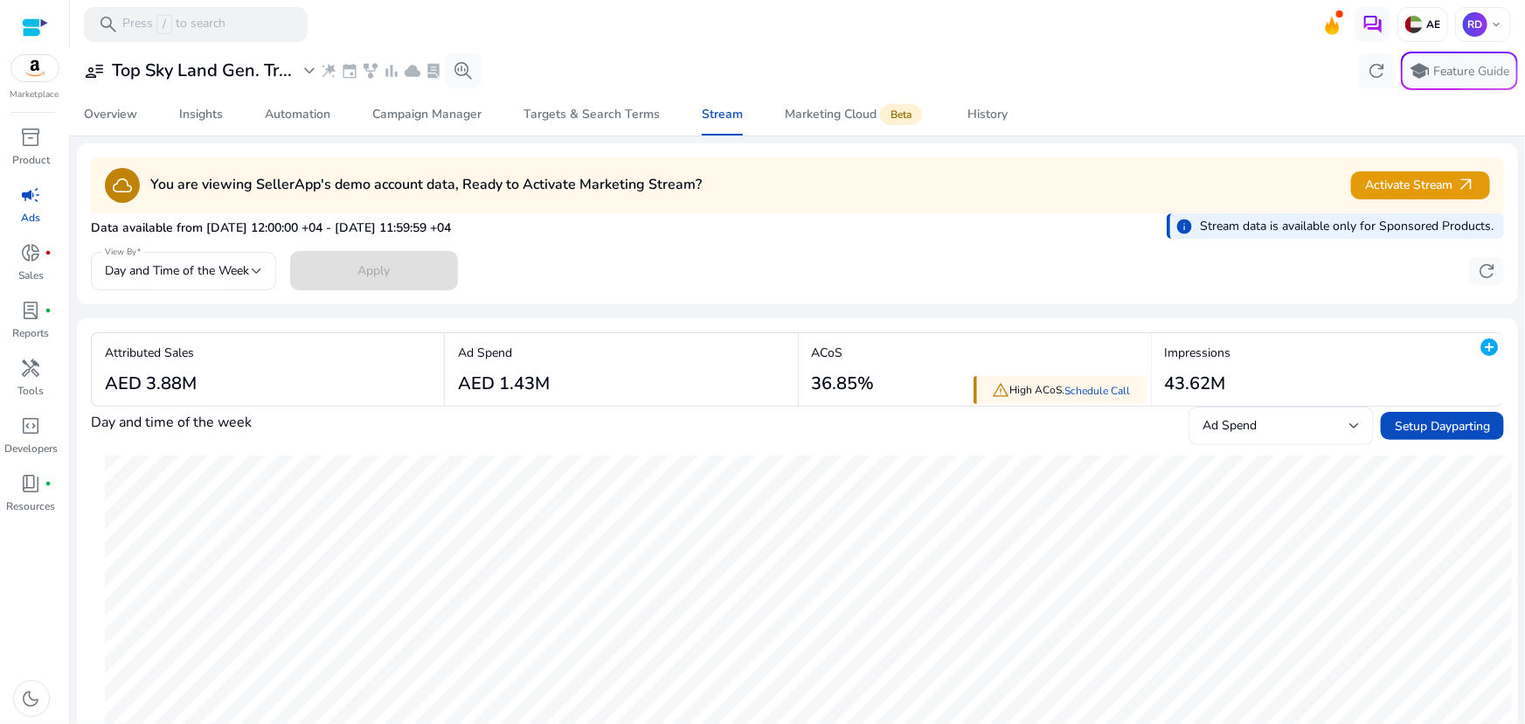
click at [625, 384] on div "Ad Spend AED 1.43M" at bounding box center [621, 369] width 352 height 73
click at [226, 271] on span "Day and Time of the Week" at bounding box center [177, 270] width 144 height 17
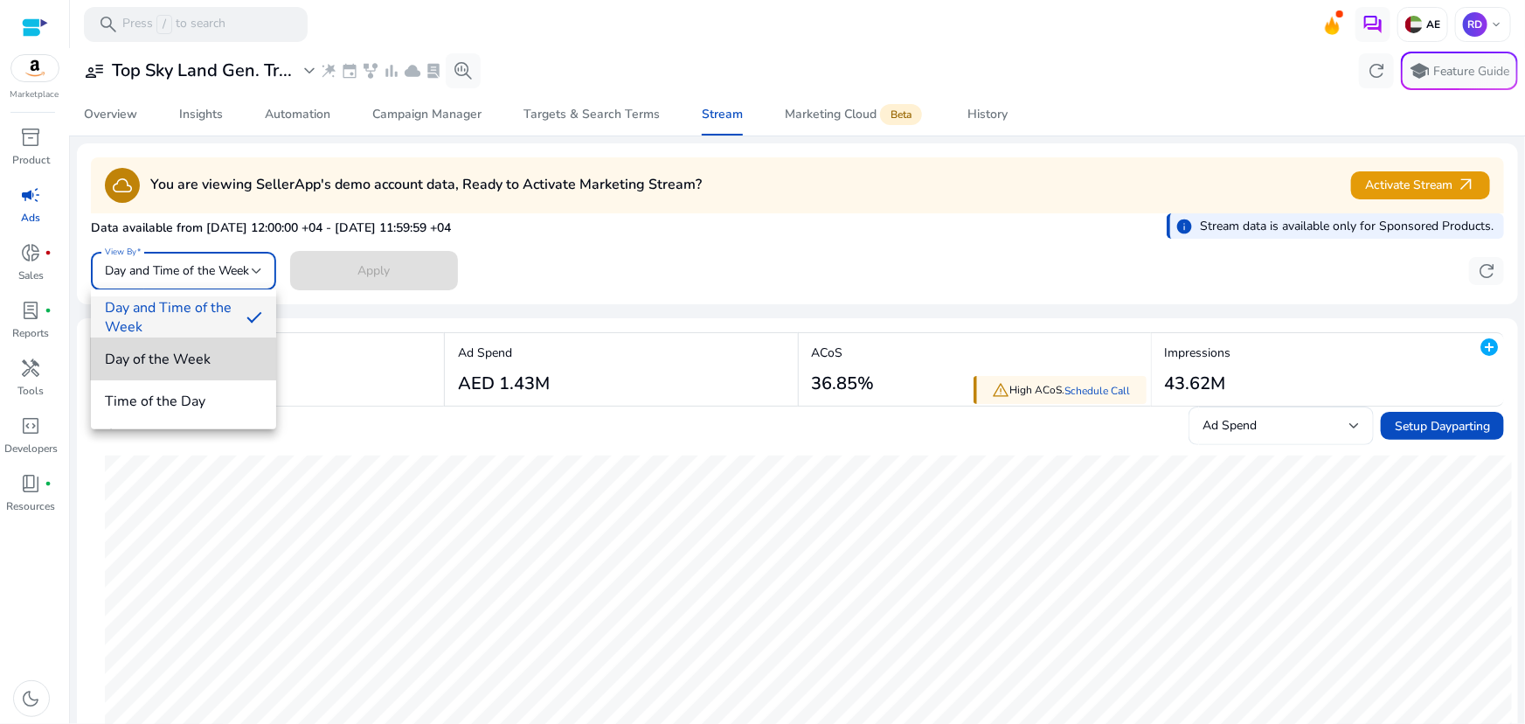
click at [181, 360] on span "Day of the Week" at bounding box center [183, 359] width 157 height 19
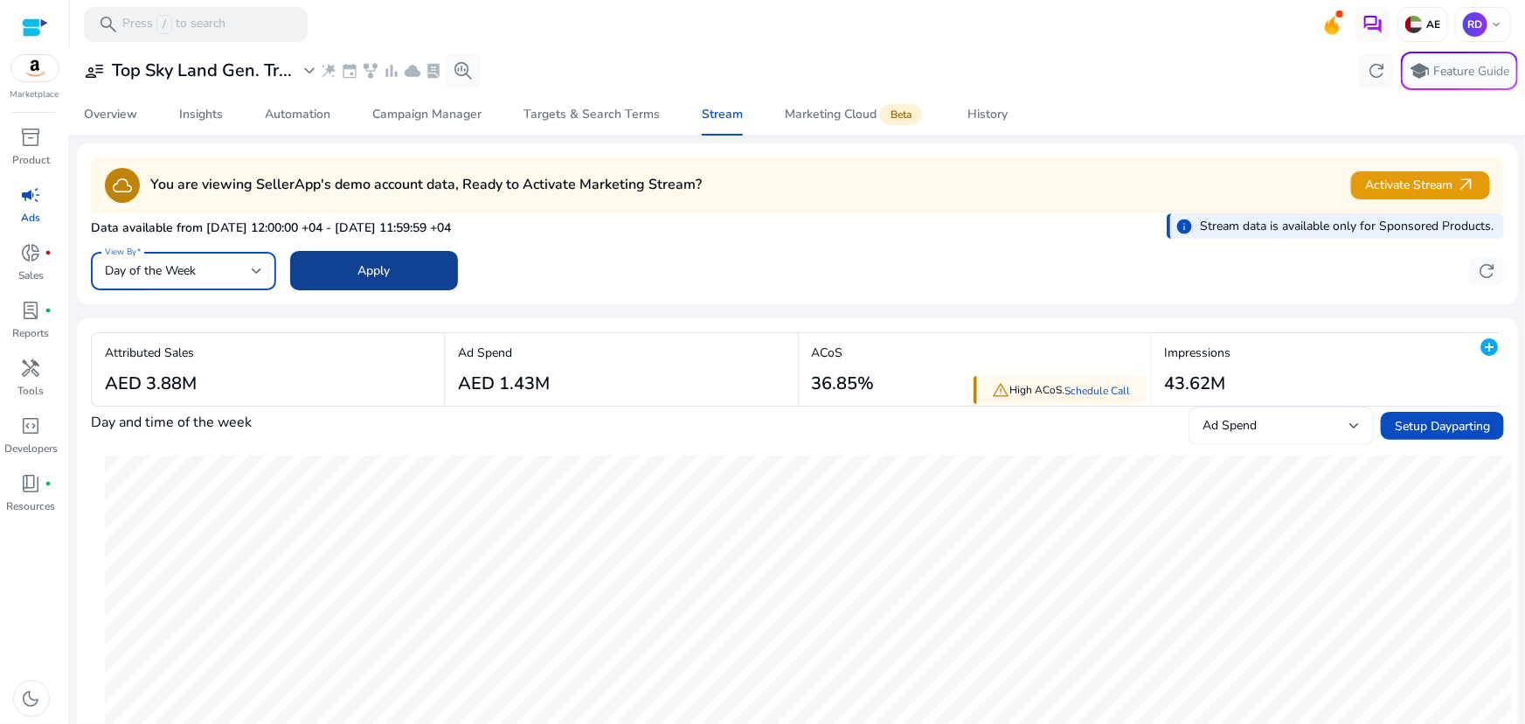
click at [422, 262] on span at bounding box center [374, 271] width 168 height 42
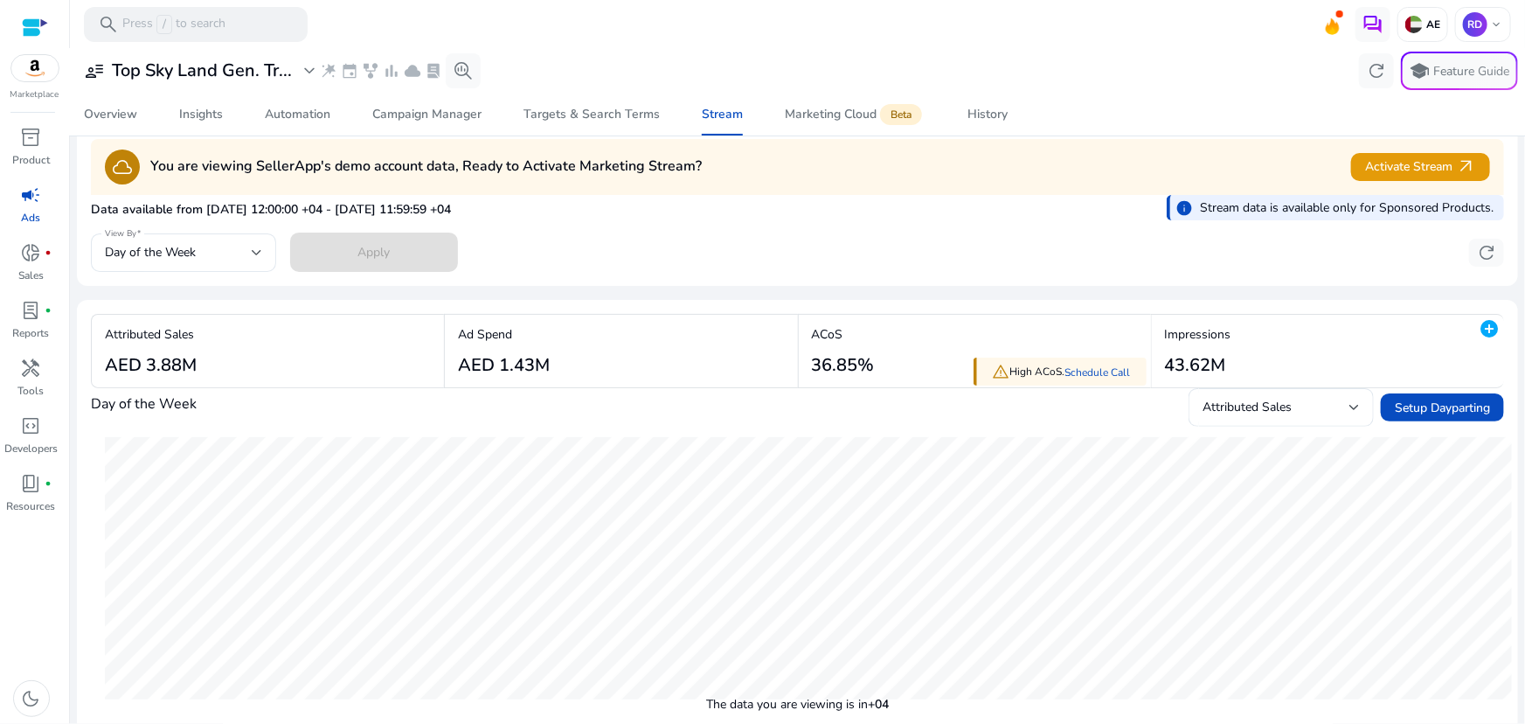
scroll to position [26, 0]
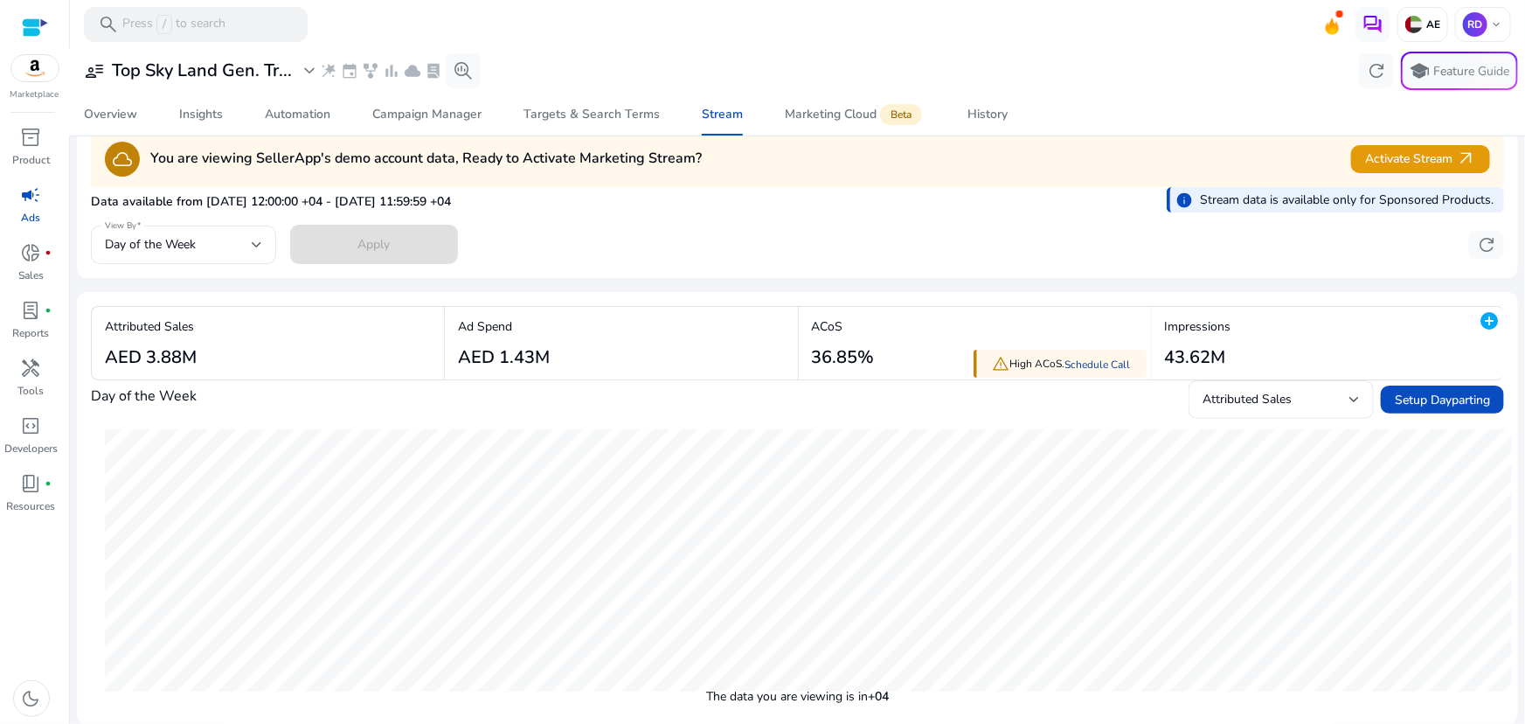
click at [1114, 358] on link "Schedule Call" at bounding box center [1099, 365] width 66 height 14
click at [226, 246] on div "Day of the Week" at bounding box center [178, 244] width 147 height 19
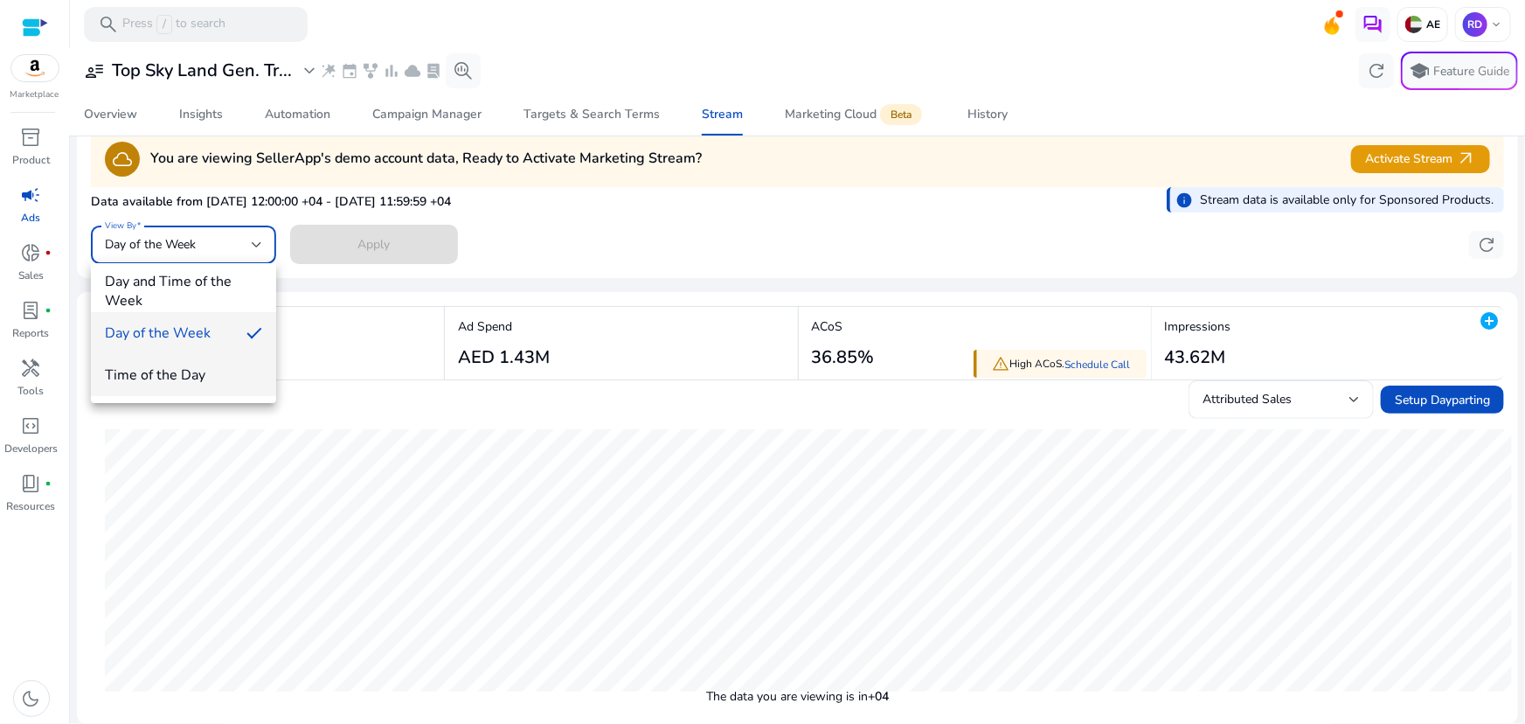
click at [166, 373] on span "Time of the Day" at bounding box center [183, 374] width 157 height 19
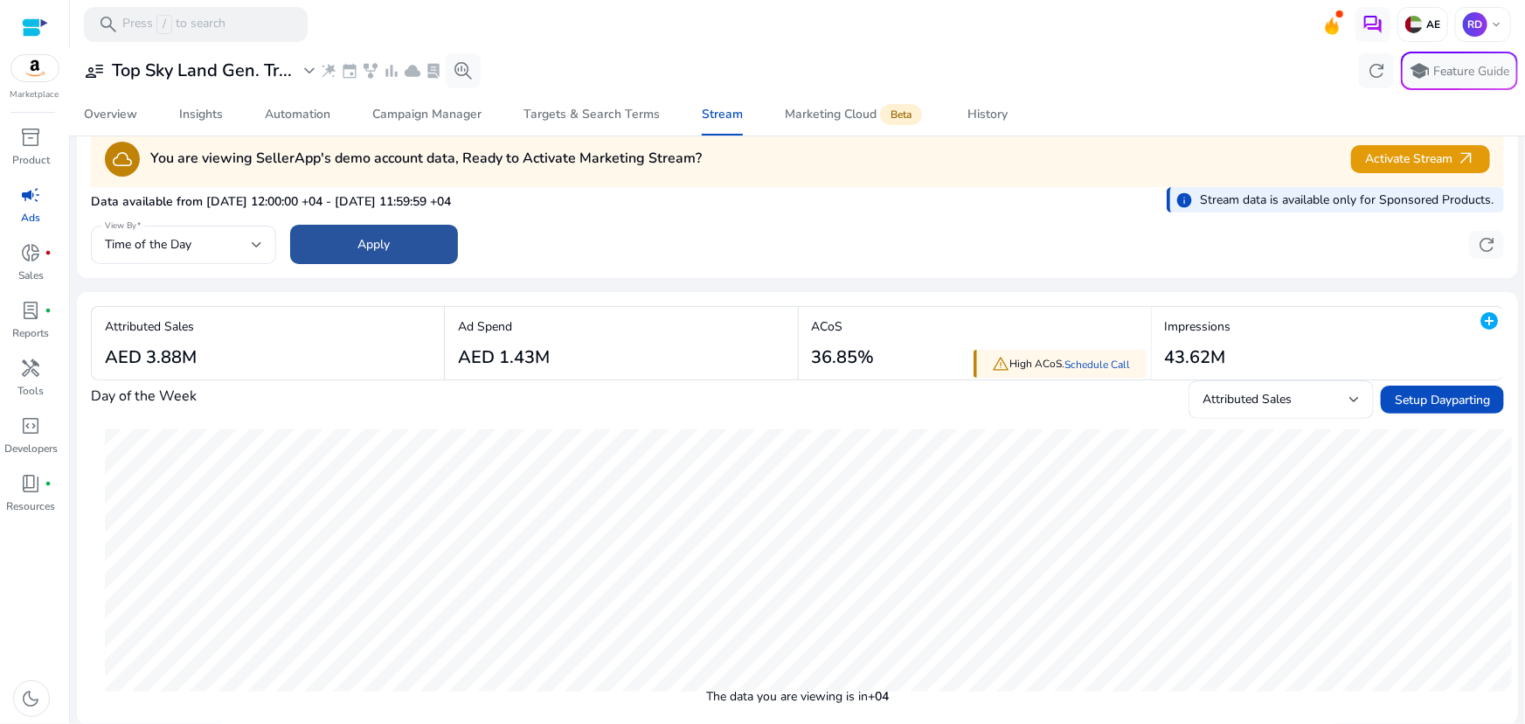
click at [350, 247] on span at bounding box center [374, 245] width 168 height 42
